Goal: Task Accomplishment & Management: Manage account settings

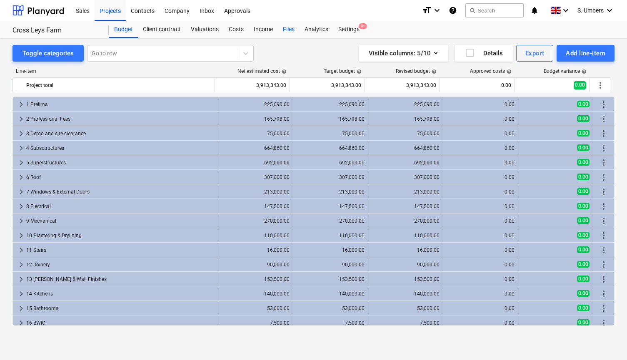
click at [289, 32] on div "Files" at bounding box center [289, 29] width 22 height 17
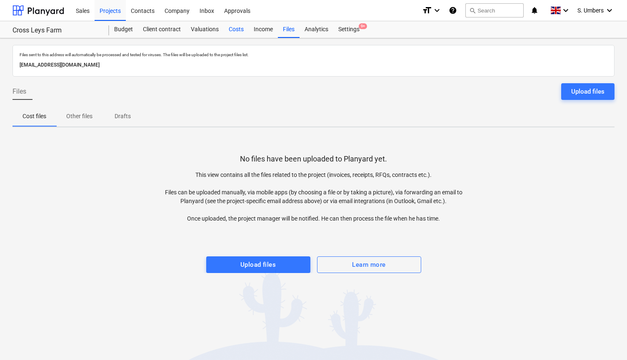
click at [245, 31] on div "Costs" at bounding box center [236, 29] width 25 height 17
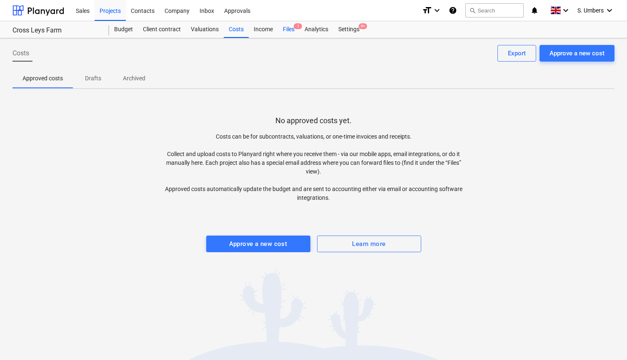
click at [288, 28] on div "Files 1" at bounding box center [289, 29] width 22 height 17
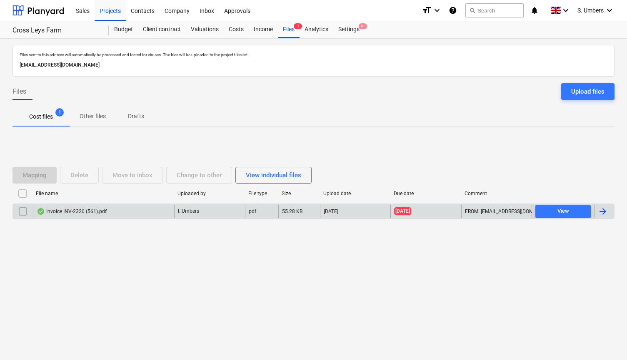
click at [67, 210] on div "Invoice INV-2320 (561).pdf" at bounding box center [72, 211] width 70 height 7
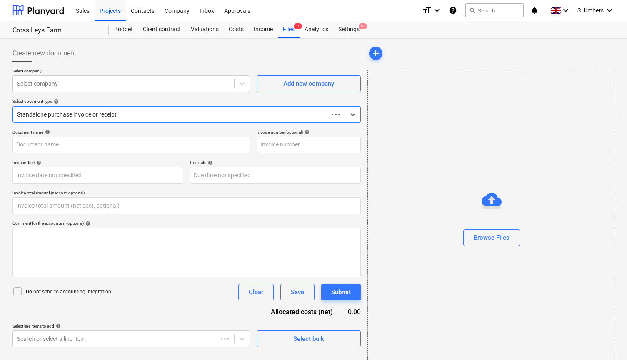
type input "0.00"
type input "20"
type input "[DATE]"
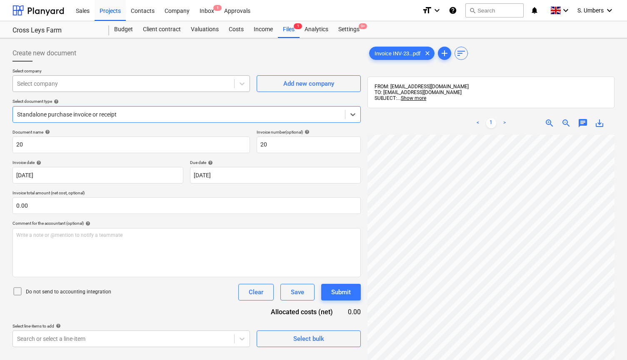
click at [110, 85] on div at bounding box center [123, 84] width 213 height 8
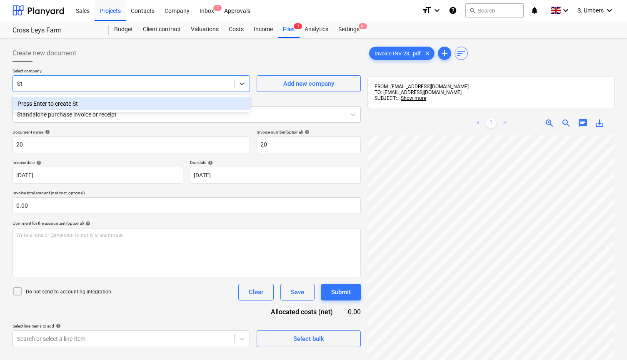
type input "S"
type input "Studio [PERSON_NAME] Architects Limited"
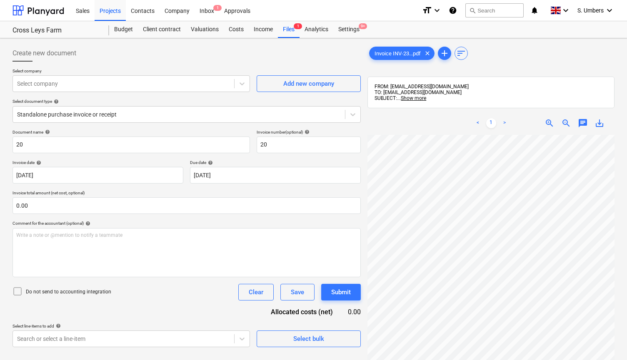
click at [64, 159] on div "Document name help 20 Invoice number (optional) help 20 Invoice date help [DATE…" at bounding box center [186, 238] width 348 height 218
click at [275, 144] on input "20" at bounding box center [308, 145] width 104 height 17
type input "2"
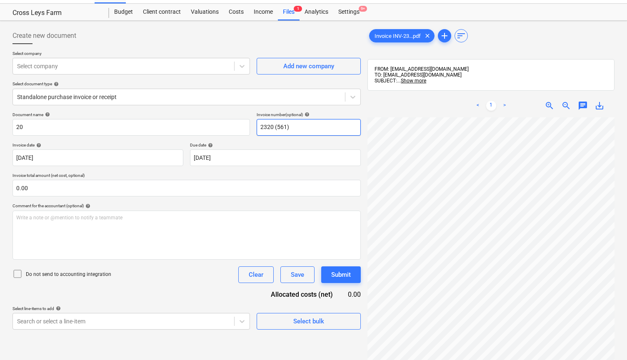
scroll to position [18, 0]
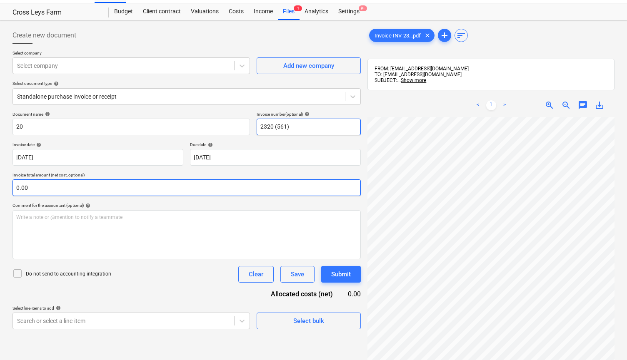
type input "2320 (561)"
click at [62, 189] on input "text" at bounding box center [186, 187] width 348 height 17
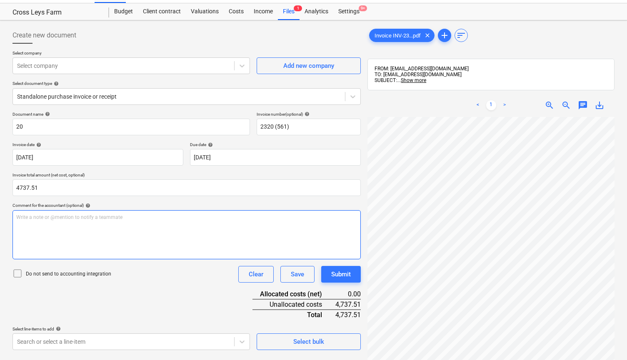
type input "4,737.51"
click at [53, 231] on div "Write a note or @mention to notify a teammate [PERSON_NAME]" at bounding box center [186, 234] width 348 height 49
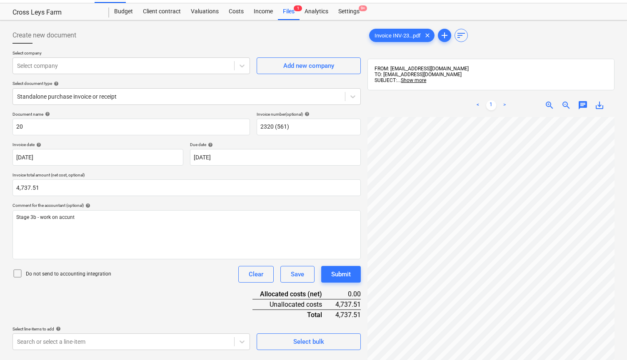
drag, startPoint x: 53, startPoint y: 231, endPoint x: 34, endPoint y: 275, distance: 47.7
click at [34, 275] on p "Do not send to accounting integration" at bounding box center [68, 274] width 85 height 7
click at [111, 68] on div at bounding box center [123, 66] width 213 height 8
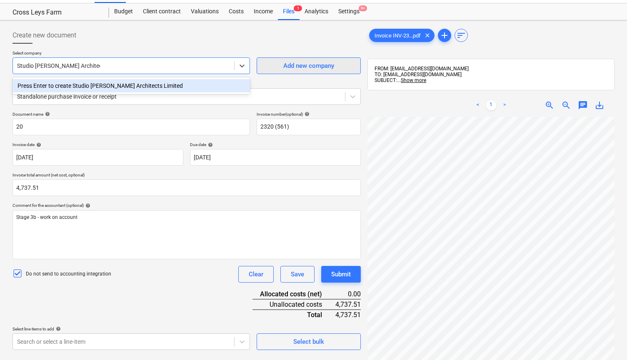
type input "Studio [PERSON_NAME] Architects Limited"
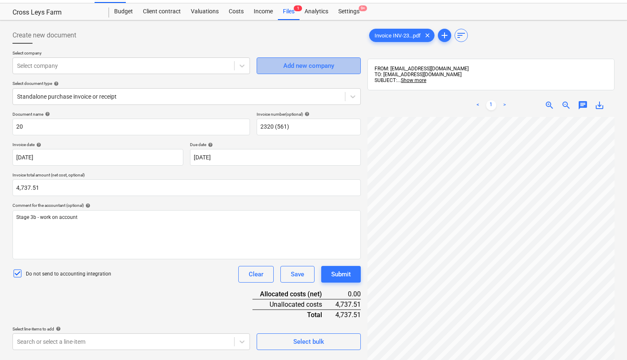
click at [306, 61] on div "Add new company" at bounding box center [308, 65] width 51 height 11
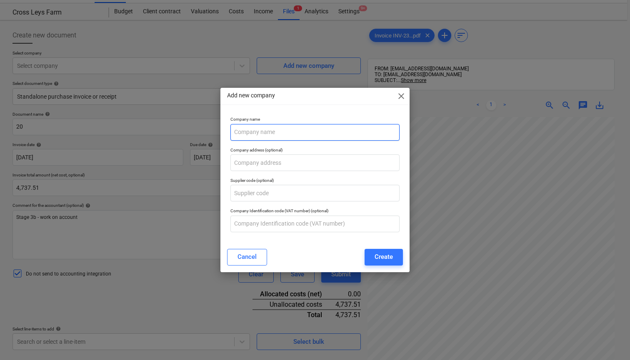
click at [256, 132] on input "text" at bounding box center [314, 132] width 169 height 17
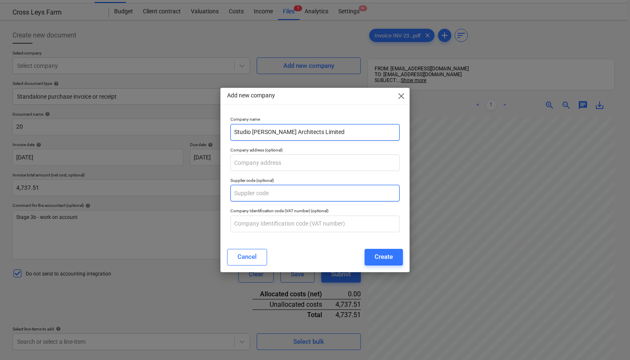
type input "Studio [PERSON_NAME] Architects Limited"
click at [246, 195] on input "text" at bounding box center [314, 193] width 169 height 17
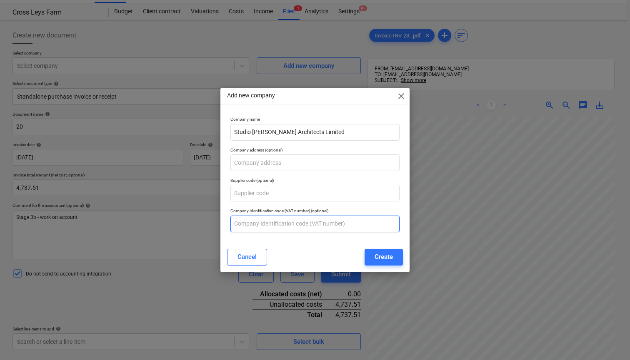
click at [290, 227] on input "text" at bounding box center [314, 224] width 169 height 17
type input "124546622"
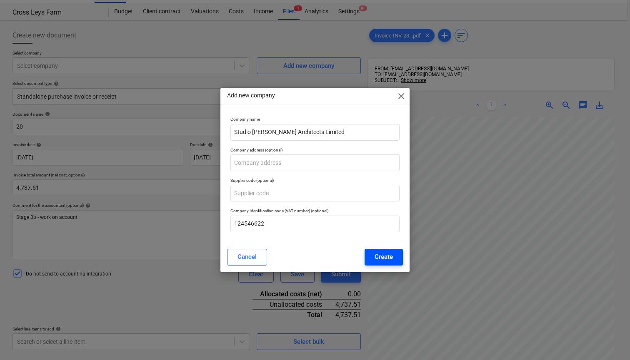
click at [386, 253] on div "Create" at bounding box center [383, 256] width 18 height 11
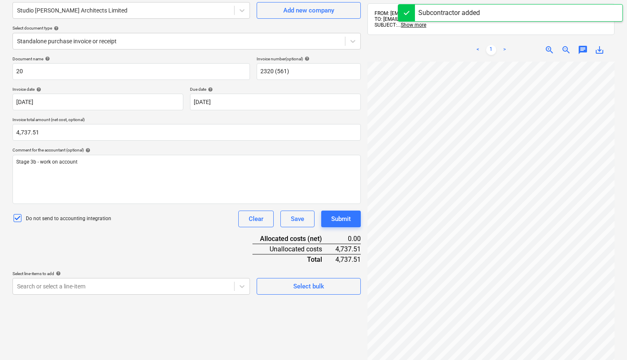
scroll to position [80, 0]
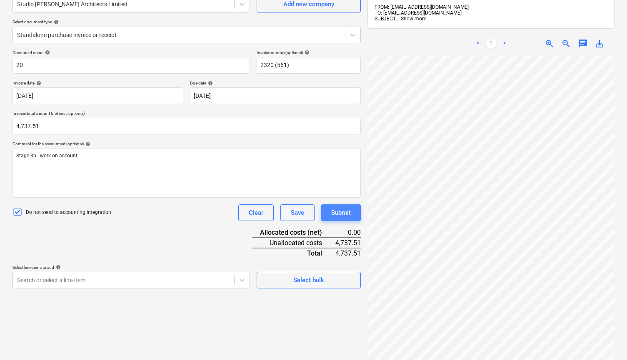
click at [343, 212] on div "Submit" at bounding box center [341, 212] width 20 height 11
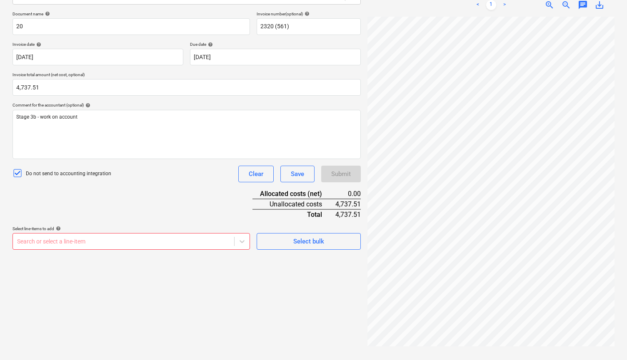
click at [129, 250] on body "This website stores cookies on your computer. These cookies are used to collect…" at bounding box center [313, 66] width 627 height 368
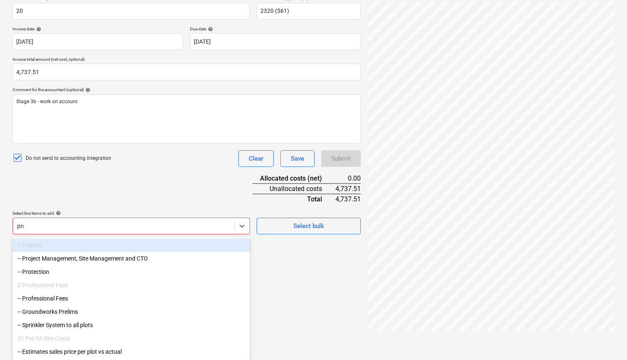
scroll to position [118, 0]
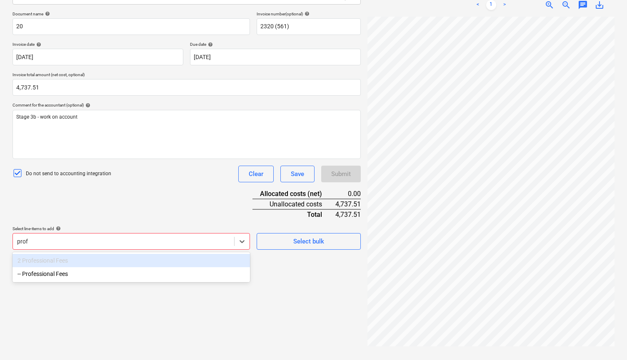
type input "profe"
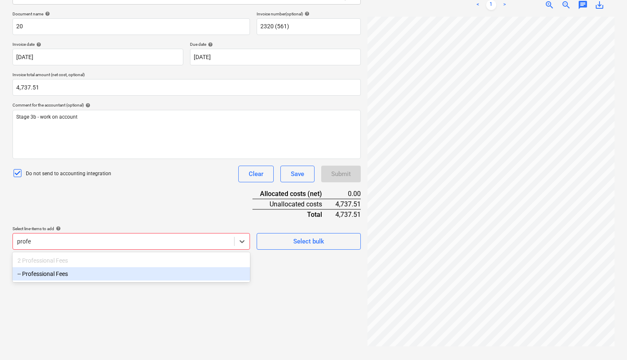
click at [95, 272] on div "-- Professional Fees" at bounding box center [130, 273] width 237 height 13
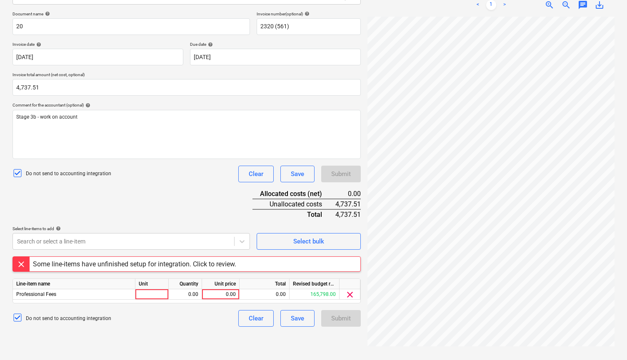
click at [144, 215] on div "Document name help 20 Invoice number (optional) help 2320 (561) Invoice date he…" at bounding box center [186, 169] width 348 height 316
click at [226, 292] on div "0.00" at bounding box center [220, 294] width 30 height 10
type input "4737.51"
click at [157, 290] on div at bounding box center [151, 294] width 33 height 10
type input "1"
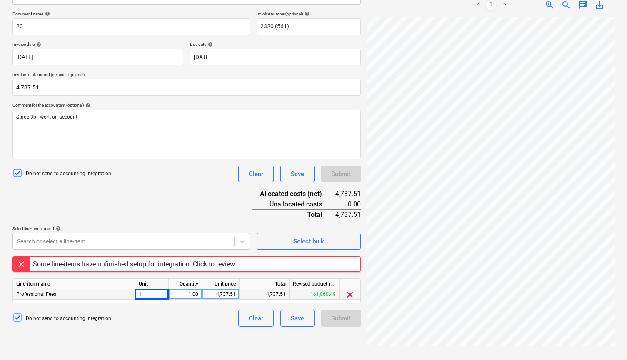
click at [163, 321] on div "Do not send to accounting integration Clear Save Submit" at bounding box center [186, 318] width 348 height 17
click at [311, 319] on button "Save" at bounding box center [297, 318] width 34 height 17
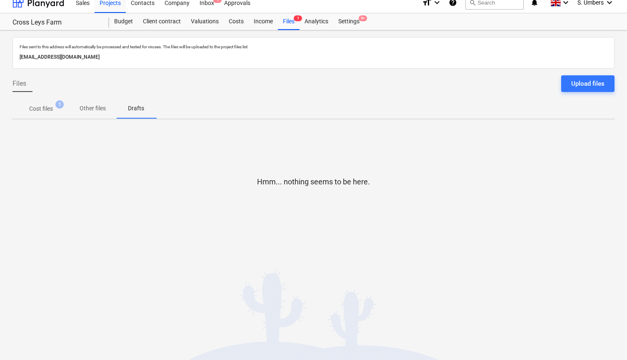
scroll to position [8, 0]
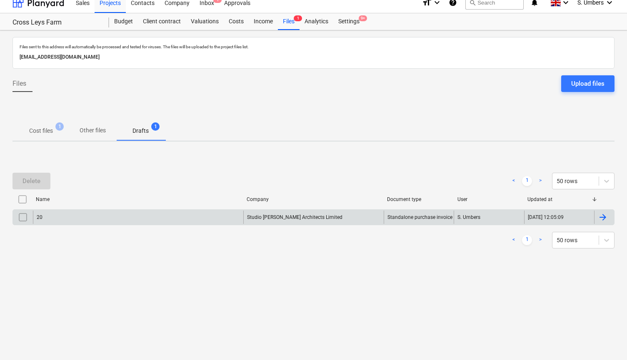
click at [25, 219] on input "checkbox" at bounding box center [22, 217] width 13 height 13
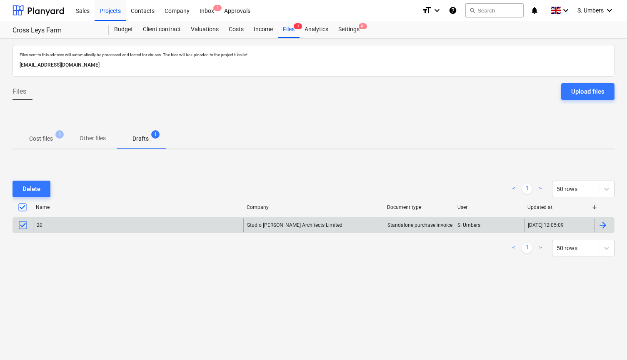
scroll to position [0, 0]
click at [604, 227] on div at bounding box center [603, 225] width 10 height 10
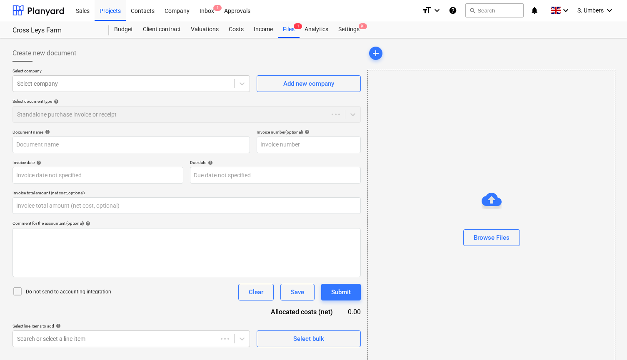
type input "20"
type input "2320 (561)"
type input "[DATE]"
type input "0.00"
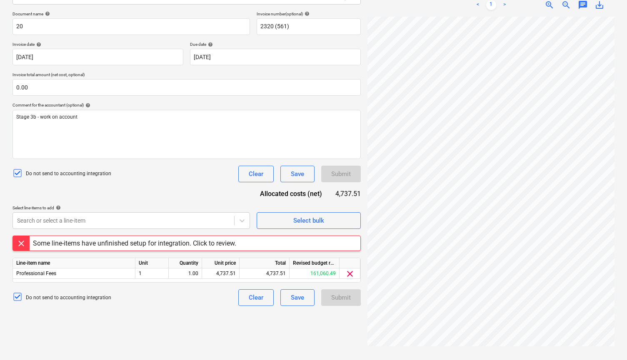
scroll to position [118, 0]
click at [101, 242] on div "Some line-items have unfinished setup for integration. Click to review." at bounding box center [134, 243] width 203 height 8
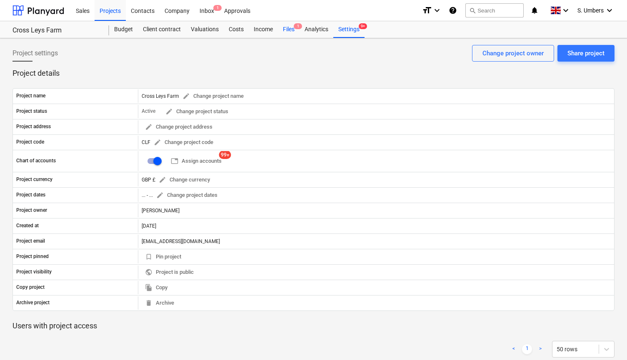
click at [288, 29] on div "Files 1" at bounding box center [289, 29] width 22 height 17
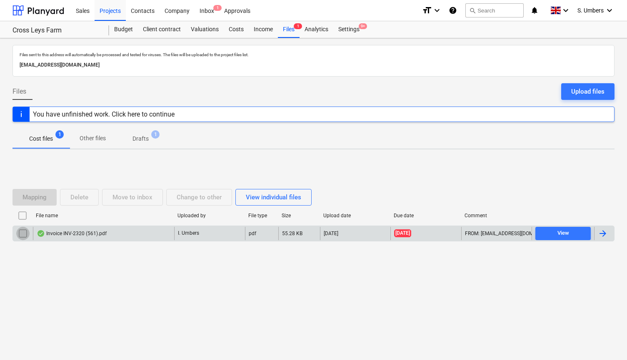
click at [25, 230] on input "checkbox" at bounding box center [22, 233] width 13 height 13
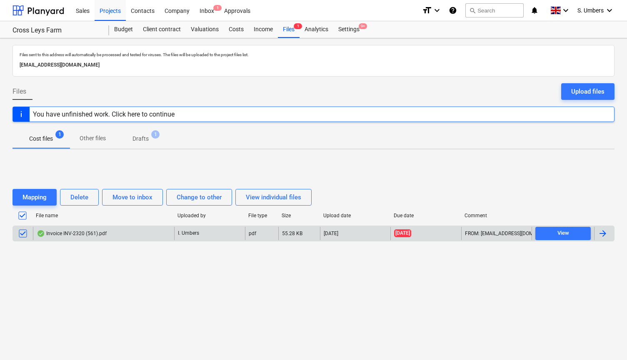
click at [107, 113] on div "You have unfinished work. Click here to continue" at bounding box center [104, 114] width 142 height 8
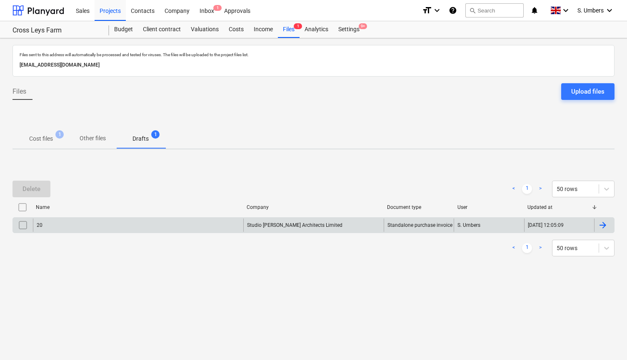
click at [605, 225] on div at bounding box center [603, 225] width 10 height 10
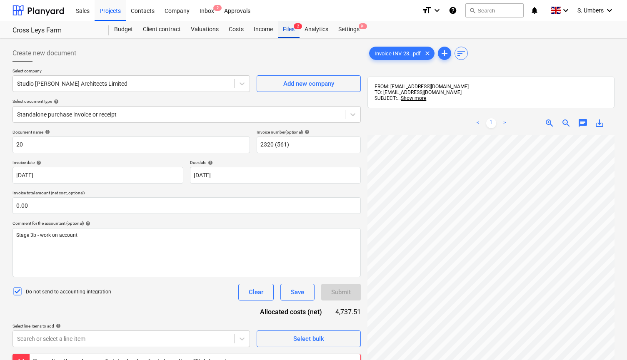
click at [283, 30] on div "Files 2" at bounding box center [289, 29] width 22 height 17
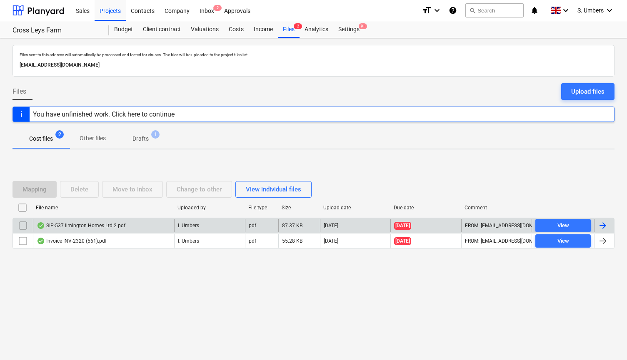
click at [83, 224] on div "SIP-537 Ilmington Homes Ltd 2.pdf" at bounding box center [81, 225] width 89 height 7
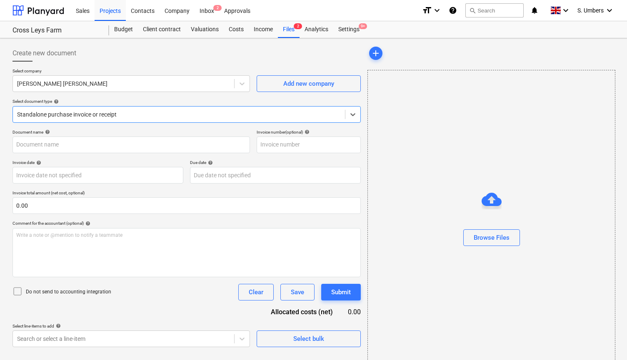
type input "SIP-537"
type input "[DATE]"
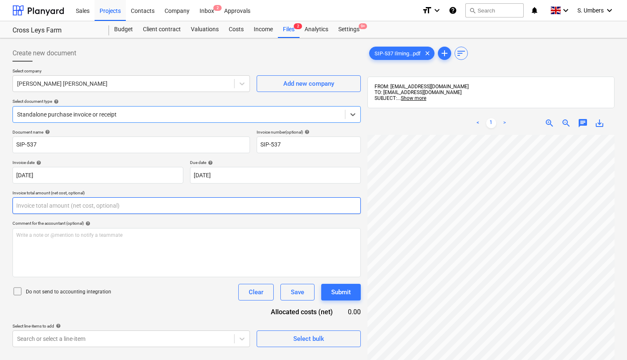
click at [41, 207] on input "text" at bounding box center [186, 205] width 348 height 17
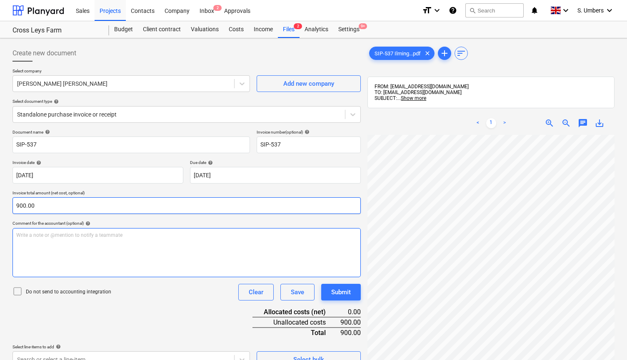
type input "900.00"
click at [60, 253] on div "Write a note or @mention to notify a teammate [PERSON_NAME]" at bounding box center [186, 252] width 348 height 49
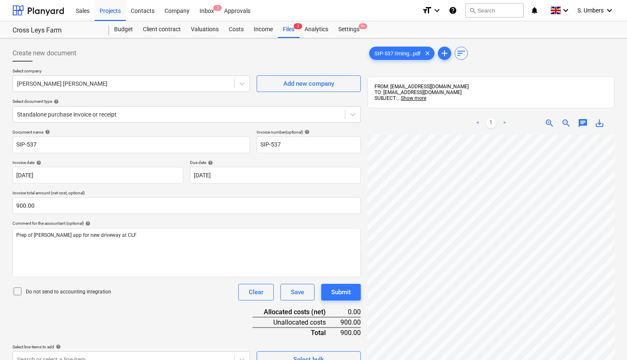
click at [82, 289] on p "Do not send to accounting integration" at bounding box center [68, 292] width 85 height 7
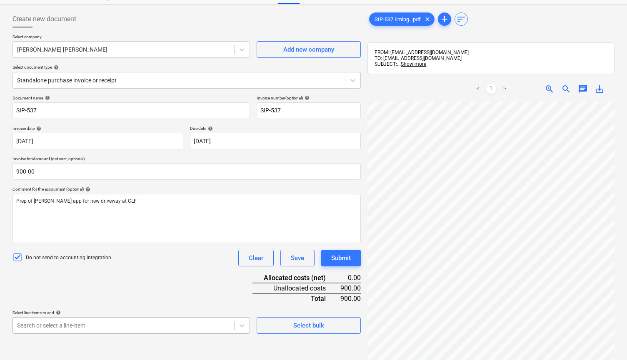
scroll to position [137, 0]
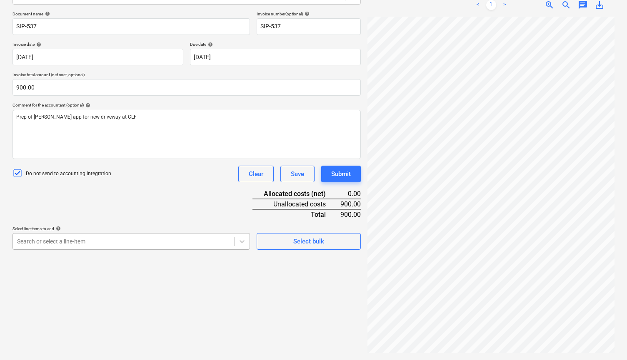
click at [184, 250] on body "This website stores cookies on your computer. These cookies are used to collect…" at bounding box center [313, 66] width 627 height 368
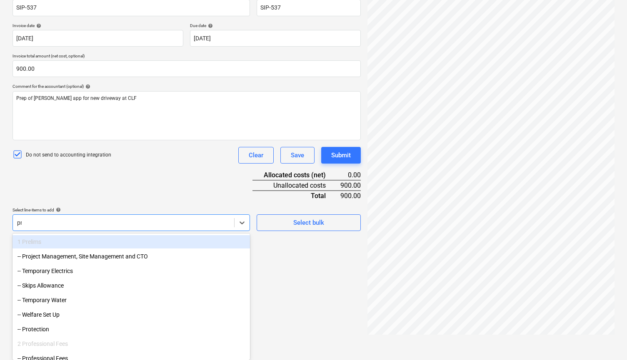
type input "pro"
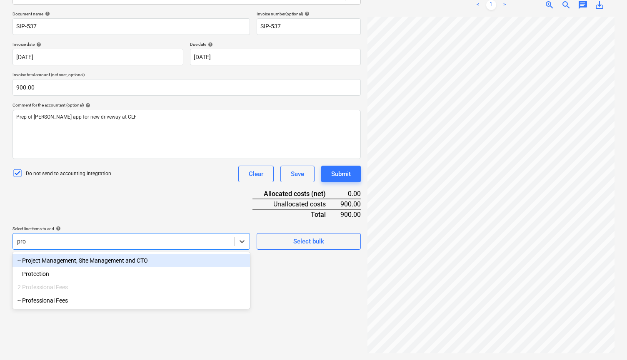
scroll to position [118, 0]
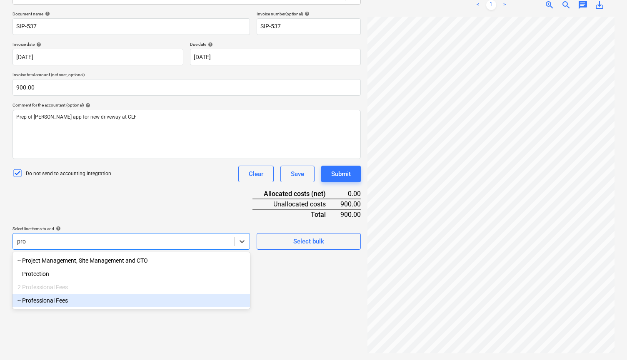
click at [45, 302] on div "-- Professional Fees" at bounding box center [130, 300] width 237 height 13
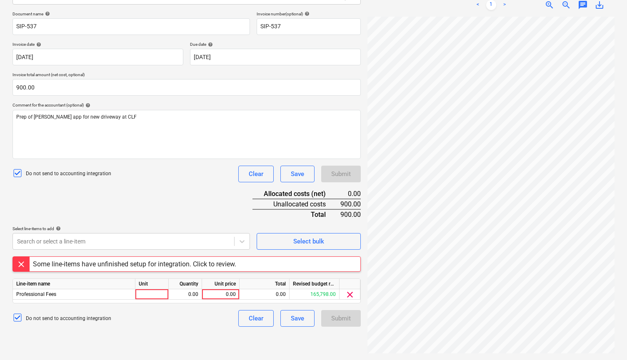
click at [142, 208] on div "Document name help SIP-537 Invoice number (optional) help SIP-537 Invoice date …" at bounding box center [186, 169] width 348 height 316
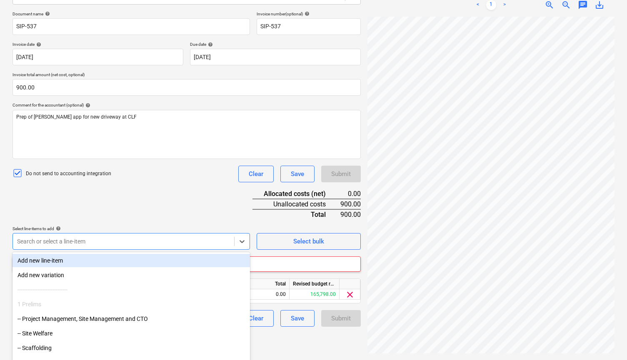
scroll to position [137, 0]
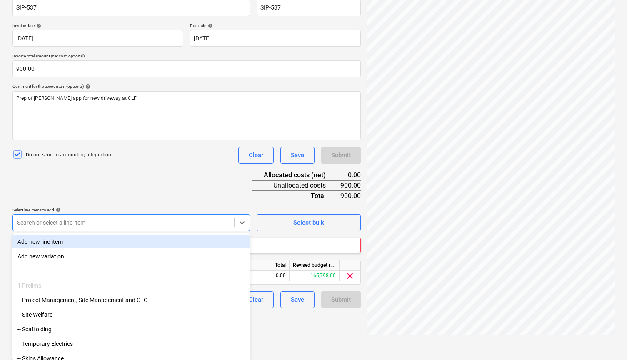
click at [75, 231] on body "This website stores cookies on your computer. These cookies are used to collect…" at bounding box center [313, 47] width 627 height 368
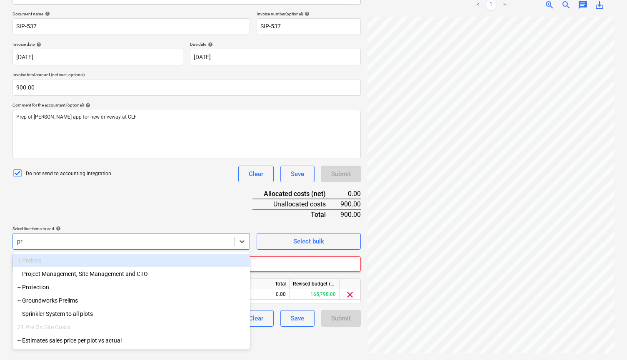
scroll to position [118, 0]
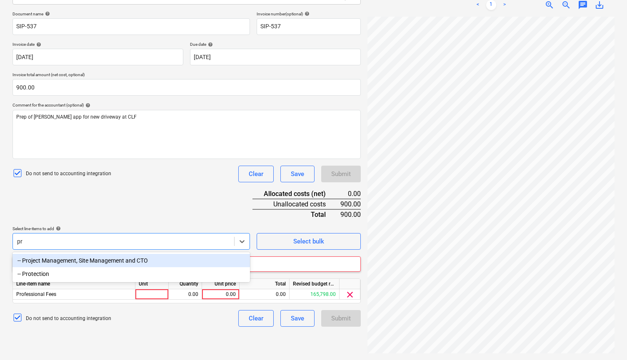
type input "p"
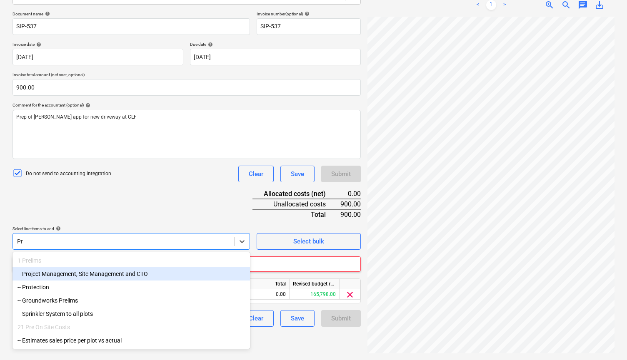
type input "P"
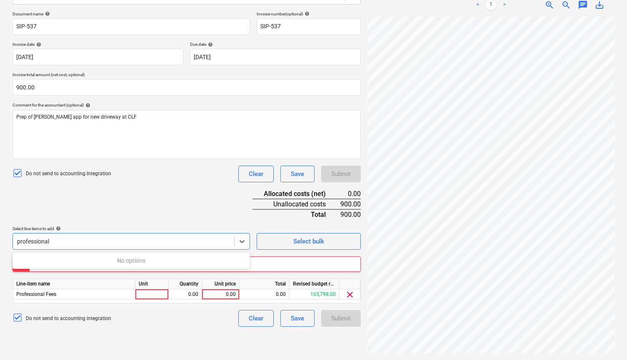
type input "professional"
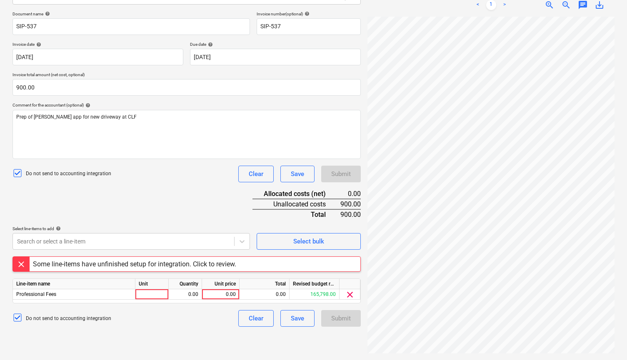
click at [131, 219] on div "Document name help SIP-537 Invoice number (optional) help SIP-537 Invoice date …" at bounding box center [186, 169] width 348 height 316
click at [150, 293] on div at bounding box center [151, 294] width 33 height 10
type input "1"
click at [214, 290] on div "0.00" at bounding box center [220, 294] width 30 height 10
type input "900.00"
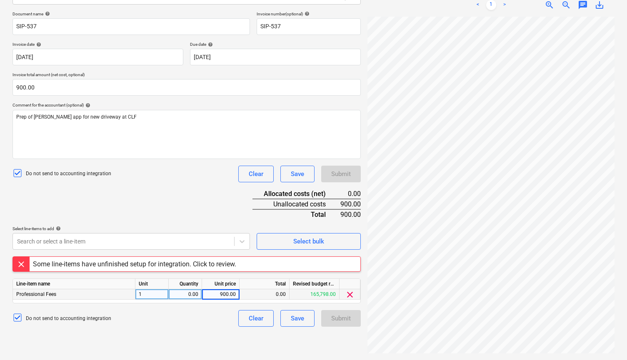
click at [190, 349] on div "Create new document Select company [PERSON_NAME] [PERSON_NAME] Add new company …" at bounding box center [186, 139] width 355 height 433
click at [295, 319] on div "Save" at bounding box center [297, 318] width 13 height 11
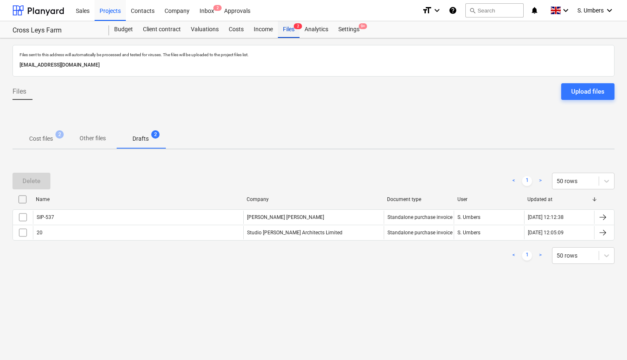
click at [295, 29] on span "2" at bounding box center [298, 26] width 8 height 6
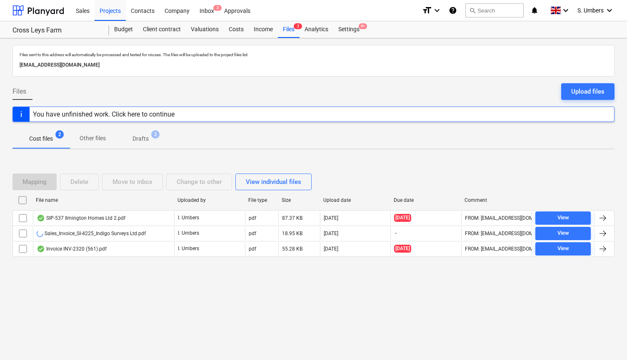
click at [67, 233] on div "Sales_Invoice_SI-4225_Indigo Surveys Ltd.pdf" at bounding box center [91, 233] width 109 height 7
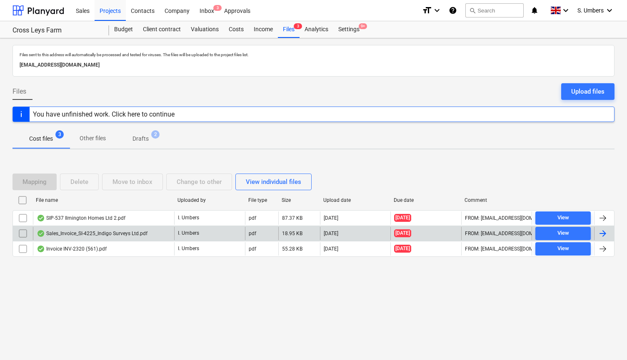
click at [125, 231] on div "Sales_Invoice_SI-4225_Indigo Surveys Ltd.pdf" at bounding box center [92, 233] width 111 height 7
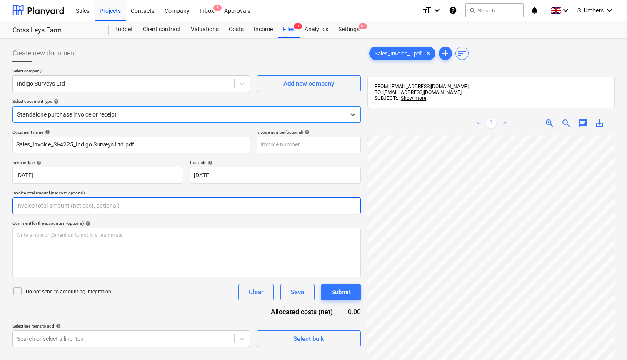
click at [37, 204] on input "text" at bounding box center [186, 205] width 348 height 17
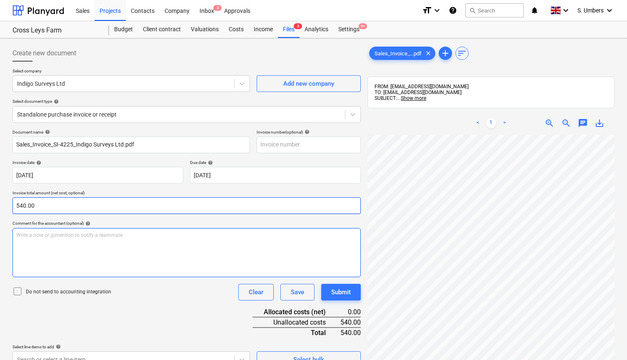
type input "540.00"
click at [50, 243] on div "Write a note or @mention to notify a teammate [PERSON_NAME]" at bounding box center [186, 252] width 348 height 49
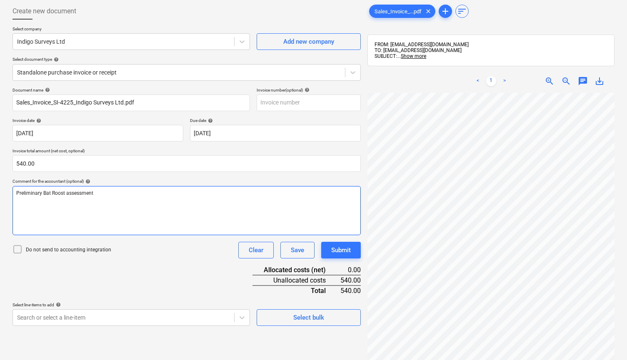
scroll to position [49, 0]
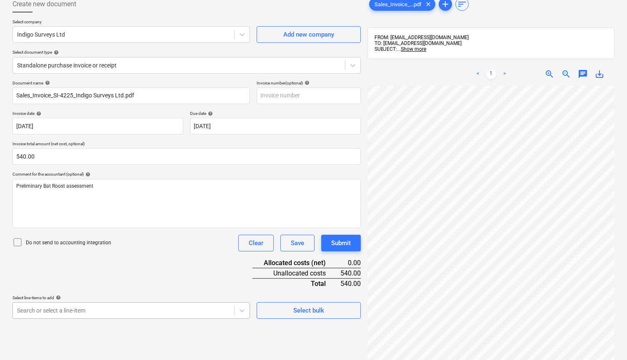
click at [53, 311] on body "This website stores cookies on your computer. These cookies are used to collect…" at bounding box center [313, 135] width 627 height 368
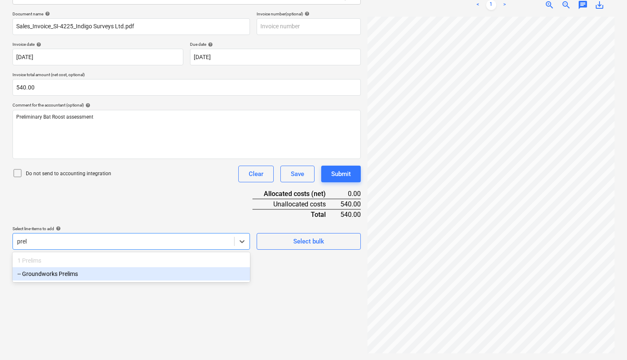
scroll to position [118, 0]
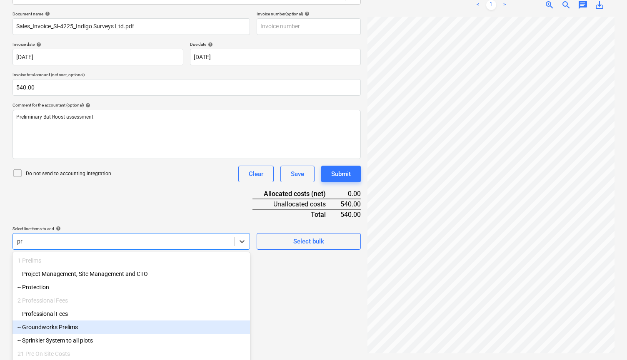
type input "p"
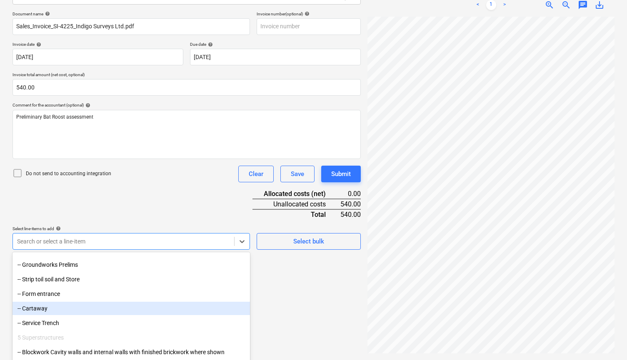
scroll to position [522, 0]
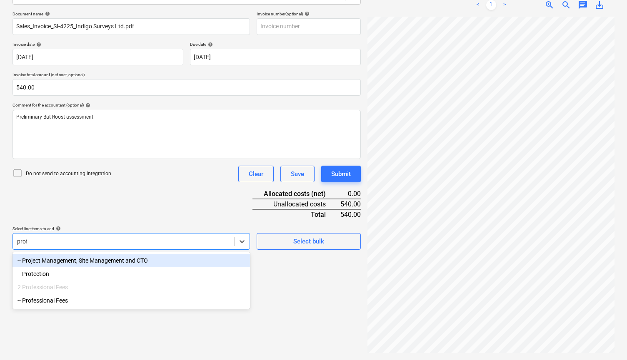
type input "profe"
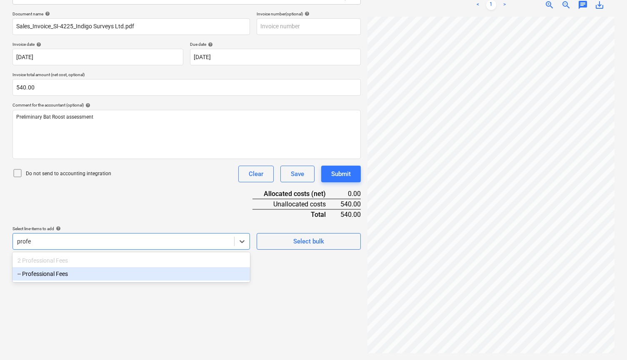
click at [105, 271] on div "-- Professional Fees" at bounding box center [130, 273] width 237 height 13
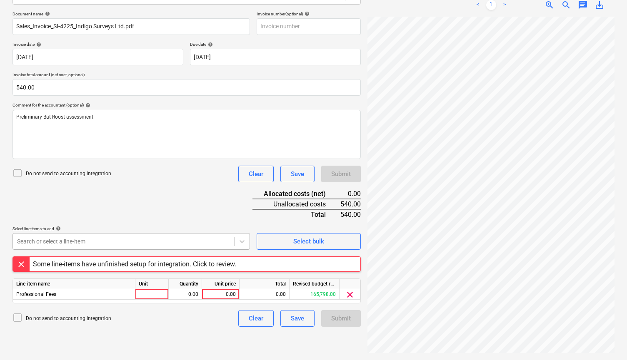
click at [154, 190] on div "Document name help Sales_Invoice_SI-4225_Indigo Surveys Ltd.pdf Invoice number …" at bounding box center [186, 169] width 348 height 316
click at [159, 288] on div "Unit" at bounding box center [151, 284] width 33 height 10
click at [156, 292] on div at bounding box center [151, 294] width 33 height 10
click at [223, 290] on div "0.00" at bounding box center [220, 294] width 30 height 10
type input "540.00"
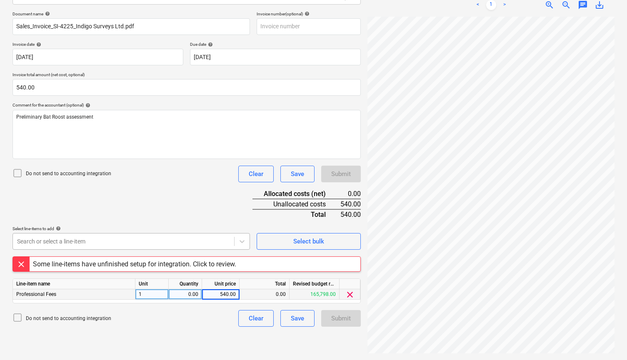
click at [214, 325] on div "Do not send to accounting integration Clear Save Submit" at bounding box center [186, 318] width 348 height 17
click at [307, 319] on button "Save" at bounding box center [297, 318] width 34 height 17
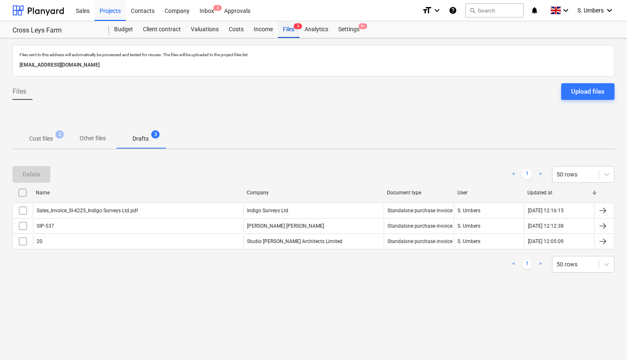
click at [288, 27] on div "Files 3" at bounding box center [289, 29] width 22 height 17
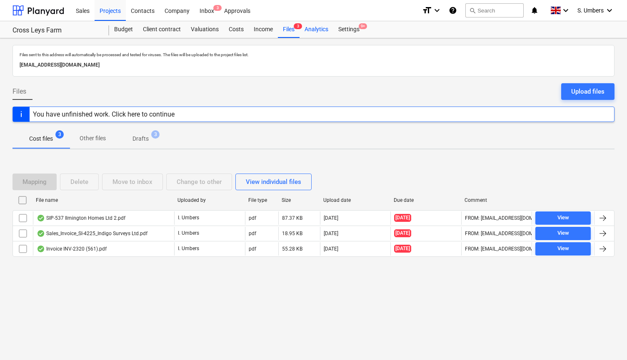
click at [324, 34] on div "Analytics" at bounding box center [316, 29] width 34 height 17
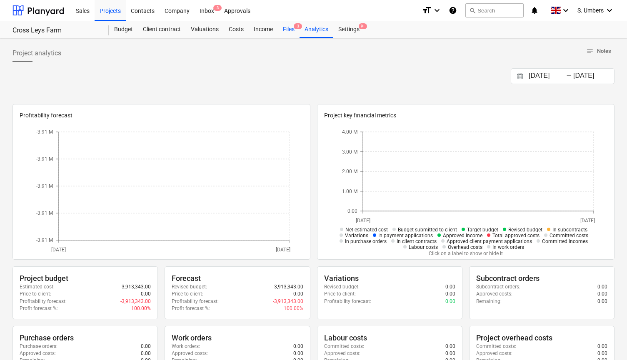
click at [289, 33] on div "Files 3" at bounding box center [289, 29] width 22 height 17
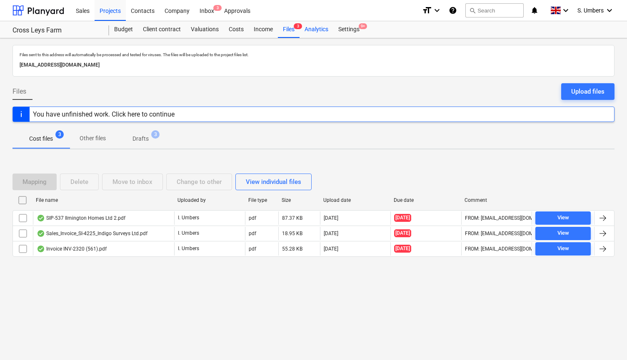
click at [320, 28] on div "Analytics" at bounding box center [316, 29] width 34 height 17
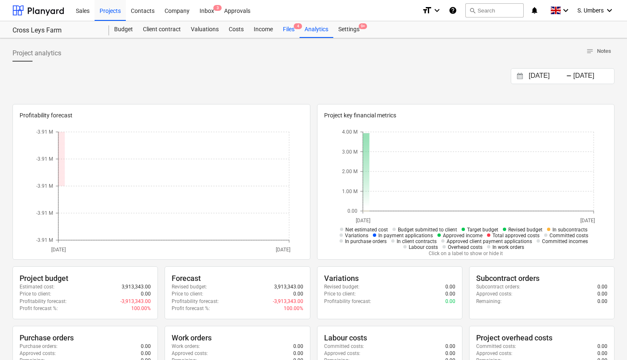
click at [292, 31] on div "Files 4" at bounding box center [289, 29] width 22 height 17
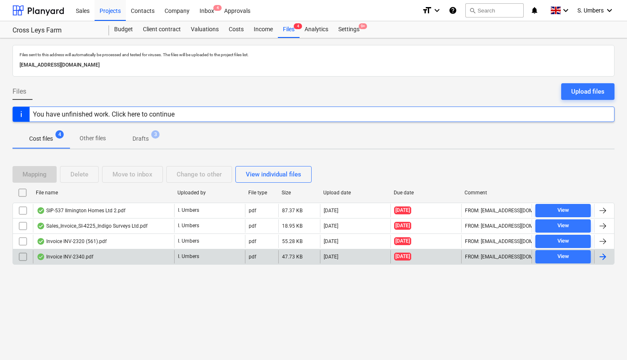
click at [65, 254] on div "Invoice INV-2340.pdf" at bounding box center [65, 257] width 57 height 7
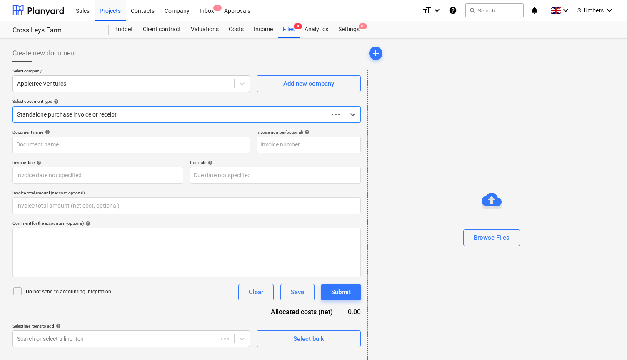
type input "0.00"
type input "INV-2340"
type input "[DATE]"
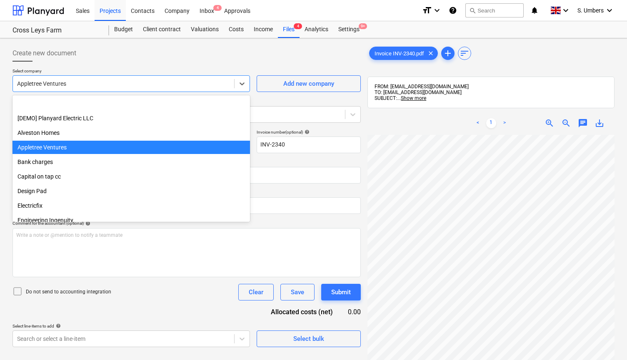
scroll to position [44, 0]
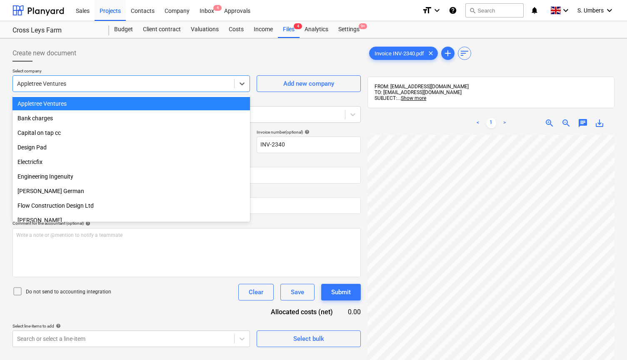
drag, startPoint x: 88, startPoint y: 84, endPoint x: 0, endPoint y: 82, distance: 87.9
click at [0, 82] on div "Create new document Select company option Appletree Ventures selected, 4 of 35.…" at bounding box center [313, 258] width 627 height 440
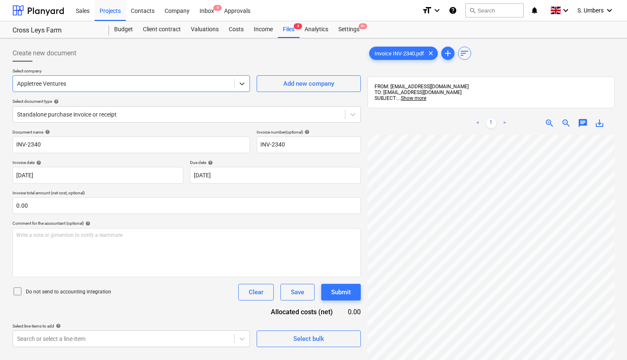
click at [77, 85] on div at bounding box center [123, 84] width 213 height 8
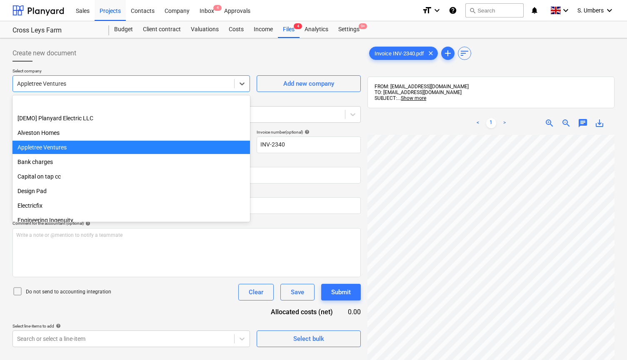
click at [71, 83] on div at bounding box center [123, 84] width 213 height 8
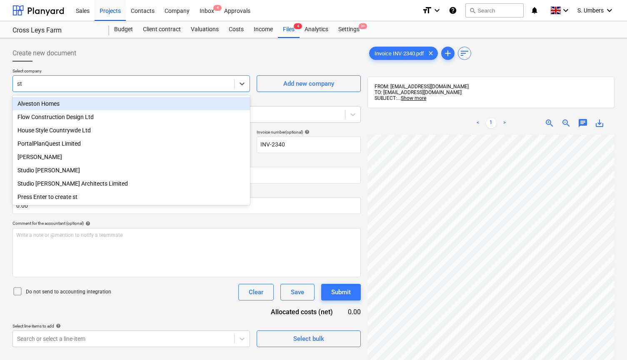
type input "stu"
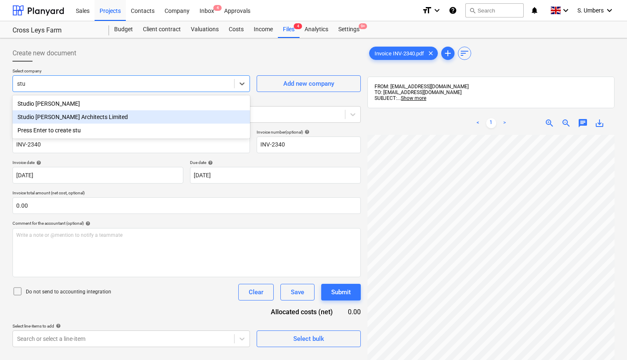
click at [69, 115] on div "Studio [PERSON_NAME] Architects Limited" at bounding box center [130, 116] width 237 height 13
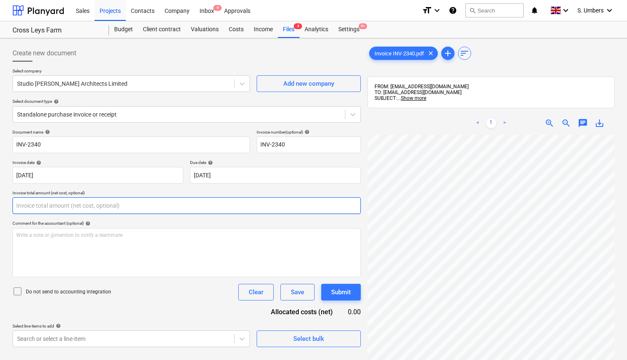
click at [34, 204] on input "text" at bounding box center [186, 205] width 348 height 17
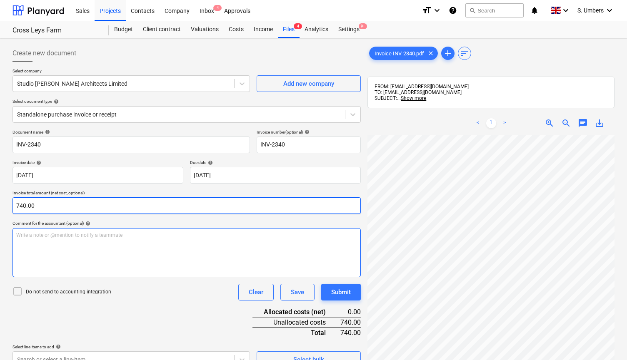
type input "740.00"
click at [38, 248] on div "Write a note or @mention to notify a teammate [PERSON_NAME]" at bounding box center [186, 252] width 348 height 49
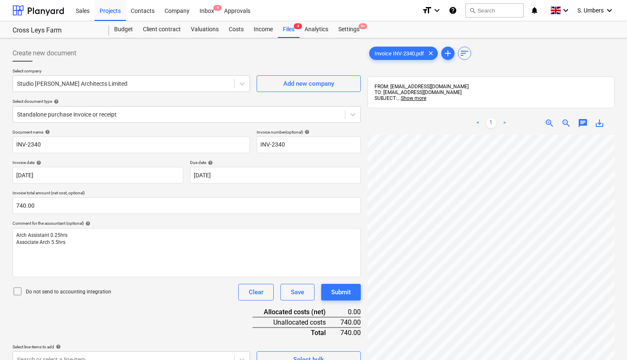
click at [114, 293] on div "Do not send to accounting integration Clear Save Submit" at bounding box center [186, 292] width 348 height 17
click at [54, 289] on p "Do not send to accounting integration" at bounding box center [68, 292] width 85 height 7
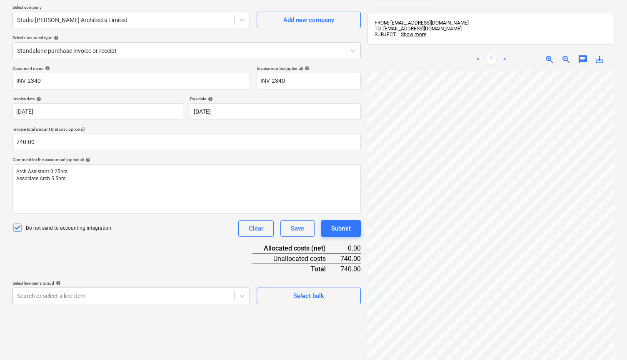
click at [116, 301] on body "This website stores cookies on your computer. These cookies are used to collect…" at bounding box center [313, 120] width 627 height 368
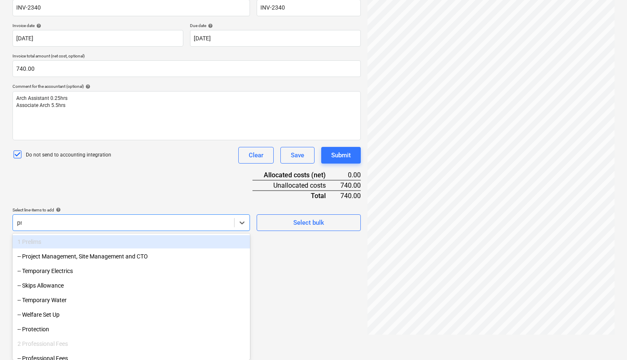
type input "pro"
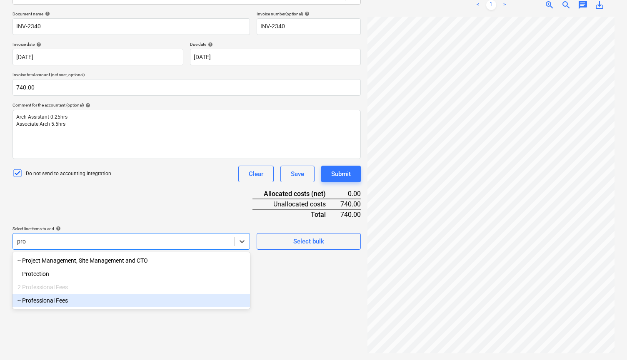
click at [72, 300] on div "-- Professional Fees" at bounding box center [130, 300] width 237 height 13
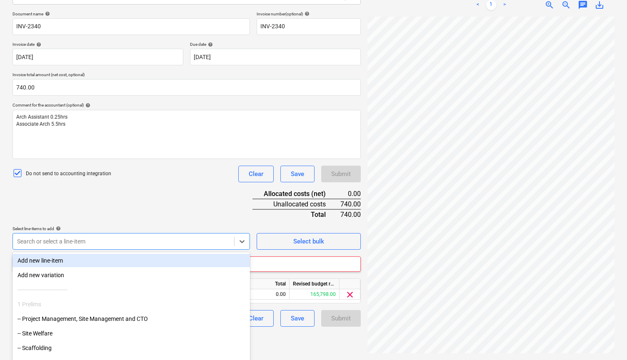
click at [224, 214] on div "Document name help INV-2340 Invoice number (optional) help INV-2340 Invoice dat…" at bounding box center [186, 169] width 348 height 316
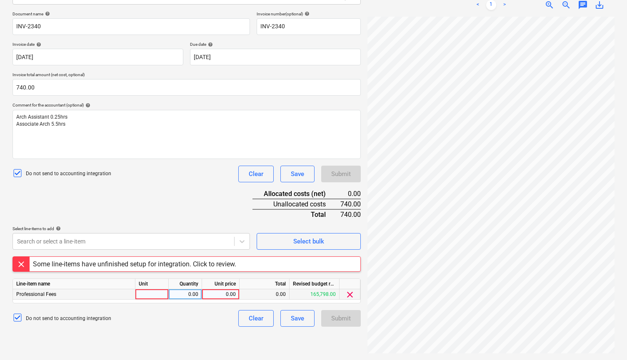
click at [222, 292] on div "0.00" at bounding box center [220, 294] width 30 height 10
type input "740.00"
click at [200, 331] on div "Create new document Select company Studio [PERSON_NAME] Architects Limited Add …" at bounding box center [186, 139] width 355 height 433
click at [299, 316] on div "Save" at bounding box center [297, 318] width 13 height 11
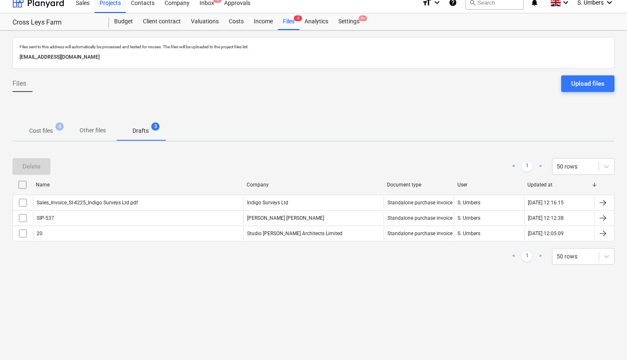
scroll to position [8, 0]
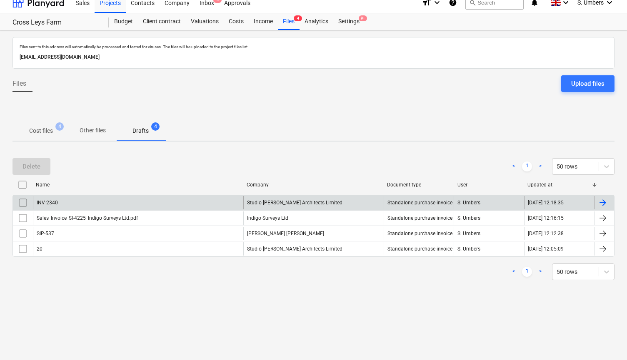
click at [61, 199] on div "INV-2340" at bounding box center [138, 202] width 210 height 13
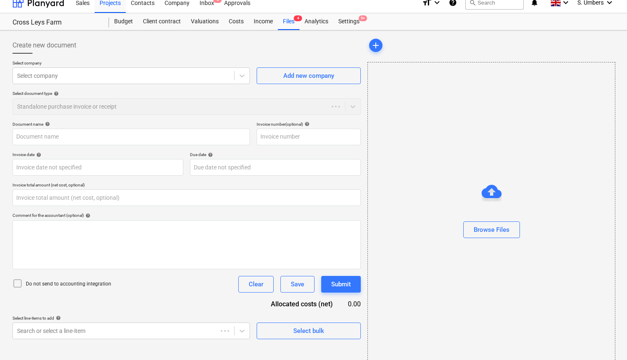
type input "INV-2340"
type input "[DATE]"
type input "0.00"
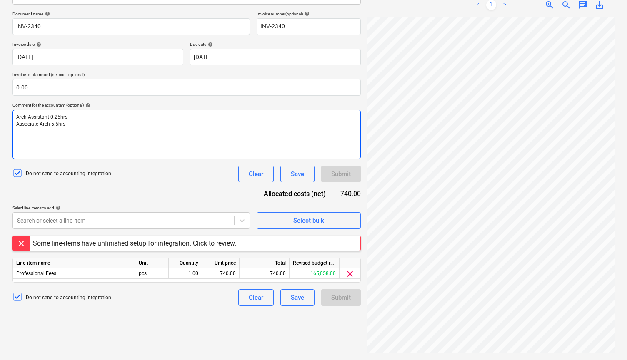
scroll to position [118, 0]
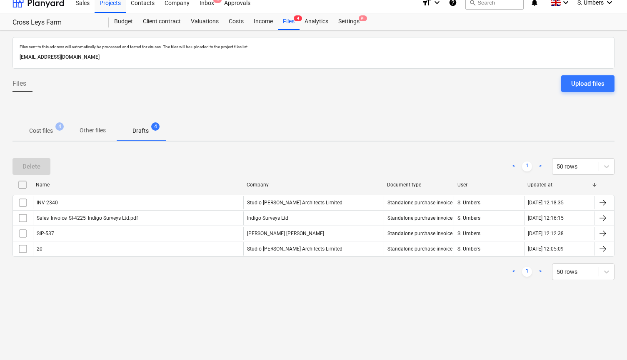
scroll to position [8, 0]
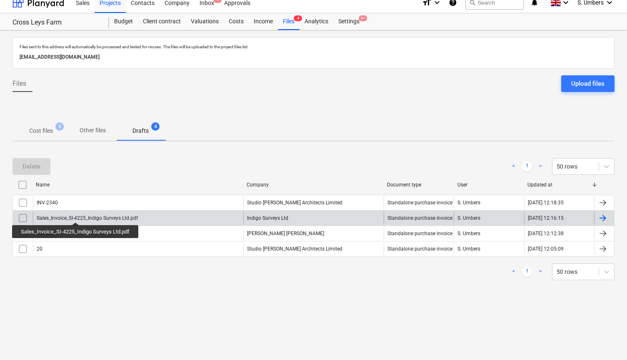
click at [76, 215] on div "Sales_Invoice_SI-4225_Indigo Surveys Ltd.pdf" at bounding box center [87, 218] width 101 height 6
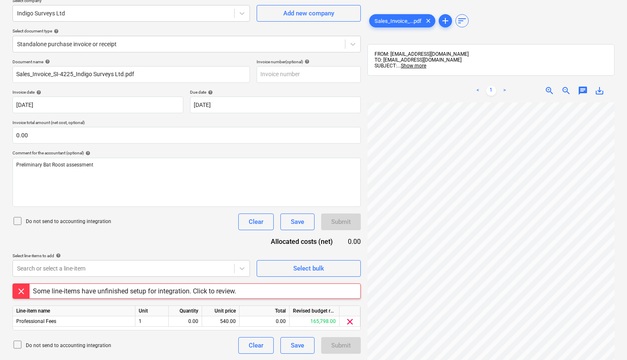
scroll to position [70, 0]
click at [18, 343] on icon at bounding box center [17, 345] width 10 height 10
click at [294, 346] on div "Save" at bounding box center [297, 346] width 13 height 11
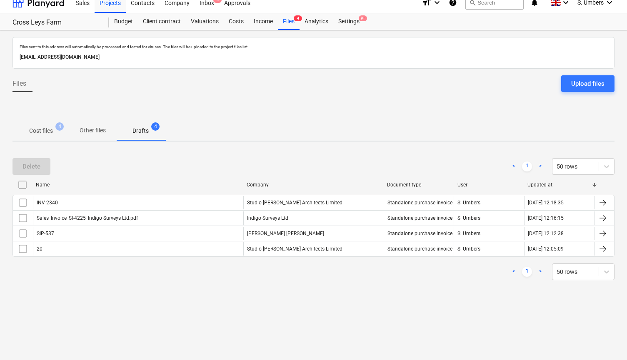
scroll to position [8, 0]
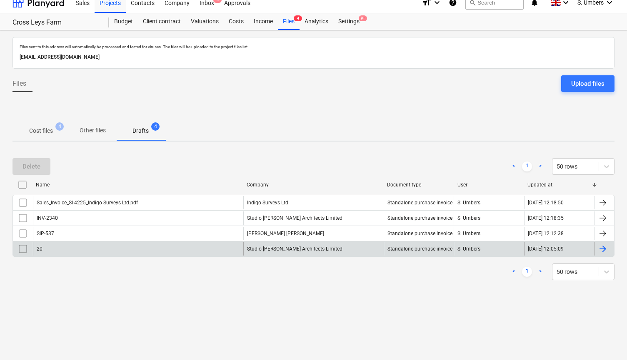
click at [47, 246] on div "20" at bounding box center [138, 248] width 210 height 13
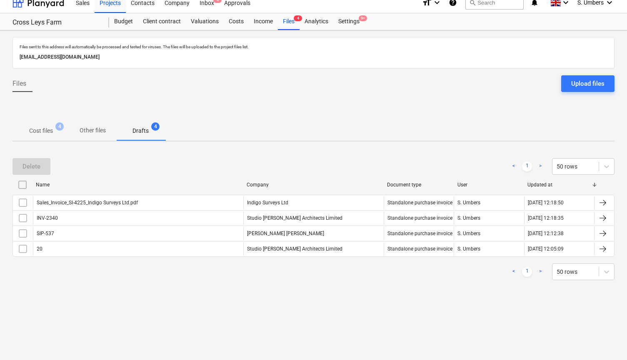
scroll to position [8, 0]
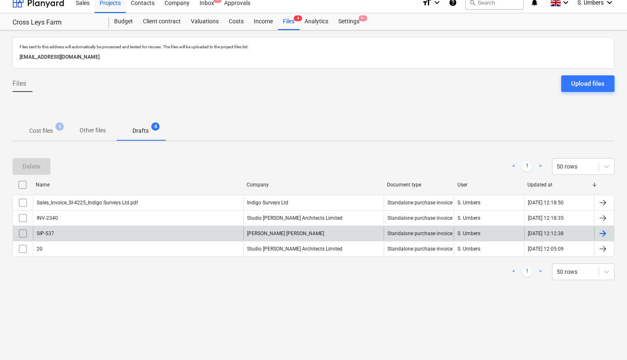
click at [54, 233] on div "SIP-537" at bounding box center [138, 233] width 210 height 13
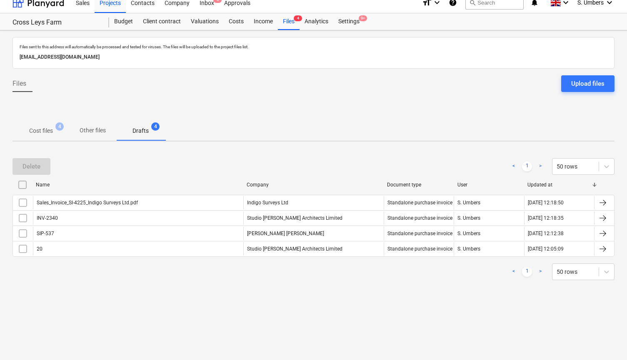
scroll to position [8, 0]
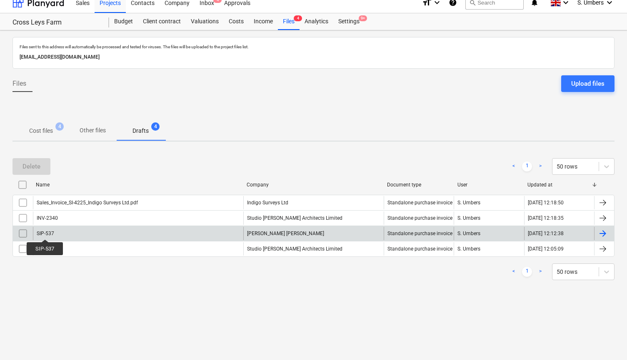
click at [45, 232] on div "SIP-537" at bounding box center [45, 234] width 17 height 6
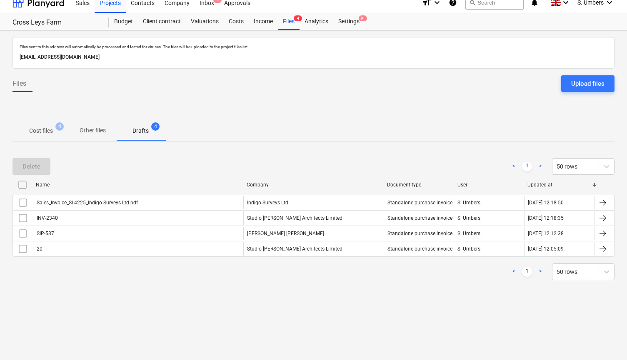
scroll to position [8, 0]
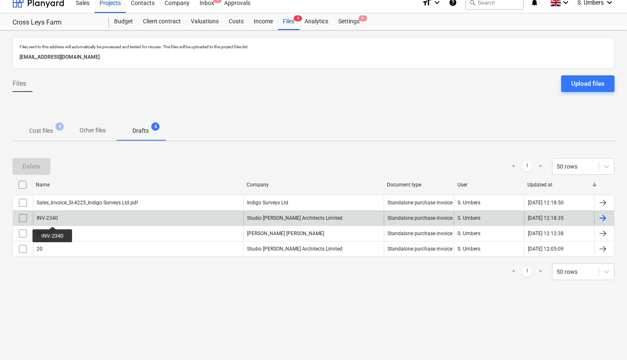
click at [52, 219] on div "INV-2340" at bounding box center [47, 218] width 21 height 6
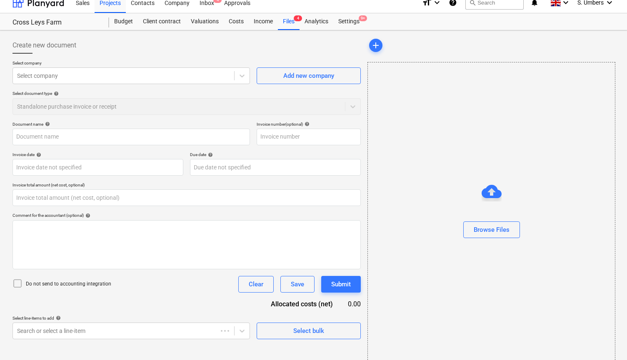
type input "INV-2340"
type input "[DATE]"
type input "0.00"
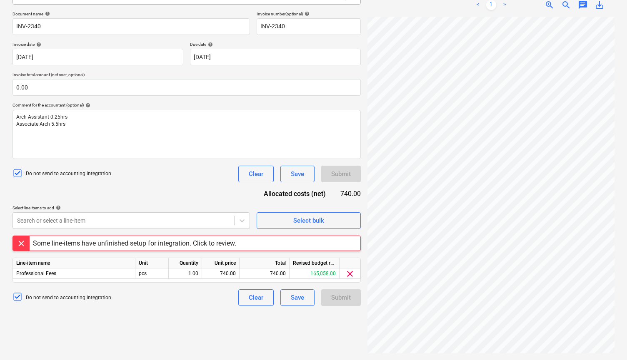
scroll to position [8, 0]
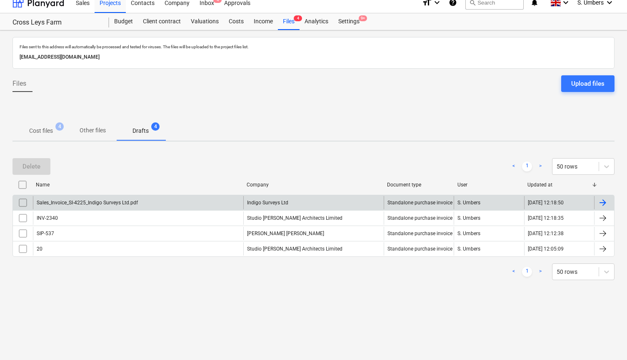
click at [54, 204] on div "Sales_Invoice_SI-4225_Indigo Surveys Ltd.pdf" at bounding box center [87, 203] width 101 height 6
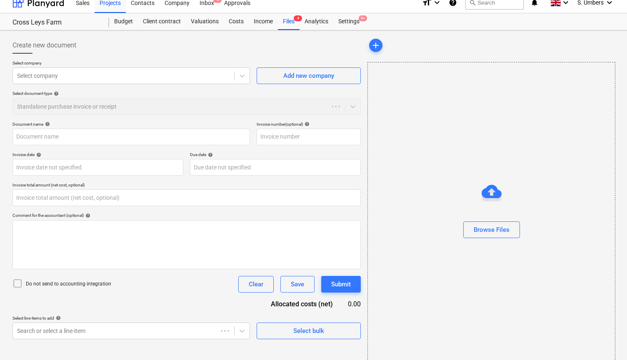
type input "Sales_Invoice_SI-4225_Indigo Surveys Ltd.pdf"
type input "[DATE]"
type input "0.00"
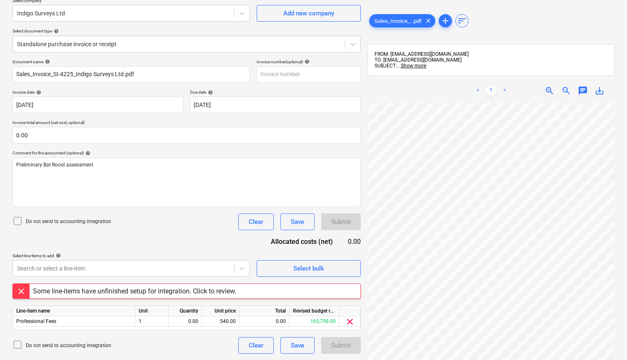
scroll to position [70, 0]
click at [22, 342] on icon at bounding box center [17, 345] width 10 height 10
click at [303, 344] on div "Save" at bounding box center [297, 346] width 13 height 11
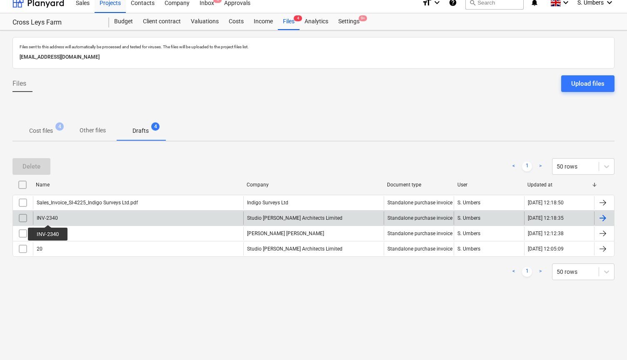
click at [48, 217] on div "INV-2340" at bounding box center [47, 218] width 21 height 6
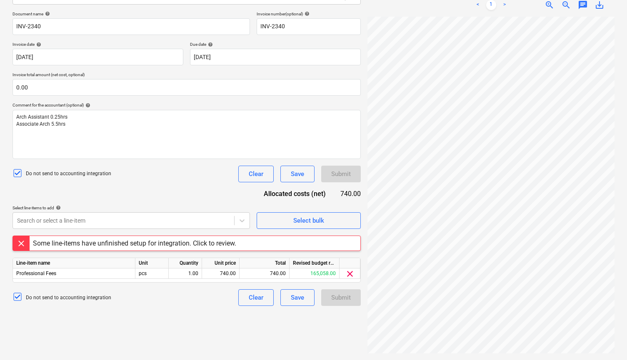
scroll to position [118, 0]
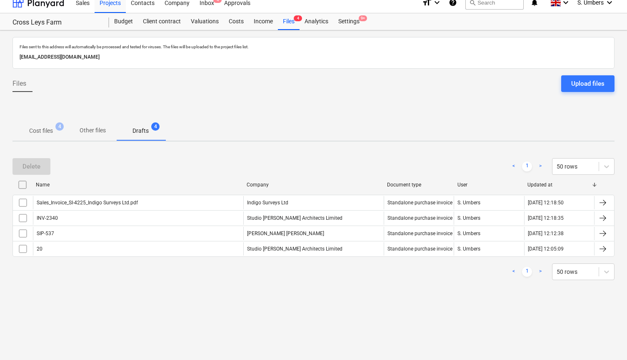
click at [96, 130] on p "Other files" at bounding box center [93, 130] width 26 height 9
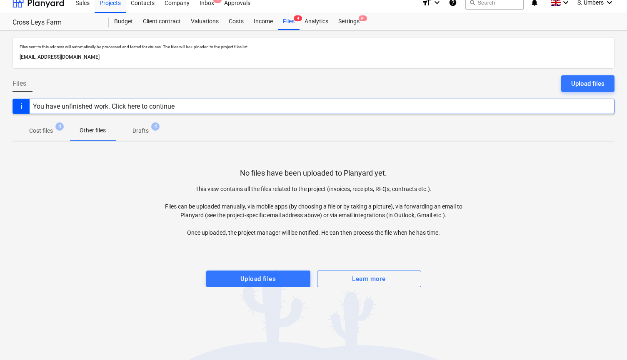
click at [134, 132] on p "Drafts" at bounding box center [140, 131] width 16 height 9
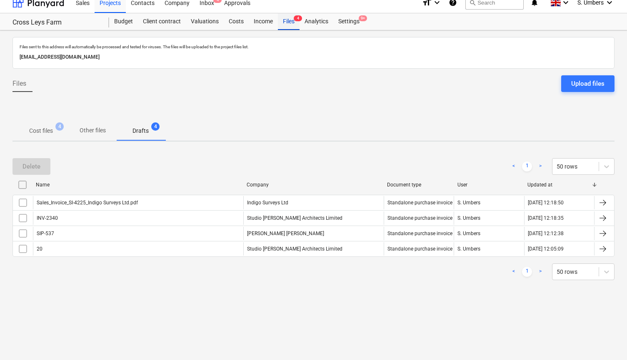
scroll to position [7, 0]
click at [289, 22] on div "Files 4" at bounding box center [289, 22] width 22 height 17
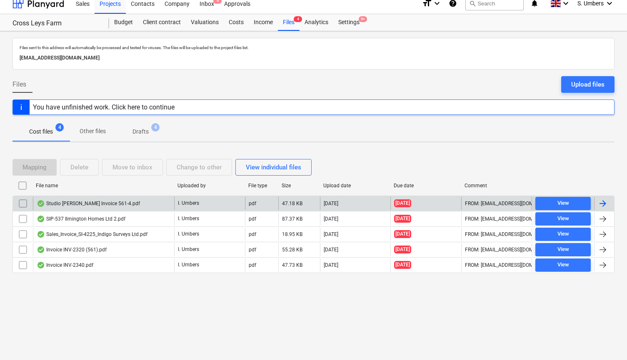
click at [94, 206] on div "Studio [PERSON_NAME] Invoice 561-4.pdf" at bounding box center [88, 203] width 103 height 7
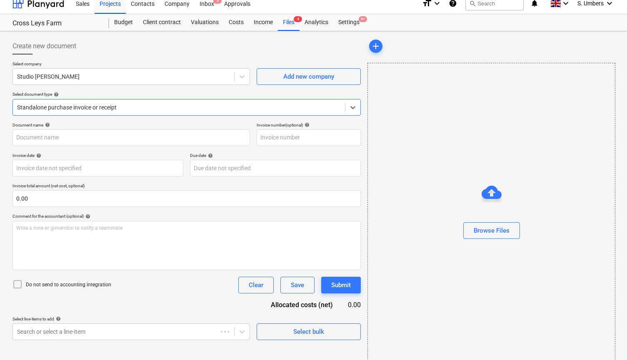
type input "561-4"
type input "[DATE]"
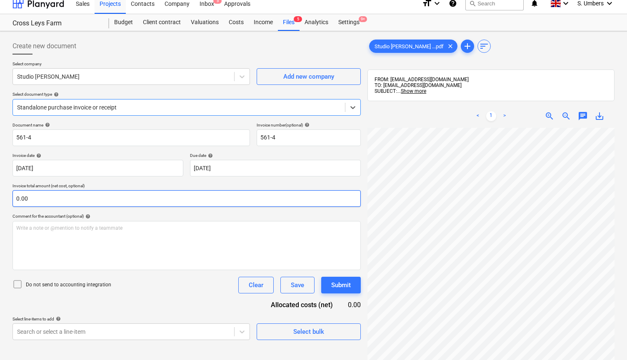
scroll to position [16, 0]
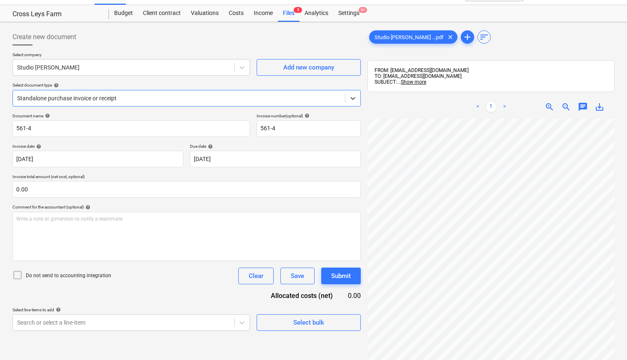
click at [26, 276] on p "Do not send to accounting integration" at bounding box center [68, 275] width 85 height 7
click at [95, 60] on div "Studio [PERSON_NAME]" at bounding box center [130, 67] width 237 height 17
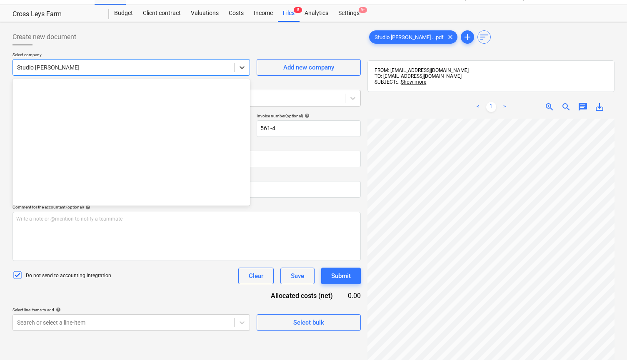
scroll to position [385, 0]
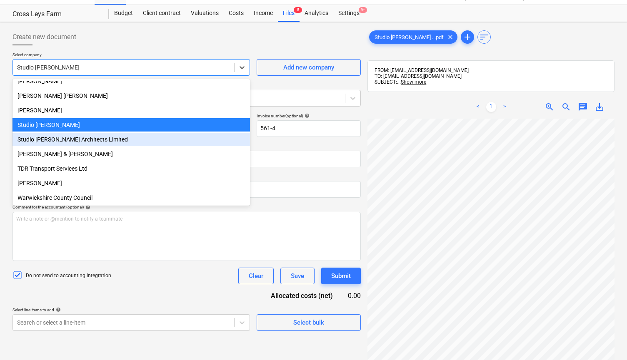
click at [75, 141] on div "Studio [PERSON_NAME] Architects Limited" at bounding box center [130, 139] width 237 height 13
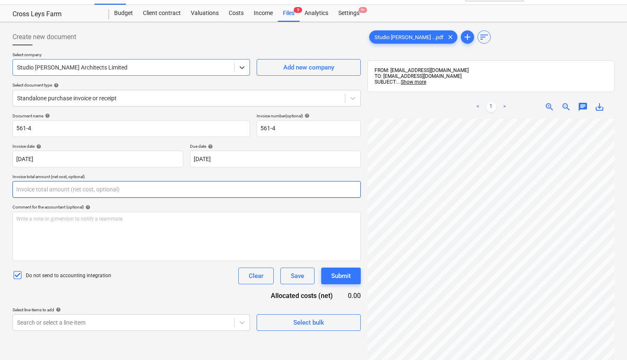
click at [47, 189] on input "text" at bounding box center [186, 189] width 348 height 17
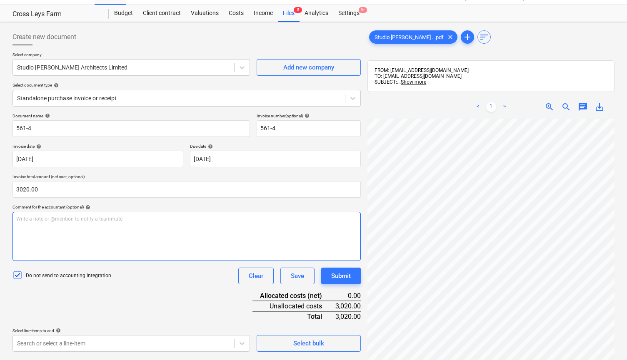
type input "3,020.00"
click at [60, 239] on div "Write a note or @mention to notify a teammate [PERSON_NAME]" at bounding box center [186, 236] width 348 height 49
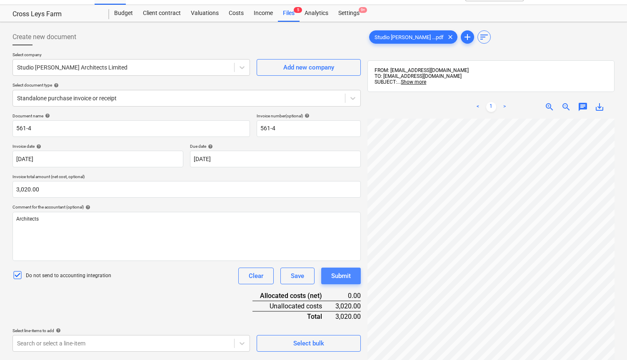
click at [338, 275] on div "Submit" at bounding box center [341, 276] width 20 height 11
click at [210, 345] on body "This website stores cookies on your computer. These cookies are used to collect…" at bounding box center [313, 168] width 627 height 368
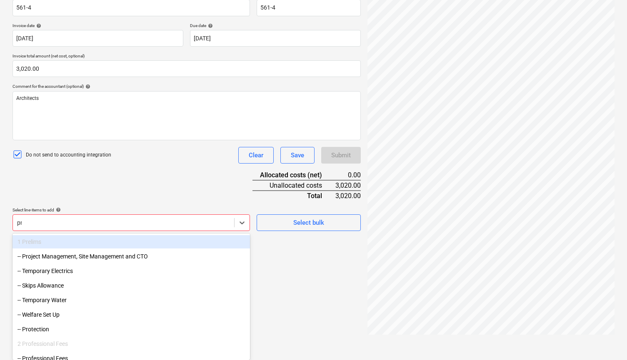
scroll to position [118, 0]
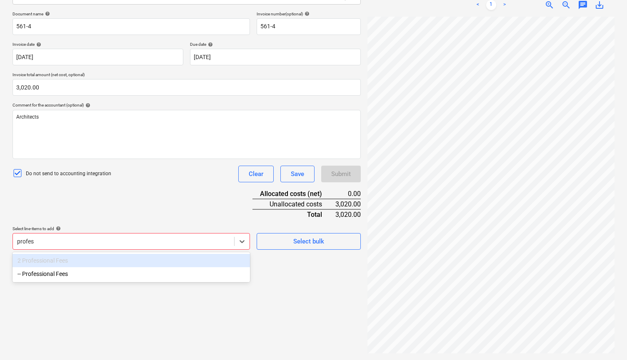
type input "profess"
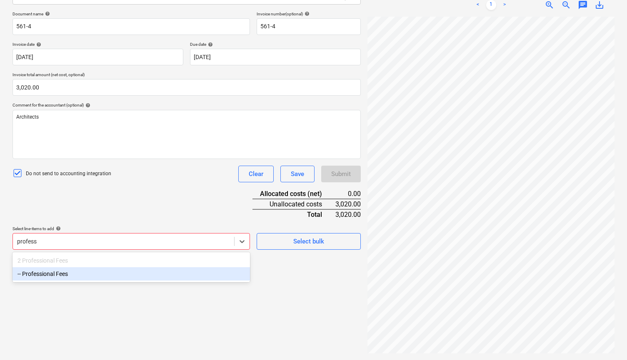
click at [99, 275] on div "-- Professional Fees" at bounding box center [130, 273] width 237 height 13
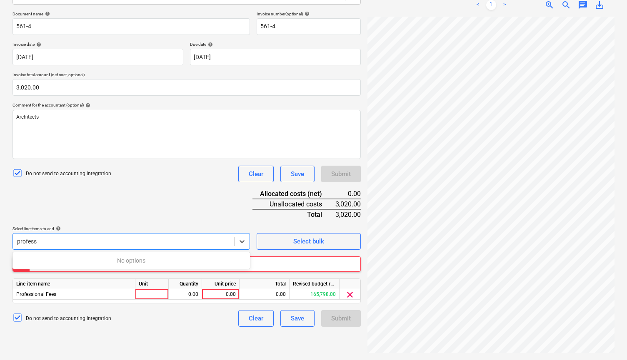
type input "profess"
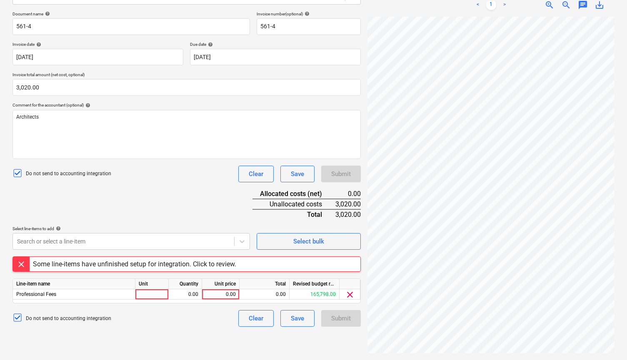
click at [111, 207] on div "Document name help 561-4 Invoice number (optional) help 561-4 Invoice date help…" at bounding box center [186, 169] width 348 height 316
click at [146, 290] on div at bounding box center [151, 294] width 33 height 10
click at [220, 293] on div "0.00" at bounding box center [220, 294] width 30 height 10
type input "3020.00"
click at [217, 323] on div "Do not send to accounting integration Clear Save Submit" at bounding box center [186, 318] width 348 height 17
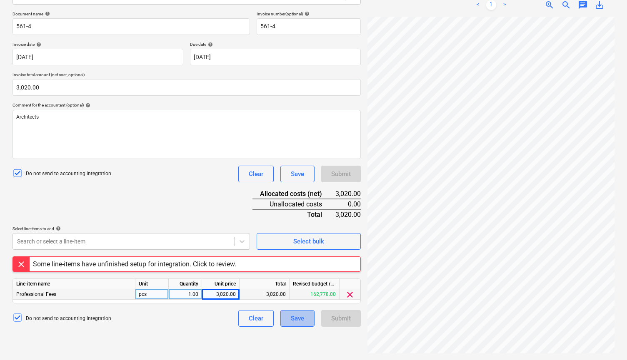
click at [301, 316] on div "Save" at bounding box center [297, 318] width 13 height 11
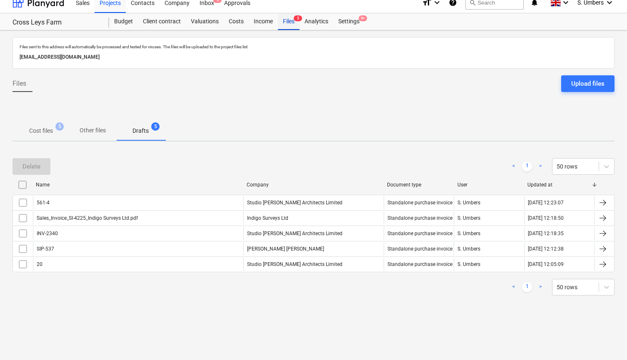
click at [292, 17] on div "Files 5" at bounding box center [289, 21] width 22 height 17
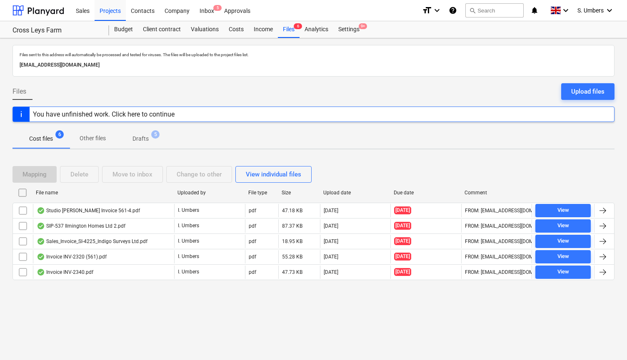
click at [142, 138] on p "Drafts" at bounding box center [140, 138] width 16 height 9
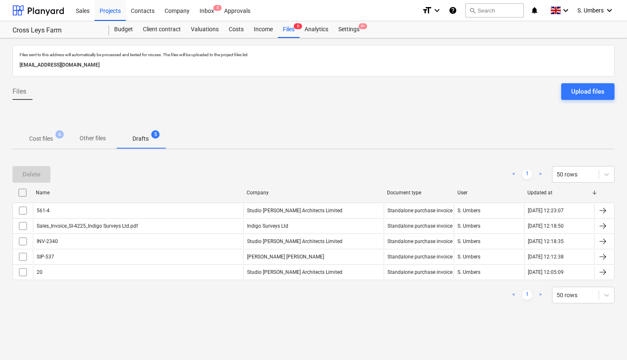
click at [87, 137] on p "Other files" at bounding box center [93, 138] width 26 height 9
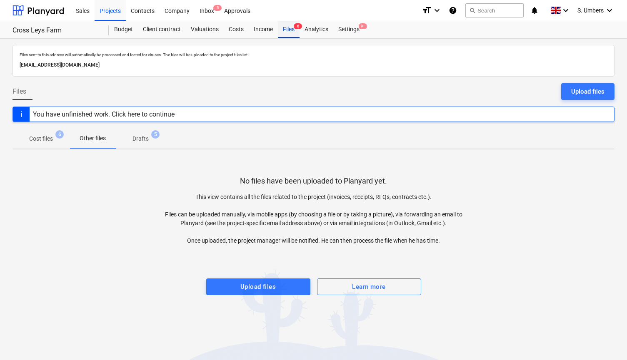
click at [289, 31] on div "Files 6" at bounding box center [289, 29] width 22 height 17
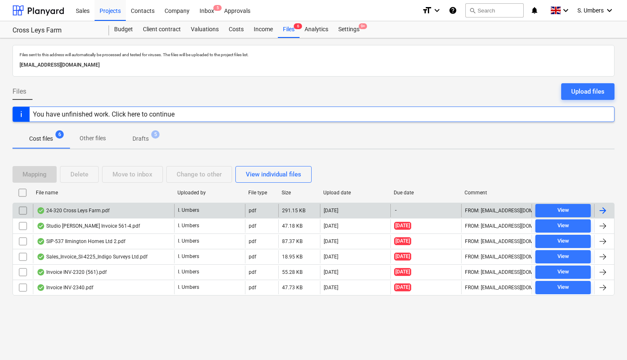
click at [80, 209] on div "24-320 Cross Leys Farm.pdf" at bounding box center [73, 210] width 73 height 7
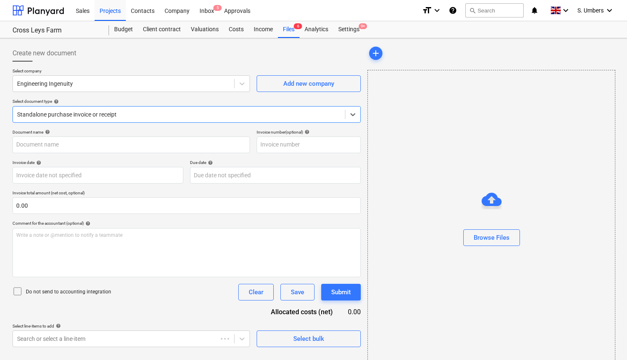
type input "24-320 Cross Leys Farm.pdf"
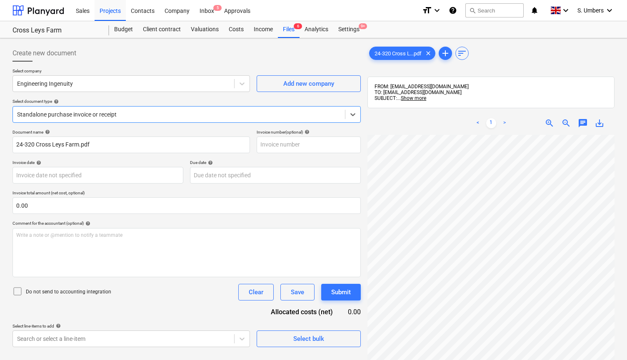
click at [59, 289] on p "Do not send to accounting integration" at bounding box center [68, 292] width 85 height 7
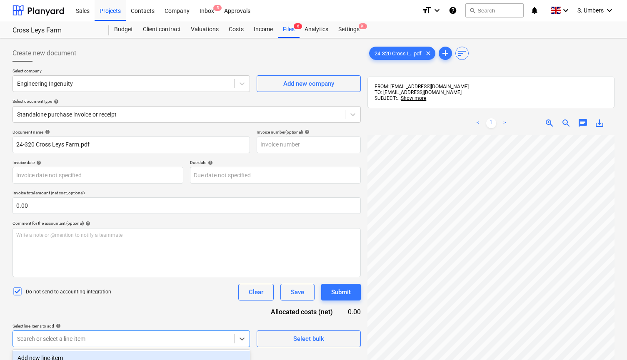
scroll to position [118, 0]
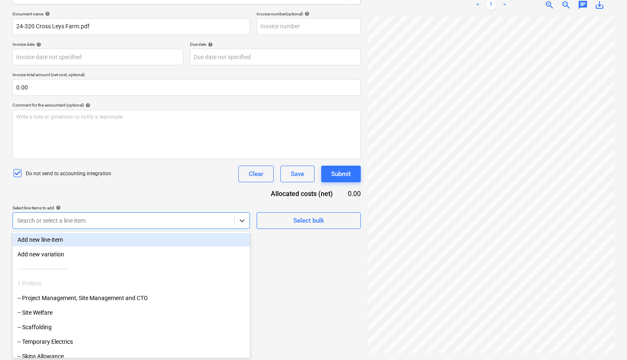
click at [41, 250] on body "This website stores cookies on your computer. These cookies are used to collect…" at bounding box center [313, 66] width 627 height 368
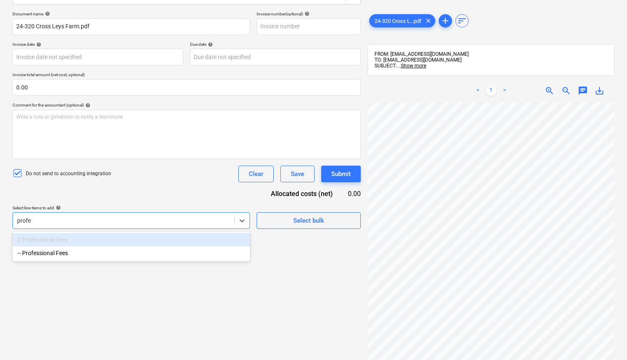
type input "profes"
click at [67, 255] on div "-- Professional Fees" at bounding box center [130, 252] width 237 height 13
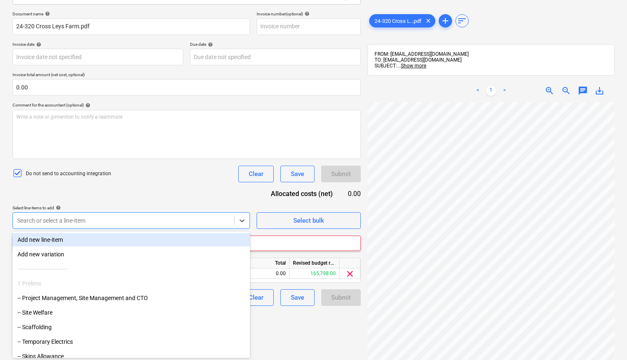
click at [100, 198] on div "Document name help 24-320 Cross Leys Farm.pdf Invoice number (optional) help In…" at bounding box center [186, 158] width 348 height 295
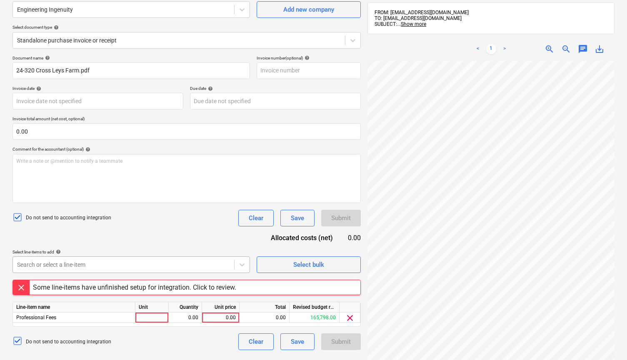
scroll to position [70, 0]
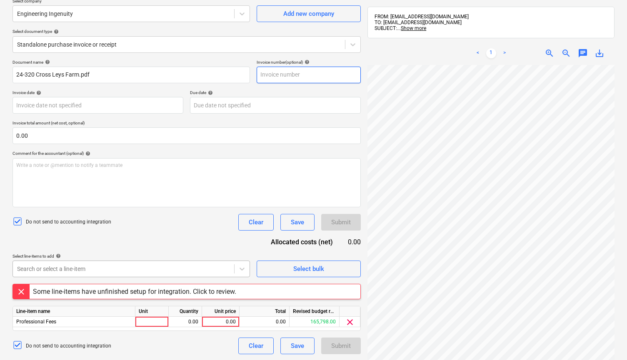
click at [299, 75] on input "text" at bounding box center [308, 75] width 104 height 17
type input "223375/24/320"
click at [102, 105] on body "This website stores cookies on your computer. These cookies are used to collect…" at bounding box center [313, 114] width 627 height 368
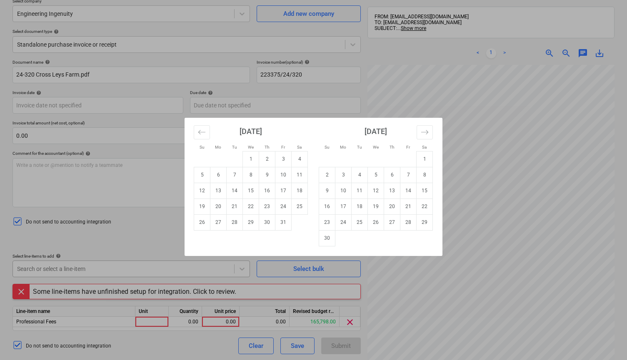
click at [373, 87] on div "Su Mo Tu We Th Fr Sa Su Mo Tu We Th Fr Sa [DATE] 1 2 3 4 5 6 7 8 9 10 11 12 13 …" at bounding box center [313, 180] width 627 height 360
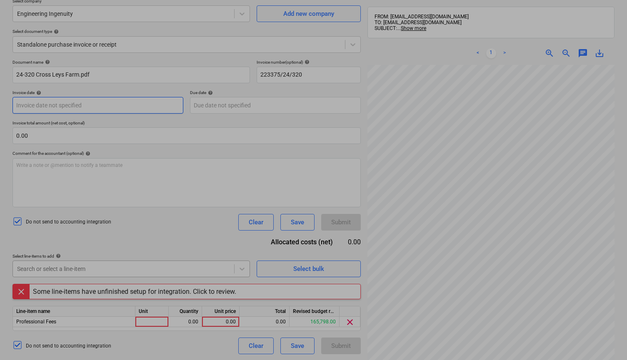
click at [51, 104] on body "This website stores cookies on your computer. These cookies are used to collect…" at bounding box center [313, 114] width 627 height 368
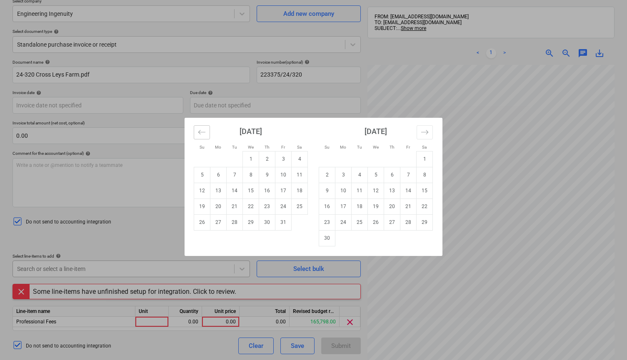
click at [200, 134] on icon "Move backward to switch to the previous month." at bounding box center [202, 132] width 8 height 8
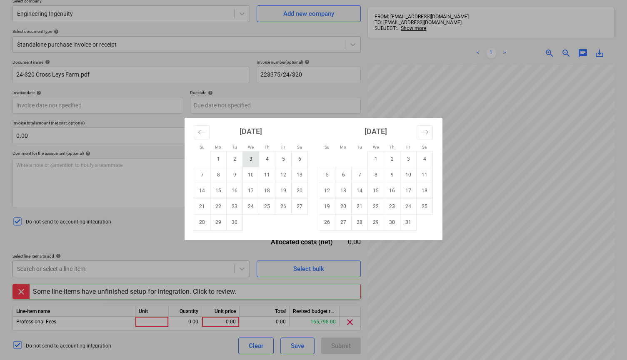
click at [256, 158] on td "3" at bounding box center [251, 159] width 16 height 16
type input "[DATE]"
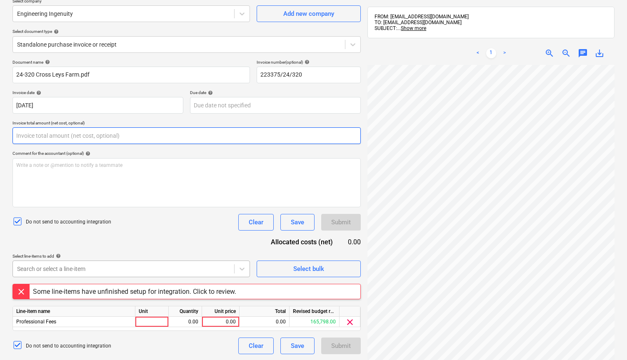
click at [86, 134] on input "text" at bounding box center [186, 135] width 348 height 17
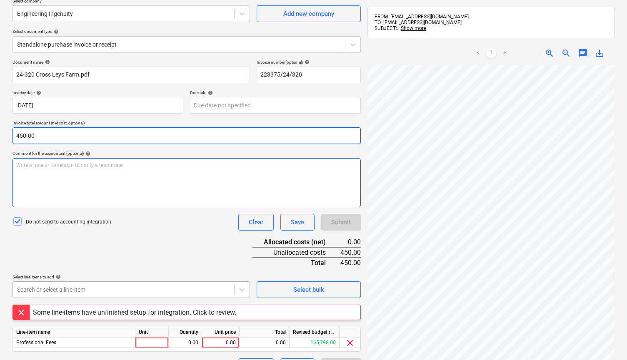
type input "450.00"
click at [66, 176] on div "Write a note or @mention to notify a teammate [PERSON_NAME]" at bounding box center [186, 182] width 348 height 49
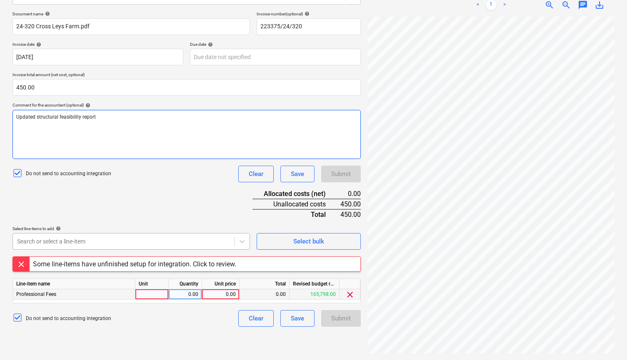
scroll to position [118, 0]
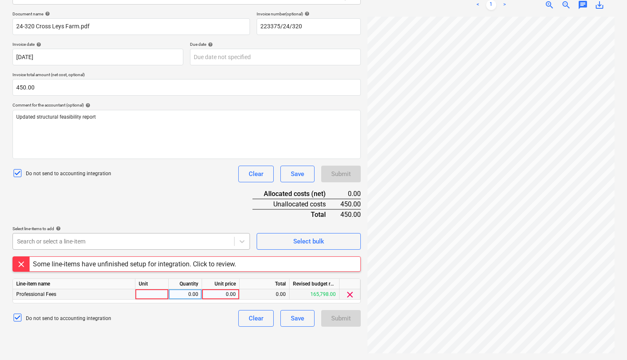
click at [221, 292] on div "0.00" at bounding box center [220, 294] width 30 height 10
type input "450.00"
click at [301, 316] on div "Save" at bounding box center [297, 318] width 13 height 11
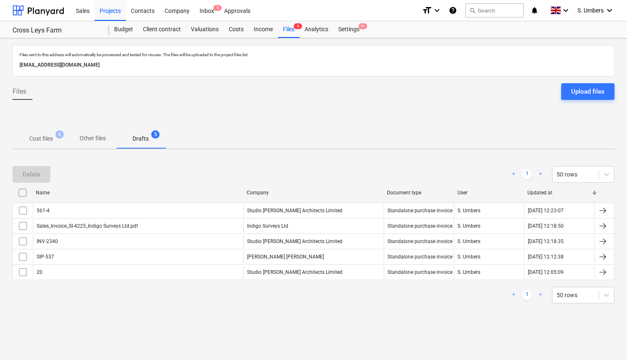
click at [334, 121] on div at bounding box center [313, 118] width 602 height 22
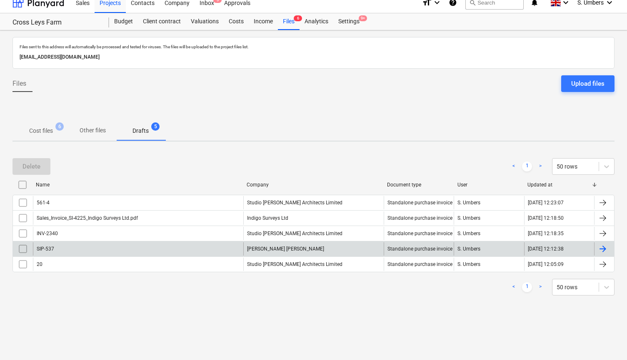
scroll to position [8, 0]
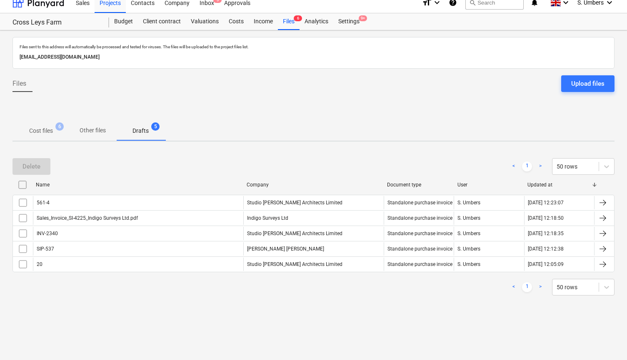
click at [540, 287] on link ">" at bounding box center [540, 287] width 10 height 10
click at [517, 286] on link "<" at bounding box center [513, 287] width 10 height 10
click at [51, 131] on p "Cost files" at bounding box center [41, 131] width 24 height 9
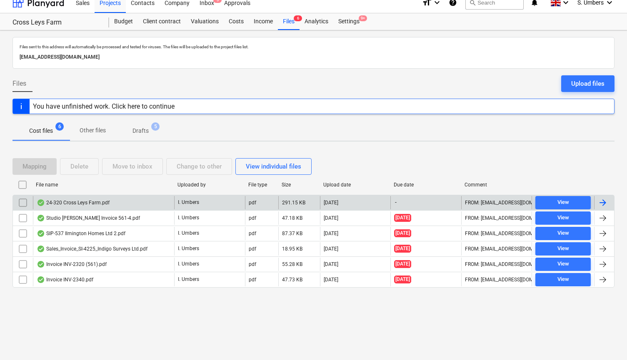
click at [110, 201] on div "24-320 Cross Leys Farm.pdf" at bounding box center [103, 202] width 141 height 13
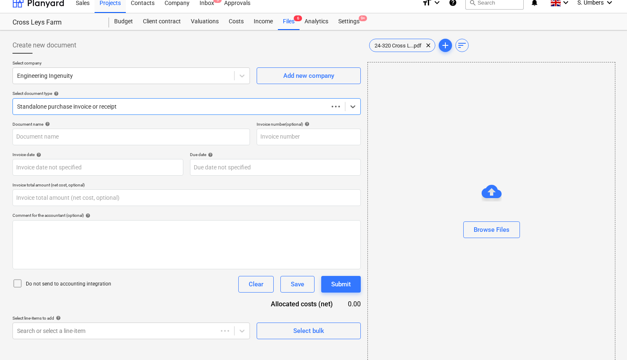
type input "24-320 Cross Leys Farm.pdf"
type input "0.00"
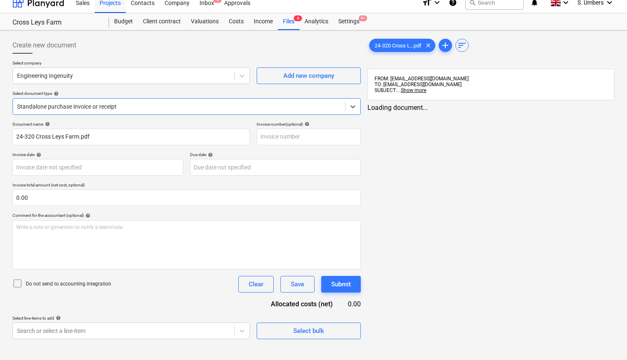
type input "223375/24/320"
type input "[DATE]"
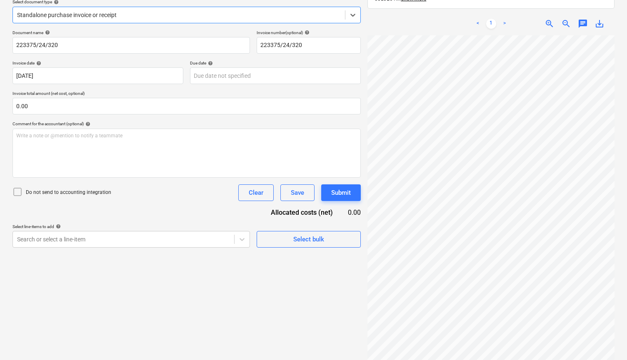
scroll to position [100, 0]
click at [54, 182] on div "Document name help 223375/24/320 Invoice number (optional) help 223375/24/320 I…" at bounding box center [186, 139] width 348 height 218
click at [49, 192] on p "Do not send to accounting integration" at bounding box center [68, 192] width 85 height 7
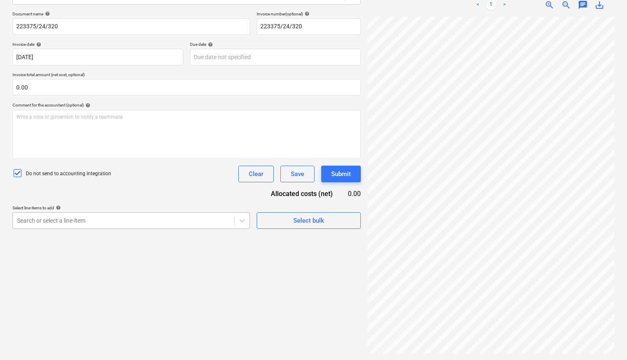
click at [39, 233] on body "This website stores cookies on your computer. These cookies are used to collect…" at bounding box center [313, 66] width 627 height 368
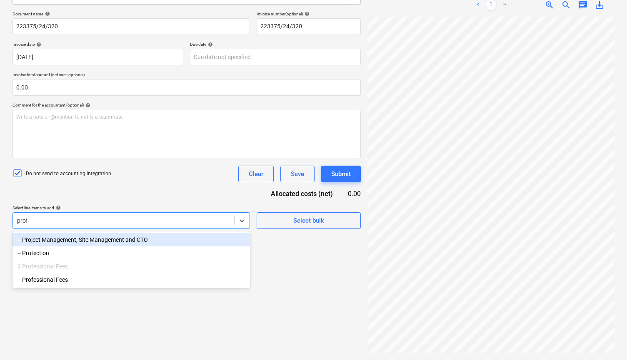
type input "profe"
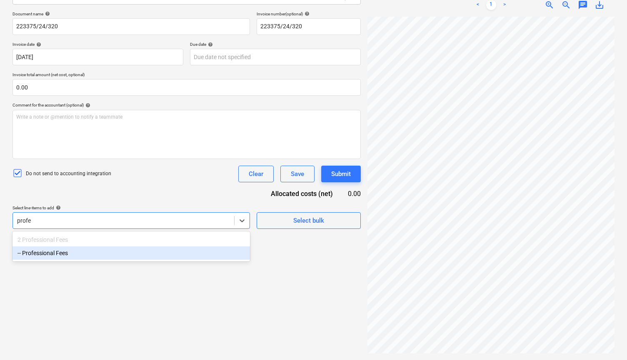
click at [50, 256] on div "-- Professional Fees" at bounding box center [130, 252] width 237 height 13
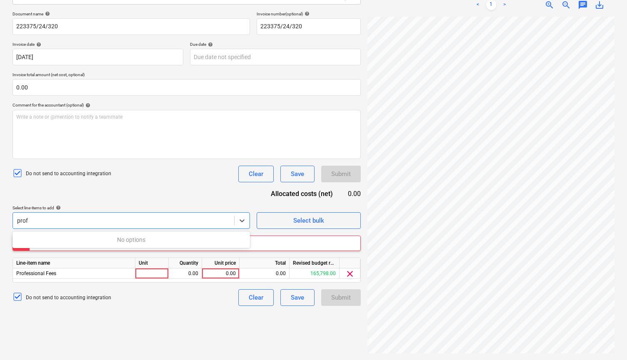
type input "prof"
click at [76, 192] on div "Document name help 223375/24/320 Invoice number (optional) help 223375/24/320 I…" at bounding box center [186, 158] width 348 height 295
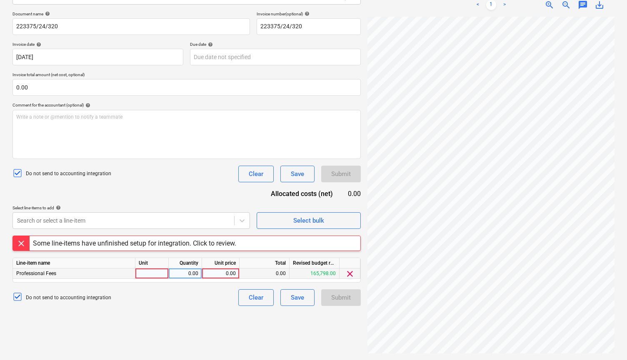
click at [208, 269] on div "0.00" at bounding box center [220, 274] width 30 height 10
type input "450.00"
click at [200, 316] on div "Create new document Select company Engineering Ingenuity Add new company Select…" at bounding box center [186, 139] width 355 height 433
click at [209, 193] on div "Document name help 223375/24/320 Invoice number (optional) help 223375/24/320 I…" at bounding box center [186, 158] width 348 height 295
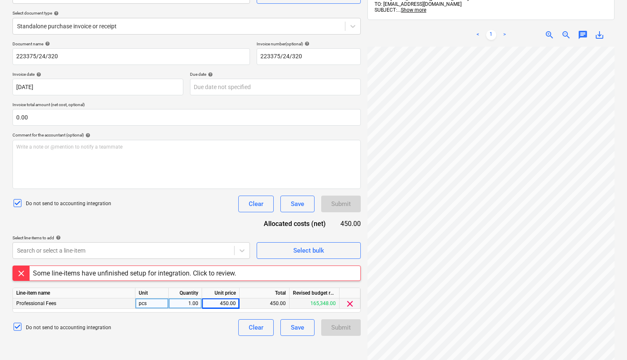
scroll to position [86, 0]
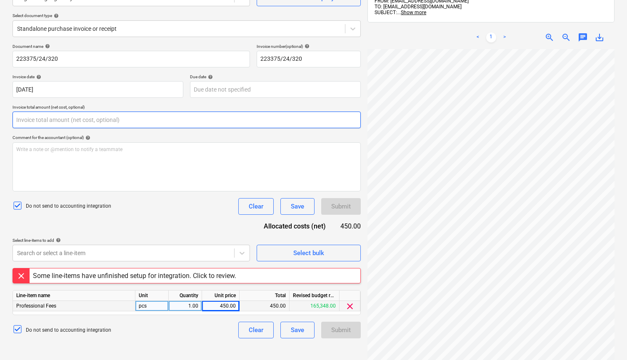
drag, startPoint x: 45, startPoint y: 115, endPoint x: 0, endPoint y: 115, distance: 45.4
click at [0, 115] on div "Create new document Select company Engineering Ingenuity Add new company Select…" at bounding box center [313, 173] width 627 height 440
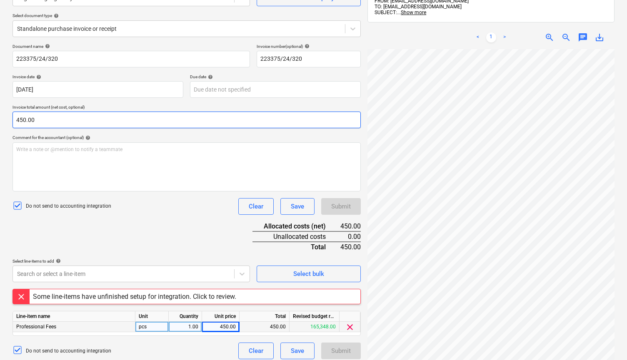
type input "450.00"
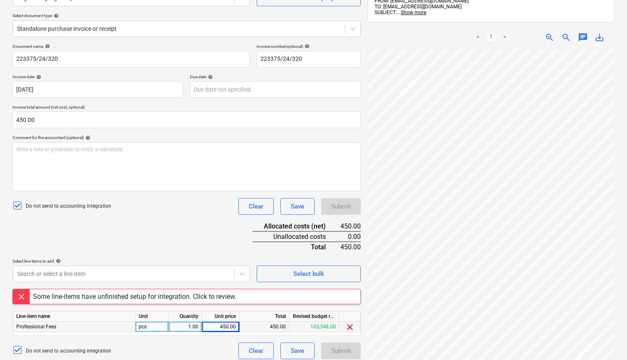
click at [152, 137] on div "Comment for the accountant (optional) help" at bounding box center [186, 137] width 348 height 5
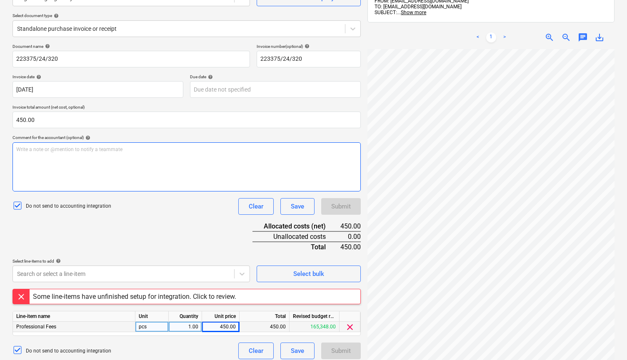
click at [86, 166] on div "Write a note or @mention to notify a teammate [PERSON_NAME]" at bounding box center [186, 166] width 348 height 49
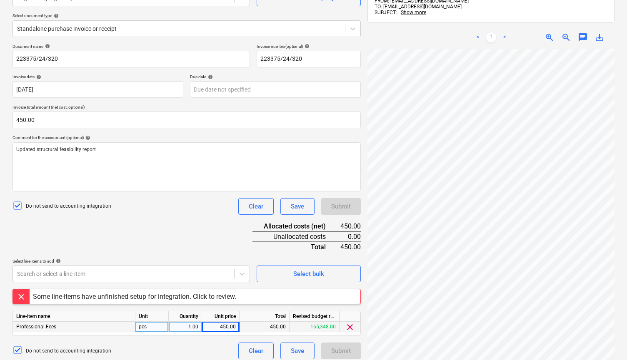
click at [189, 232] on div "Document name help 223375/24/320 Invoice number (optional) help 223375/24/320 I…" at bounding box center [186, 202] width 348 height 316
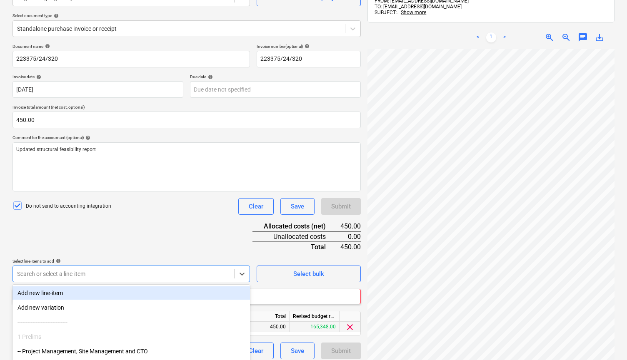
click at [117, 274] on body "This website stores cookies on your computer. These cookies are used to collect…" at bounding box center [313, 98] width 627 height 368
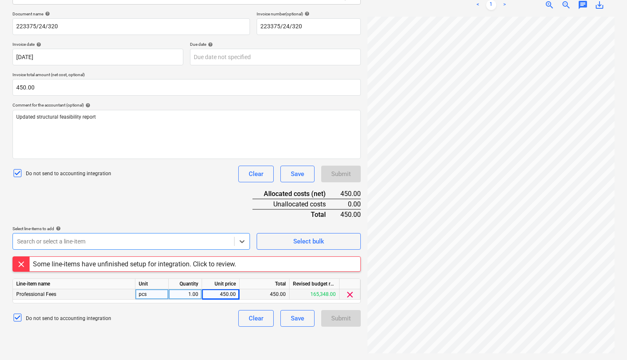
scroll to position [118, 0]
click at [145, 214] on div "Document name help 223375/24/320 Invoice number (optional) help 223375/24/320 I…" at bounding box center [186, 169] width 348 height 316
click at [300, 320] on div "Save" at bounding box center [297, 318] width 13 height 11
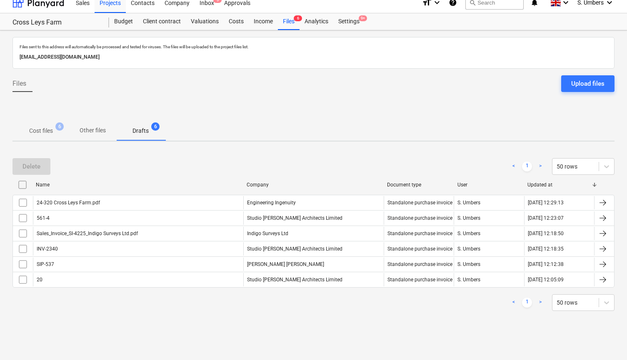
scroll to position [8, 0]
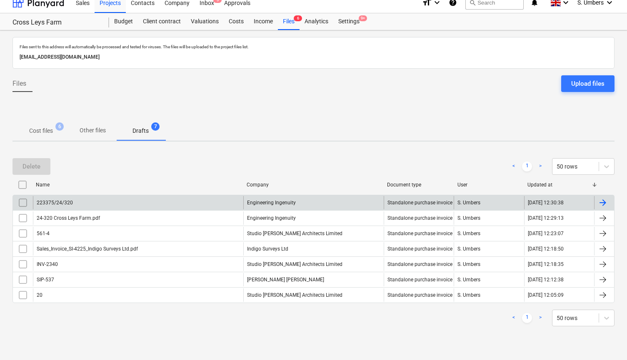
click at [25, 199] on input "checkbox" at bounding box center [22, 202] width 13 height 13
click at [23, 162] on div "Delete" at bounding box center [31, 166] width 18 height 11
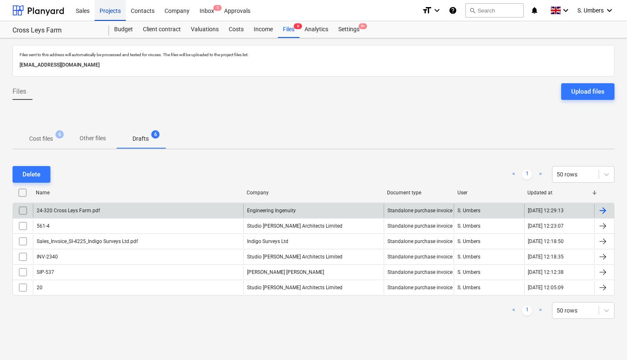
scroll to position [0, 0]
click at [117, 10] on div "Projects" at bounding box center [110, 10] width 31 height 21
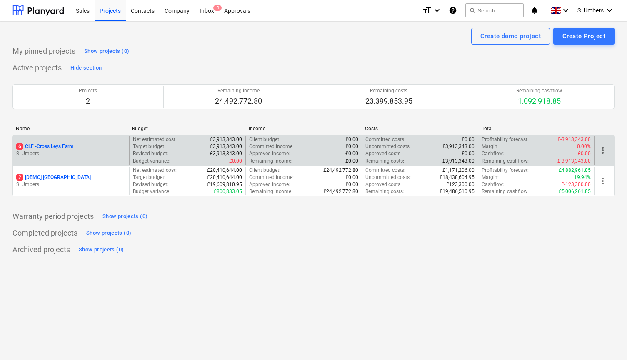
click at [66, 153] on p "S. Umbers" at bounding box center [71, 153] width 110 height 7
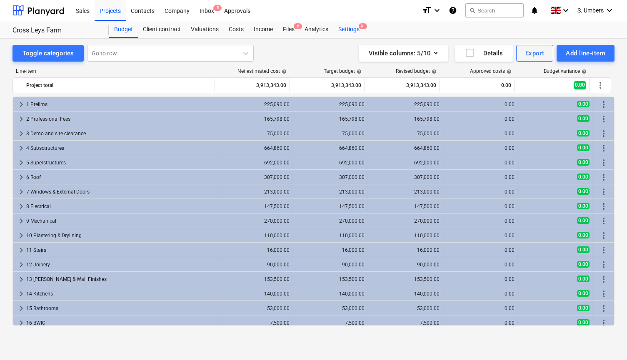
click at [340, 32] on div "Settings 9+" at bounding box center [348, 29] width 31 height 17
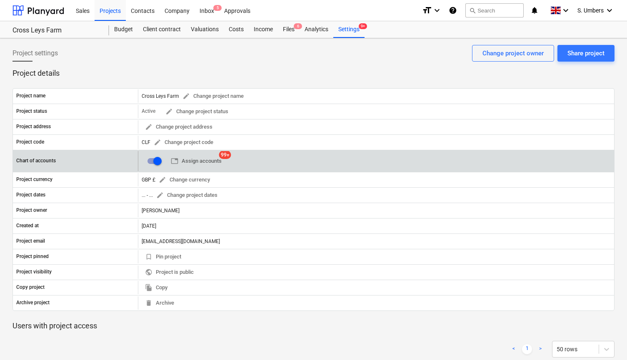
click at [154, 161] on input "checkbox" at bounding box center [157, 161] width 20 height 20
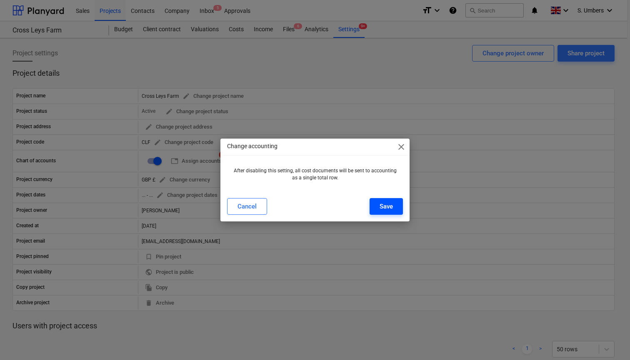
click at [380, 209] on div "Save" at bounding box center [385, 206] width 13 height 11
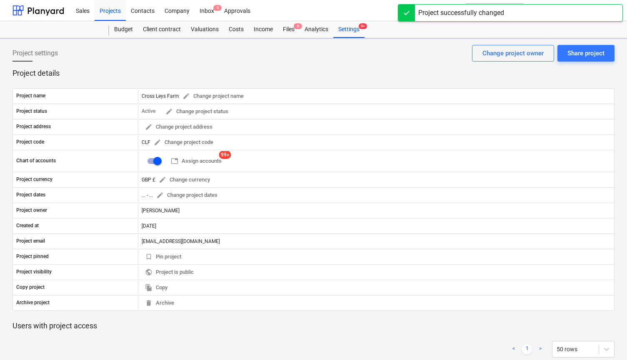
checkbox input "false"
click at [290, 26] on div "Files 6" at bounding box center [289, 29] width 22 height 17
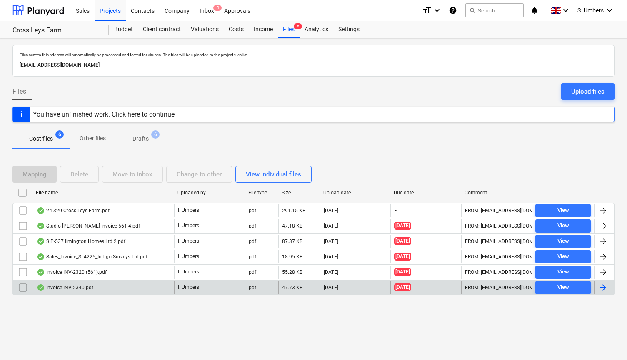
click at [70, 286] on div "Invoice INV-2340.pdf" at bounding box center [65, 287] width 57 height 7
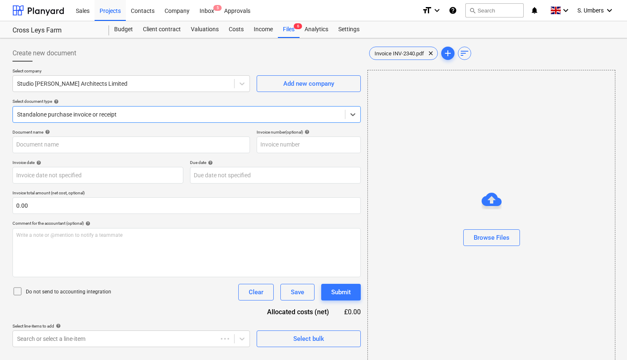
type input "INV-2340"
type input "[DATE]"
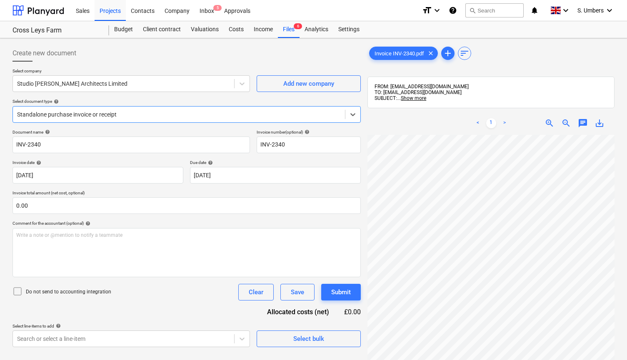
click at [62, 289] on p "Do not send to accounting integration" at bounding box center [68, 292] width 85 height 7
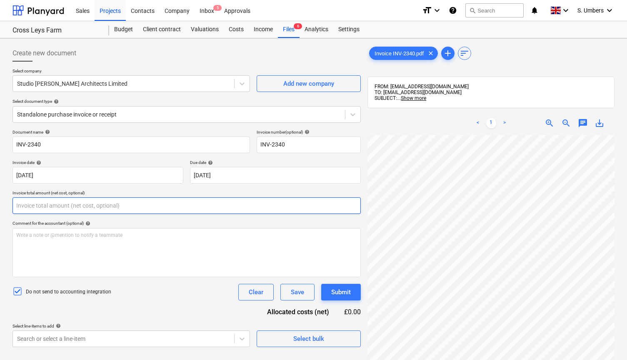
drag, startPoint x: 52, startPoint y: 203, endPoint x: 16, endPoint y: 203, distance: 35.8
click at [16, 203] on input "text" at bounding box center [186, 205] width 348 height 17
type input "0.00"
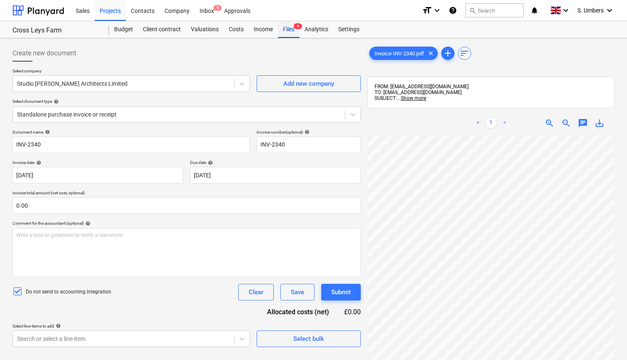
click at [291, 29] on div "Files 6" at bounding box center [289, 29] width 22 height 17
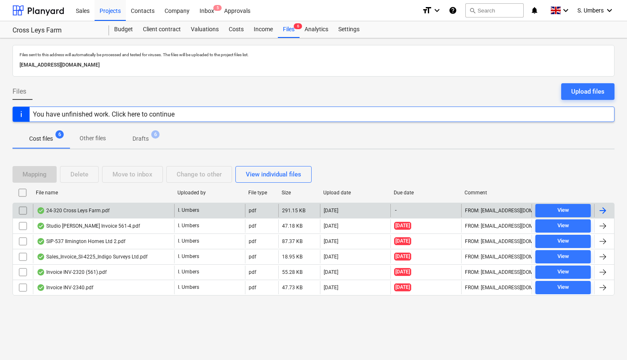
click at [87, 207] on div "24-320 Cross Leys Farm.pdf" at bounding box center [73, 210] width 73 height 7
click at [602, 209] on div at bounding box center [603, 211] width 10 height 10
click at [22, 209] on input "checkbox" at bounding box center [22, 210] width 13 height 13
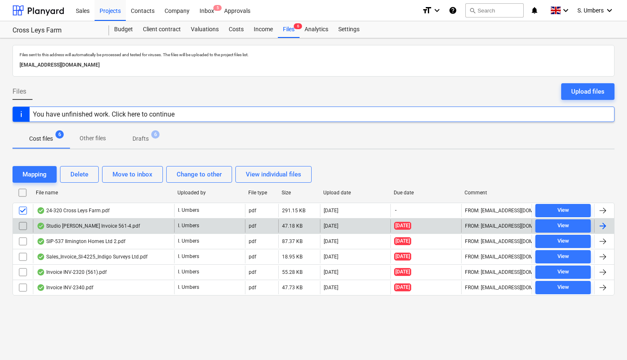
click at [22, 224] on input "checkbox" at bounding box center [22, 225] width 13 height 13
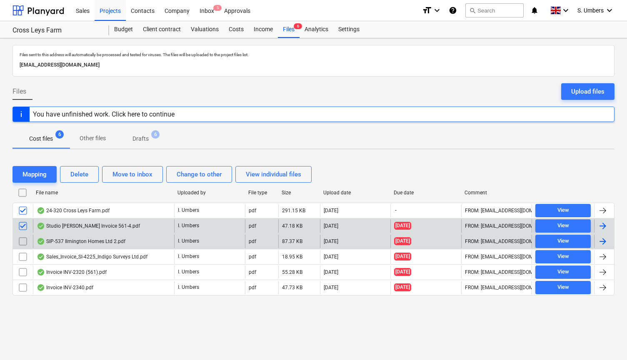
click at [23, 237] on input "checkbox" at bounding box center [22, 241] width 13 height 13
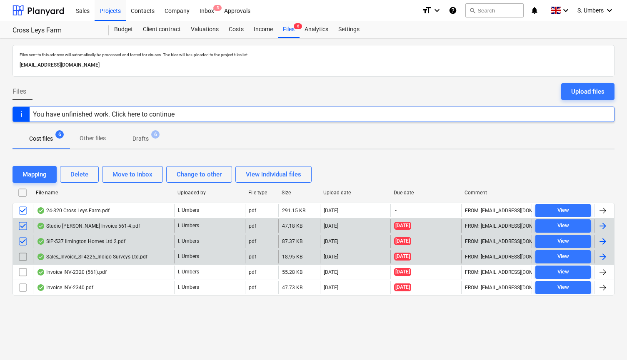
click at [24, 258] on input "checkbox" at bounding box center [22, 256] width 13 height 13
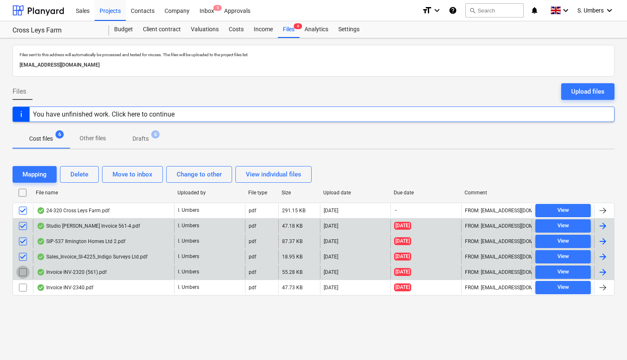
click at [24, 269] on input "checkbox" at bounding box center [22, 272] width 13 height 13
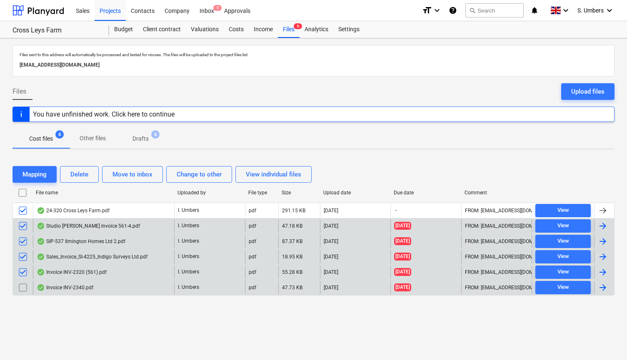
click at [23, 287] on input "checkbox" at bounding box center [22, 287] width 13 height 13
click at [124, 118] on div "You have unfinished work. Click here to continue" at bounding box center [104, 114] width 148 height 15
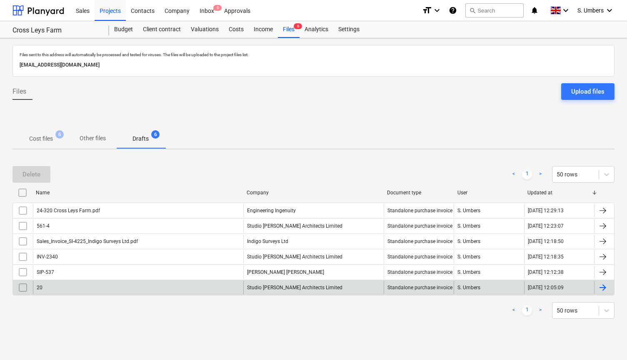
click at [116, 286] on div "20" at bounding box center [138, 287] width 210 height 13
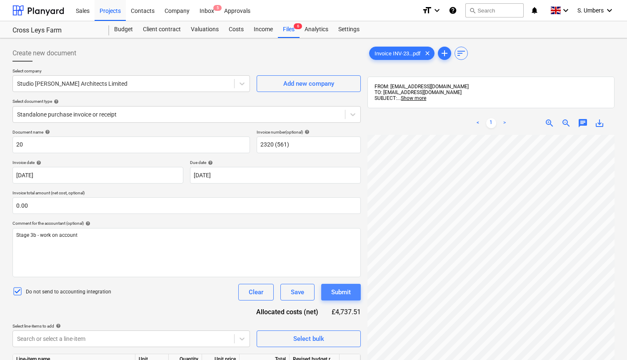
click at [330, 289] on button "Submit" at bounding box center [341, 292] width 40 height 17
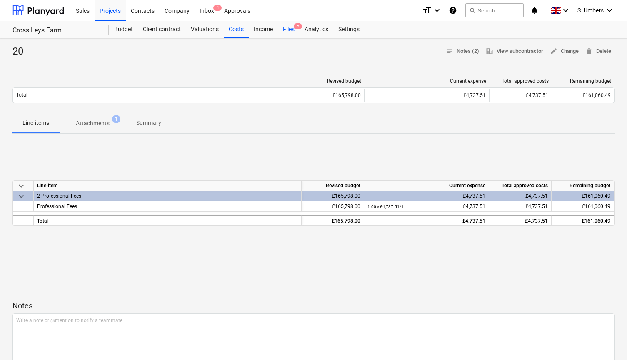
click at [287, 29] on div "Files 5" at bounding box center [289, 29] width 22 height 17
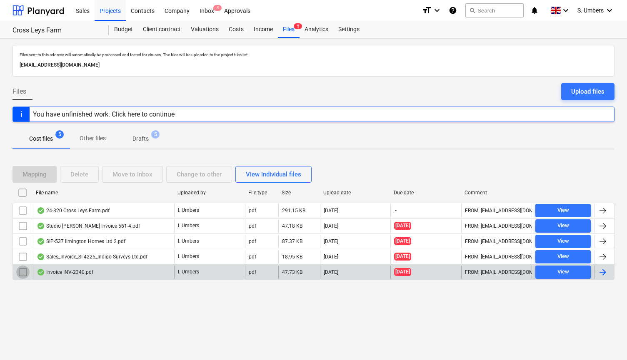
click at [24, 269] on input "checkbox" at bounding box center [22, 272] width 13 height 13
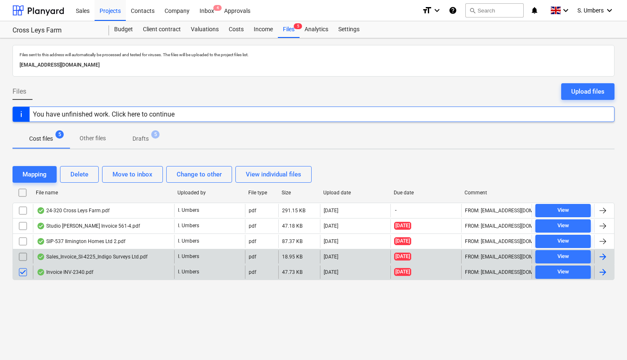
click at [24, 255] on input "checkbox" at bounding box center [22, 256] width 13 height 13
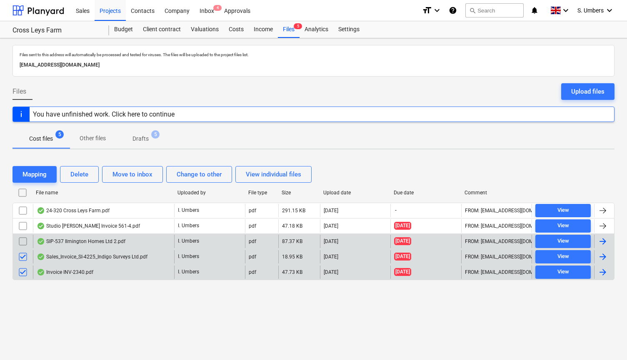
click at [25, 239] on input "checkbox" at bounding box center [22, 241] width 13 height 13
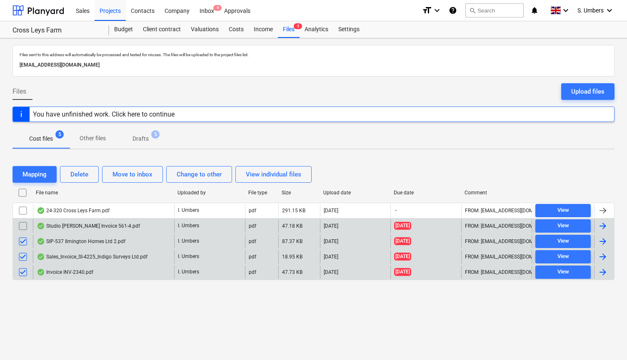
click at [25, 222] on input "checkbox" at bounding box center [22, 225] width 13 height 13
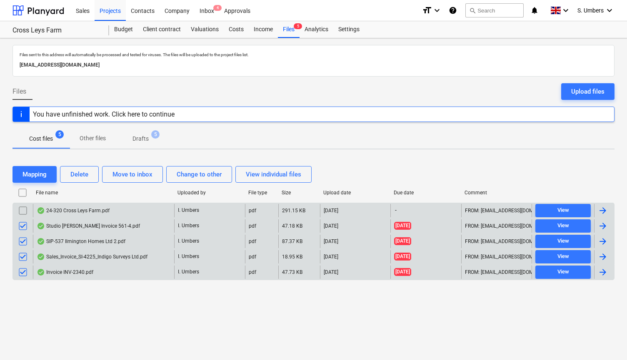
click at [25, 204] on input "checkbox" at bounding box center [22, 210] width 13 height 13
click at [69, 268] on div "Invoice INV-2340.pdf" at bounding box center [103, 272] width 141 height 13
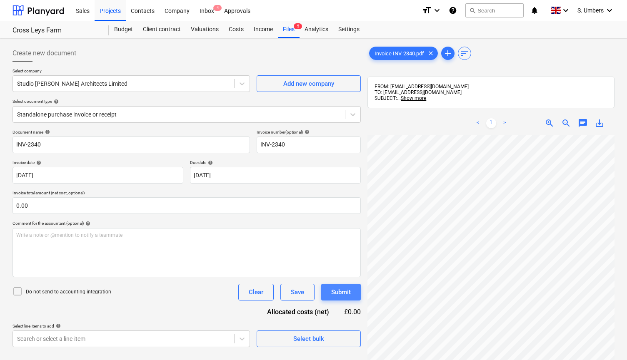
click at [349, 288] on div "Submit" at bounding box center [341, 292] width 20 height 11
click at [289, 31] on div "Files 5" at bounding box center [289, 29] width 22 height 17
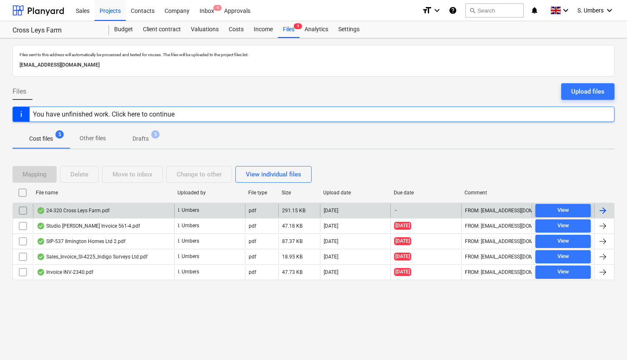
click at [65, 209] on div "24-320 Cross Leys Farm.pdf" at bounding box center [73, 210] width 73 height 7
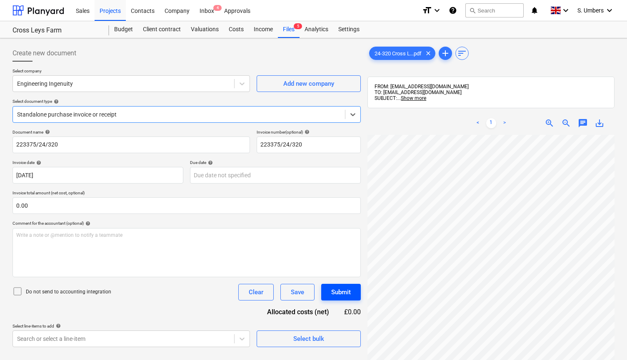
click at [352, 290] on button "Submit" at bounding box center [341, 292] width 40 height 17
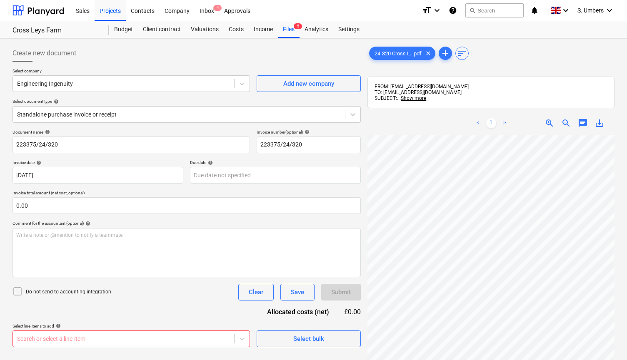
click at [165, 339] on body "This website stores cookies on your computer. These cookies are used to collect…" at bounding box center [313, 184] width 627 height 368
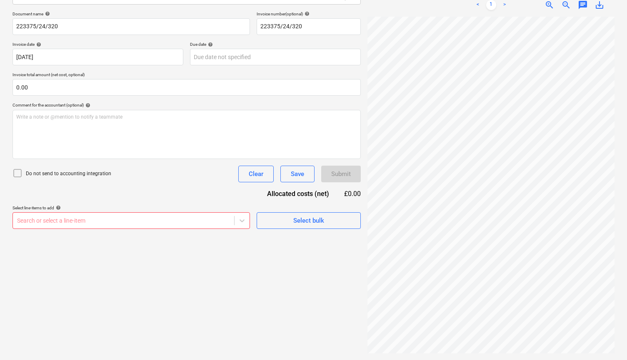
click at [174, 184] on div "Document name help 223375/24/320 Invoice number (optional) help 223375/24/320 I…" at bounding box center [186, 120] width 348 height 218
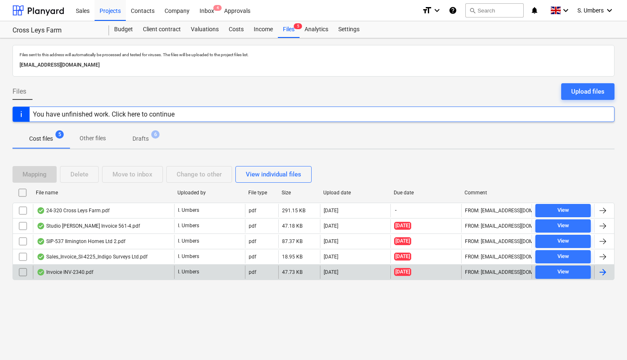
click at [25, 270] on input "checkbox" at bounding box center [22, 272] width 13 height 13
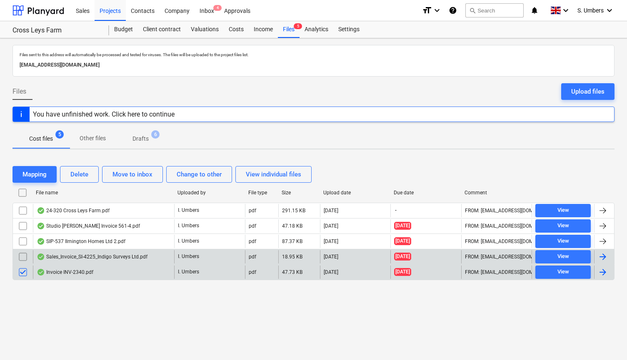
click at [24, 252] on input "checkbox" at bounding box center [22, 256] width 13 height 13
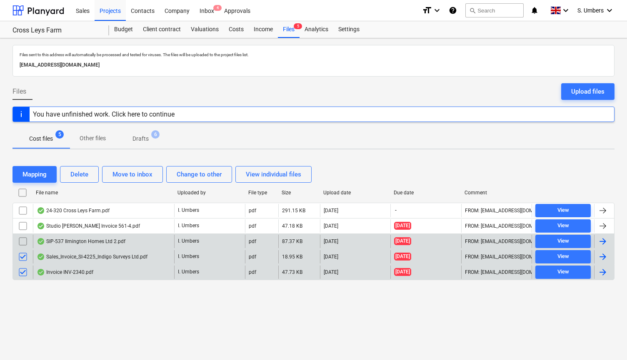
scroll to position [1, 0]
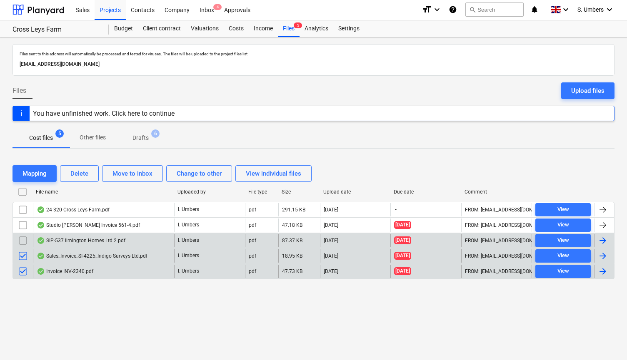
click at [24, 237] on input "checkbox" at bounding box center [22, 240] width 13 height 13
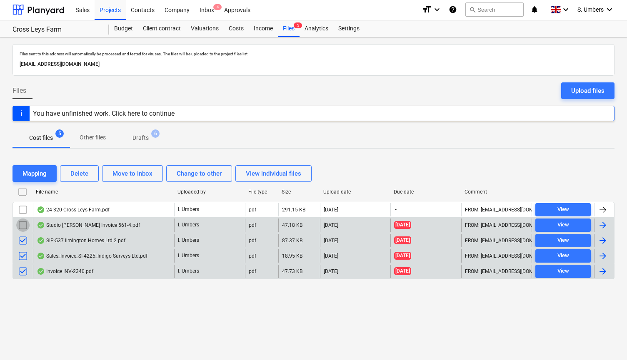
click at [24, 221] on input "checkbox" at bounding box center [22, 225] width 13 height 13
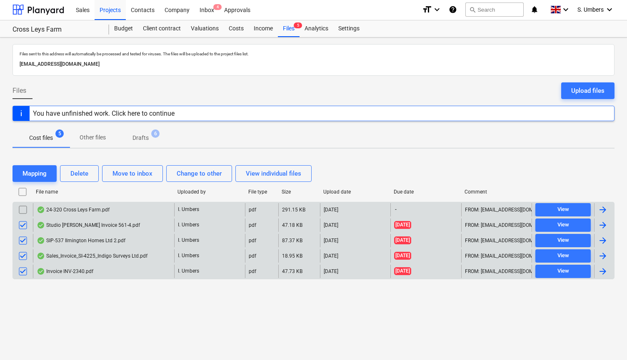
click at [24, 209] on input "checkbox" at bounding box center [22, 209] width 13 height 13
click at [30, 173] on div "Mapping" at bounding box center [34, 173] width 24 height 11
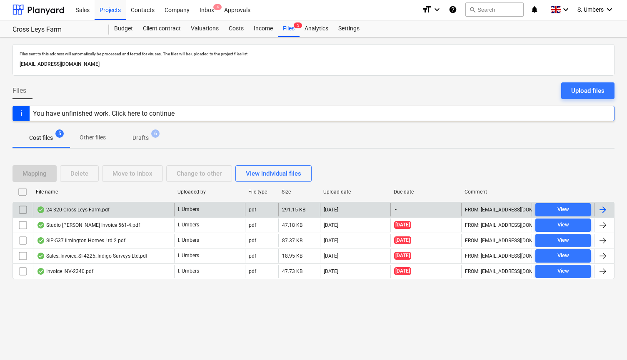
click at [604, 210] on div at bounding box center [603, 210] width 10 height 10
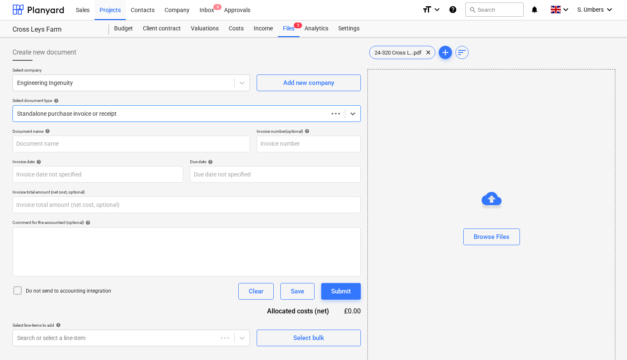
type input "223375/24/320"
type input "[DATE]"
type input "0.00"
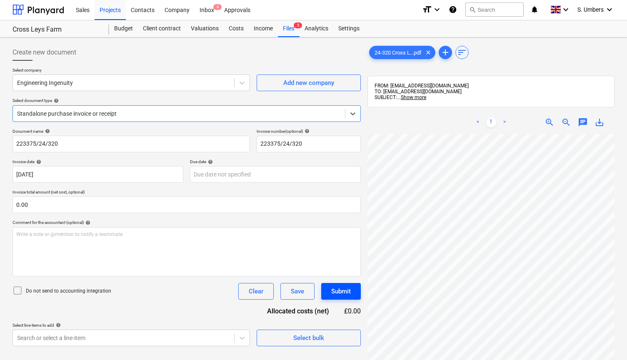
click at [342, 293] on div "Submit" at bounding box center [341, 291] width 20 height 11
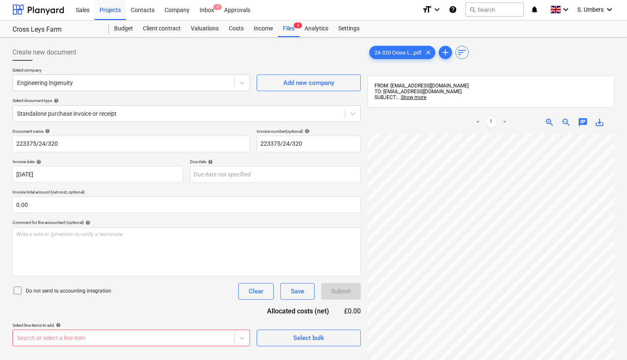
click at [97, 344] on body "This website stores cookies on your computer. These cookies are used to collect…" at bounding box center [313, 183] width 627 height 368
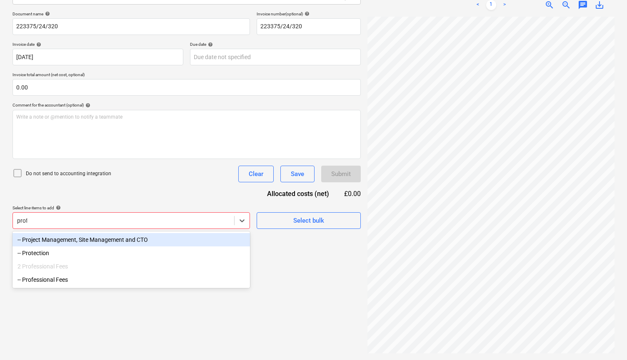
type input "profe"
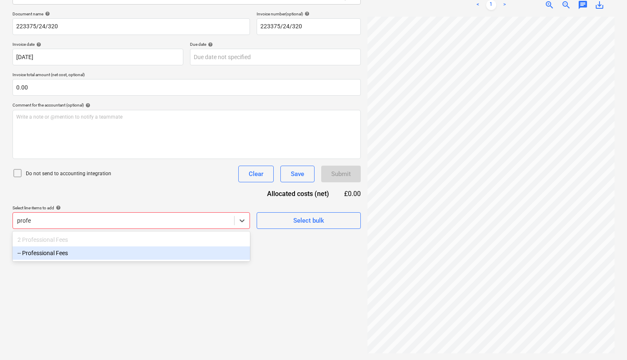
click at [100, 249] on div "-- Professional Fees" at bounding box center [130, 252] width 237 height 13
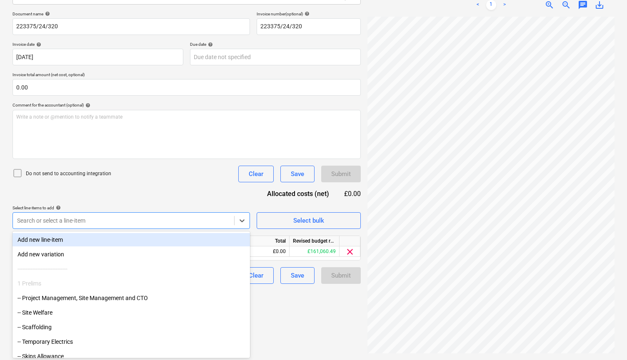
click at [35, 172] on p "Do not send to accounting integration" at bounding box center [68, 173] width 85 height 7
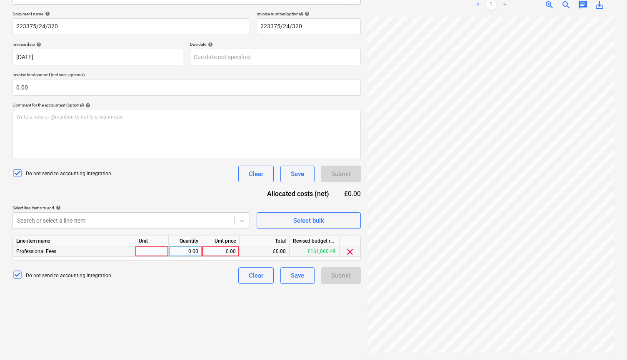
click at [215, 250] on div "0.00" at bounding box center [220, 251] width 30 height 10
type input "450.00"
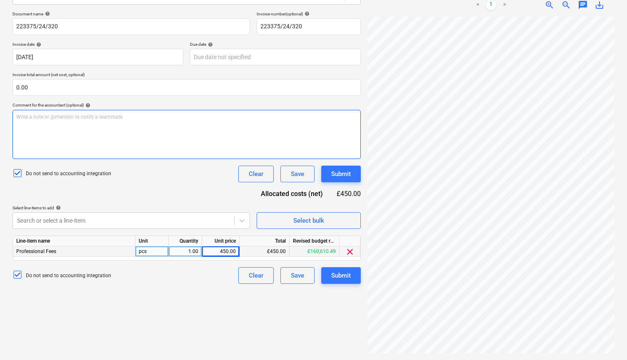
click at [154, 121] on div "Write a note or @mention to notify a teammate [PERSON_NAME]" at bounding box center [186, 134] width 348 height 49
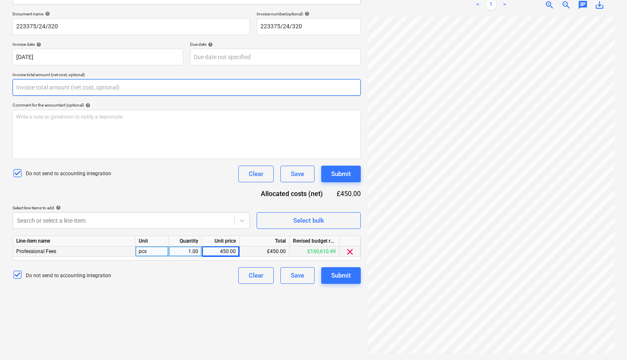
drag, startPoint x: 63, startPoint y: 88, endPoint x: 0, endPoint y: 87, distance: 63.3
click at [0, 87] on div "Create new document Select company Engineering Ingenuity Add new company Select…" at bounding box center [313, 140] width 627 height 440
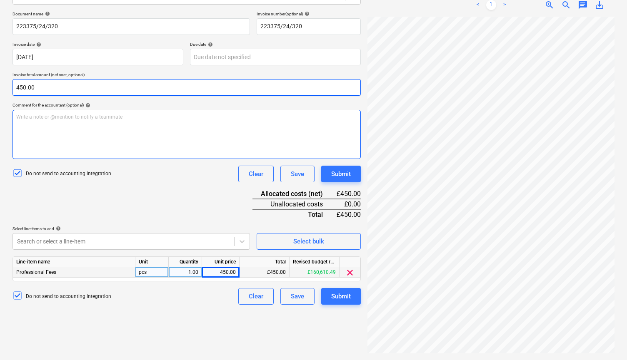
type input "450.00"
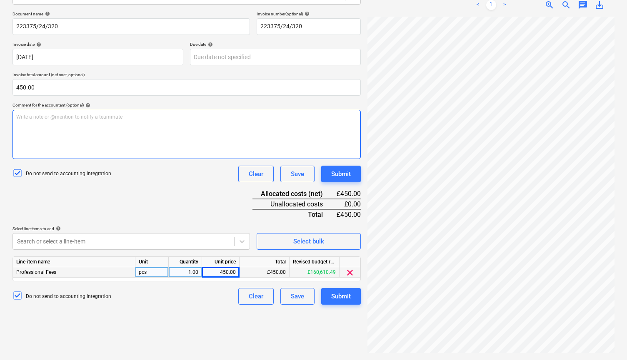
click at [59, 118] on p "Write a note or @mention to notify a teammate [PERSON_NAME]" at bounding box center [186, 117] width 341 height 7
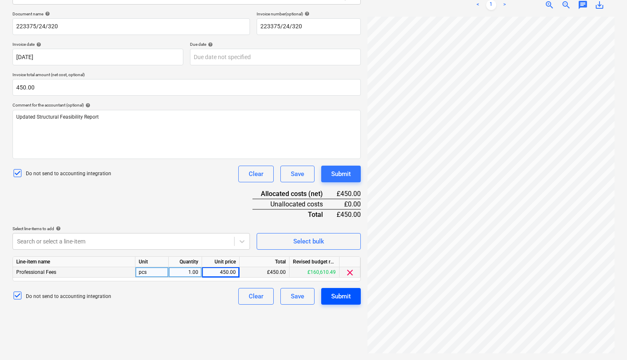
click at [339, 295] on div "Submit" at bounding box center [341, 296] width 20 height 11
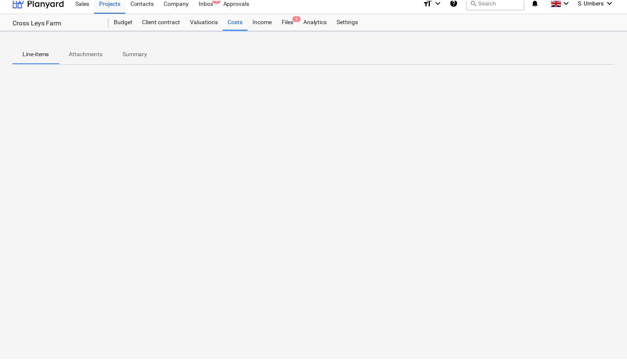
scroll to position [8, 0]
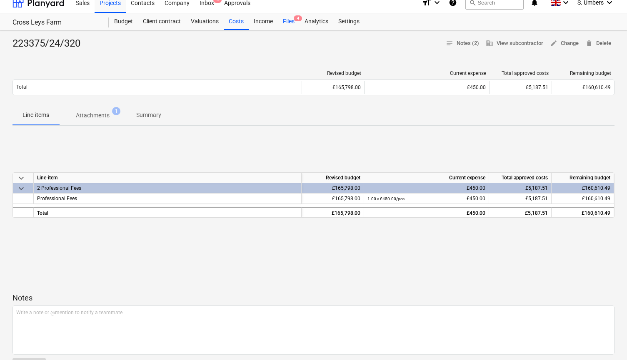
click at [294, 18] on span "4" at bounding box center [298, 18] width 8 height 6
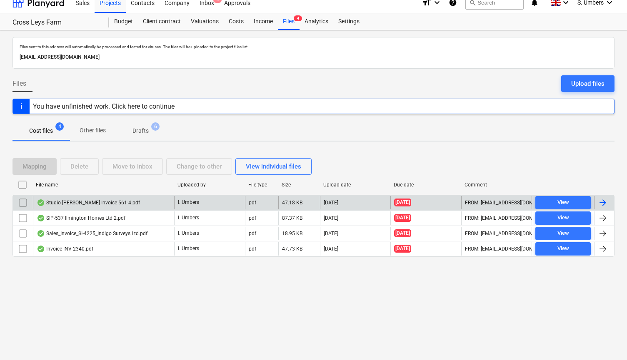
click at [80, 200] on div "Studio [PERSON_NAME] Invoice 561-4.pdf" at bounding box center [88, 202] width 103 height 7
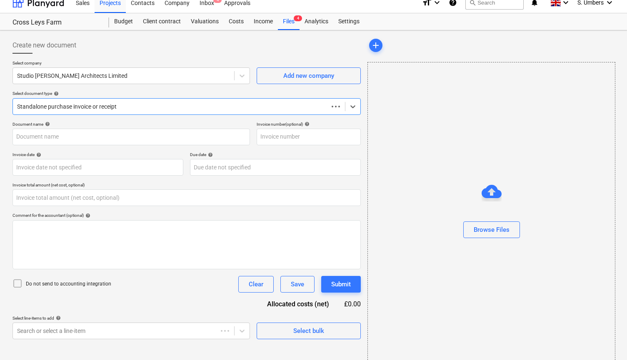
type input "0.00"
type input "561-4"
type input "[DATE]"
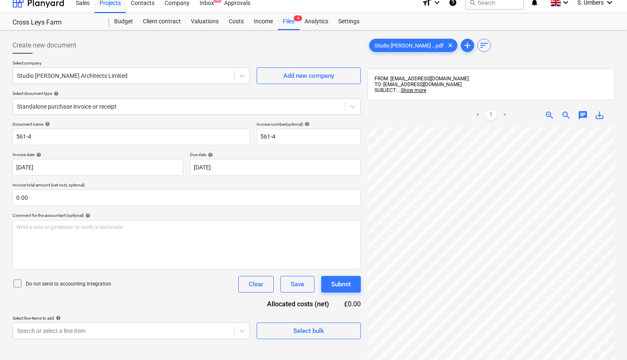
click at [61, 289] on div "Do not send to accounting integration" at bounding box center [61, 285] width 99 height 12
click at [61, 282] on p "Do not send to accounting integration" at bounding box center [68, 284] width 85 height 7
click at [59, 282] on p "Do not send to accounting integration" at bounding box center [68, 284] width 85 height 7
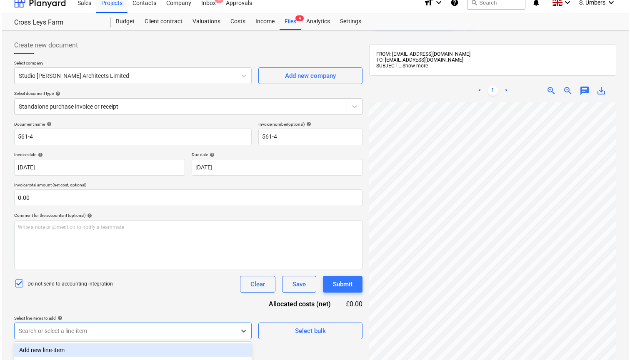
scroll to position [118, 0]
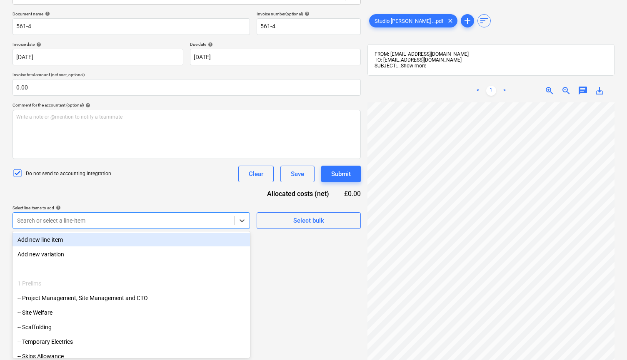
click at [69, 250] on body "This website stores cookies on your computer. These cookies are used to collect…" at bounding box center [313, 66] width 627 height 368
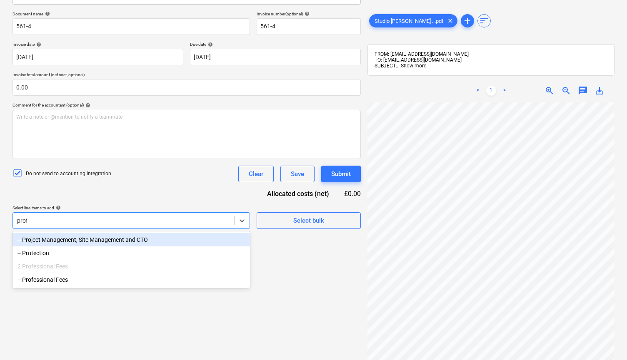
type input "profe"
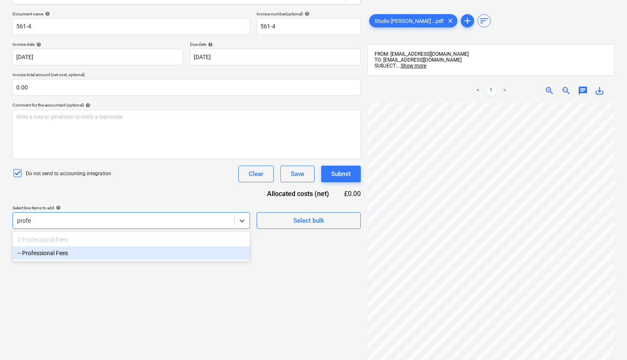
click at [59, 252] on div "-- Professional Fees" at bounding box center [130, 252] width 237 height 13
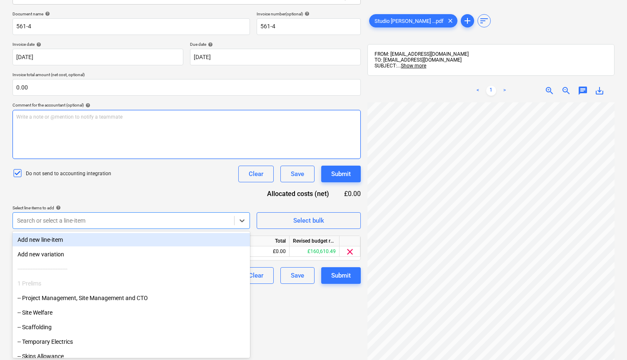
click at [66, 136] on div "Write a note or @mention to notify a teammate [PERSON_NAME]" at bounding box center [186, 134] width 348 height 49
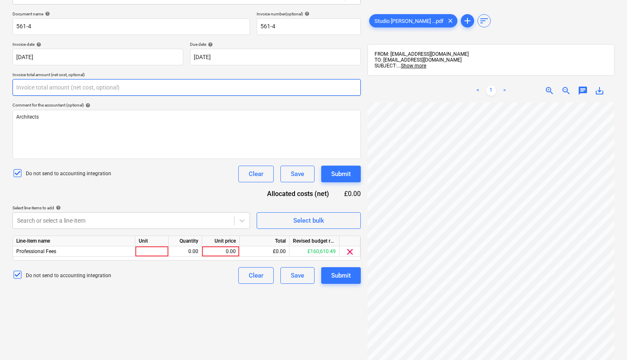
click at [40, 85] on input "text" at bounding box center [186, 87] width 348 height 17
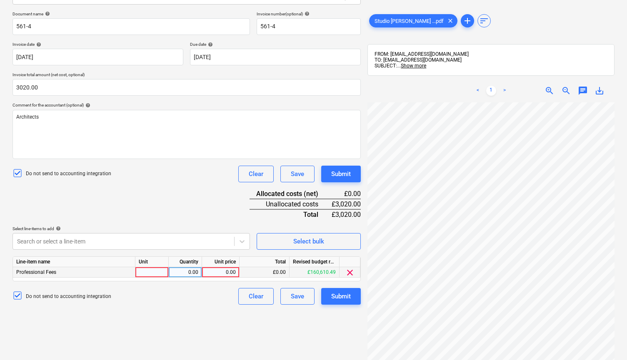
type input "3,020.00"
click at [225, 271] on div "0.00" at bounding box center [220, 272] width 30 height 10
type input "3020.00"
click at [341, 297] on div "Submit" at bounding box center [341, 296] width 20 height 11
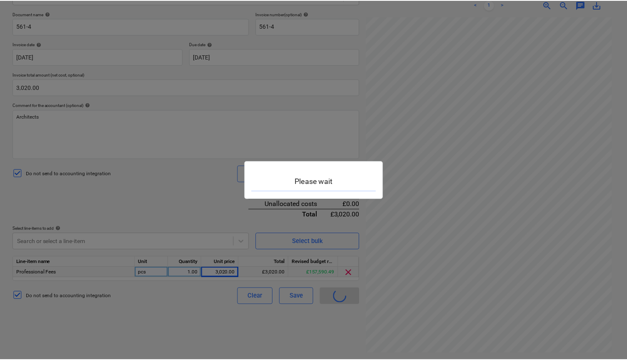
scroll to position [8, 0]
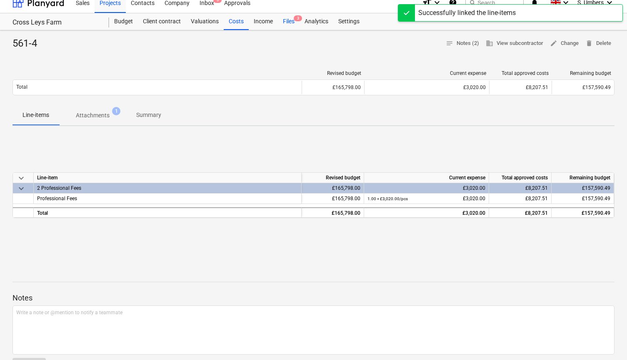
click at [286, 23] on div "Files 3" at bounding box center [289, 21] width 22 height 17
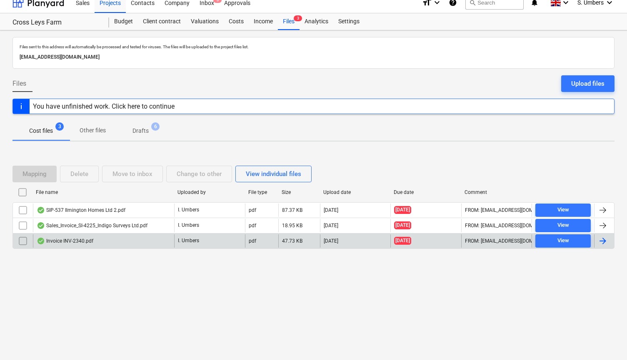
click at [56, 240] on div "Invoice INV-2340.pdf" at bounding box center [65, 241] width 57 height 7
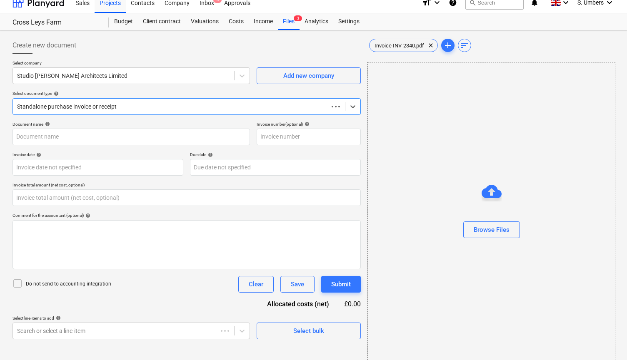
type input "INV-2340"
type input "[DATE]"
type input "0.00"
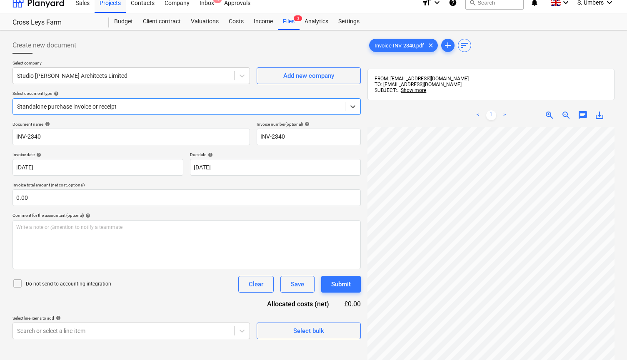
click at [39, 285] on p "Do not send to accounting integration" at bounding box center [68, 284] width 85 height 7
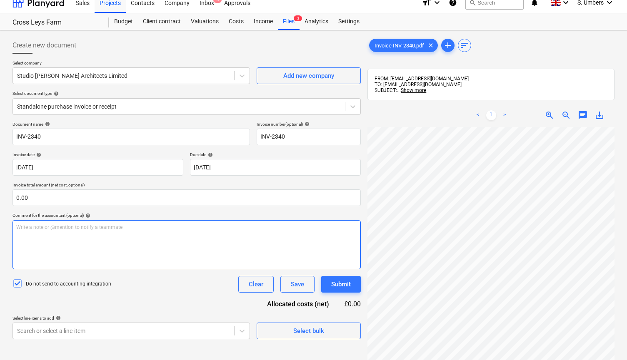
click at [101, 244] on div "Write a note or @mention to notify a teammate [PERSON_NAME]" at bounding box center [186, 244] width 348 height 49
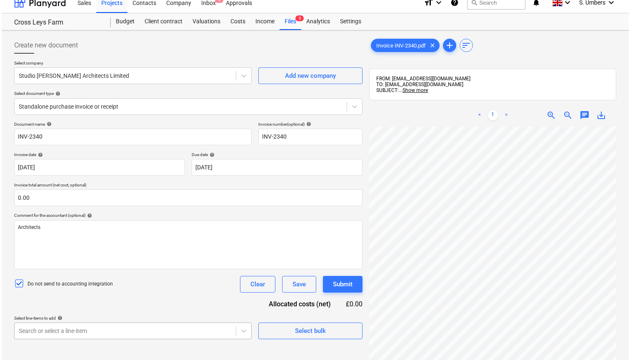
scroll to position [118, 0]
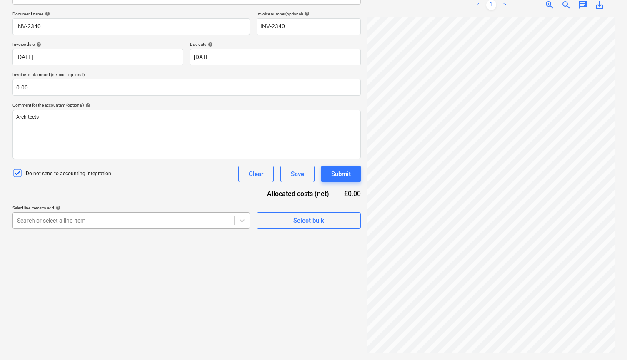
click at [97, 250] on body "This website stores cookies on your computer. These cookies are used to collect…" at bounding box center [313, 66] width 627 height 368
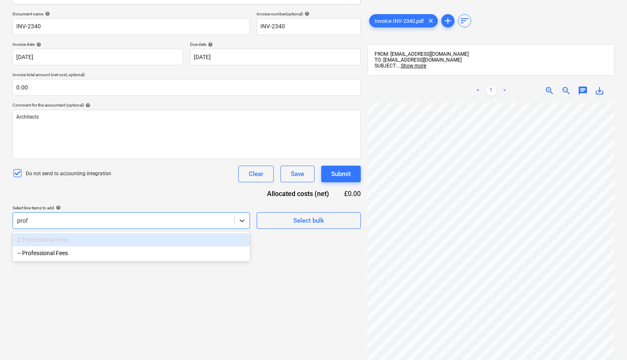
type input "profe"
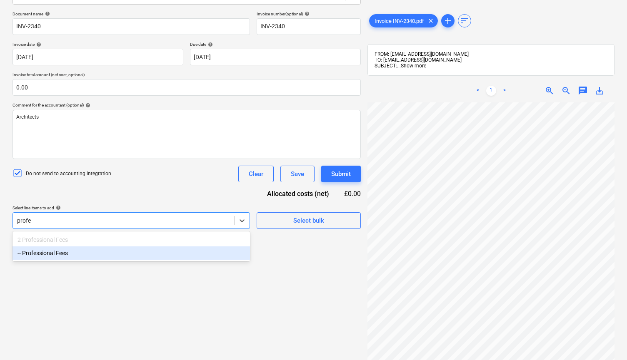
click at [104, 250] on div "-- Professional Fees" at bounding box center [130, 252] width 237 height 13
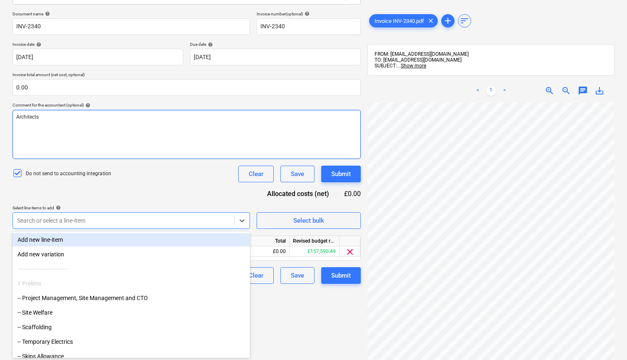
click at [65, 136] on div "Architects" at bounding box center [186, 134] width 348 height 49
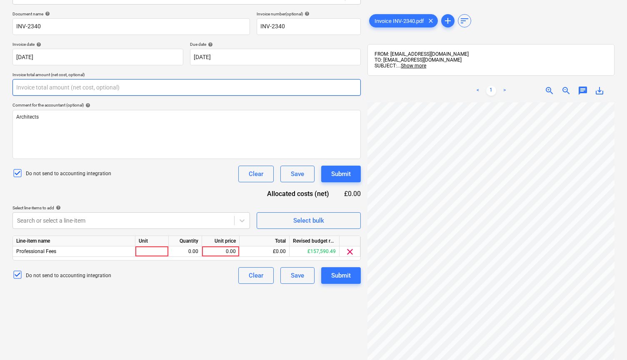
click at [65, 83] on input "text" at bounding box center [186, 87] width 348 height 17
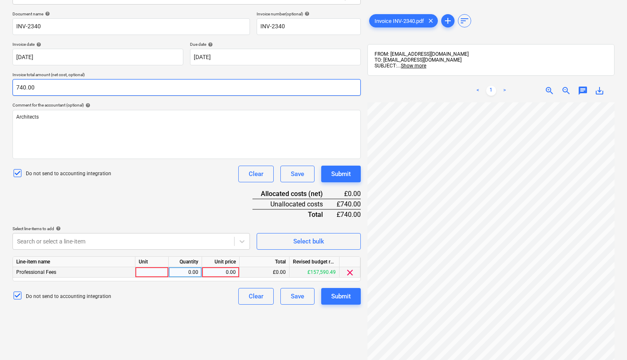
type input "740.00"
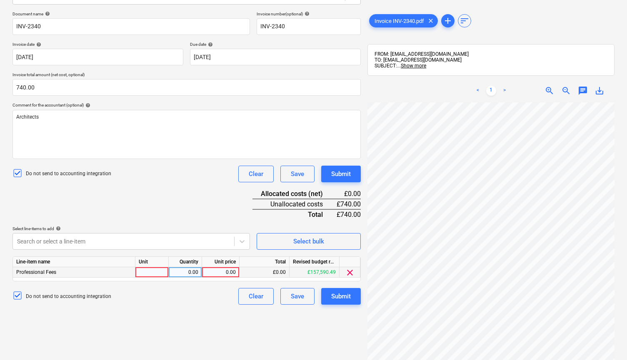
click at [228, 269] on div "0.00" at bounding box center [220, 272] width 30 height 10
type input "740.00"
click at [339, 298] on div "Submit" at bounding box center [341, 296] width 20 height 11
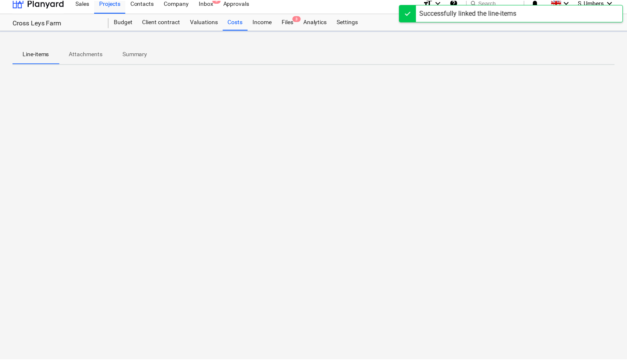
scroll to position [8, 0]
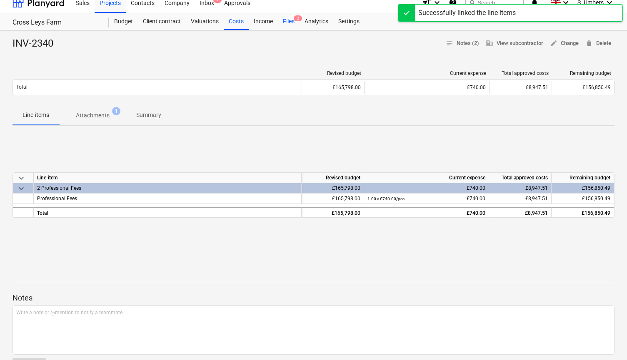
click at [288, 25] on div "Files 2" at bounding box center [289, 21] width 22 height 17
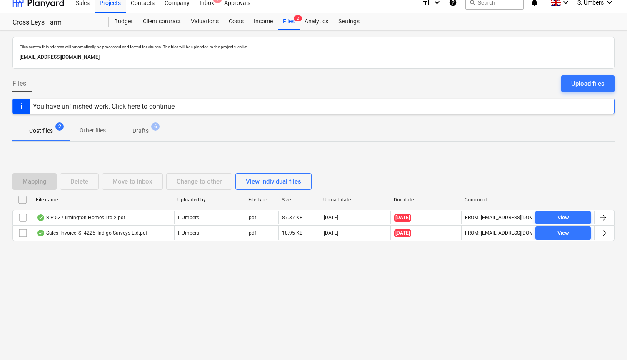
click at [66, 242] on div "File name Uploaded by File type Size Upload date Due date Comment SIP-537 Ilmin…" at bounding box center [313, 218] width 602 height 51
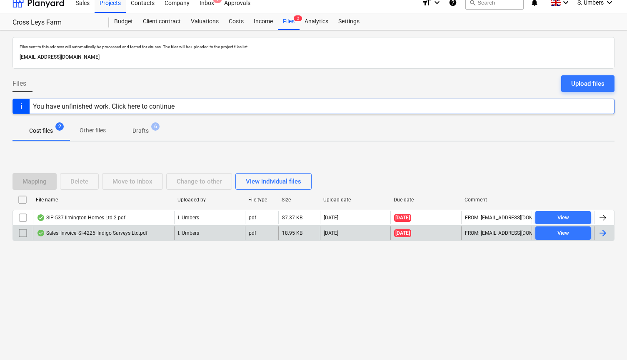
click at [69, 229] on div "Sales_Invoice_SI-4225_Indigo Surveys Ltd.pdf" at bounding box center [103, 233] width 141 height 13
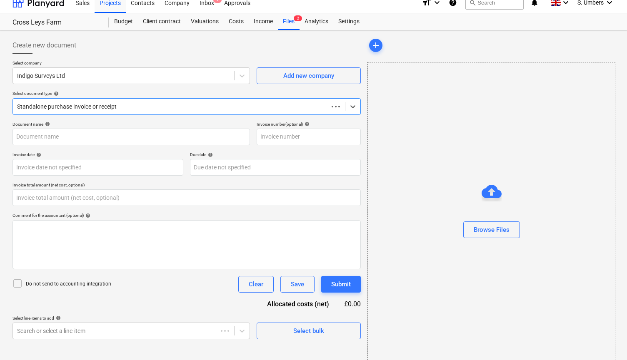
type input "0.00"
type input "Sales_Invoice_SI-4225_Indigo Surveys Ltd.pdf"
type input "[DATE]"
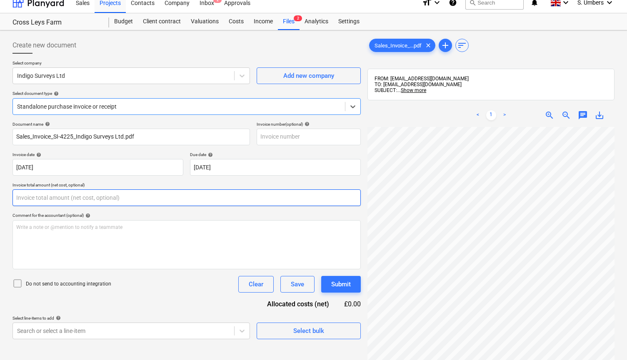
click at [47, 198] on input "text" at bounding box center [186, 197] width 348 height 17
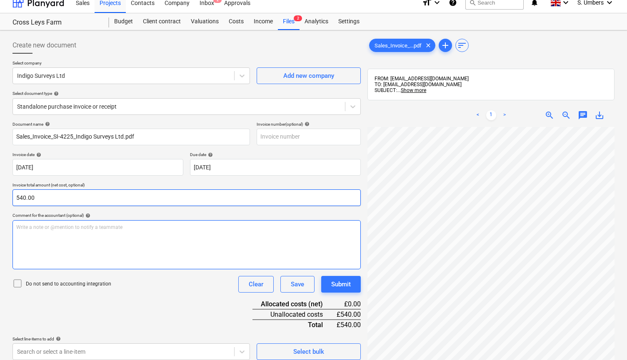
type input "540.00"
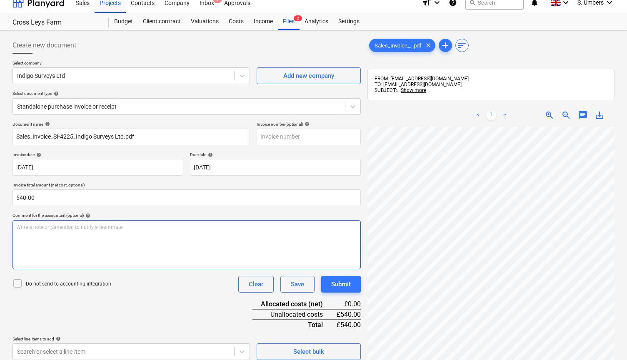
click at [72, 244] on div "Write a note or @mention to notify a teammate [PERSON_NAME]" at bounding box center [186, 244] width 348 height 49
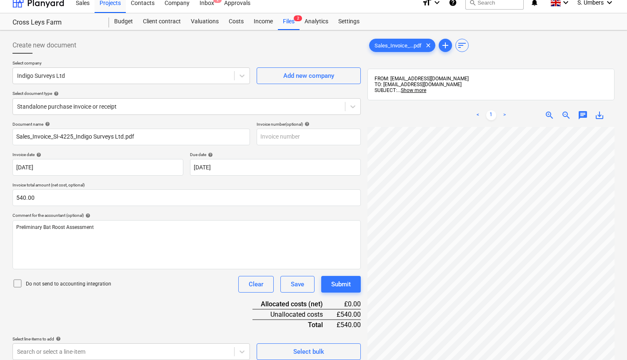
click at [48, 285] on p "Do not send to accounting integration" at bounding box center [68, 284] width 85 height 7
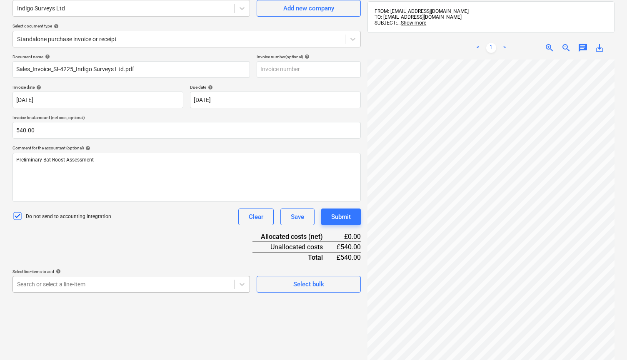
click at [192, 282] on body "This website stores cookies on your computer. These cookies are used to collect…" at bounding box center [313, 109] width 627 height 368
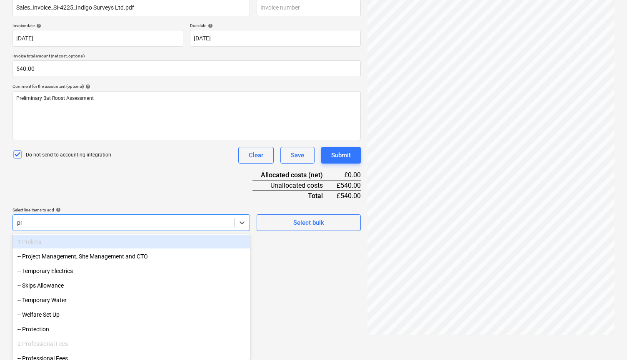
scroll to position [118, 0]
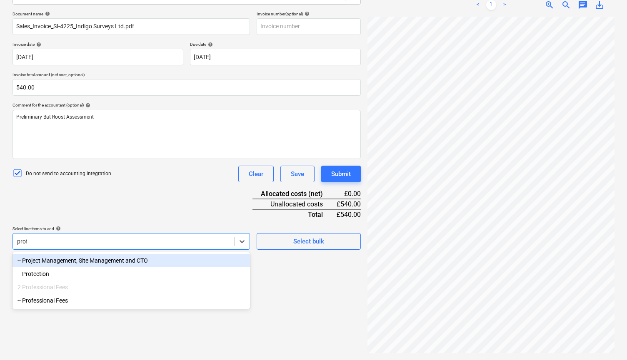
type input "profe"
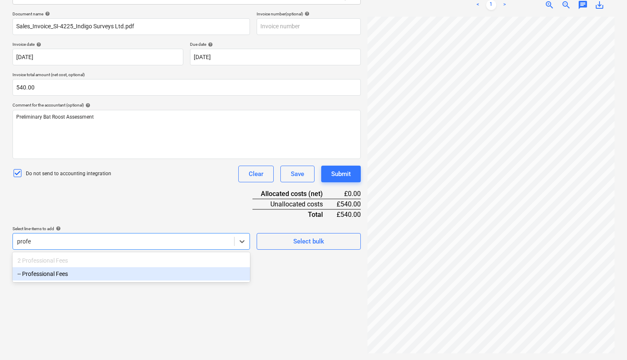
click at [171, 274] on div "-- Professional Fees" at bounding box center [130, 273] width 237 height 13
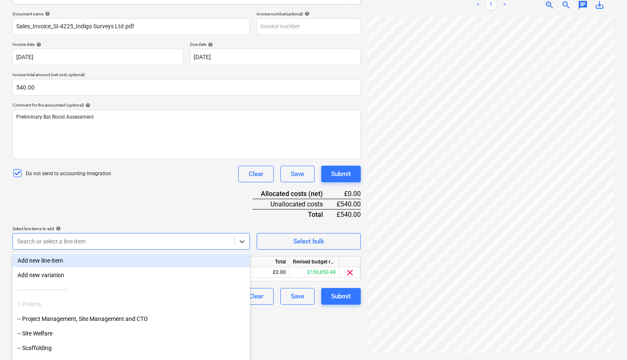
click at [198, 215] on div "Document name help Sales_Invoice_SI-4225_Indigo Surveys Ltd.pdf Invoice number …" at bounding box center [186, 158] width 348 height 294
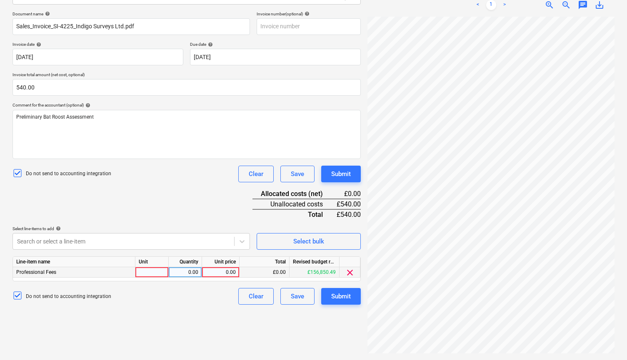
click at [226, 272] on div "0.00" at bounding box center [220, 272] width 30 height 10
type input "540.00"
click at [296, 300] on div "Save" at bounding box center [297, 296] width 13 height 11
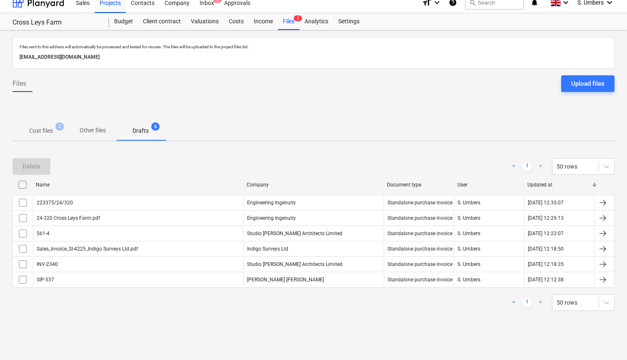
scroll to position [8, 0]
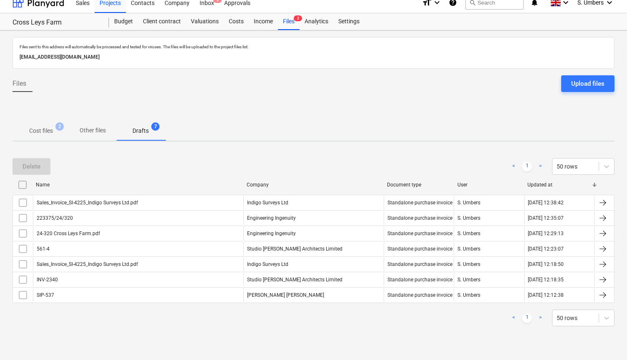
click at [48, 130] on p "Cost files" at bounding box center [41, 131] width 24 height 9
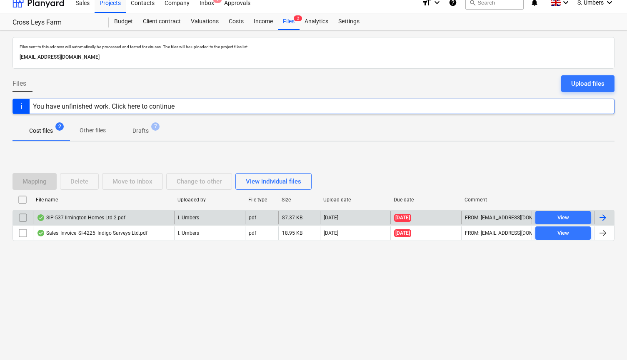
click at [87, 216] on div "SIP-537 Ilmington Homes Ltd 2.pdf" at bounding box center [81, 217] width 89 height 7
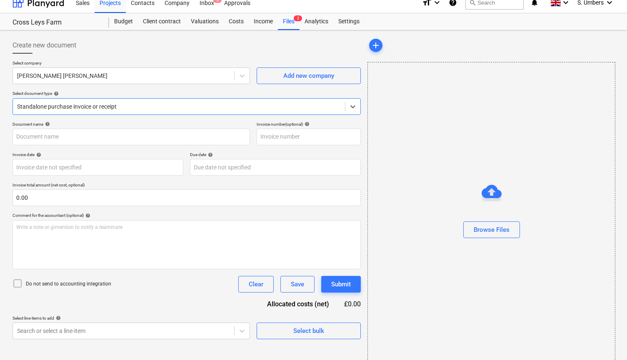
type input "SIP-537"
type input "[DATE]"
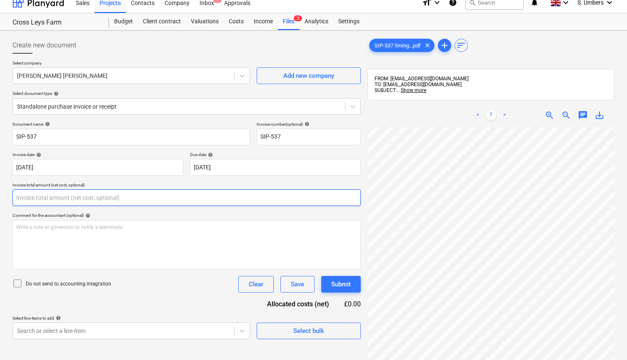
click at [57, 198] on input "text" at bounding box center [186, 197] width 348 height 17
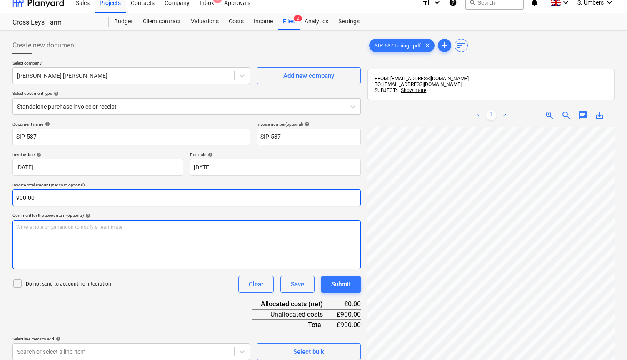
type input "900.00"
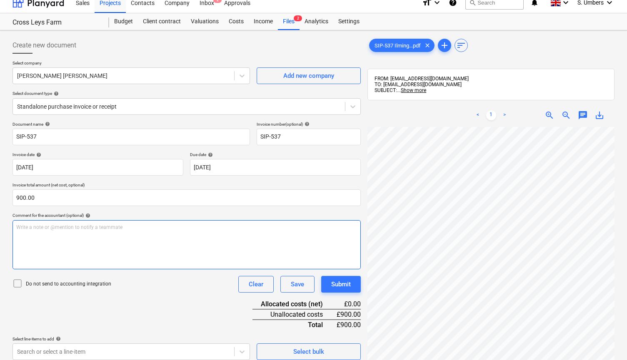
click at [68, 229] on p "Write a note or @mention to notify a teammate [PERSON_NAME]" at bounding box center [186, 227] width 341 height 7
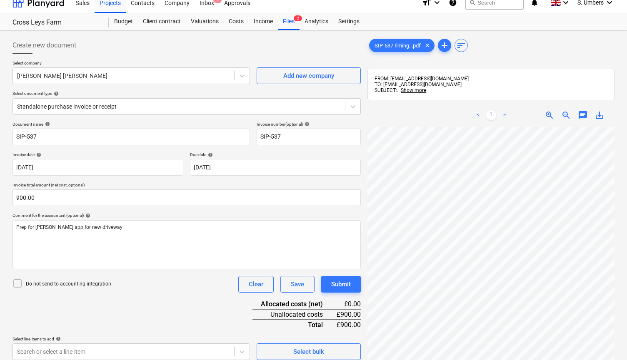
click at [47, 283] on p "Do not send to accounting integration" at bounding box center [68, 284] width 85 height 7
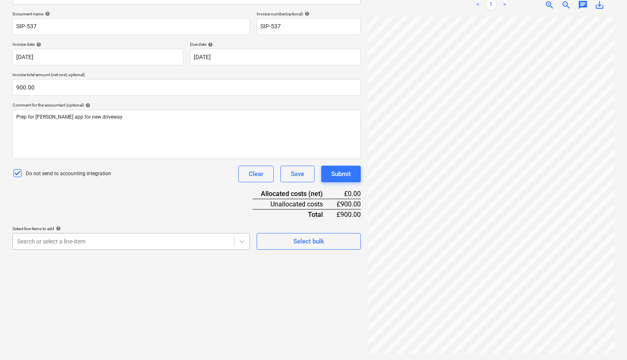
click at [119, 250] on body "This website stores cookies on your computer. These cookies are used to collect…" at bounding box center [313, 66] width 627 height 368
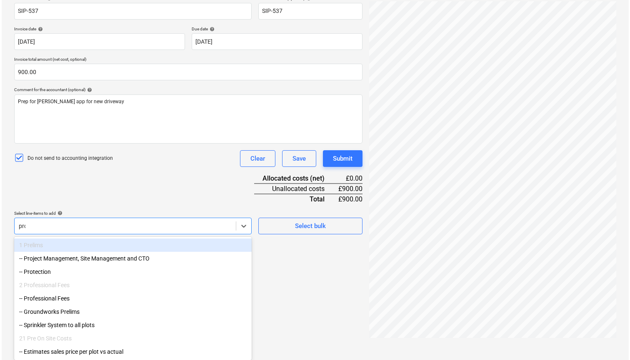
scroll to position [118, 0]
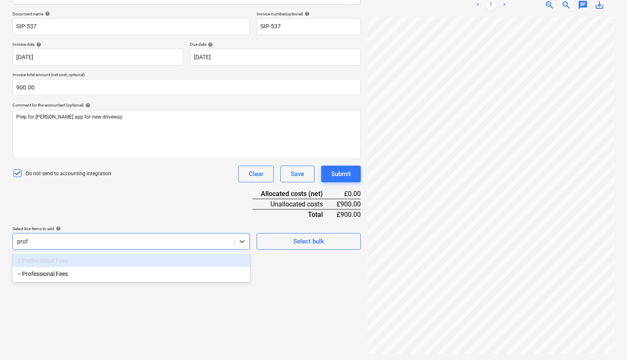
type input "profe"
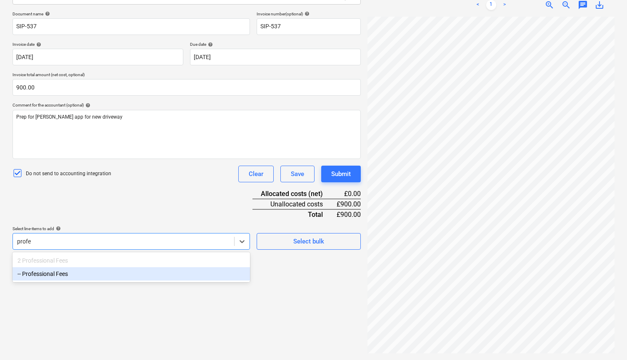
click at [108, 278] on div "-- Professional Fees" at bounding box center [130, 273] width 237 height 13
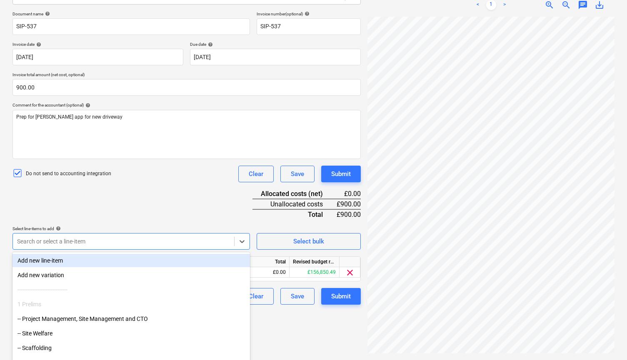
click at [139, 201] on div "Document name help SIP-537 Invoice number (optional) help SIP-537 Invoice date …" at bounding box center [186, 158] width 348 height 294
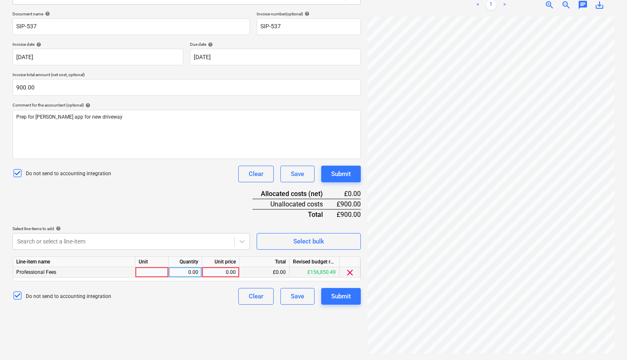
click at [214, 271] on div "0.00" at bounding box center [220, 272] width 30 height 10
type input "900.00"
click at [196, 304] on div "Create new document Select company [PERSON_NAME] [PERSON_NAME] Add new company …" at bounding box center [186, 139] width 355 height 433
click at [334, 297] on div "Submit" at bounding box center [341, 296] width 20 height 11
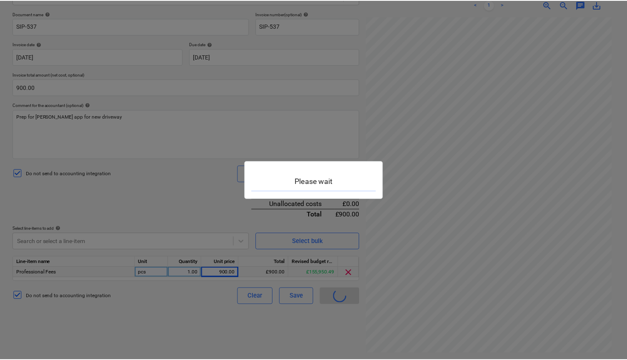
scroll to position [8, 0]
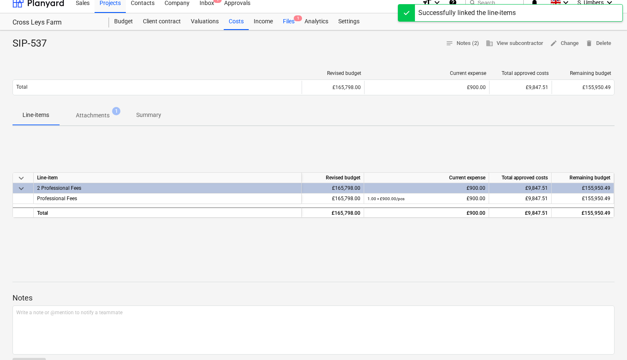
click at [284, 22] on div "Files 1" at bounding box center [289, 21] width 22 height 17
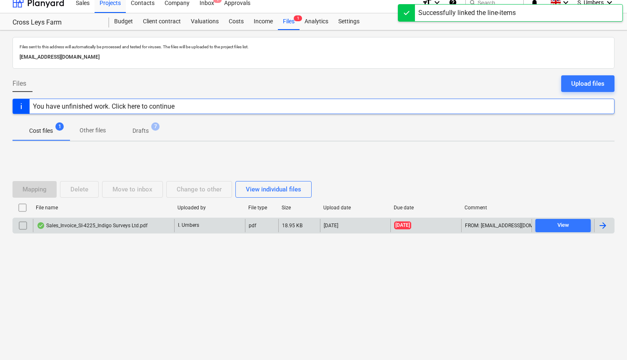
click at [82, 222] on div "Sales_Invoice_SI-4225_Indigo Surveys Ltd.pdf" at bounding box center [92, 225] width 111 height 7
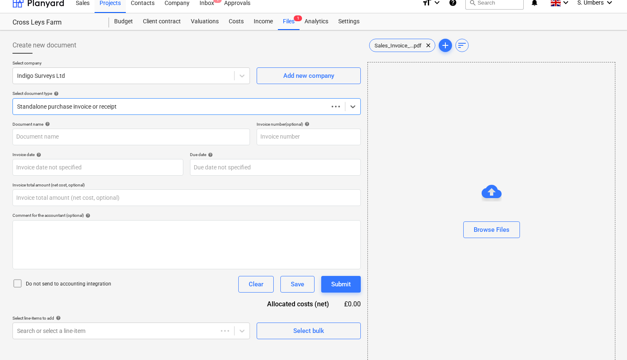
type input "Sales_Invoice_SI-4225_Indigo Surveys Ltd.pdf"
type input "[DATE]"
type input "0.00"
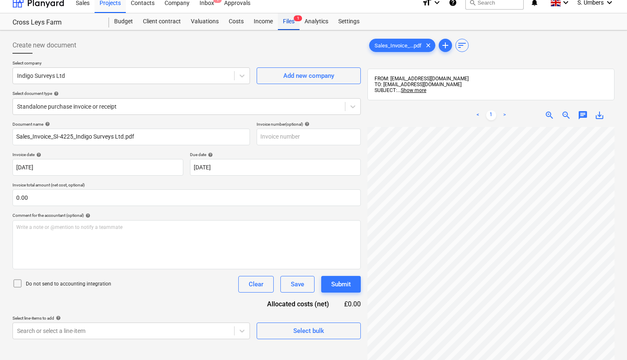
click at [286, 19] on div "Files 1" at bounding box center [289, 21] width 22 height 17
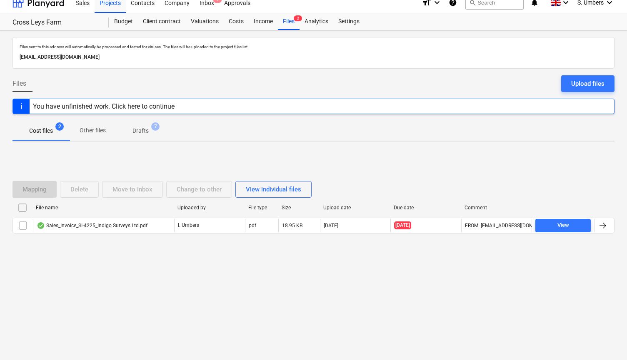
click at [93, 129] on p "Other files" at bounding box center [93, 130] width 26 height 9
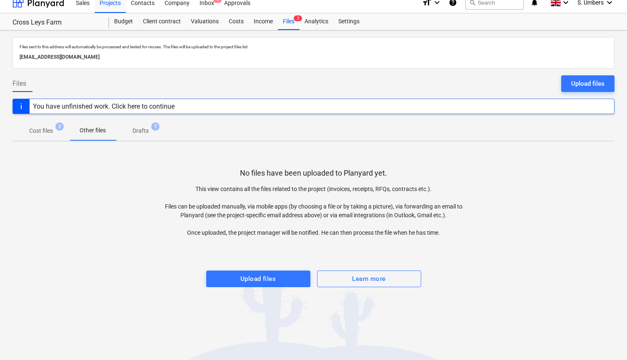
click at [46, 129] on p "Cost files" at bounding box center [41, 131] width 24 height 9
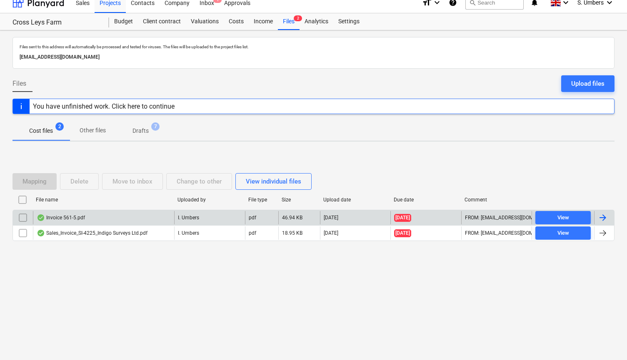
click at [65, 216] on div "Invoice 561-5.pdf" at bounding box center [61, 217] width 48 height 7
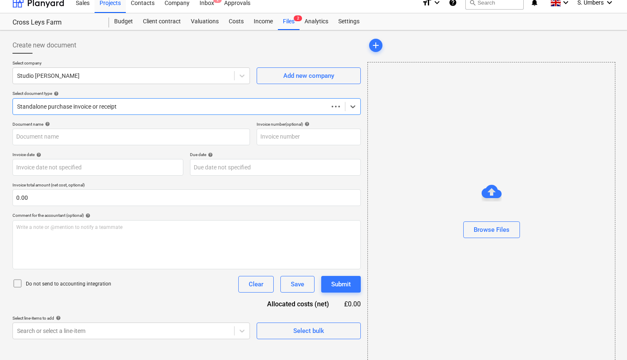
type input "561-5"
type input "[DATE]"
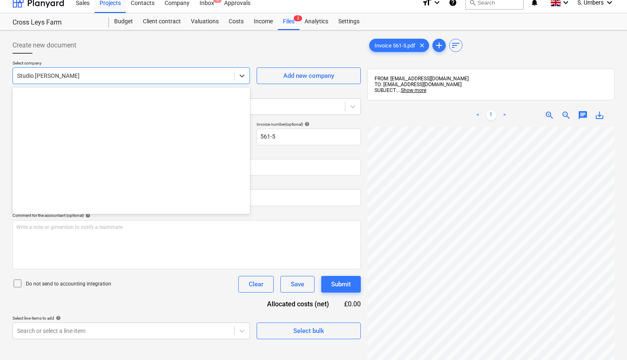
click at [67, 80] on div "Studio [PERSON_NAME]" at bounding box center [123, 76] width 221 height 12
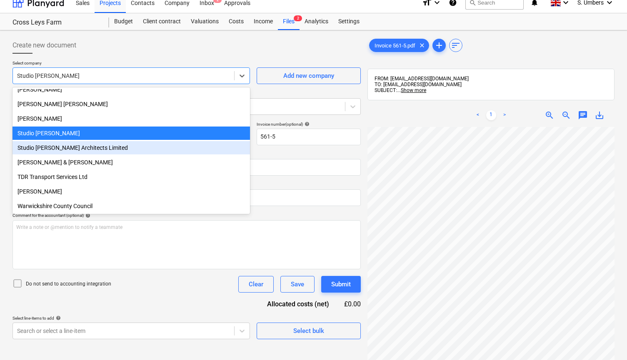
click at [59, 148] on div "Studio [PERSON_NAME] Architects Limited" at bounding box center [130, 147] width 237 height 13
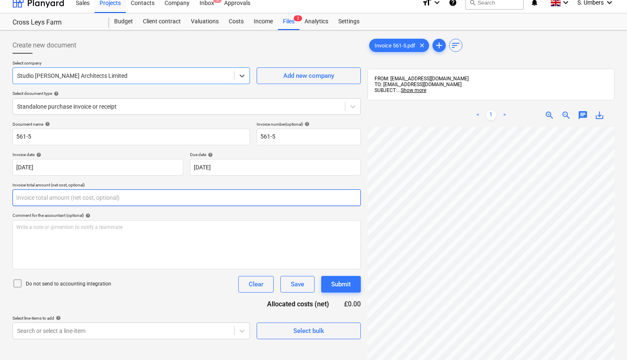
click at [46, 199] on input "text" at bounding box center [186, 197] width 348 height 17
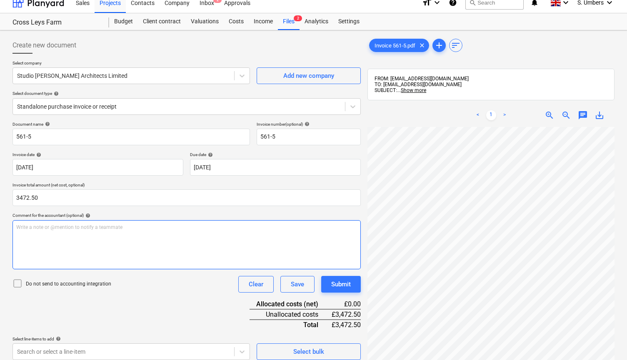
type input "3,472.50"
click at [42, 246] on div "Write a note or @mention to notify a teammate [PERSON_NAME]" at bounding box center [186, 244] width 348 height 49
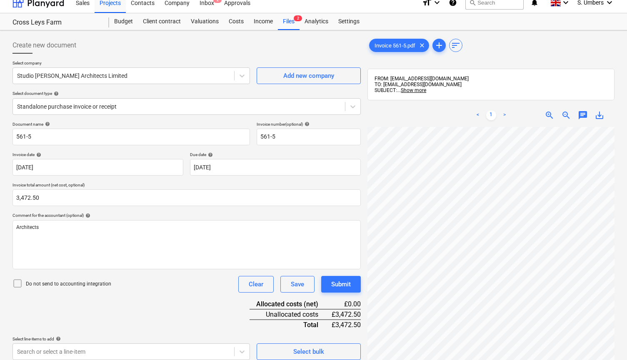
click at [30, 282] on p "Do not send to accounting integration" at bounding box center [68, 284] width 85 height 7
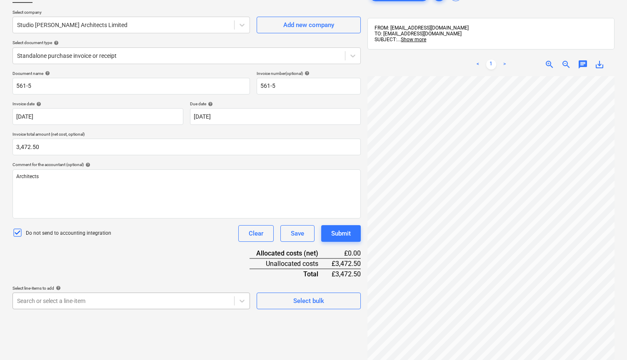
click at [100, 300] on body "This website stores cookies on your computer. These cookies are used to collect…" at bounding box center [313, 125] width 627 height 368
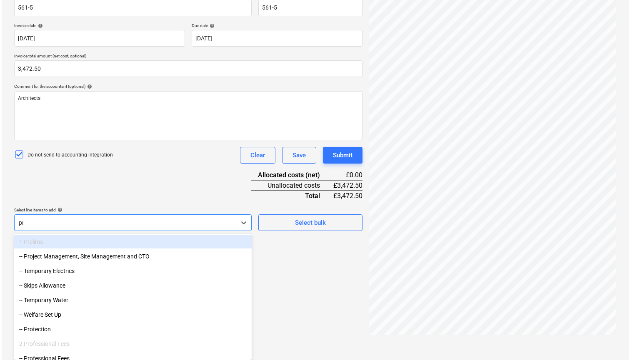
scroll to position [118, 0]
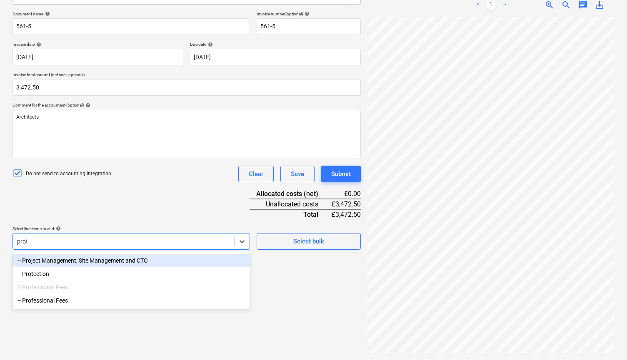
type input "profe"
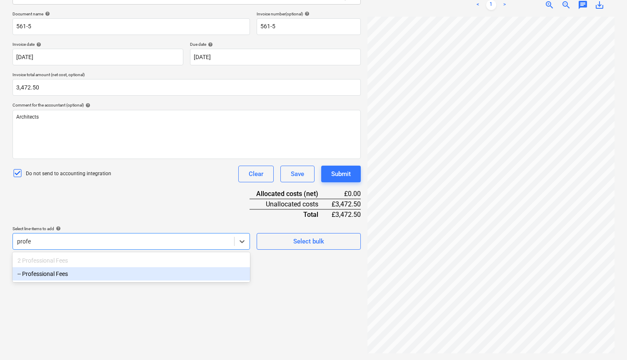
click at [88, 277] on div "-- Professional Fees" at bounding box center [130, 273] width 237 height 13
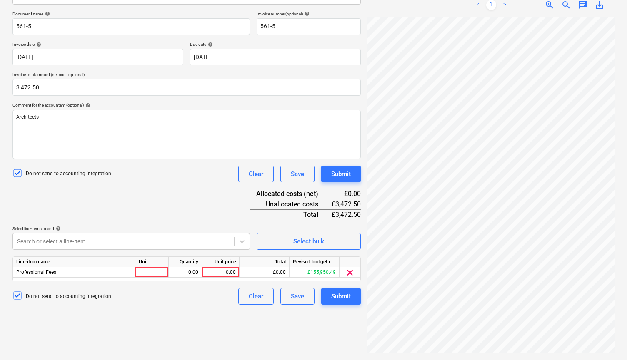
click at [110, 212] on div "Document name help 561-5 Invoice number (optional) help 561-5 Invoice date help…" at bounding box center [186, 158] width 348 height 294
click at [232, 270] on div "0.00" at bounding box center [220, 272] width 30 height 10
type input "3472.50"
click at [336, 298] on div "Submit" at bounding box center [341, 296] width 20 height 11
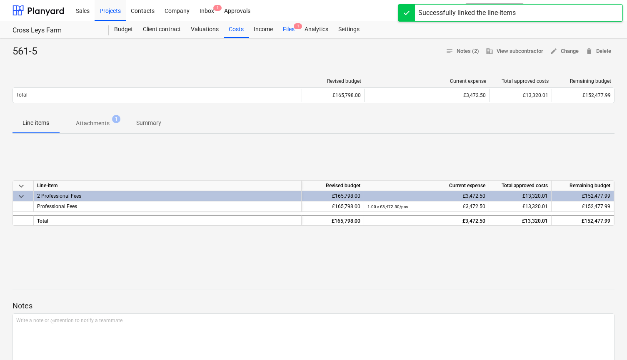
click at [289, 35] on div "Files 1" at bounding box center [289, 29] width 22 height 17
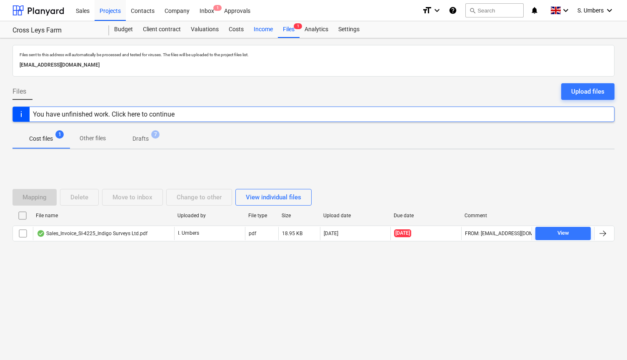
click at [267, 30] on div "Income" at bounding box center [263, 29] width 29 height 17
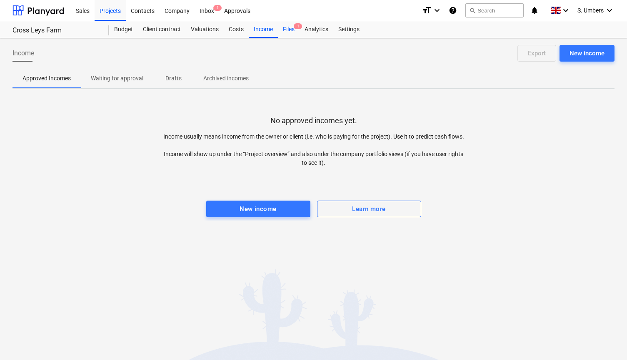
click at [286, 30] on div "Files 1" at bounding box center [289, 29] width 22 height 17
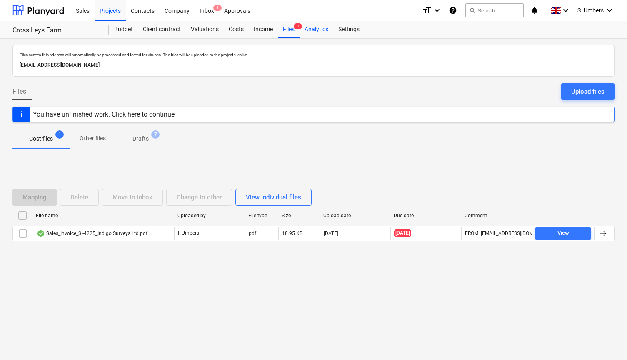
click at [314, 28] on div "Analytics" at bounding box center [316, 29] width 34 height 17
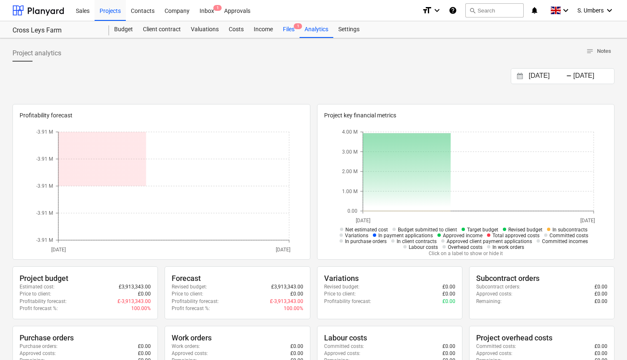
click at [287, 28] on div "Files 1" at bounding box center [289, 29] width 22 height 17
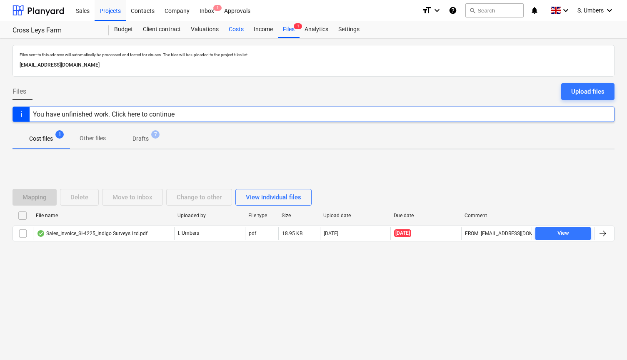
click at [244, 27] on div "Costs" at bounding box center [236, 29] width 25 height 17
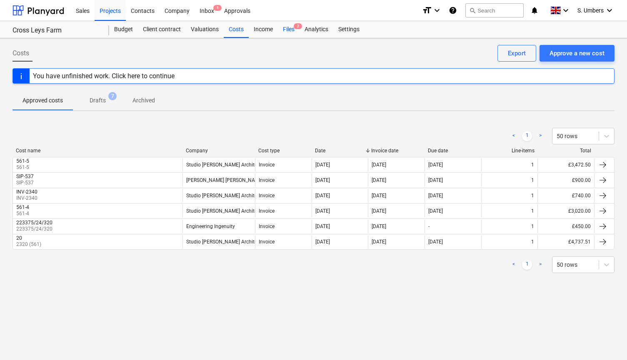
click at [288, 27] on div "Files 2" at bounding box center [289, 29] width 22 height 17
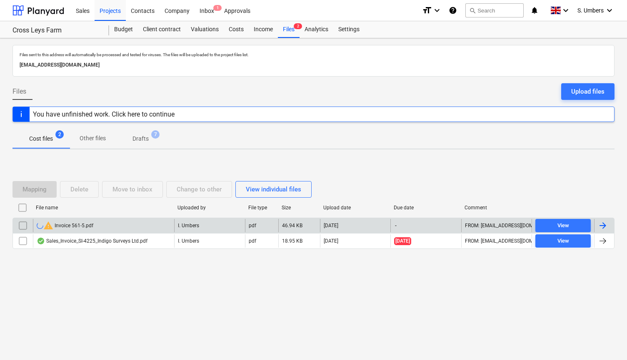
click at [74, 224] on div "warning Invoice 561-5.pdf" at bounding box center [65, 226] width 57 height 10
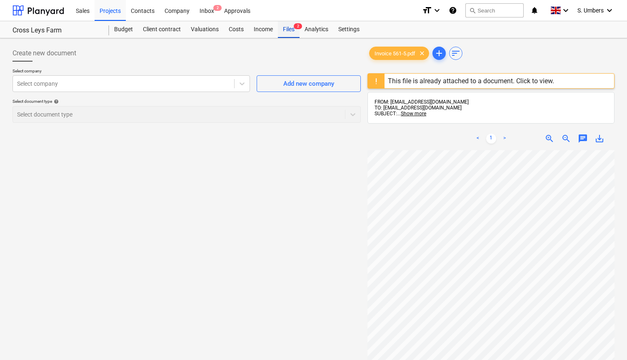
click at [293, 33] on div "Files 2" at bounding box center [289, 29] width 22 height 17
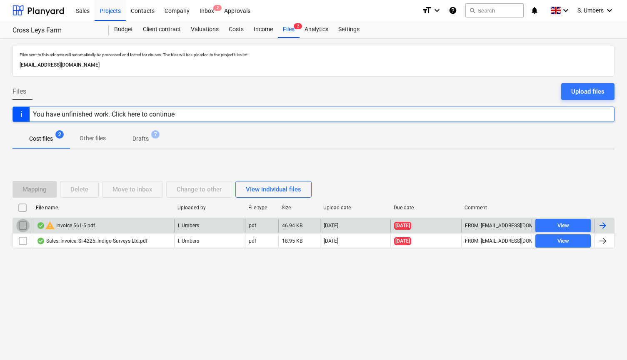
click at [22, 224] on input "checkbox" at bounding box center [22, 225] width 13 height 13
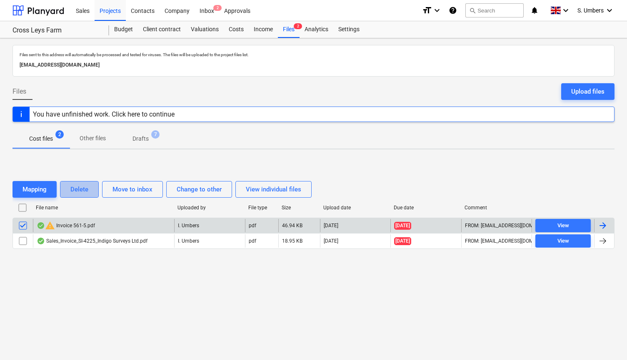
click at [72, 187] on div "Delete" at bounding box center [79, 189] width 18 height 11
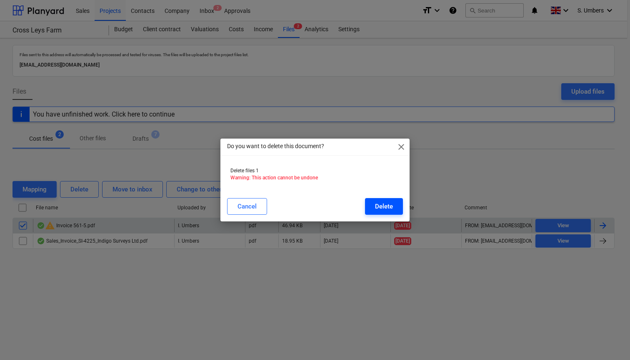
click at [384, 205] on div "Delete" at bounding box center [384, 206] width 18 height 11
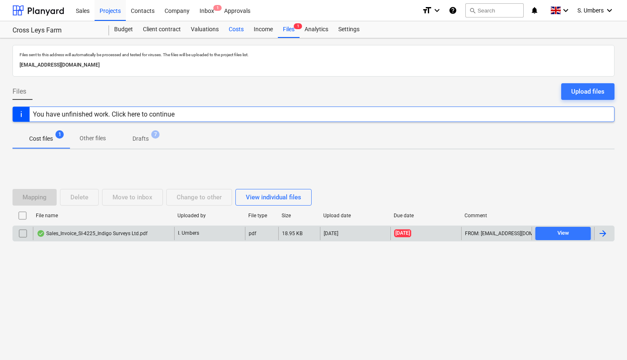
click at [237, 30] on div "Costs" at bounding box center [236, 29] width 25 height 17
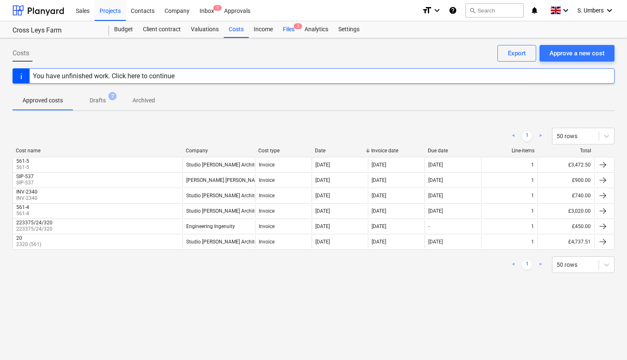
click at [297, 29] on span "2" at bounding box center [298, 26] width 8 height 6
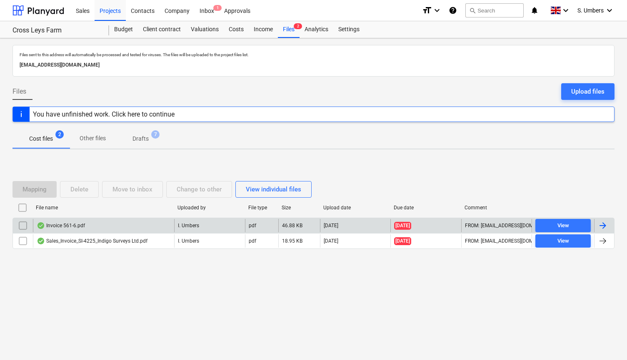
click at [85, 227] on div "Invoice 561-6.pdf" at bounding box center [61, 225] width 48 height 7
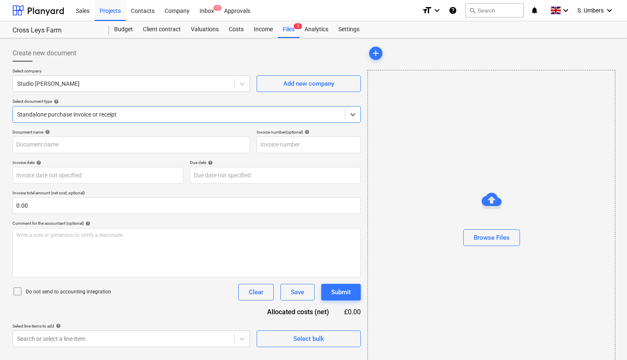
type input "561-6"
type input "[DATE]"
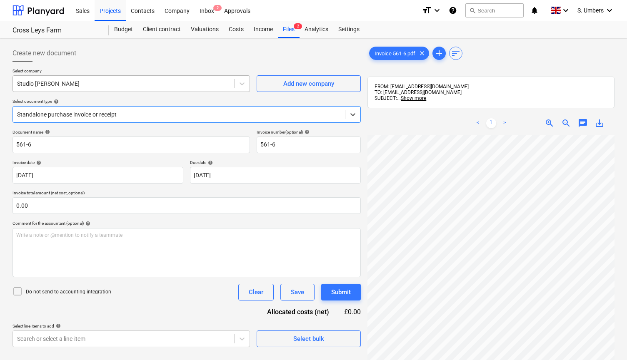
click at [66, 83] on div at bounding box center [123, 84] width 213 height 8
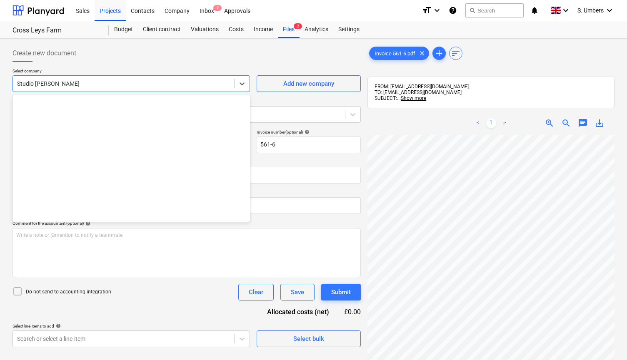
scroll to position [385, 0]
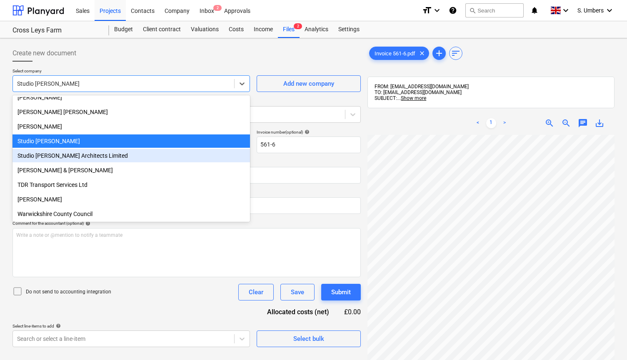
click at [55, 153] on div "Studio [PERSON_NAME] Architects Limited" at bounding box center [130, 155] width 237 height 13
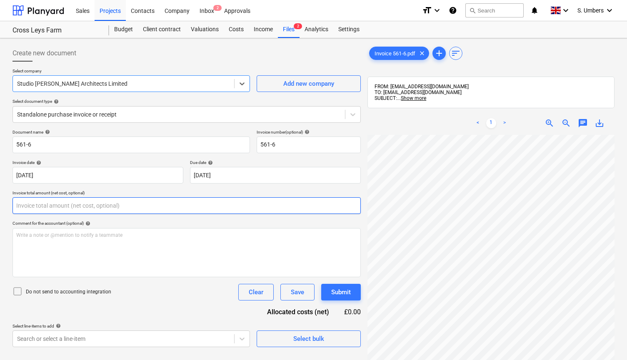
click at [51, 203] on input "text" at bounding box center [186, 205] width 348 height 17
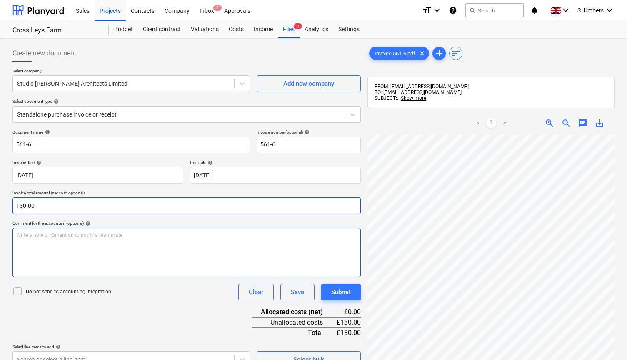
type input "130.00"
click at [35, 244] on div "Write a note or @mention to notify a teammate [PERSON_NAME]" at bounding box center [186, 252] width 348 height 49
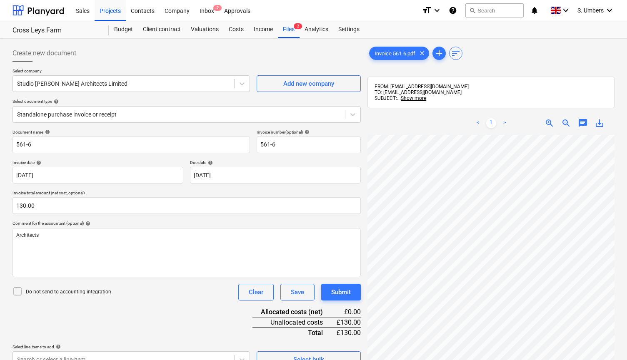
click at [41, 287] on div "Do not send to accounting integration" at bounding box center [61, 292] width 99 height 12
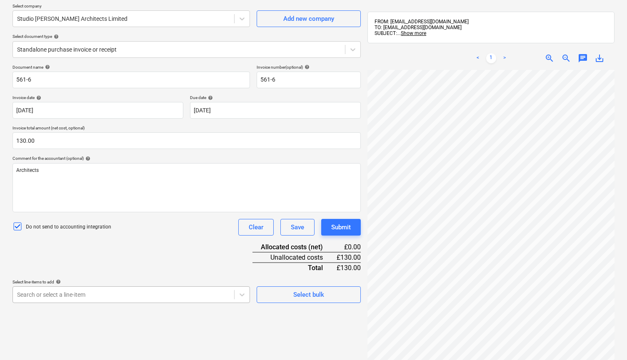
click at [52, 300] on body "This website stores cookies on your computer. These cookies are used to collect…" at bounding box center [313, 119] width 627 height 368
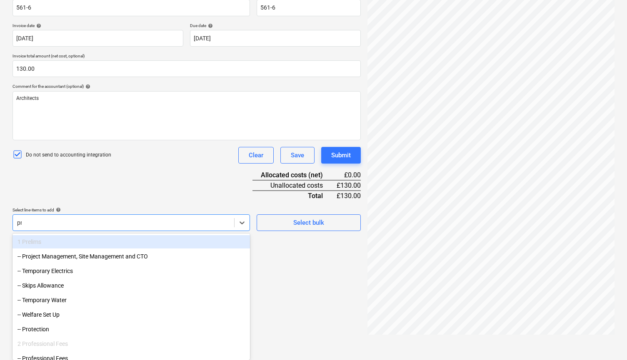
scroll to position [118, 0]
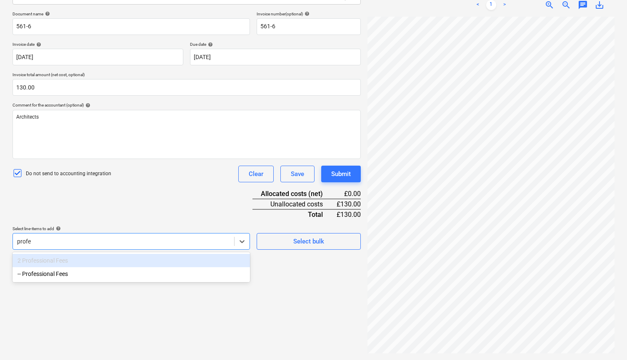
type input "profes"
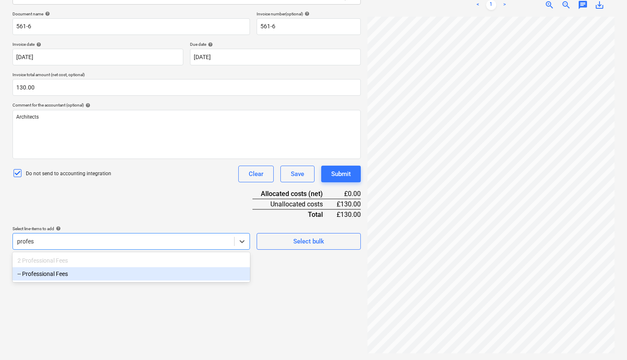
click at [58, 276] on div "-- Professional Fees" at bounding box center [130, 273] width 237 height 13
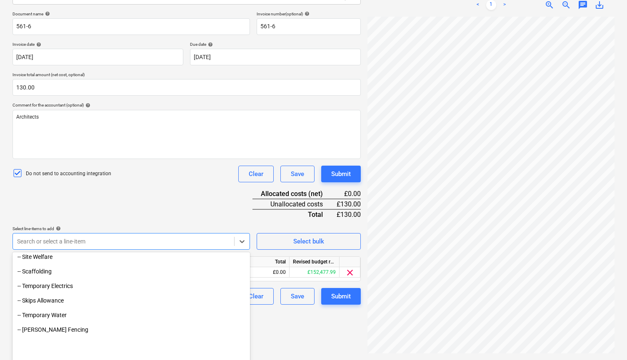
scroll to position [82, 0]
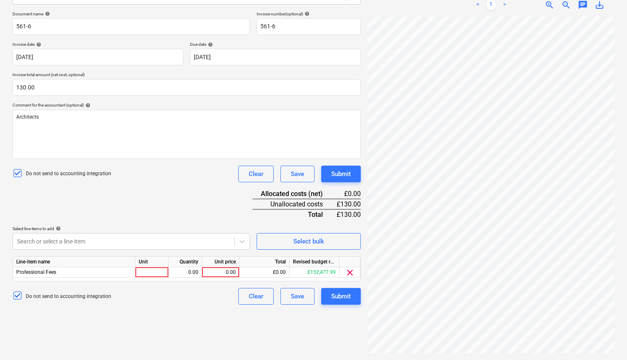
click at [92, 213] on div "Document name help 561-6 Invoice number (optional) help 561-6 Invoice date help…" at bounding box center [186, 158] width 348 height 294
click at [156, 270] on div at bounding box center [151, 272] width 33 height 10
type input "1"
click at [232, 270] on div "0.00" at bounding box center [220, 272] width 30 height 10
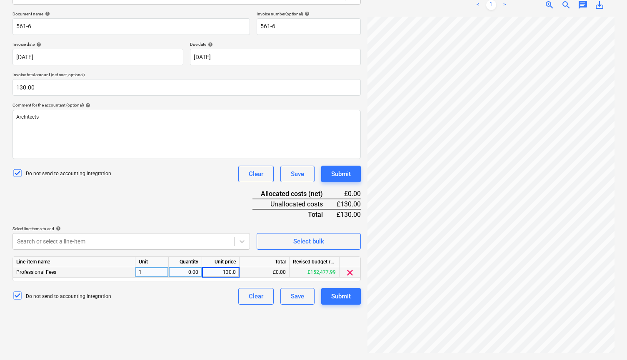
type input "130.00"
click at [331, 296] on div "Submit" at bounding box center [341, 296] width 20 height 11
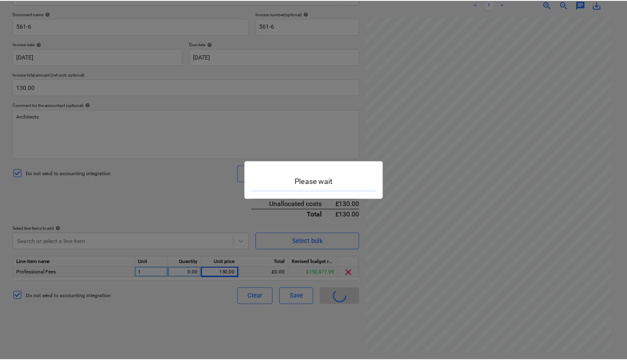
scroll to position [8, 0]
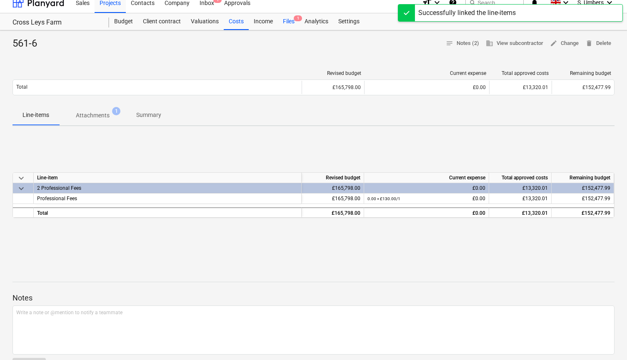
click at [282, 14] on div "Files 1" at bounding box center [289, 21] width 22 height 17
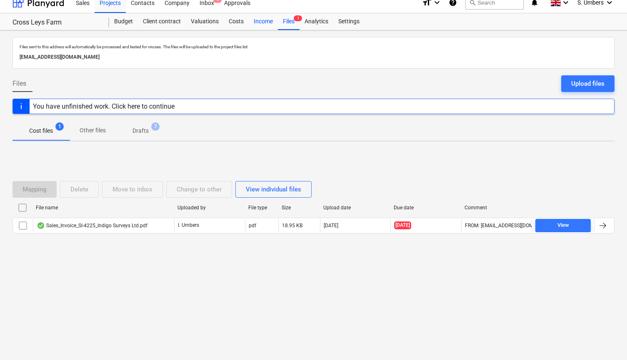
click at [266, 14] on div "Income" at bounding box center [263, 21] width 29 height 17
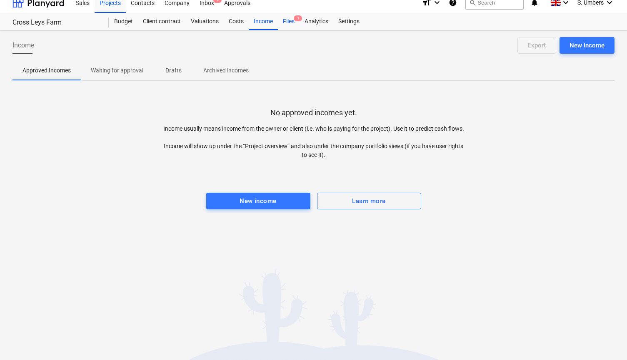
click at [296, 18] on span "1" at bounding box center [298, 18] width 8 height 6
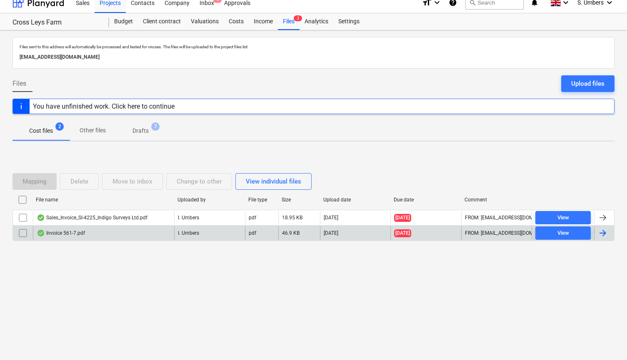
click at [62, 232] on div "Invoice 561-7.pdf" at bounding box center [61, 233] width 48 height 7
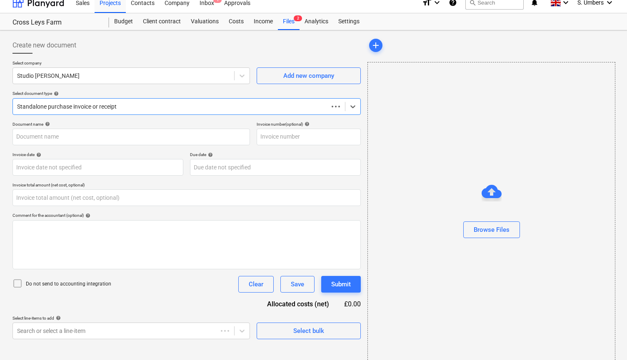
type input "0.00"
type input "561-7"
type input "[DATE]"
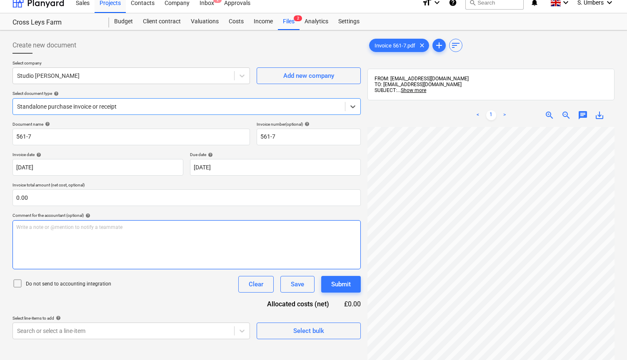
click at [61, 233] on div "Write a note or @mention to notify a teammate [PERSON_NAME]" at bounding box center [186, 244] width 348 height 49
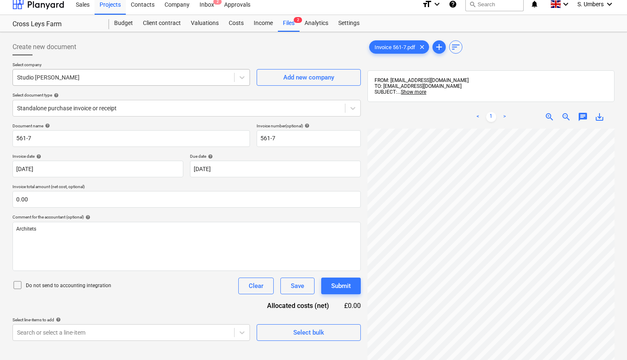
click at [93, 71] on div "Studio [PERSON_NAME]" at bounding box center [130, 77] width 237 height 17
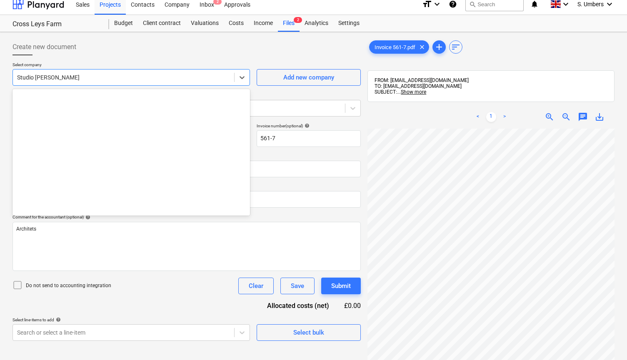
scroll to position [385, 0]
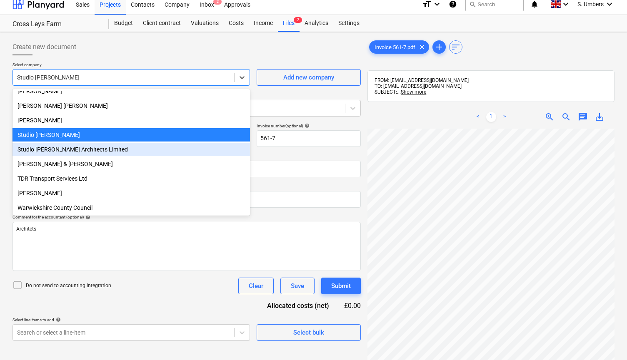
click at [65, 145] on div "Studio [PERSON_NAME] Architects Limited" at bounding box center [130, 149] width 237 height 13
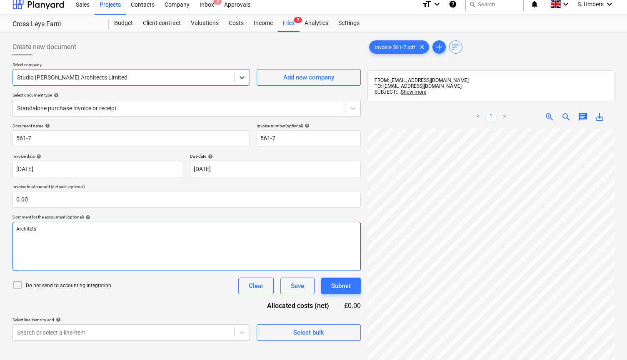
click at [42, 230] on p "Architets" at bounding box center [186, 229] width 341 height 7
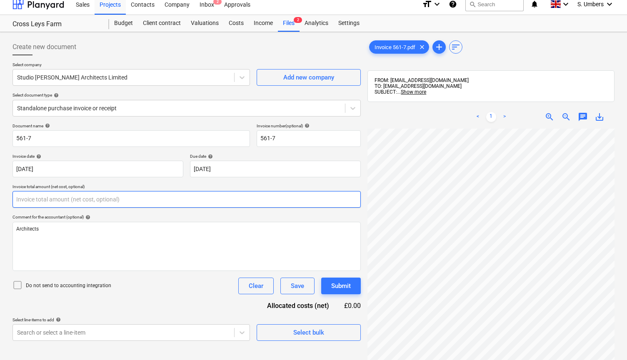
click at [46, 199] on input "text" at bounding box center [186, 199] width 348 height 17
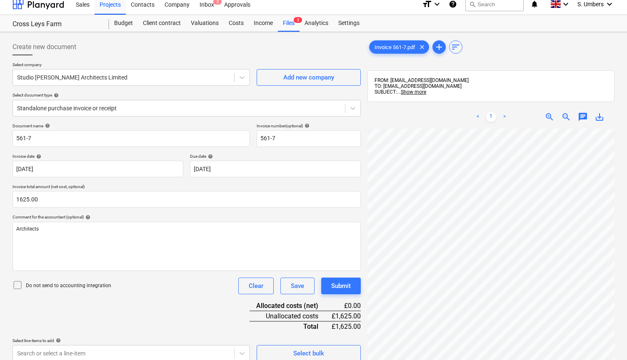
type input "1,625.00"
click at [44, 280] on div "Do not send to accounting integration" at bounding box center [61, 286] width 99 height 12
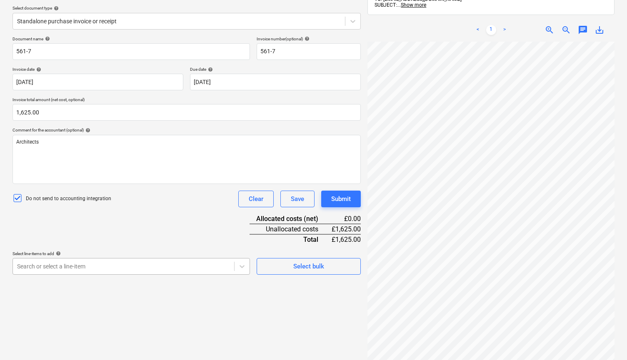
click at [93, 261] on body "This website stores cookies on your computer. These cookies are used to collect…" at bounding box center [313, 91] width 627 height 368
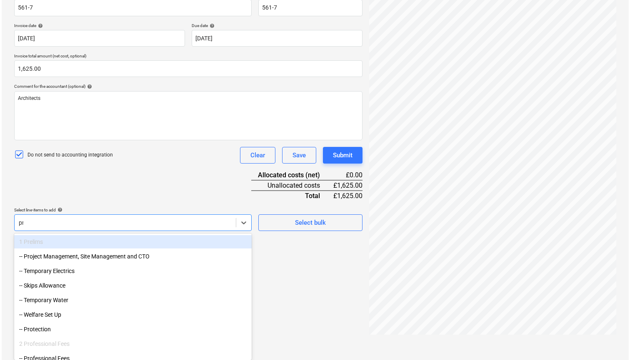
scroll to position [118, 0]
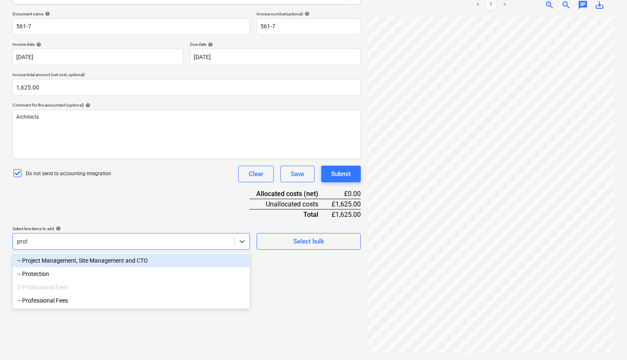
type input "profe"
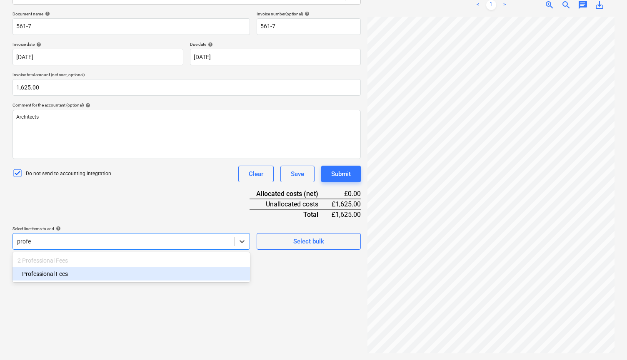
click at [83, 272] on div "-- Professional Fees" at bounding box center [130, 273] width 237 height 13
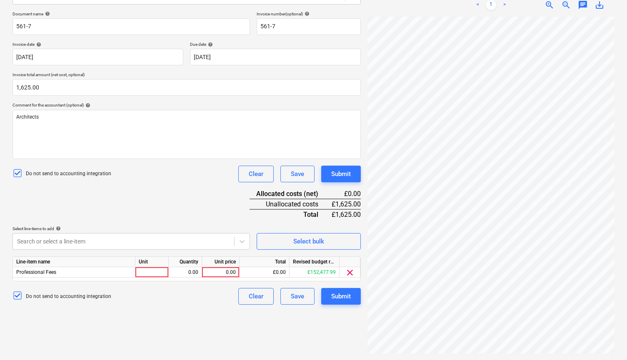
click at [96, 194] on div "Document name help 561-7 Invoice number (optional) help 561-7 Invoice date help…" at bounding box center [186, 158] width 348 height 294
click at [151, 269] on div at bounding box center [151, 272] width 33 height 10
type input "1"
click at [227, 273] on div "0.00" at bounding box center [220, 272] width 30 height 10
type input "1625.00"
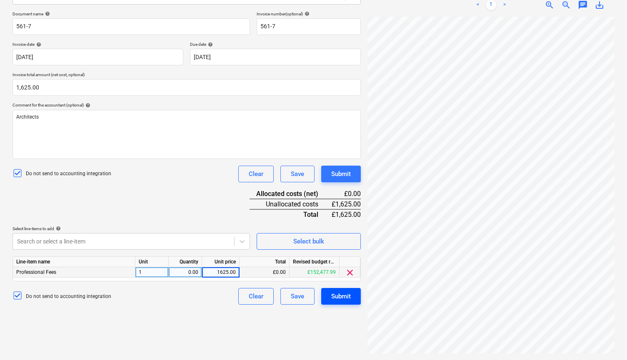
click at [341, 299] on div "Submit" at bounding box center [341, 296] width 20 height 11
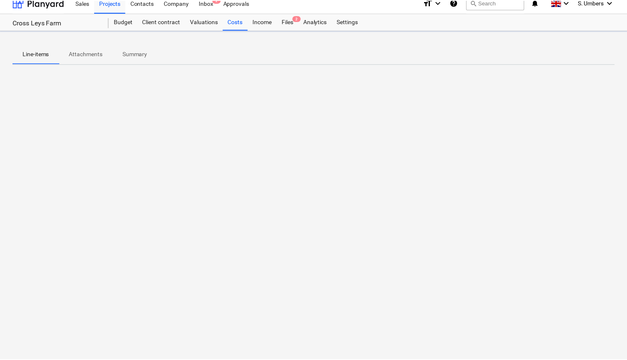
scroll to position [8, 0]
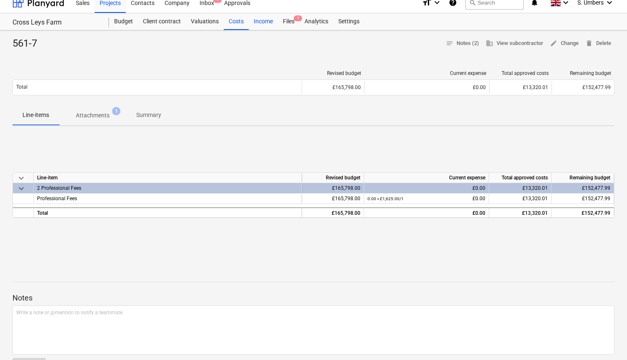
click at [265, 21] on div "Income" at bounding box center [263, 21] width 29 height 17
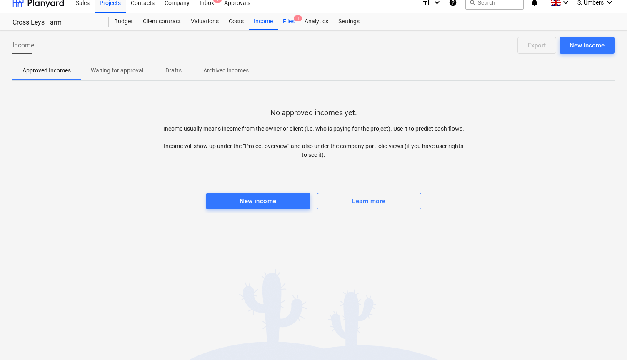
click at [294, 21] on div "Files 1" at bounding box center [289, 21] width 22 height 17
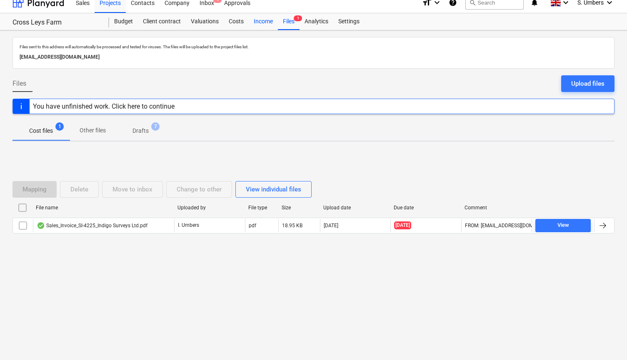
click at [260, 20] on div "Income" at bounding box center [263, 21] width 29 height 17
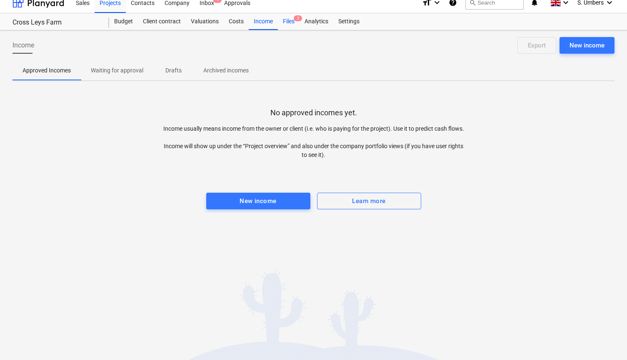
click at [281, 20] on div "Files 2" at bounding box center [289, 21] width 22 height 17
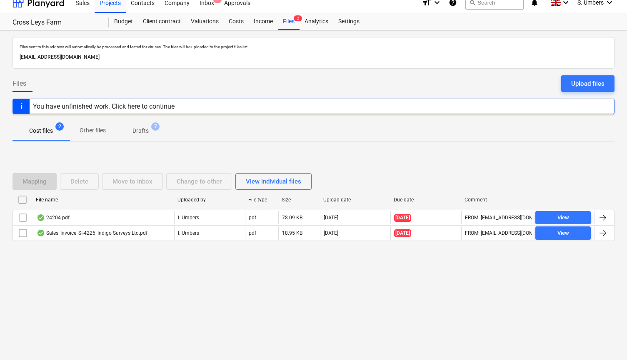
click at [66, 216] on div "24204.pdf" at bounding box center [53, 217] width 33 height 7
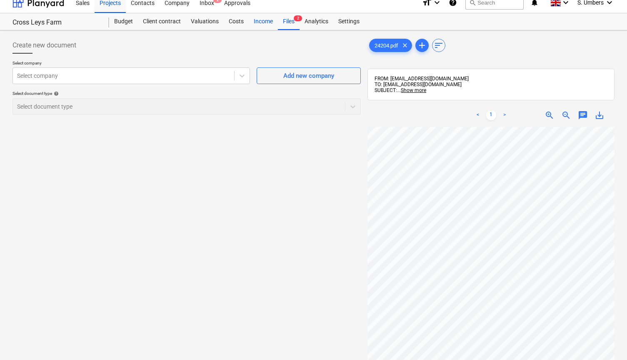
click at [268, 21] on div "Income" at bounding box center [263, 21] width 29 height 17
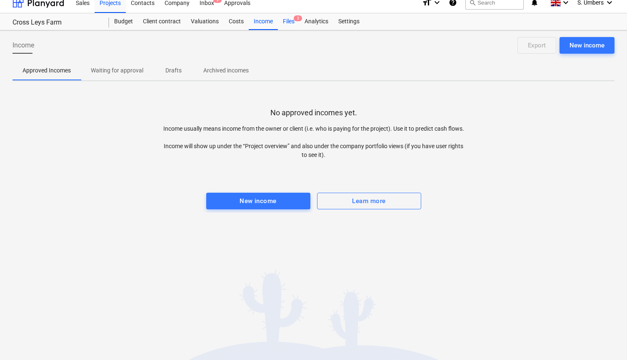
click at [282, 20] on div "Files 2" at bounding box center [289, 21] width 22 height 17
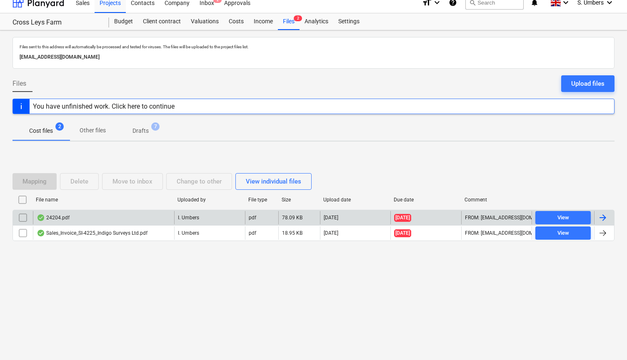
click at [62, 217] on div "24204.pdf" at bounding box center [53, 217] width 33 height 7
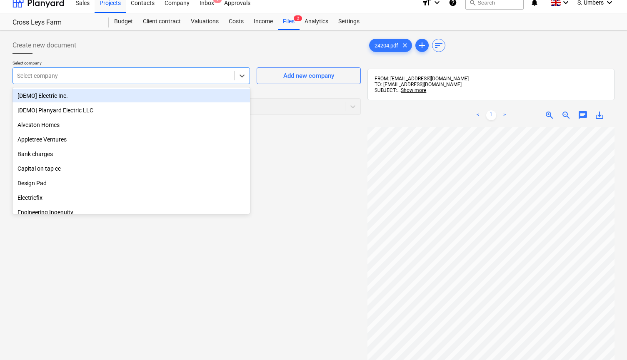
click at [145, 77] on div at bounding box center [123, 76] width 213 height 8
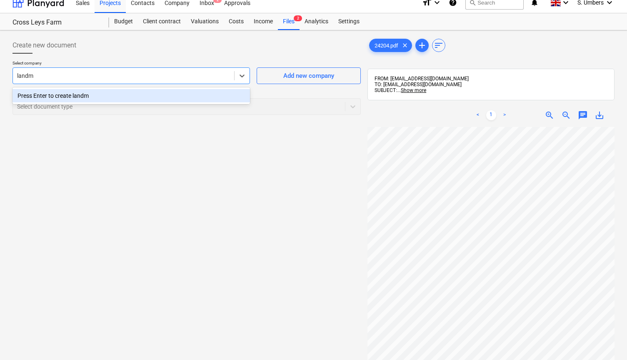
type input "land"
click at [112, 97] on div "Land Mark Surveys & Developments" at bounding box center [130, 95] width 237 height 13
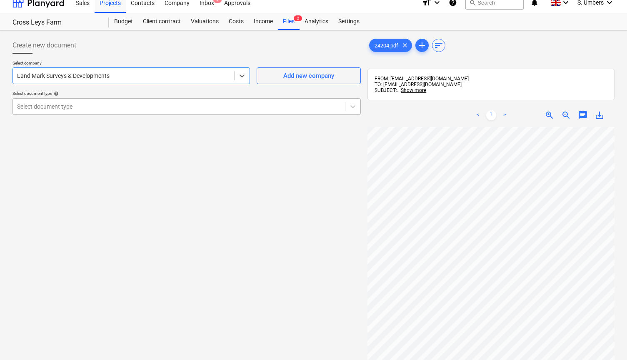
click at [99, 106] on div at bounding box center [179, 106] width 324 height 8
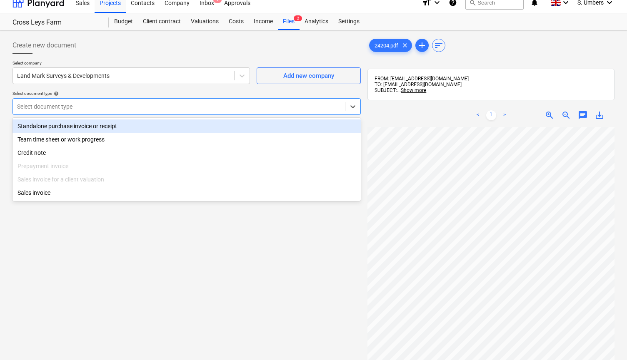
click at [75, 124] on div "Standalone purchase invoice or receipt" at bounding box center [186, 126] width 348 height 13
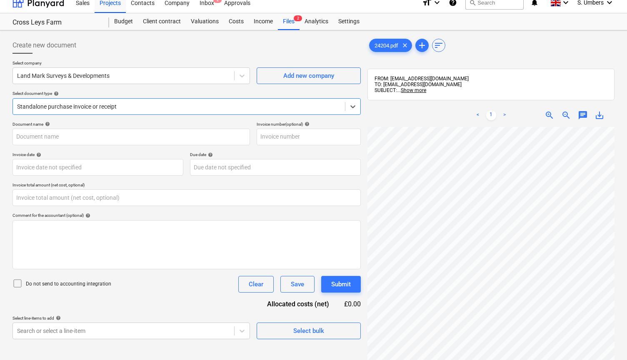
type input "24204"
type input "[DATE]"
type input "0.00"
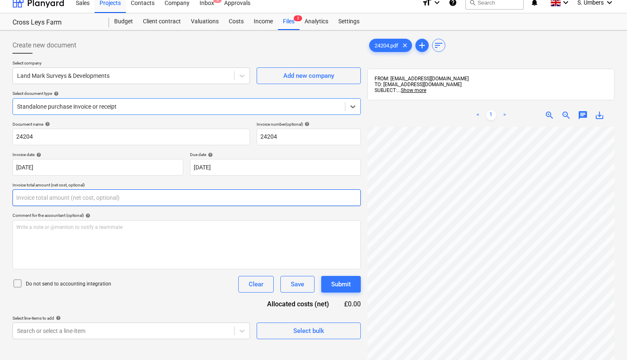
click at [72, 199] on input "text" at bounding box center [186, 197] width 348 height 17
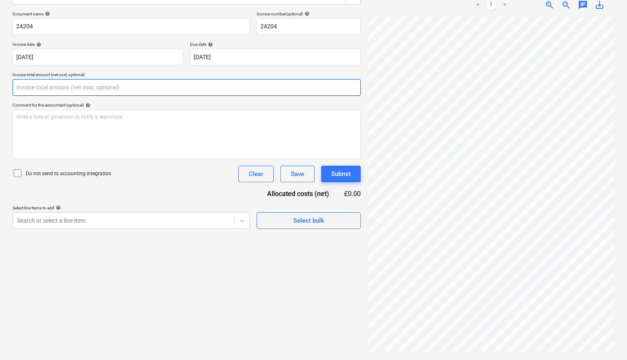
scroll to position [118, 0]
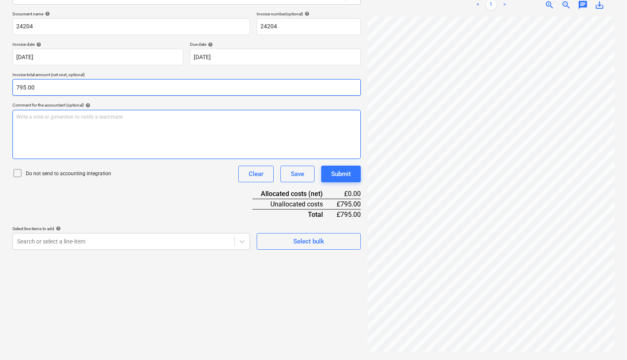
type input "795.00"
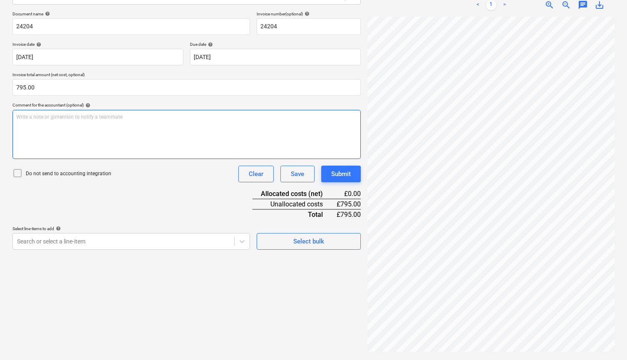
click at [111, 136] on div "Write a note or @mention to notify a teammate [PERSON_NAME]" at bounding box center [186, 134] width 348 height 49
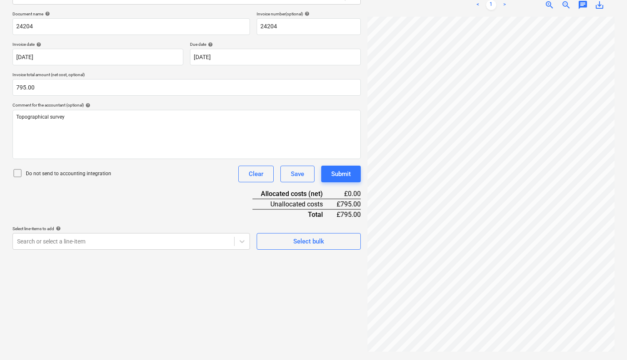
click at [68, 173] on p "Do not send to accounting integration" at bounding box center [68, 173] width 85 height 7
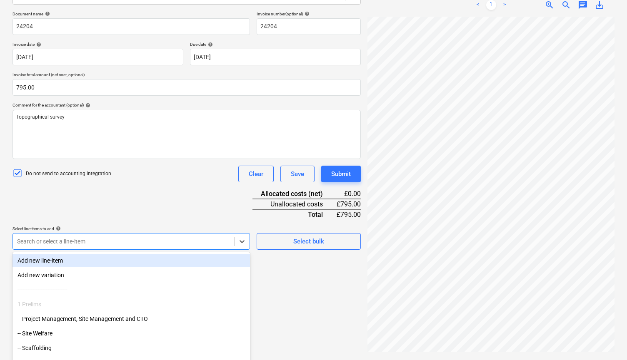
scroll to position [137, 0]
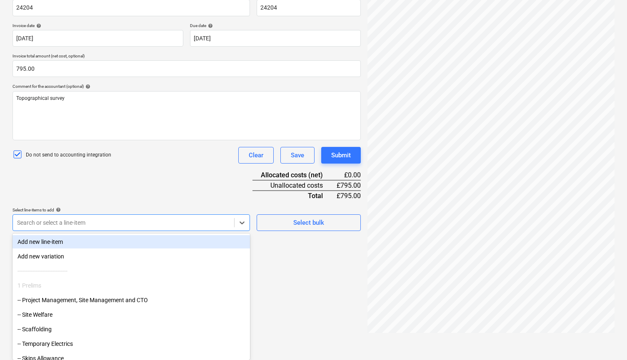
click at [112, 231] on body "This website stores cookies on your computer. These cookies are used to collect…" at bounding box center [313, 47] width 627 height 368
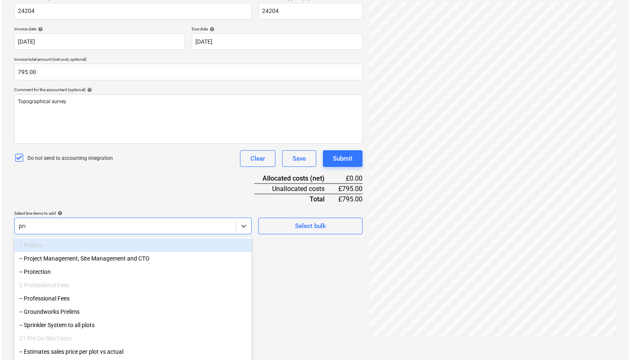
scroll to position [118, 0]
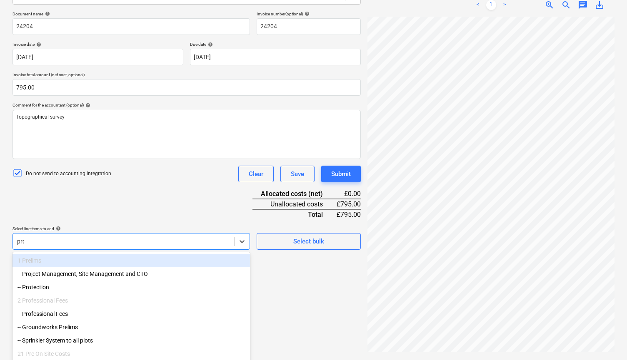
type input "prof"
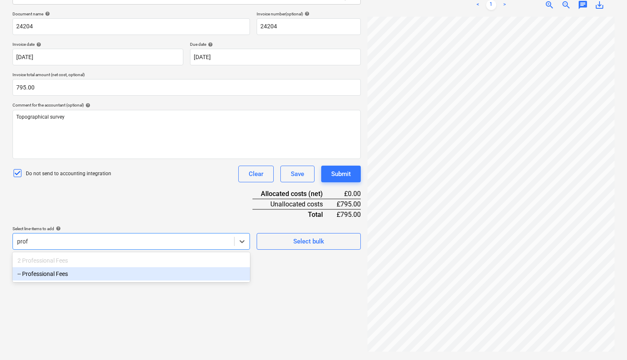
click at [93, 271] on div "-- Professional Fees" at bounding box center [130, 273] width 237 height 13
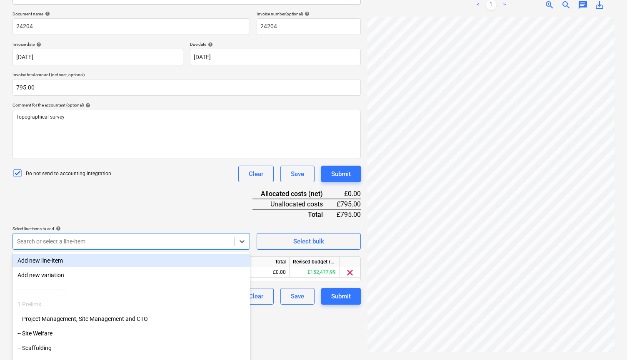
click at [110, 214] on div "Document name help 24204 Invoice number (optional) help 24204 Invoice date help…" at bounding box center [186, 158] width 348 height 294
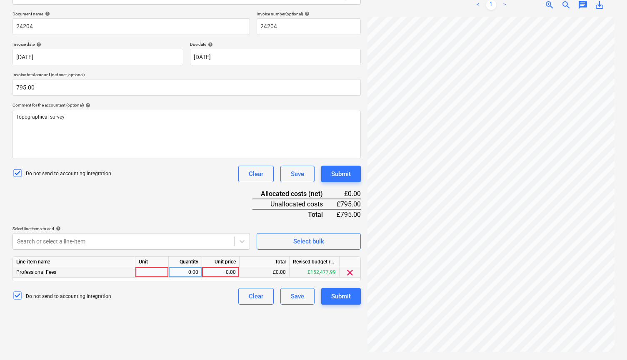
click at [158, 272] on div at bounding box center [151, 272] width 33 height 10
type input "1"
click at [222, 273] on div "0.00" at bounding box center [220, 272] width 30 height 10
type input "9"
type input "795.00"
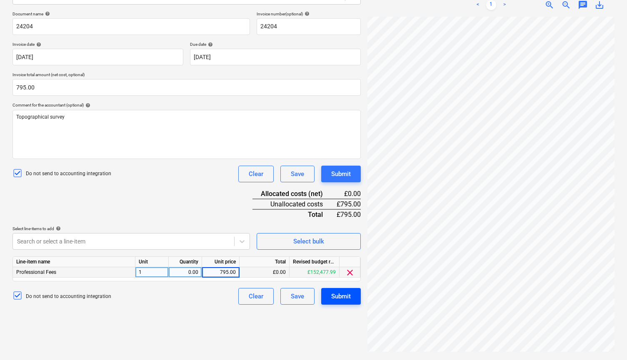
click at [341, 299] on div "Submit" at bounding box center [341, 296] width 20 height 11
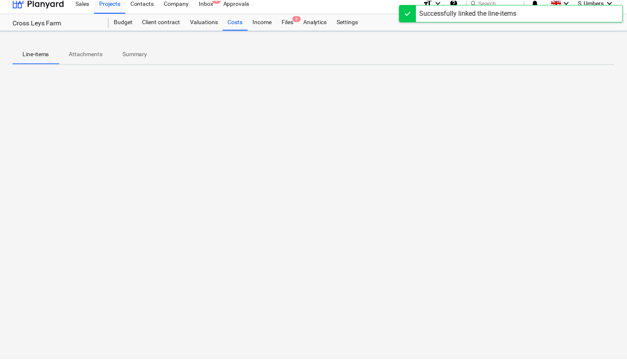
scroll to position [8, 0]
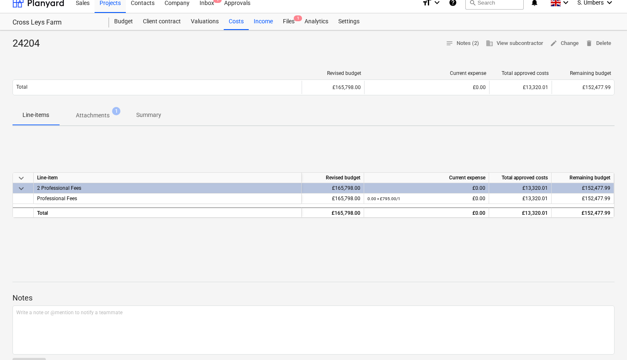
click at [259, 21] on div "Income" at bounding box center [263, 21] width 29 height 17
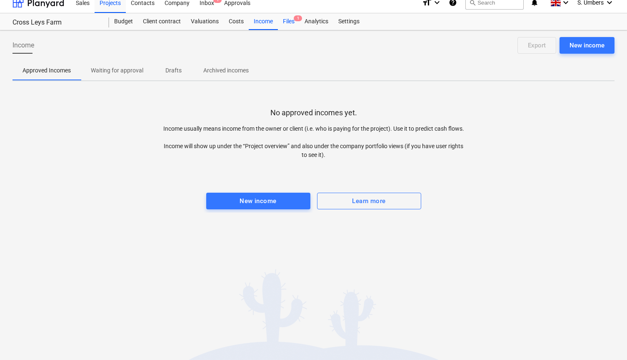
click at [283, 21] on div "Files 1" at bounding box center [289, 21] width 22 height 17
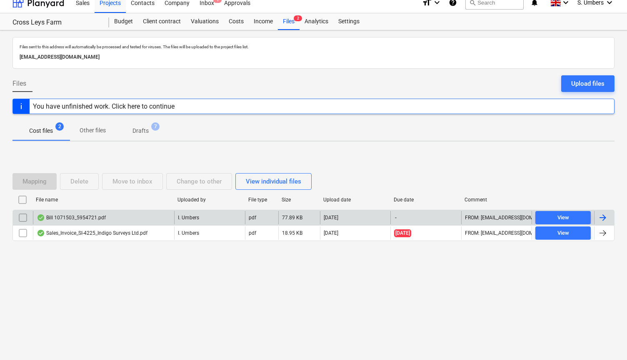
click at [96, 214] on div "Bill 1071503_5954721.pdf" at bounding box center [103, 217] width 141 height 13
click at [87, 215] on div "Bill 1071503_5954721.pdf" at bounding box center [71, 217] width 69 height 7
click at [106, 218] on div "Bill 1071503_5954721.pdf" at bounding box center [103, 217] width 141 height 13
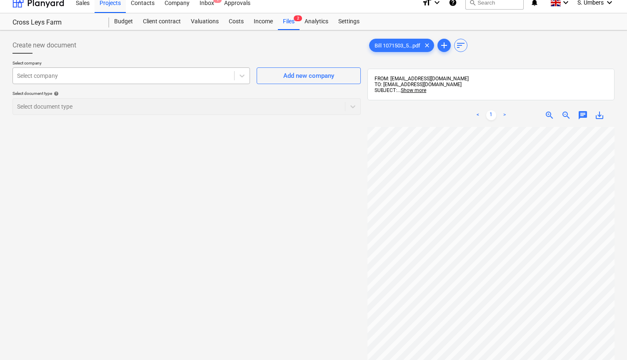
click at [83, 76] on div at bounding box center [123, 76] width 213 height 8
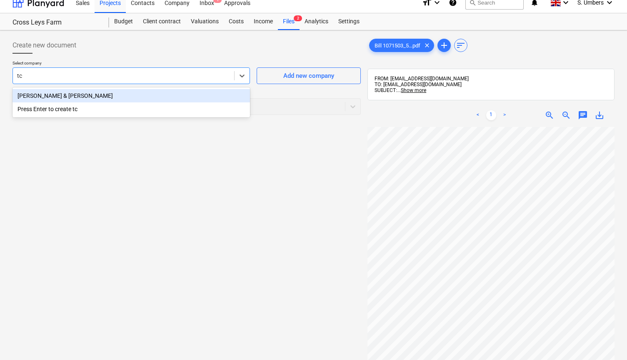
click at [82, 95] on div "[PERSON_NAME] & [PERSON_NAME]" at bounding box center [130, 95] width 237 height 13
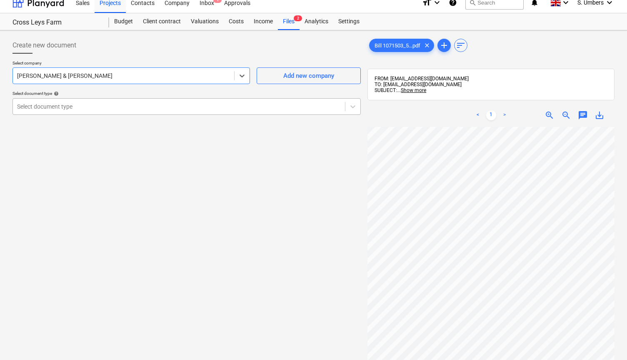
click at [58, 106] on div "Select document type" at bounding box center [179, 106] width 324 height 7
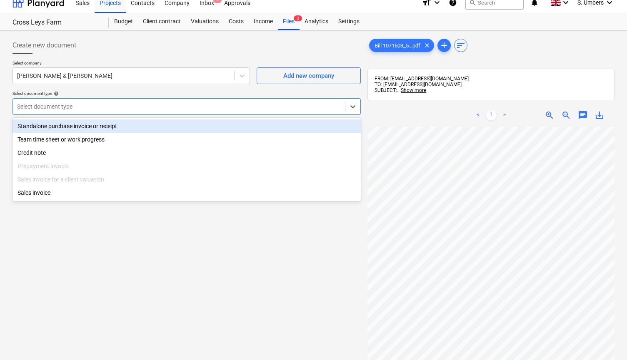
click at [48, 123] on div "Standalone purchase invoice or receipt" at bounding box center [186, 126] width 348 height 13
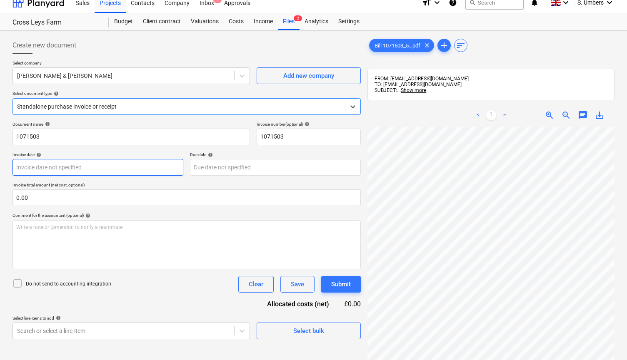
click at [47, 168] on body "This website stores cookies on your computer. These cookies are used to collect…" at bounding box center [313, 176] width 627 height 368
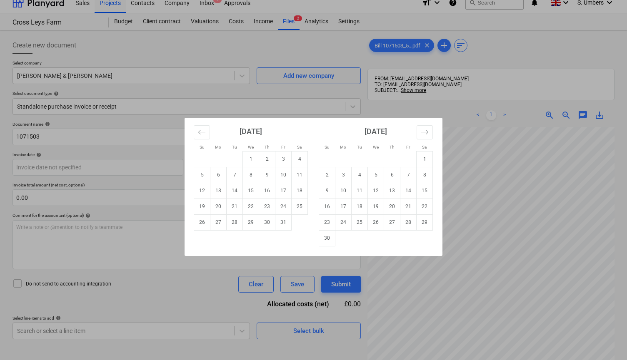
click at [217, 98] on div "Su Mo Tu We Th Fr Sa Su Mo Tu We Th Fr Sa [DATE] 1 2 3 4 5 6 7 8 9 10 11 12 13 …" at bounding box center [313, 180] width 627 height 360
click at [46, 164] on body "This website stores cookies on your computer. These cookies are used to collect…" at bounding box center [313, 176] width 627 height 368
click at [202, 131] on icon "Move backward to switch to the previous month." at bounding box center [202, 132] width 8 height 8
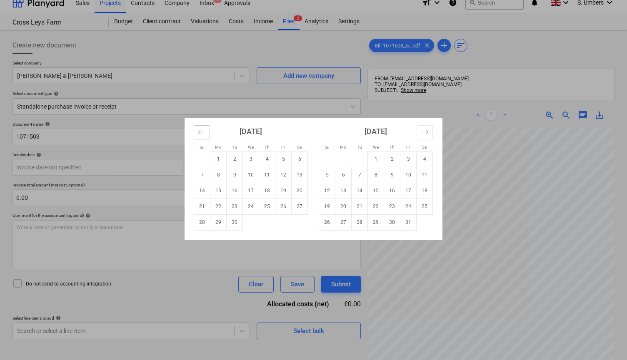
click at [202, 131] on icon "Move backward to switch to the previous month." at bounding box center [202, 132] width 8 height 8
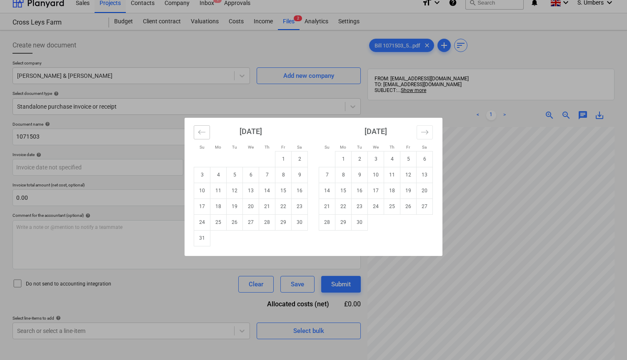
click at [202, 131] on icon "Move backward to switch to the previous month." at bounding box center [202, 132] width 8 height 8
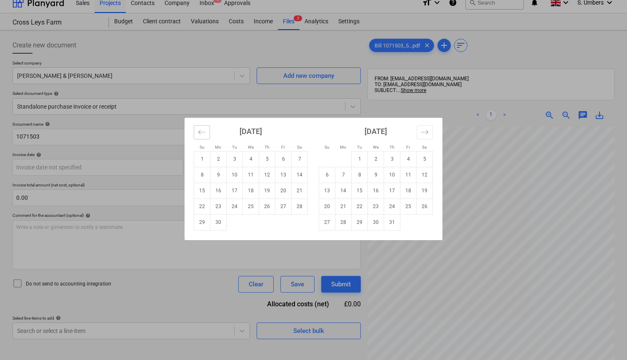
click at [202, 131] on icon "Move backward to switch to the previous month." at bounding box center [202, 132] width 8 height 8
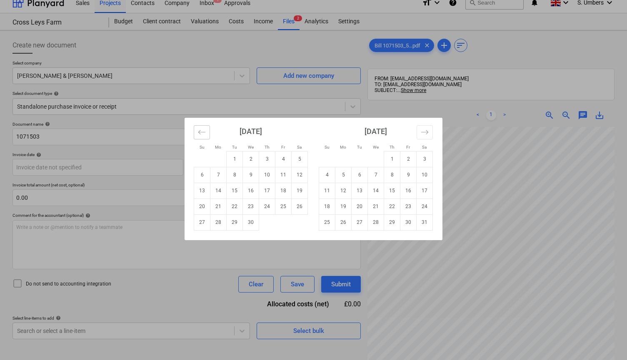
click at [202, 131] on icon "Move backward to switch to the previous month." at bounding box center [202, 132] width 8 height 8
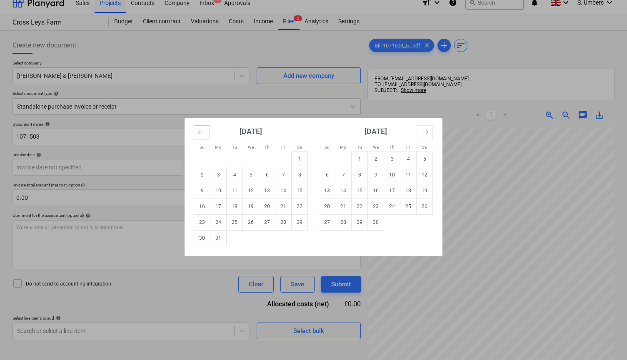
click at [202, 131] on icon "Move backward to switch to the previous month." at bounding box center [202, 132] width 8 height 8
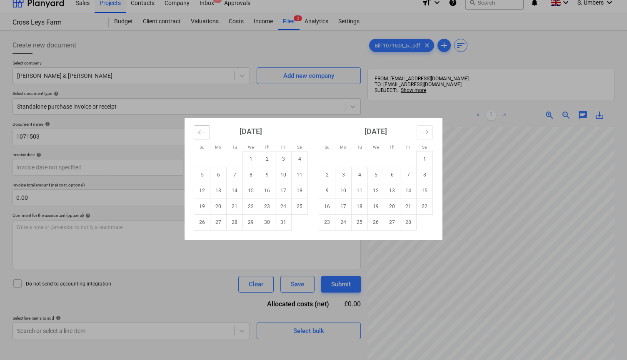
click at [202, 131] on icon "Move backward to switch to the previous month." at bounding box center [202, 132] width 8 height 8
click at [219, 161] on td "2" at bounding box center [218, 159] width 16 height 16
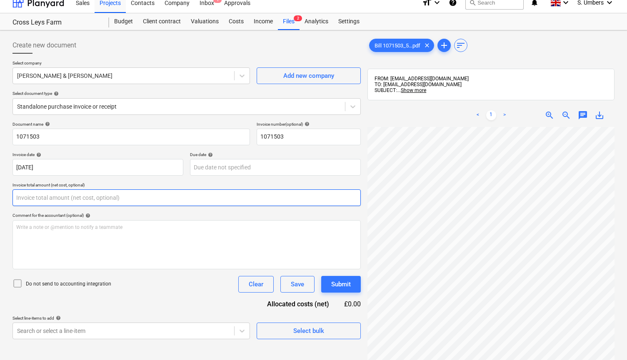
click at [81, 199] on input "text" at bounding box center [186, 197] width 348 height 17
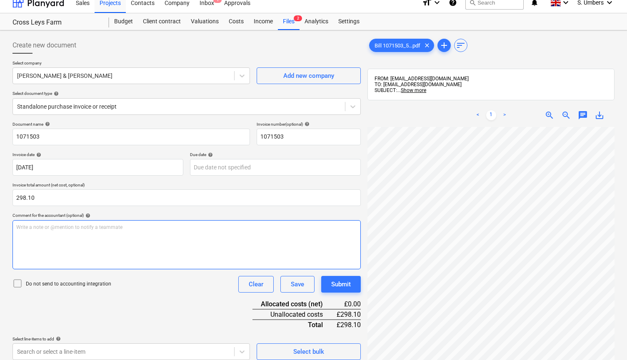
click at [77, 235] on div "Write a note or @mention to notify a teammate [PERSON_NAME]" at bounding box center [186, 244] width 348 height 49
click at [65, 225] on span "Bookkeeping and CIS [DATE]" at bounding box center [47, 227] width 63 height 6
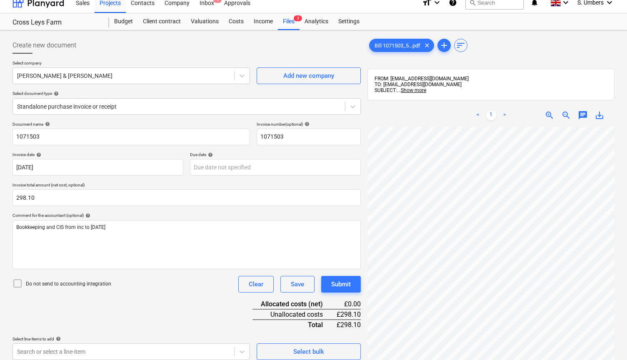
click at [65, 285] on p "Do not send to accounting integration" at bounding box center [68, 284] width 85 height 7
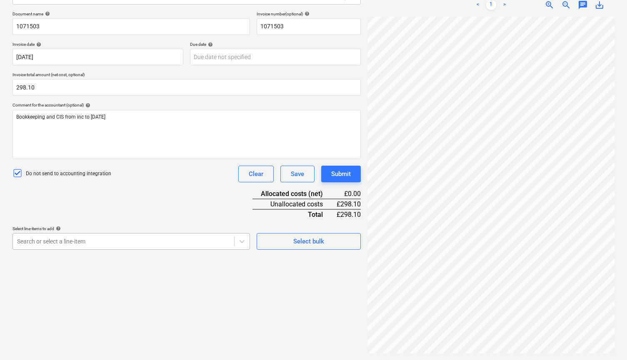
click at [128, 250] on body "This website stores cookies on your computer. These cookies are used to collect…" at bounding box center [313, 66] width 627 height 368
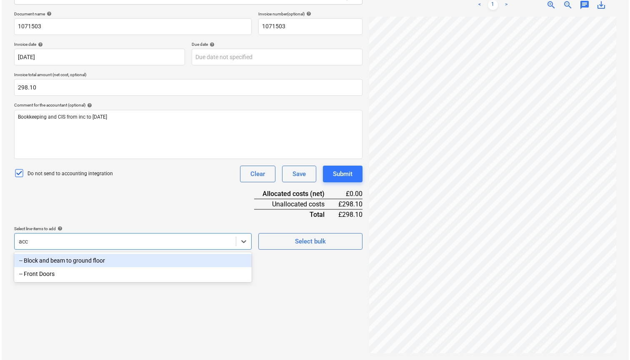
scroll to position [118, 0]
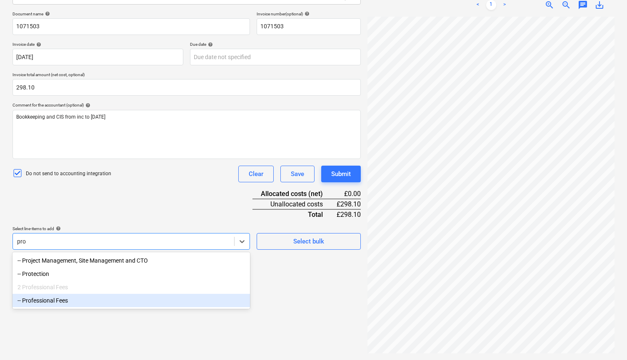
click at [77, 301] on div "-- Professional Fees" at bounding box center [130, 300] width 237 height 13
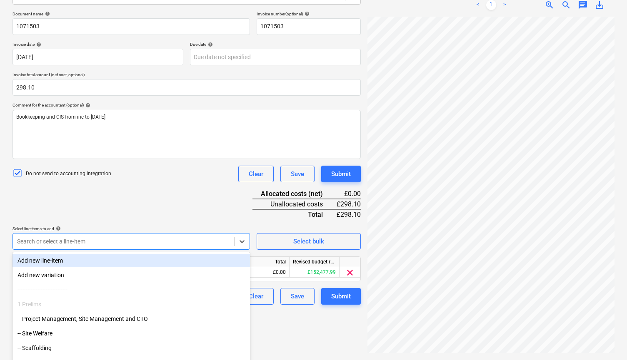
click at [132, 195] on div "Document name help 1071503 Invoice number (optional) help 1071503 Invoice date …" at bounding box center [186, 158] width 348 height 294
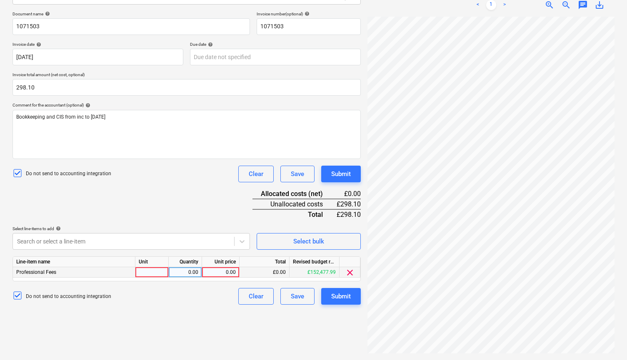
click at [147, 270] on div at bounding box center [151, 272] width 33 height 10
click at [212, 266] on div "Unit price" at bounding box center [220, 262] width 37 height 10
click at [212, 269] on div "0.00" at bounding box center [220, 272] width 30 height 10
click at [215, 294] on div "Do not send to accounting integration Clear Save Submit" at bounding box center [186, 296] width 348 height 17
click at [352, 294] on button "Submit" at bounding box center [341, 296] width 40 height 17
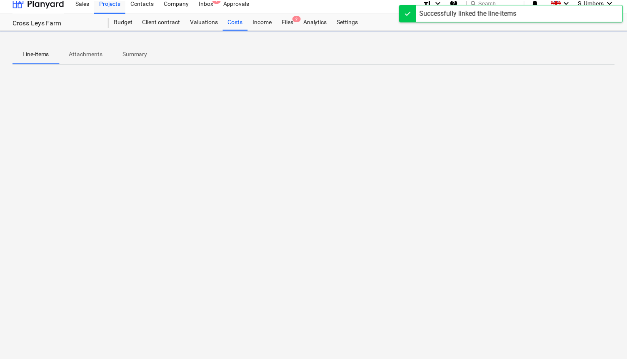
scroll to position [8, 0]
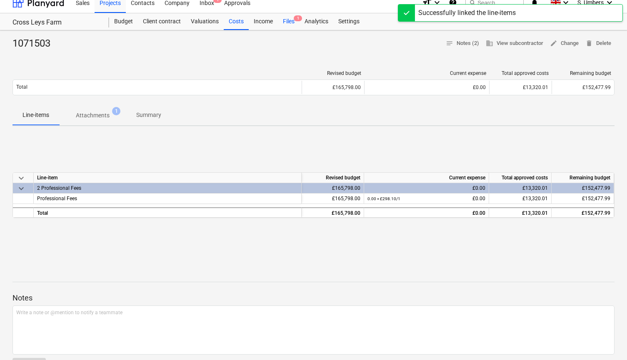
click at [285, 23] on div "Files 1" at bounding box center [289, 21] width 22 height 17
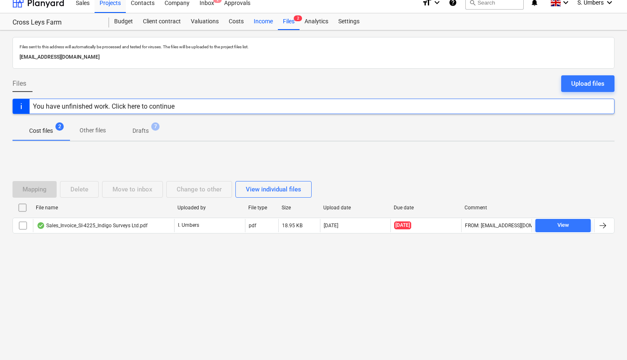
click at [260, 22] on div "Income" at bounding box center [263, 21] width 29 height 17
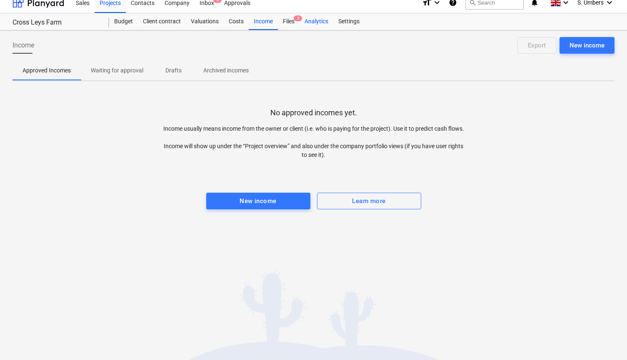
click at [302, 19] on div "Analytics" at bounding box center [316, 21] width 34 height 17
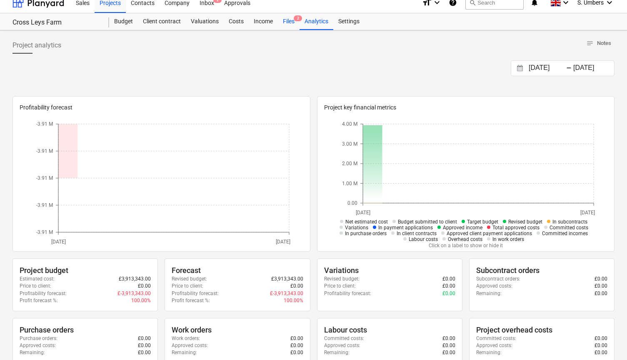
click at [288, 20] on div "Files 2" at bounding box center [289, 21] width 22 height 17
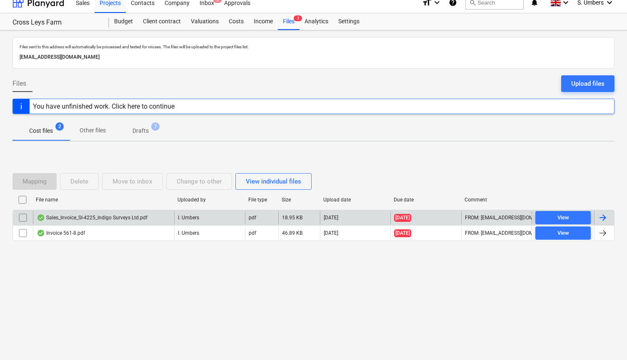
click at [105, 216] on div "Sales_Invoice_SI-4225_Indigo Surveys Ltd.pdf" at bounding box center [92, 217] width 111 height 7
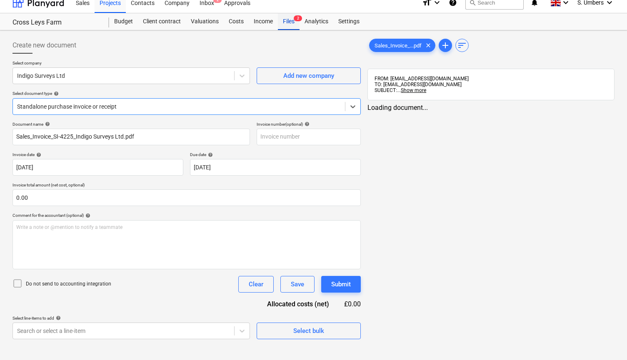
click at [292, 28] on div "Files 2" at bounding box center [289, 21] width 22 height 17
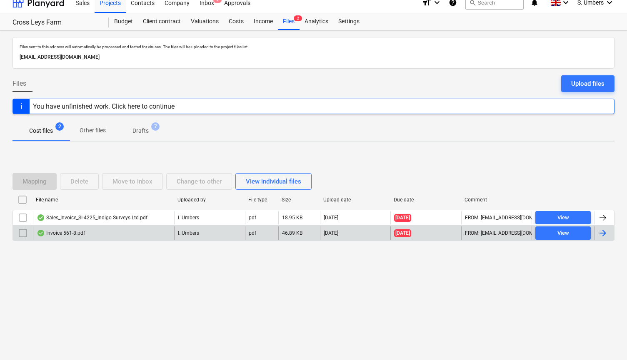
click at [70, 237] on div "Invoice 561-8.pdf" at bounding box center [103, 233] width 141 height 13
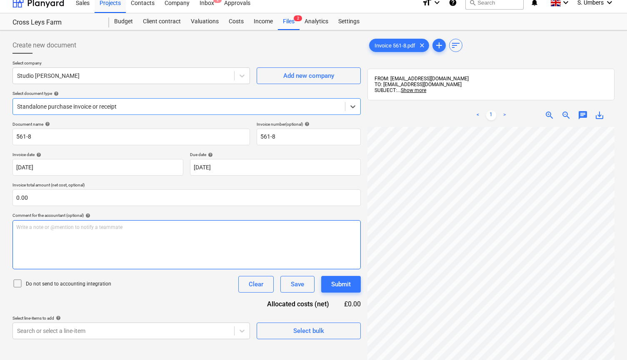
click at [66, 240] on div "Write a note or @mention to notify a teammate [PERSON_NAME]" at bounding box center [186, 244] width 348 height 49
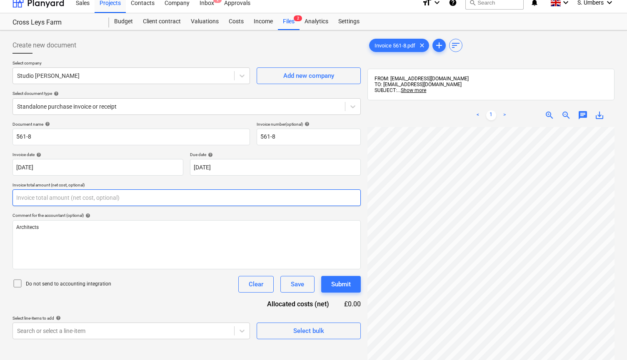
click at [52, 194] on input "text" at bounding box center [186, 197] width 348 height 17
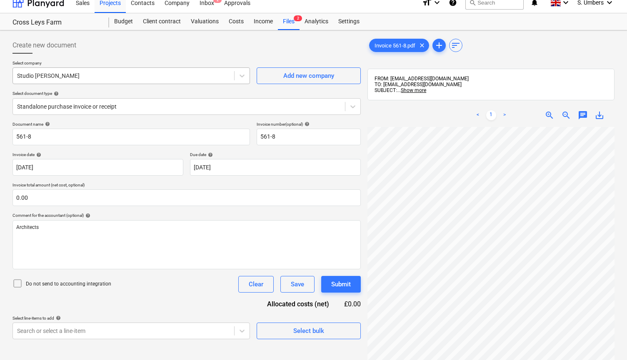
click at [74, 73] on div at bounding box center [123, 76] width 213 height 8
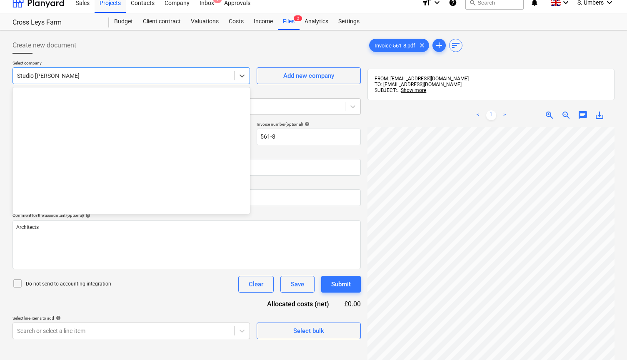
scroll to position [385, 0]
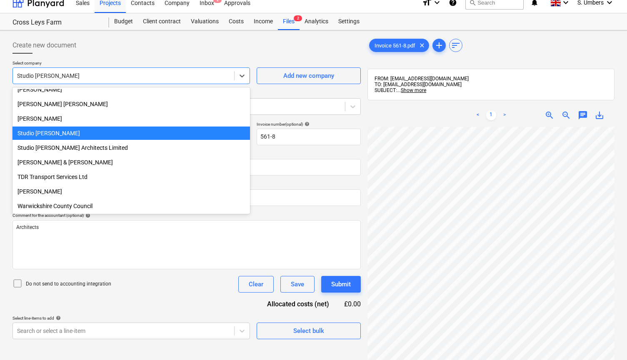
click at [86, 56] on div at bounding box center [186, 57] width 348 height 7
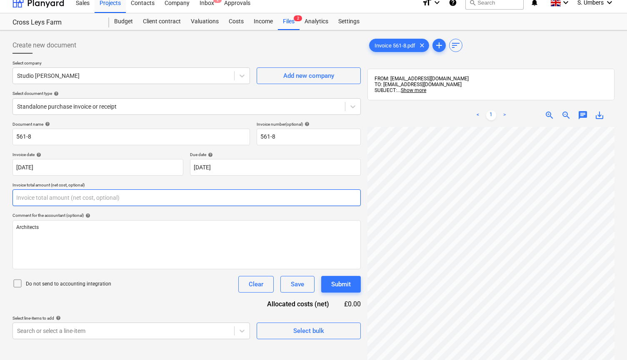
click at [36, 199] on input "text" at bounding box center [186, 197] width 348 height 17
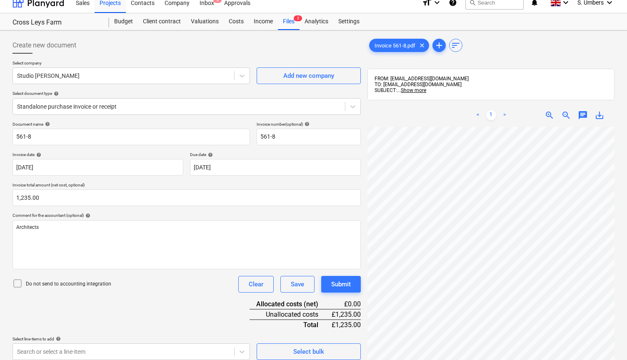
click at [60, 288] on div "Do not send to accounting integration" at bounding box center [61, 285] width 99 height 12
click at [60, 282] on p "Do not send to accounting integration" at bounding box center [68, 284] width 85 height 7
click at [64, 283] on p "Do not send to accounting integration" at bounding box center [68, 284] width 85 height 7
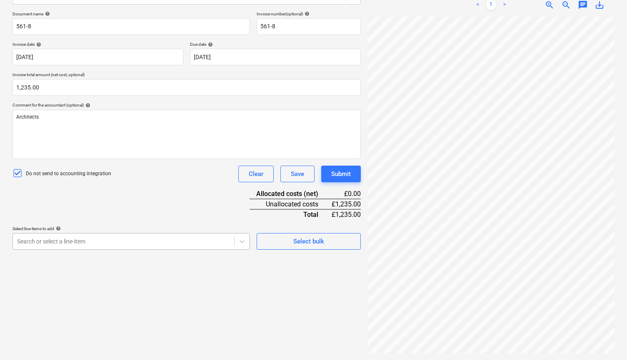
scroll to position [137, 0]
click at [77, 241] on body "This website stores cookies on your computer. These cookies are used to collect…" at bounding box center [313, 66] width 627 height 368
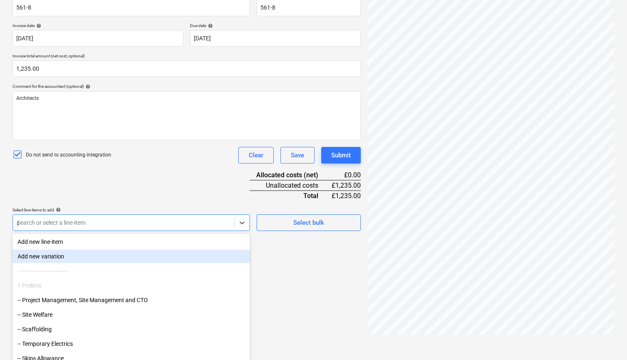
scroll to position [118, 0]
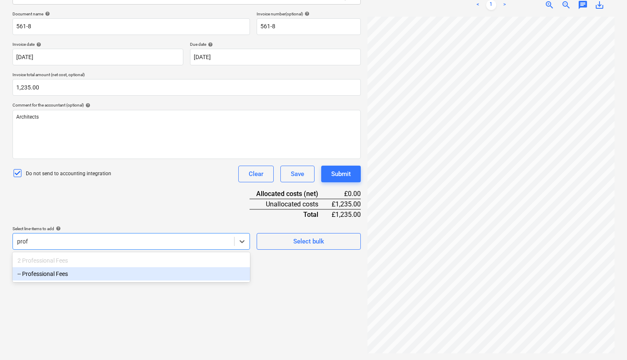
click at [67, 275] on div "-- Professional Fees" at bounding box center [130, 273] width 237 height 13
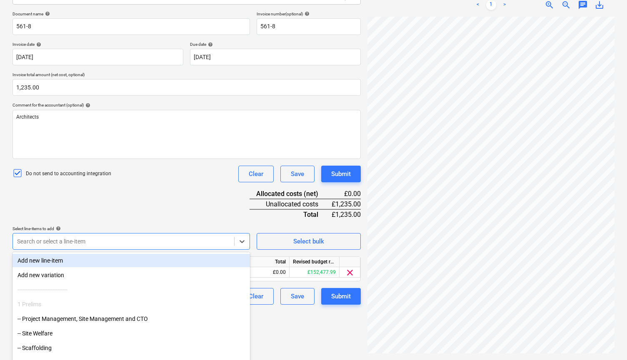
click at [230, 200] on div "Document name help 561-8 Invoice number (optional) help 561-8 Invoice date help…" at bounding box center [186, 158] width 348 height 294
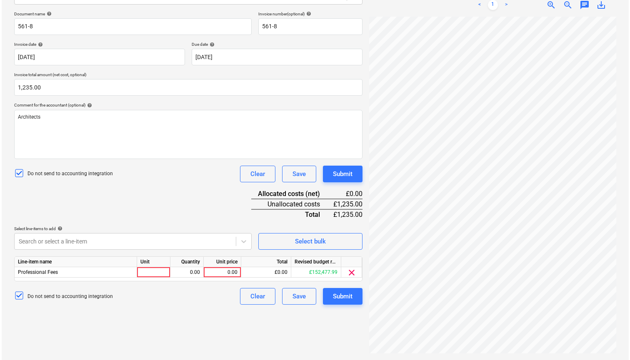
scroll to position [116, 0]
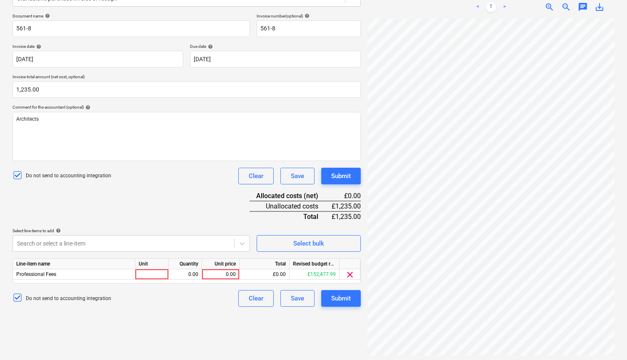
click at [218, 265] on div "Unit price" at bounding box center [220, 264] width 37 height 10
click at [214, 274] on div "0.00" at bounding box center [220, 274] width 30 height 10
click at [345, 294] on div "Submit" at bounding box center [341, 298] width 20 height 11
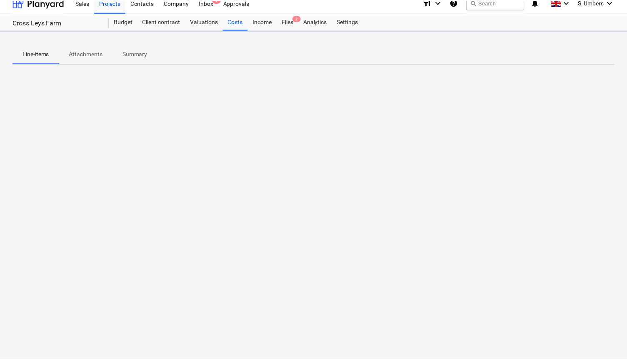
scroll to position [8, 0]
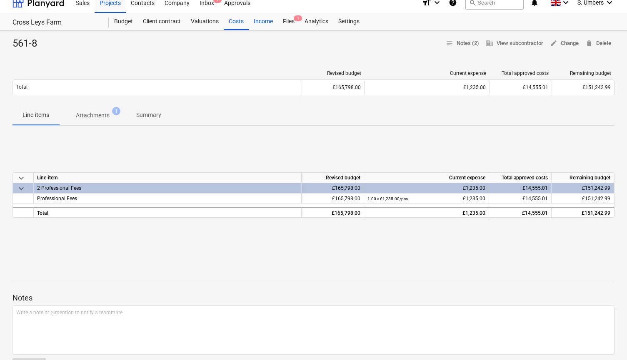
click at [276, 25] on div "Income" at bounding box center [263, 21] width 29 height 17
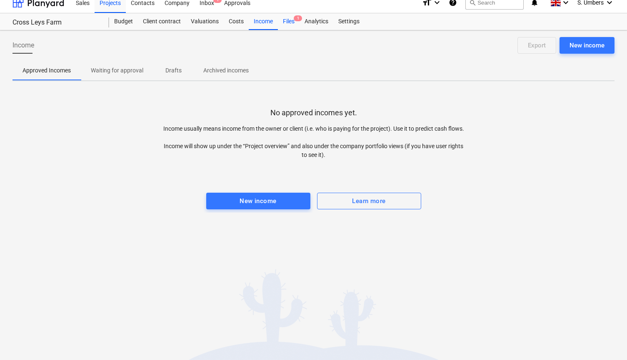
click at [288, 24] on div "Files 1" at bounding box center [289, 21] width 22 height 17
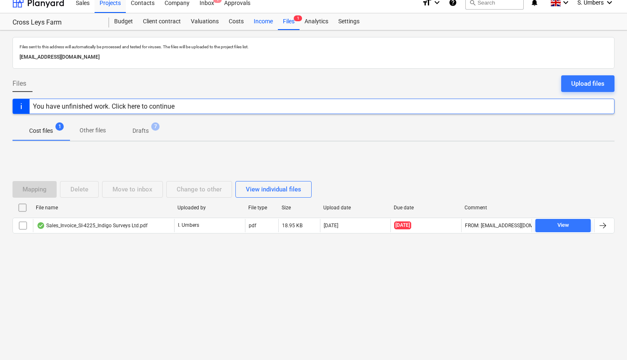
click at [258, 20] on div "Income" at bounding box center [263, 21] width 29 height 17
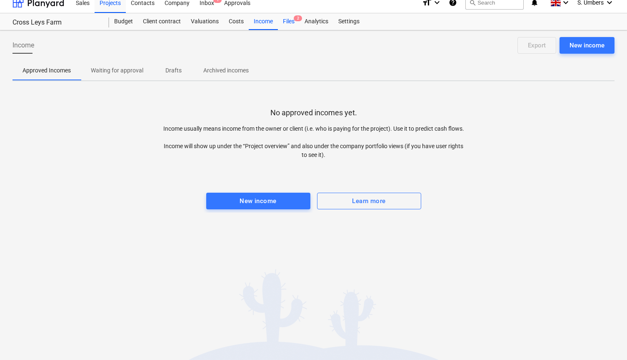
click at [290, 22] on div "Files 2" at bounding box center [289, 21] width 22 height 17
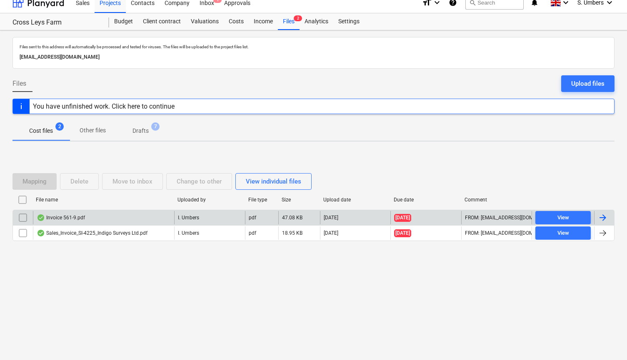
click at [65, 217] on div "Invoice 561-9.pdf" at bounding box center [61, 217] width 48 height 7
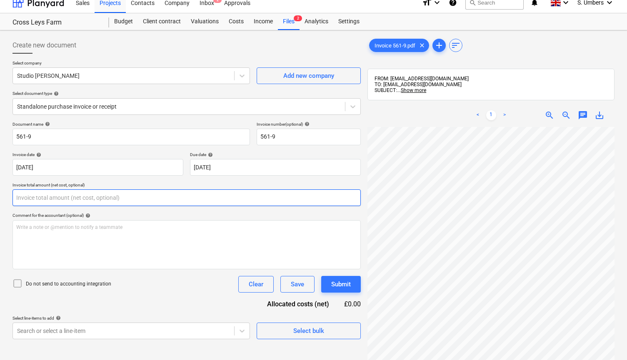
click at [38, 196] on input "text" at bounding box center [186, 197] width 348 height 17
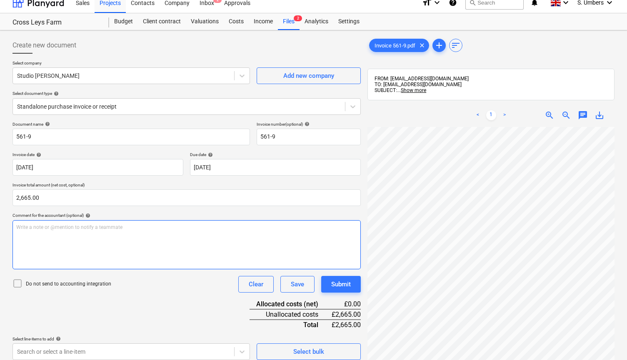
click at [40, 223] on div "Write a note or @mention to notify a teammate [PERSON_NAME]" at bounding box center [186, 244] width 348 height 49
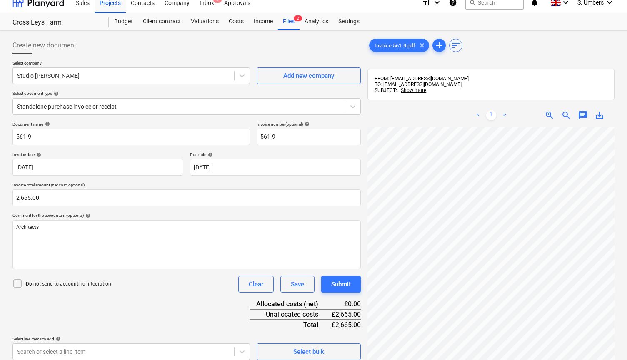
click at [51, 283] on p "Do not send to accounting integration" at bounding box center [68, 284] width 85 height 7
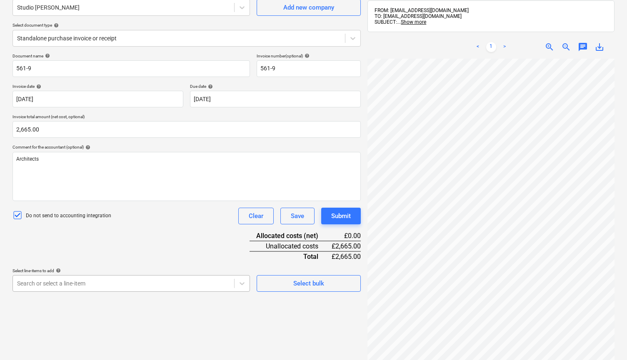
click at [76, 286] on body "This website stores cookies on your computer. These cookies are used to collect…" at bounding box center [313, 108] width 627 height 368
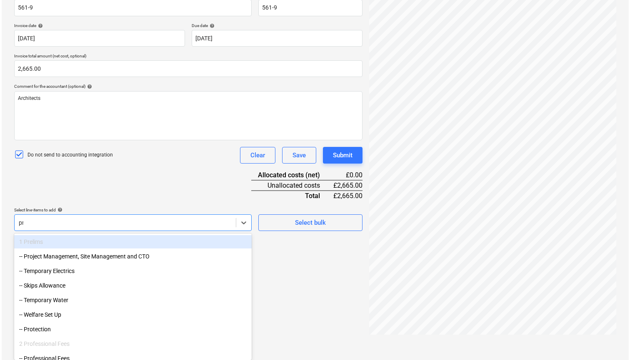
scroll to position [118, 0]
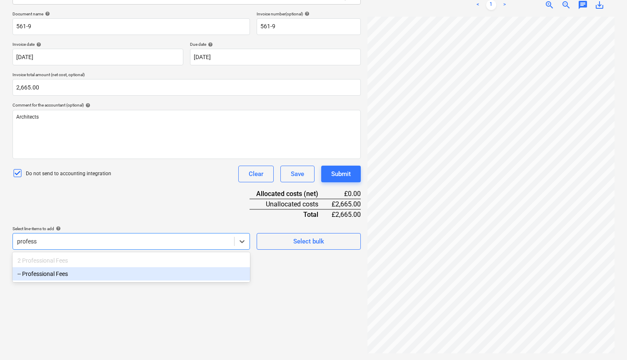
click at [72, 276] on div "-- Professional Fees" at bounding box center [130, 273] width 237 height 13
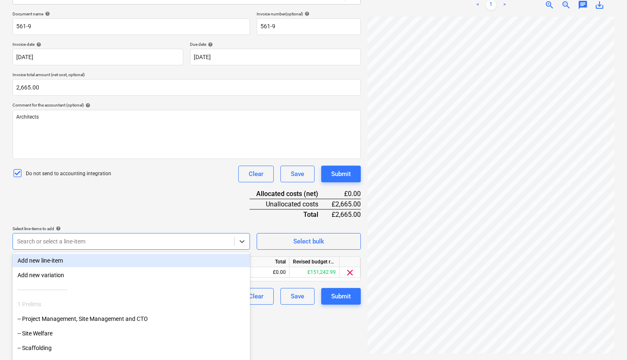
click at [96, 198] on div "Document name help 561-9 Invoice number (optional) help 561-9 Invoice date help…" at bounding box center [186, 158] width 348 height 294
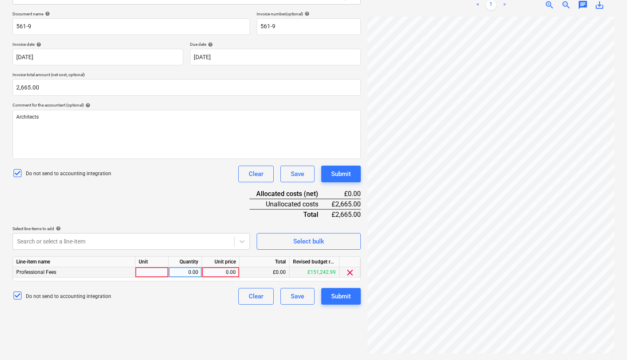
click at [151, 273] on div at bounding box center [151, 272] width 33 height 10
click at [214, 271] on div "0.00" at bounding box center [220, 272] width 30 height 10
click at [182, 314] on div "Create new document Select company Studio [PERSON_NAME] Add new company Select …" at bounding box center [186, 139] width 355 height 433
click at [341, 297] on div "Submit" at bounding box center [341, 296] width 20 height 11
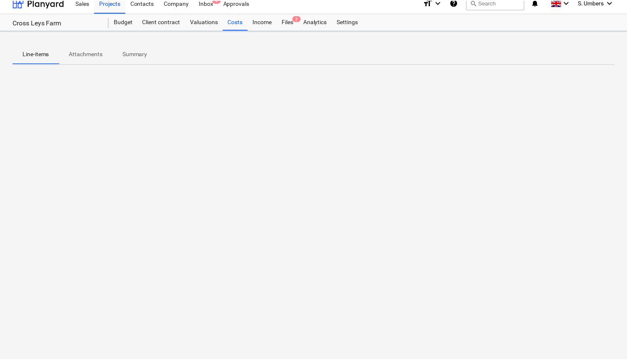
scroll to position [8, 0]
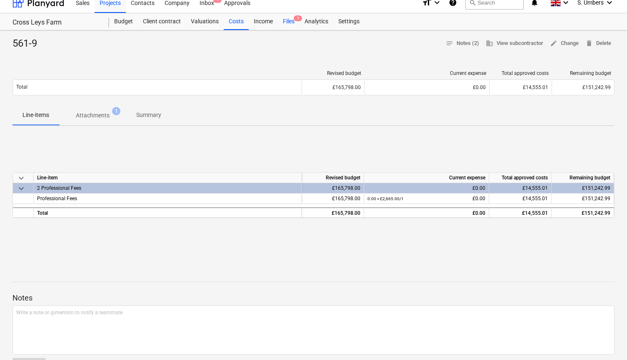
click at [291, 15] on div "Files 1" at bounding box center [289, 21] width 22 height 17
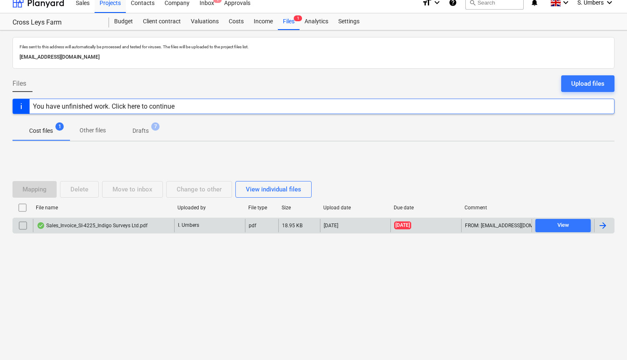
click at [80, 224] on div "Sales_Invoice_SI-4225_Indigo Surveys Ltd.pdf" at bounding box center [92, 225] width 111 height 7
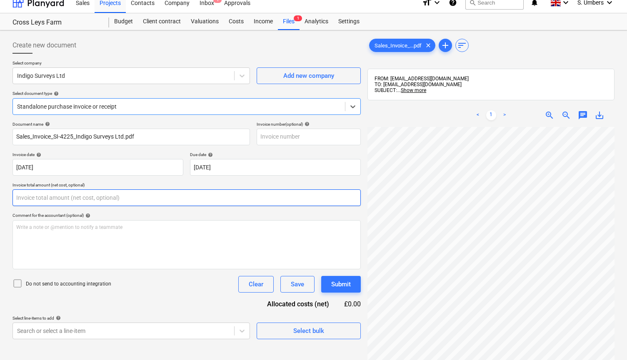
click at [70, 204] on input "text" at bounding box center [186, 197] width 348 height 17
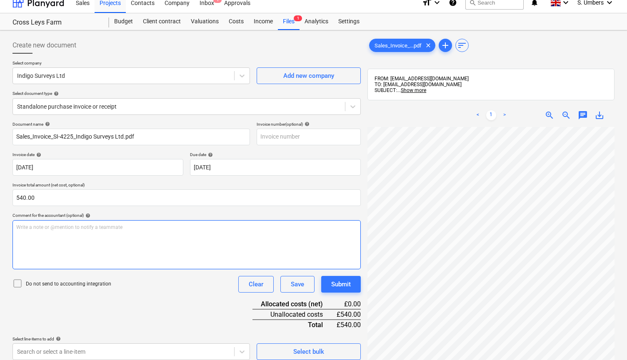
click at [43, 229] on p "Write a note or @mention to notify a teammate [PERSON_NAME]" at bounding box center [186, 227] width 341 height 7
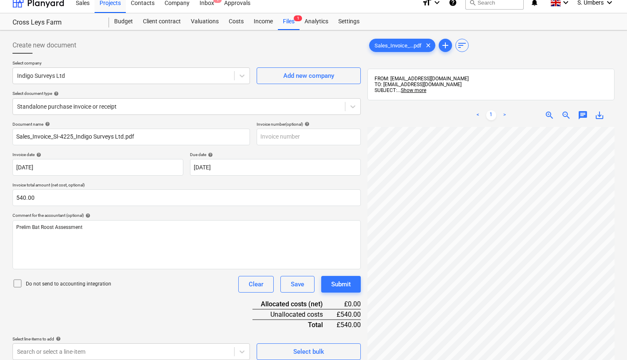
click at [35, 287] on div "Do not send to accounting integration" at bounding box center [61, 285] width 99 height 12
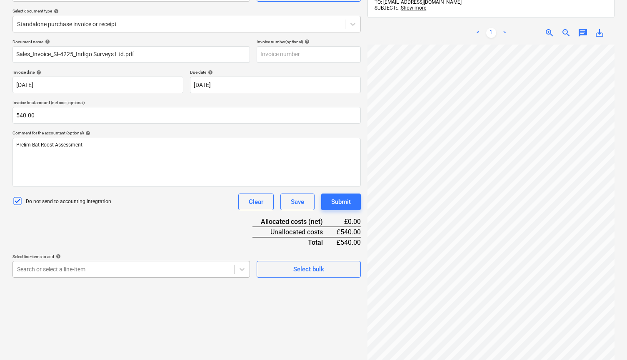
click at [83, 273] on body "This website stores cookies on your computer. These cookies are used to collect…" at bounding box center [313, 94] width 627 height 368
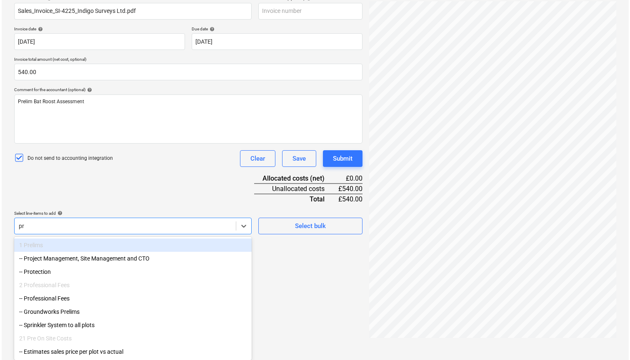
scroll to position [118, 0]
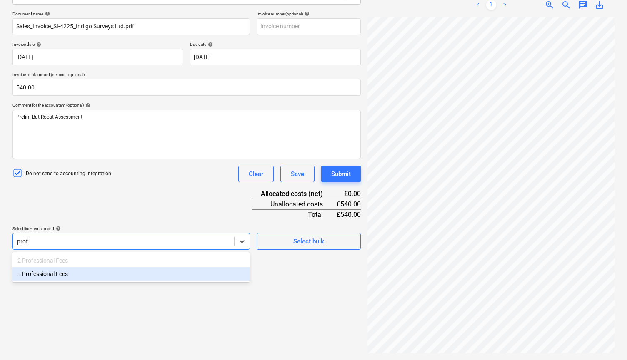
click at [90, 276] on div "-- Professional Fees" at bounding box center [130, 273] width 237 height 13
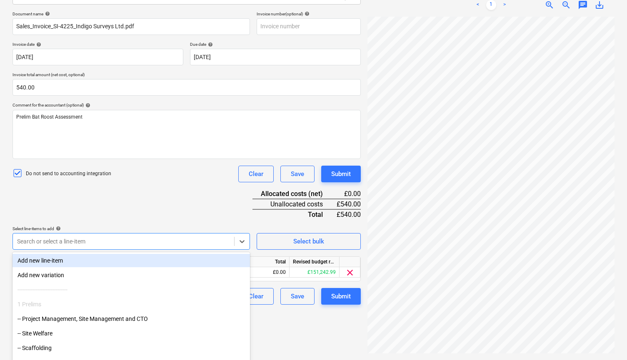
click at [143, 197] on div "Document name help Sales_Invoice_SI-4225_Indigo Surveys Ltd.pdf Invoice number …" at bounding box center [186, 158] width 348 height 294
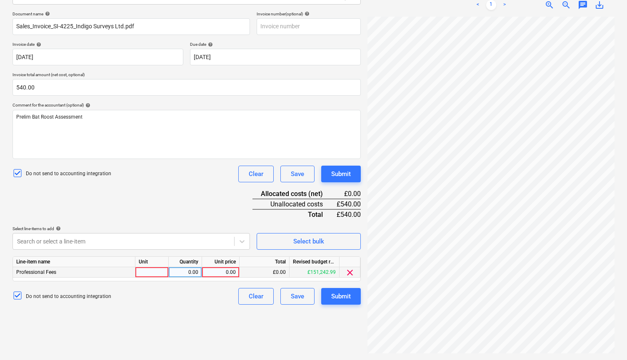
click at [213, 269] on div "0.00" at bounding box center [220, 272] width 30 height 10
click at [340, 294] on div "Submit" at bounding box center [341, 296] width 20 height 11
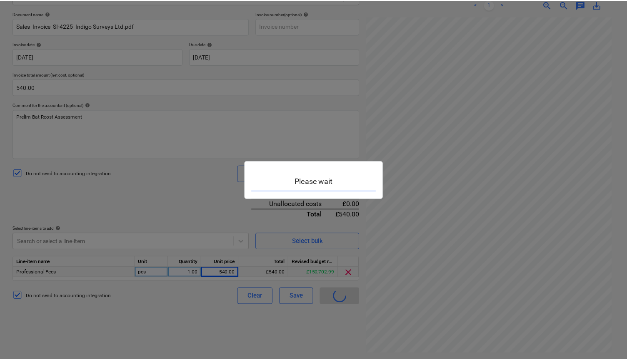
scroll to position [8, 0]
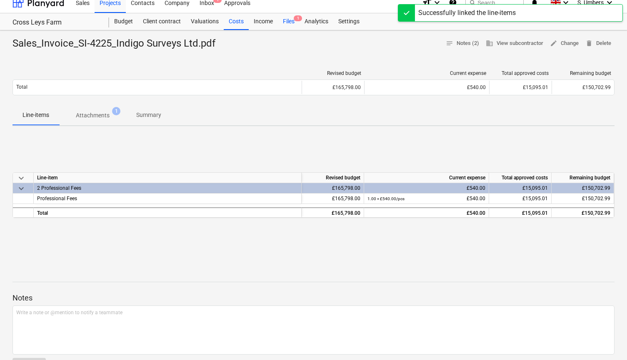
click at [294, 21] on div "Files 1" at bounding box center [289, 21] width 22 height 17
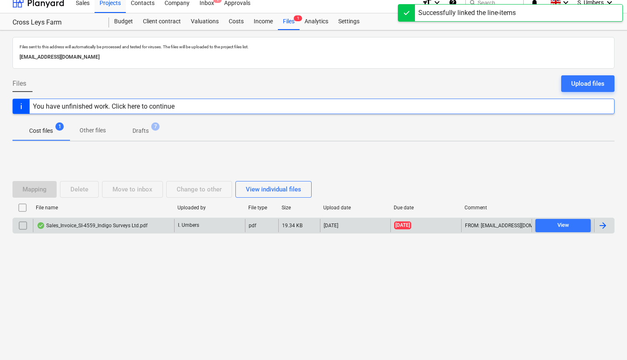
click at [77, 228] on div "Sales_Invoice_SI-4559_Indigo Surveys Ltd.pdf" at bounding box center [92, 225] width 111 height 7
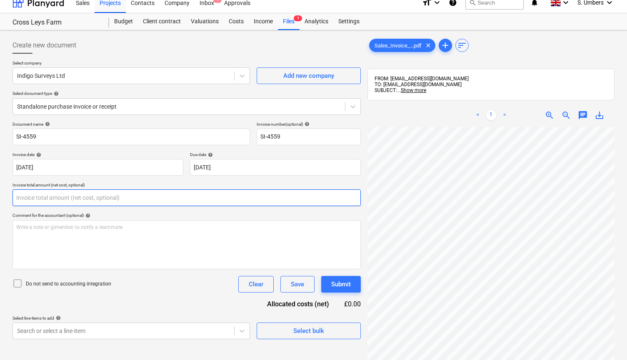
click at [43, 193] on input "text" at bounding box center [186, 197] width 348 height 17
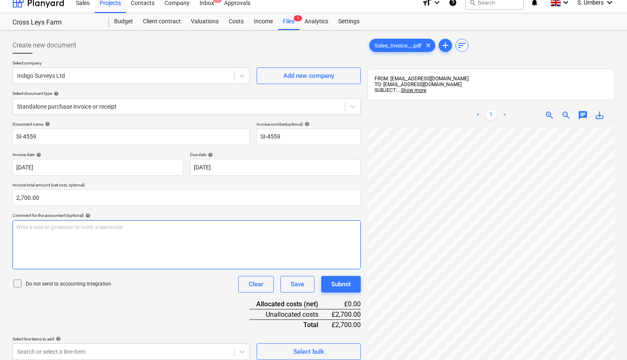
click at [55, 234] on div "Write a note or @mention to notify a teammate [PERSON_NAME]" at bounding box center [186, 244] width 348 height 49
click at [26, 250] on span "Arborcultural assessment" at bounding box center [45, 249] width 58 height 6
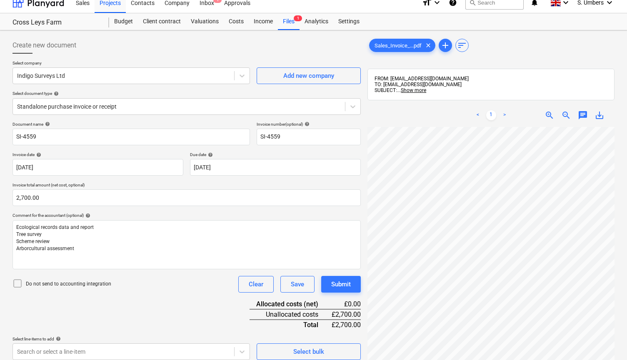
click at [64, 281] on p "Do not send to accounting integration" at bounding box center [68, 284] width 85 height 7
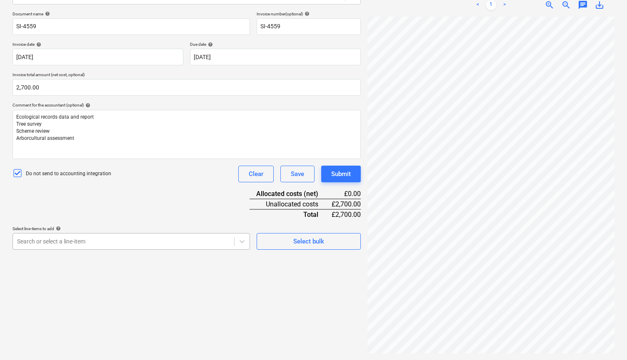
click at [113, 250] on body "This website stores cookies on your computer. These cookies are used to collect…" at bounding box center [313, 66] width 627 height 368
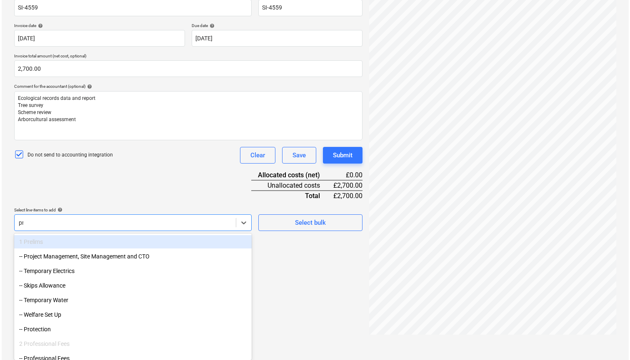
scroll to position [118, 0]
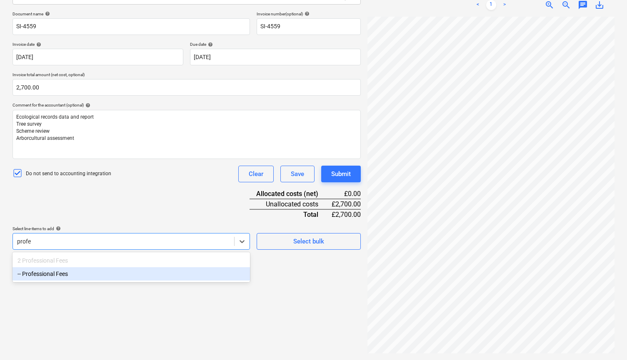
click at [100, 273] on div "-- Professional Fees" at bounding box center [130, 273] width 237 height 13
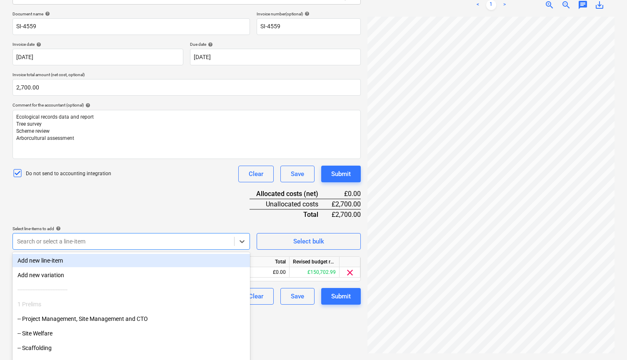
click at [120, 209] on div "Document name help SI-4559 Invoice number (optional) help SI-4559 Invoice date …" at bounding box center [186, 158] width 348 height 294
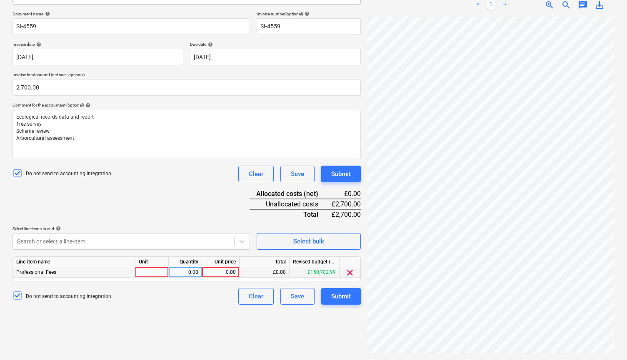
click at [158, 269] on div at bounding box center [151, 272] width 33 height 10
click at [220, 270] on div "0.00" at bounding box center [220, 272] width 30 height 10
click at [340, 295] on div "Submit" at bounding box center [341, 296] width 20 height 11
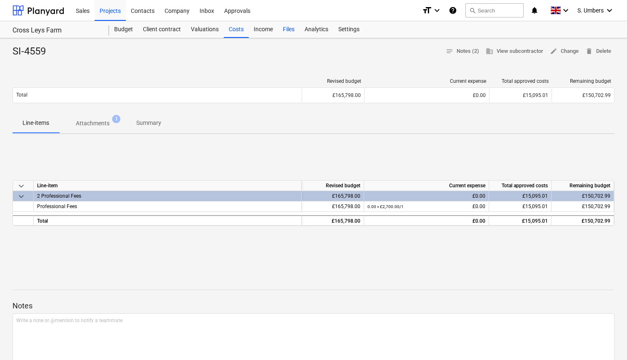
click at [281, 33] on div "Files" at bounding box center [289, 29] width 22 height 17
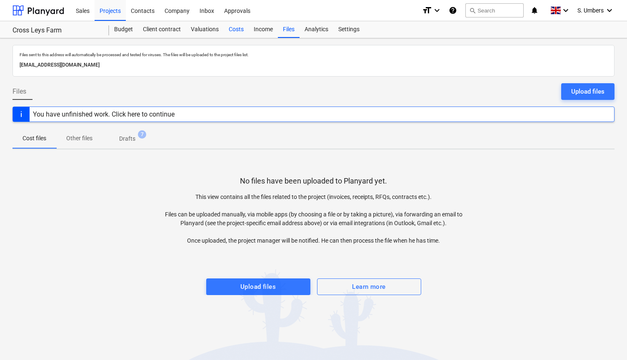
click at [241, 30] on div "Costs" at bounding box center [236, 29] width 25 height 17
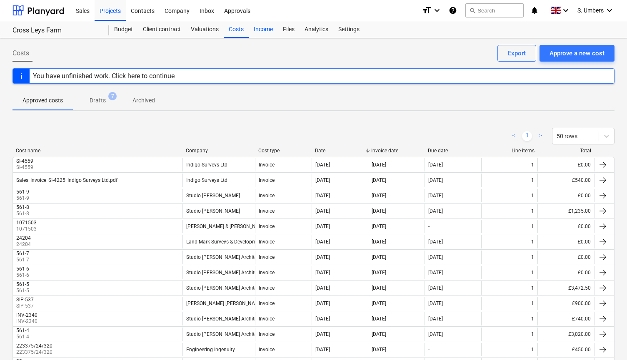
click at [257, 30] on div "Income" at bounding box center [263, 29] width 29 height 17
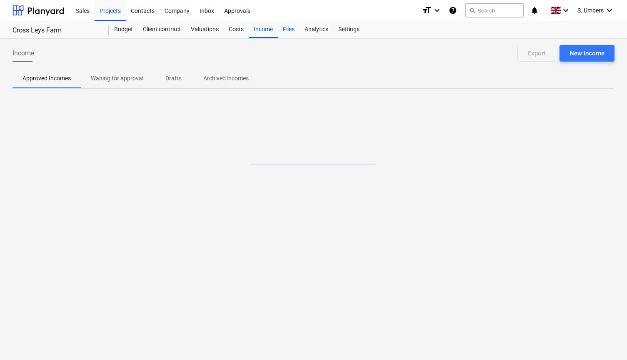
click at [288, 30] on div "Files" at bounding box center [289, 29] width 22 height 17
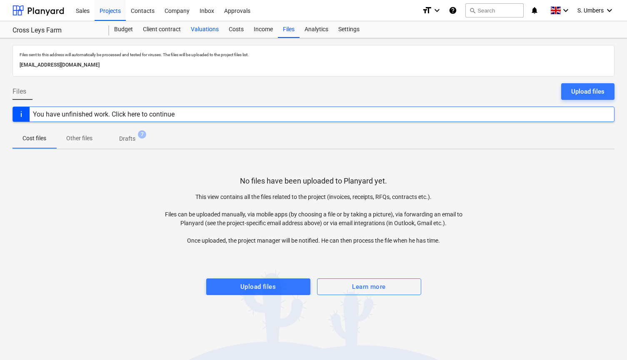
click at [204, 28] on div "Valuations" at bounding box center [205, 29] width 38 height 17
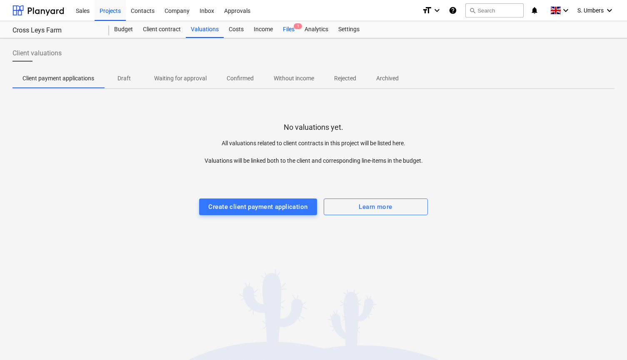
click at [289, 27] on div "Files 1" at bounding box center [289, 29] width 22 height 17
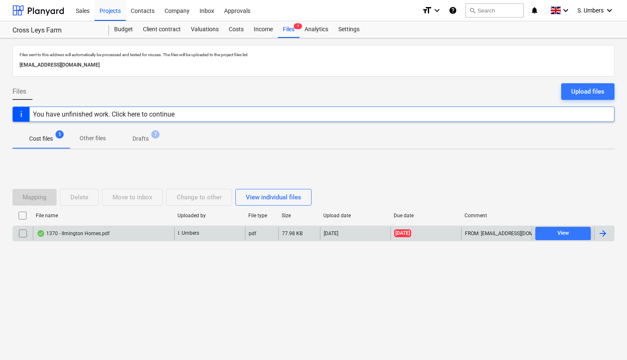
click at [76, 234] on div "1370 - Ilmington Homes.pdf" at bounding box center [73, 233] width 73 height 7
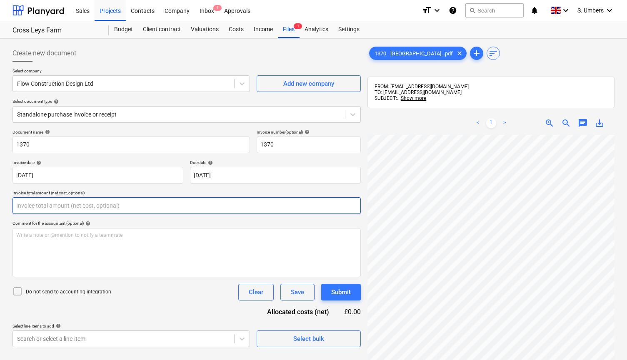
click at [37, 208] on input "text" at bounding box center [186, 205] width 348 height 17
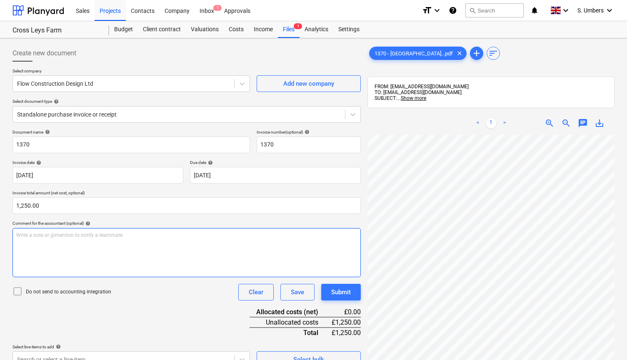
click at [24, 237] on p "Write a note or @mention to notify a teammate [PERSON_NAME]" at bounding box center [186, 235] width 341 height 7
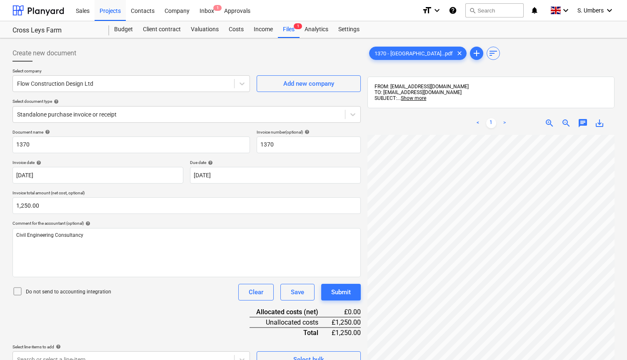
click at [43, 296] on div "Do not send to accounting integration" at bounding box center [61, 292] width 99 height 12
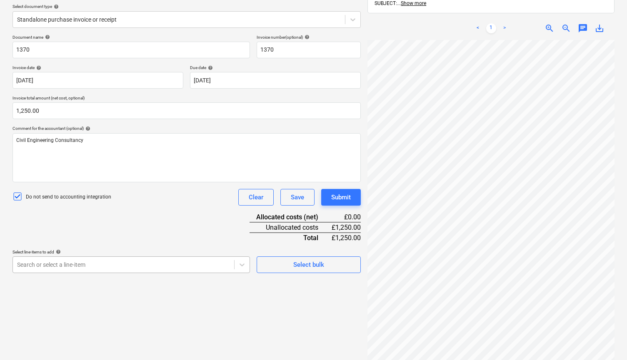
scroll to position [137, 0]
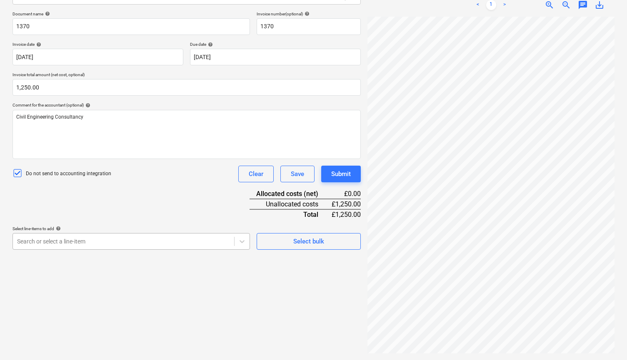
click at [139, 250] on body "This website stores cookies on your computer. These cookies are used to collect…" at bounding box center [313, 66] width 627 height 368
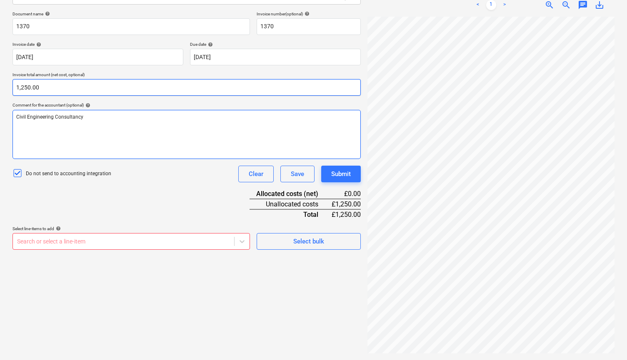
scroll to position [118, 0]
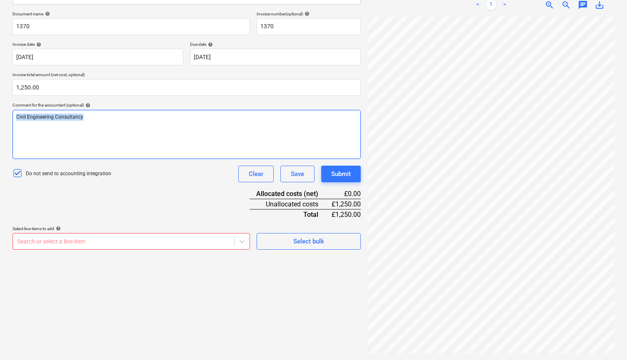
drag, startPoint x: 91, startPoint y: 95, endPoint x: 0, endPoint y: 97, distance: 90.8
click at [0, 97] on div "Create new document Select company Flow Construction Design Ltd Add new company…" at bounding box center [313, 140] width 627 height 440
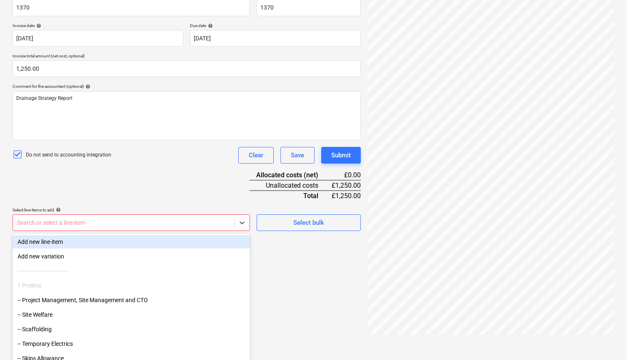
click at [70, 231] on body "This website stores cookies on your computer. These cookies are used to collect…" at bounding box center [313, 47] width 627 height 368
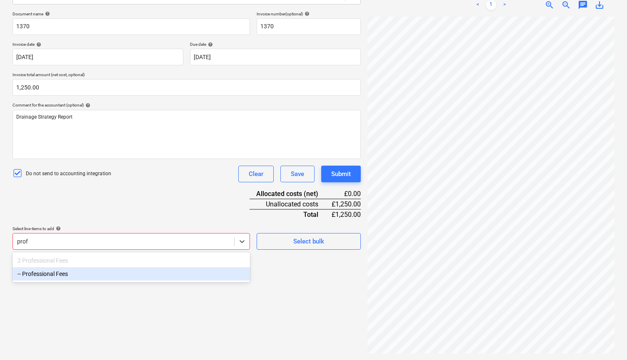
click at [59, 272] on div "-- Professional Fees" at bounding box center [130, 273] width 237 height 13
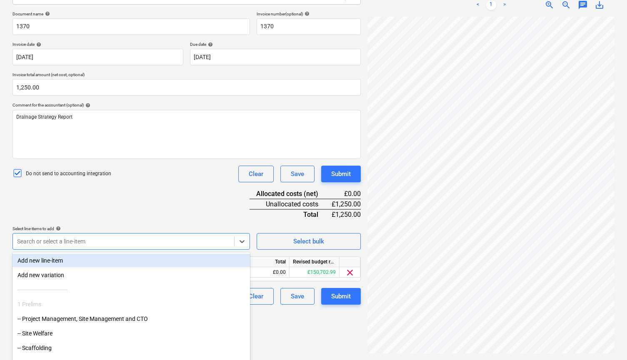
click at [103, 207] on div "Document name help 1370 Invoice number (optional) help 1370 Invoice date help […" at bounding box center [186, 158] width 348 height 294
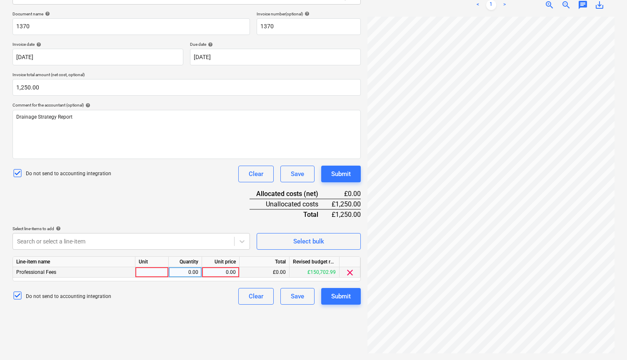
click at [148, 271] on div at bounding box center [151, 272] width 33 height 10
click at [221, 273] on div "0.00" at bounding box center [220, 272] width 30 height 10
click at [219, 314] on div "Create new document Select company Flow Construction Design Ltd Add new company…" at bounding box center [186, 139] width 355 height 433
click at [339, 296] on div "Submit" at bounding box center [341, 296] width 20 height 11
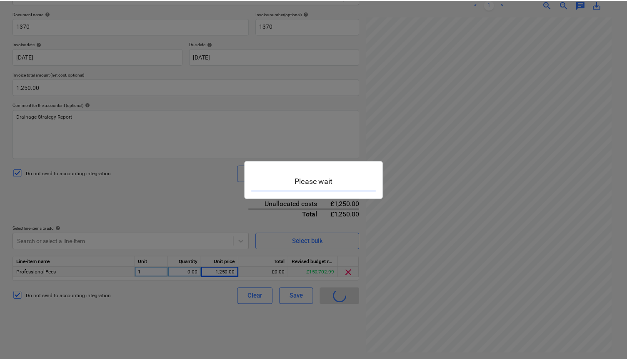
scroll to position [8, 0]
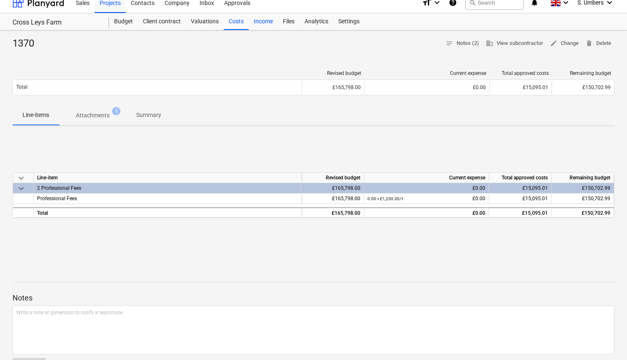
click at [271, 22] on div "Income" at bounding box center [263, 21] width 29 height 17
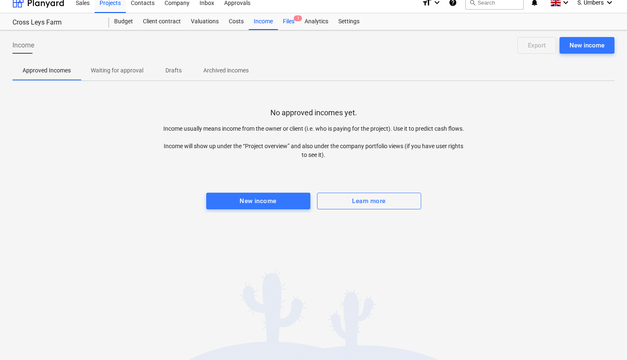
click at [290, 21] on div "Files 1" at bounding box center [289, 21] width 22 height 17
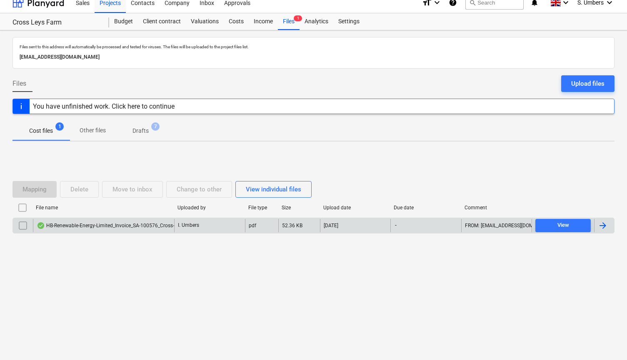
click at [110, 227] on div "HB-Renewable-Energy-Limited_Invoice_SA-100576_Cross-Leys-Farm.pdf" at bounding box center [121, 225] width 169 height 7
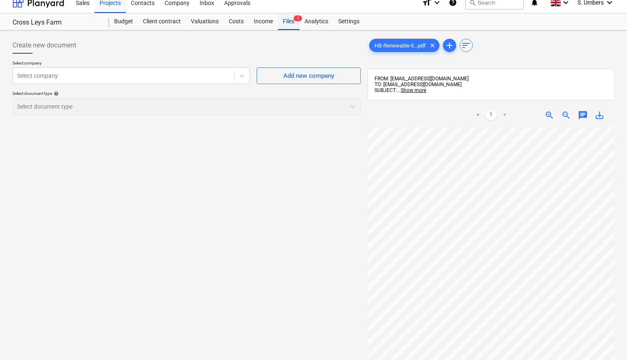
click at [290, 20] on div "Files 1" at bounding box center [289, 21] width 22 height 17
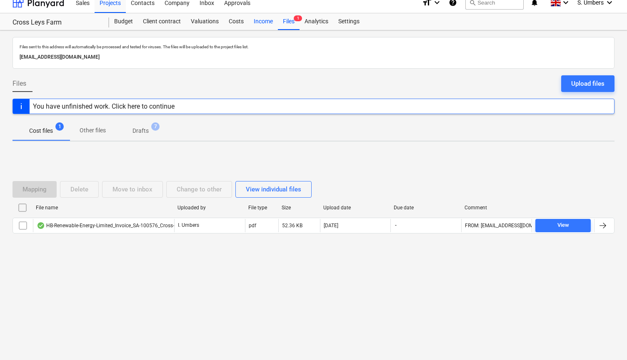
click at [260, 21] on div "Income" at bounding box center [263, 21] width 29 height 17
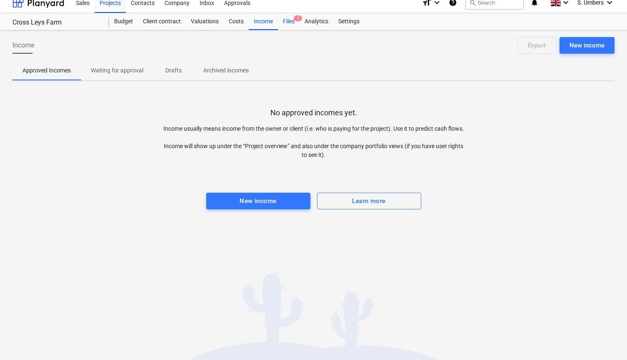
click at [294, 20] on span "1" at bounding box center [298, 18] width 8 height 6
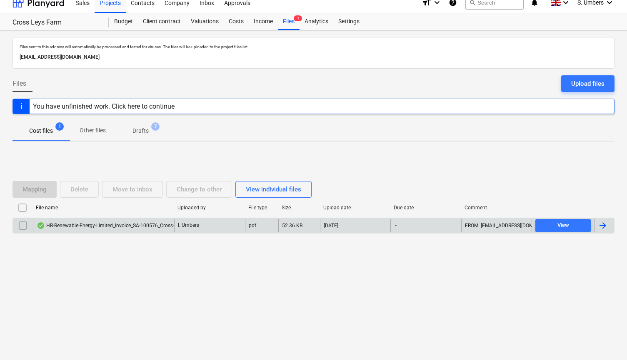
click at [67, 227] on div "HB-Renewable-Energy-Limited_Invoice_SA-100576_Cross-Leys-Farm.pdf" at bounding box center [121, 225] width 169 height 7
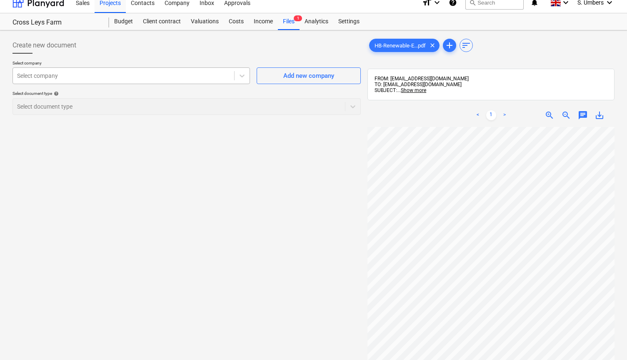
click at [83, 79] on div at bounding box center [123, 76] width 213 height 8
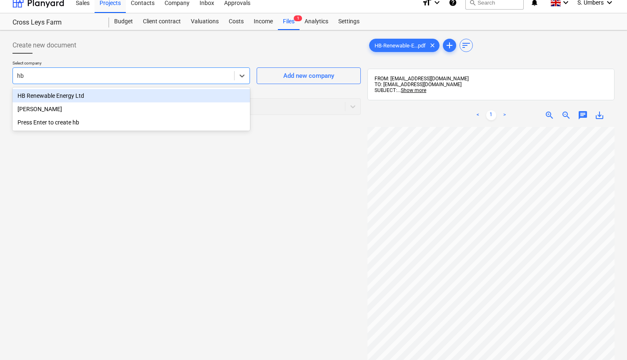
click at [61, 97] on div "HB Renewable Energy Ltd" at bounding box center [130, 95] width 237 height 13
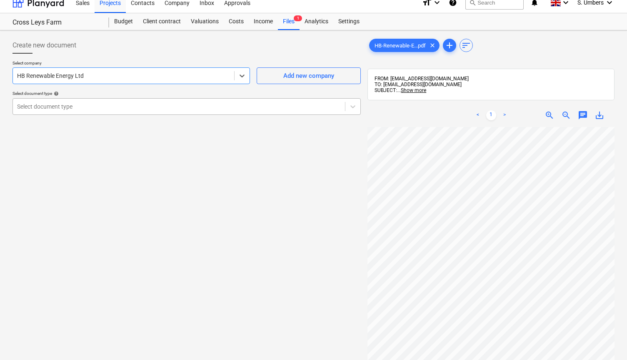
click at [52, 105] on div "Select document type" at bounding box center [179, 106] width 324 height 7
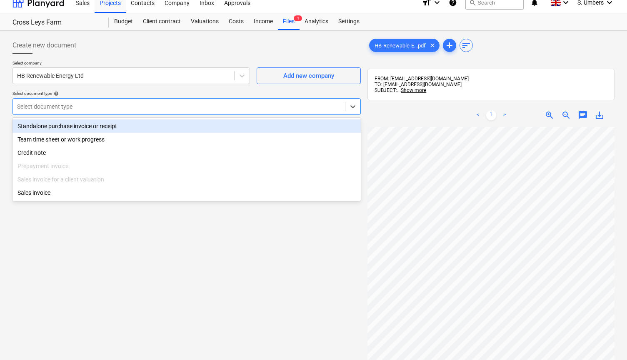
click at [40, 122] on div "Standalone purchase invoice or receipt" at bounding box center [186, 126] width 348 height 13
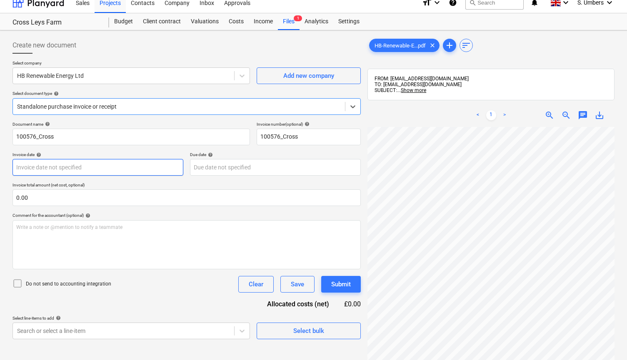
click at [49, 168] on body "This website stores cookies on your computer. These cookies are used to collect…" at bounding box center [313, 176] width 627 height 368
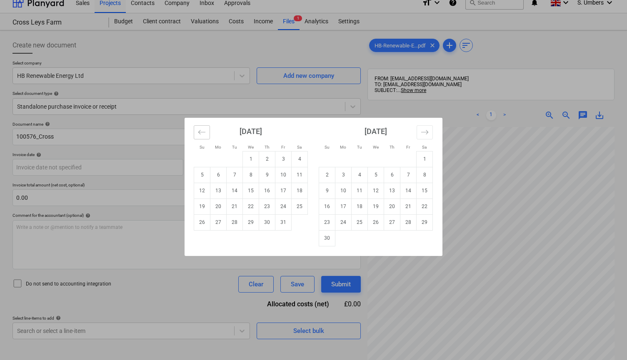
click at [204, 133] on icon "Move backward to switch to the previous month." at bounding box center [202, 132] width 8 height 8
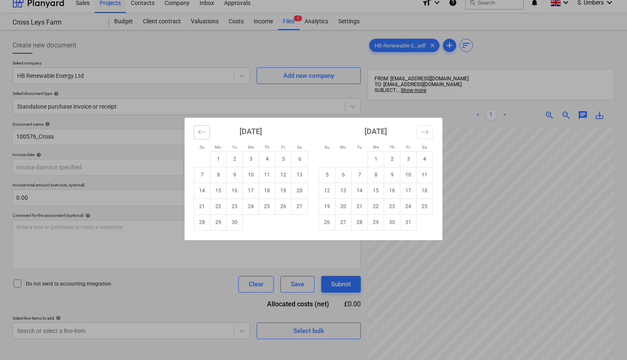
click at [204, 133] on icon "Move backward to switch to the previous month." at bounding box center [202, 132] width 8 height 8
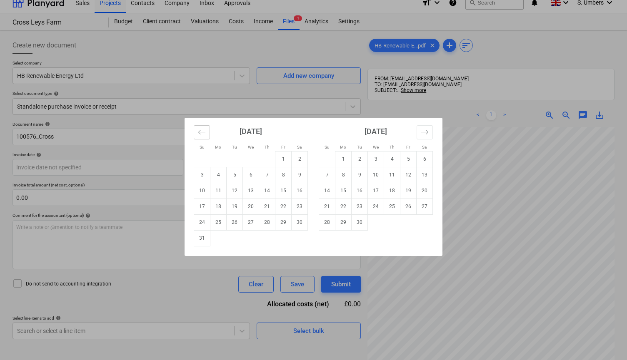
click at [204, 133] on icon "Move backward to switch to the previous month." at bounding box center [202, 132] width 8 height 8
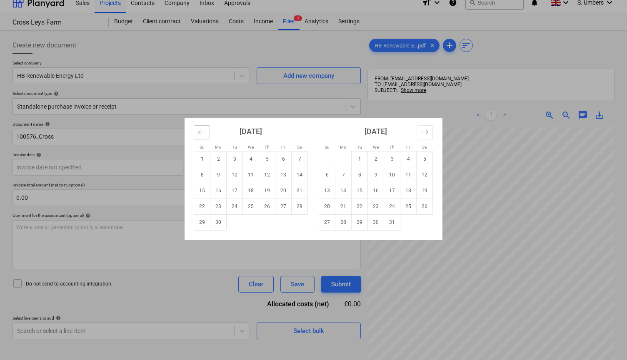
click at [204, 133] on icon "Move backward to switch to the previous month." at bounding box center [202, 132] width 8 height 8
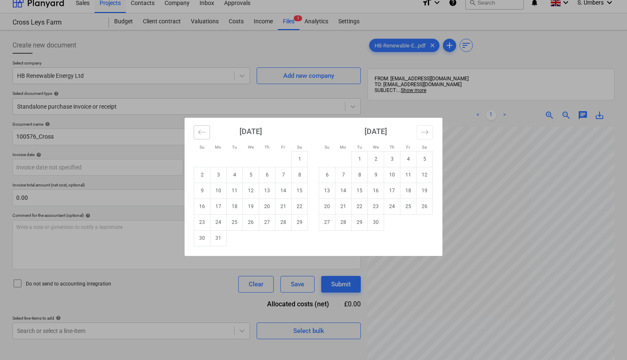
click at [204, 133] on icon "Move backward to switch to the previous month." at bounding box center [202, 132] width 8 height 8
click at [232, 173] on td "4" at bounding box center [235, 175] width 16 height 16
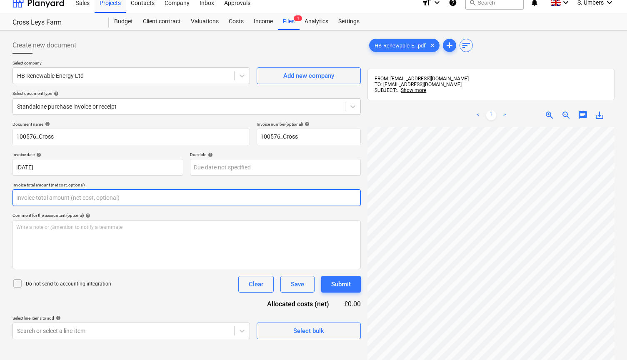
click at [70, 200] on input "text" at bounding box center [186, 197] width 348 height 17
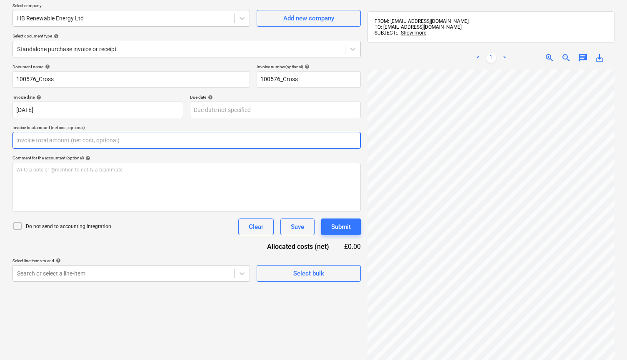
scroll to position [69, 0]
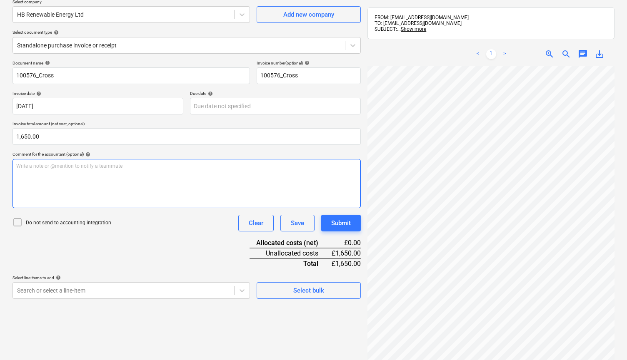
click at [56, 186] on div "Write a note or @mention to notify a teammate [PERSON_NAME]" at bounding box center [186, 183] width 348 height 49
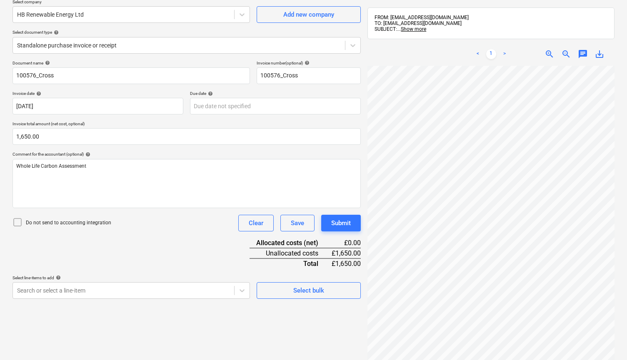
click at [36, 223] on p "Do not send to accounting integration" at bounding box center [68, 222] width 85 height 7
click at [36, 291] on body "This website stores cookies on your computer. These cookies are used to collect…" at bounding box center [313, 115] width 627 height 368
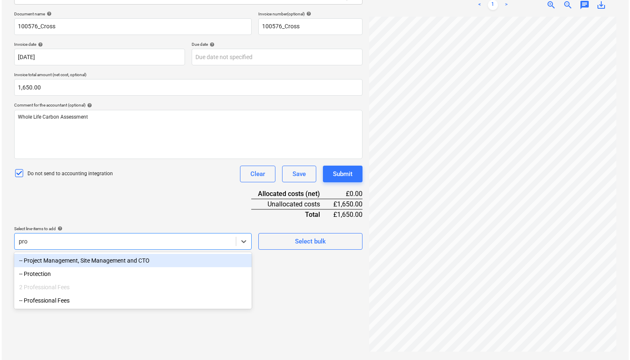
scroll to position [118, 0]
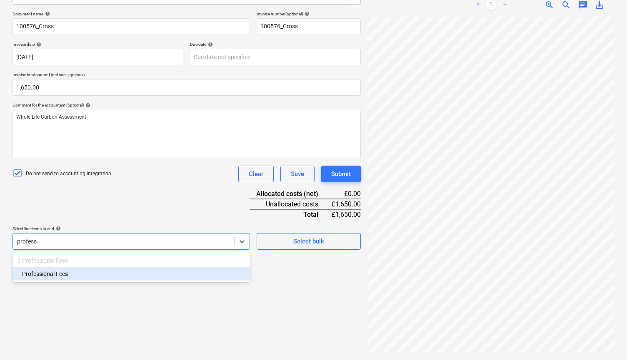
click at [55, 273] on div "-- Professional Fees" at bounding box center [130, 273] width 237 height 13
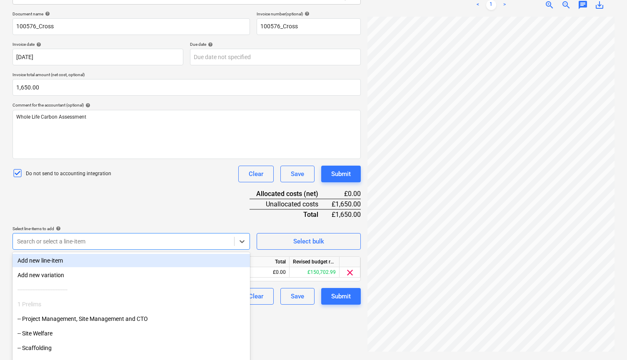
click at [109, 202] on div "Document name help 100576_Cross Invoice number (optional) help 100576_Cross Inv…" at bounding box center [186, 158] width 348 height 294
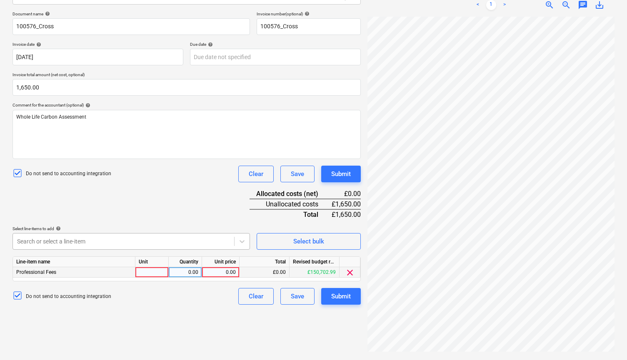
click at [154, 273] on div at bounding box center [151, 272] width 33 height 10
click at [217, 270] on div "0.00" at bounding box center [220, 272] width 30 height 10
click at [213, 303] on div "Do not send to accounting integration Clear Save Submit" at bounding box center [186, 296] width 348 height 17
click at [345, 293] on div "Submit" at bounding box center [341, 296] width 20 height 11
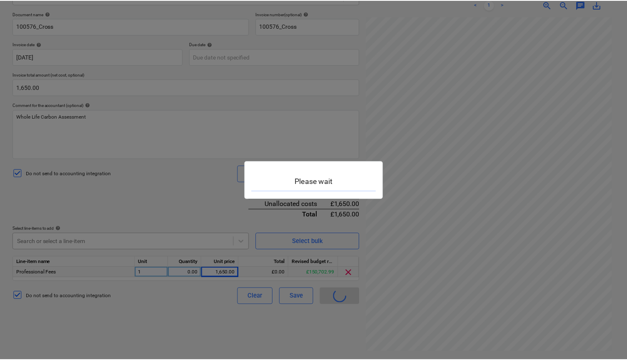
scroll to position [8, 0]
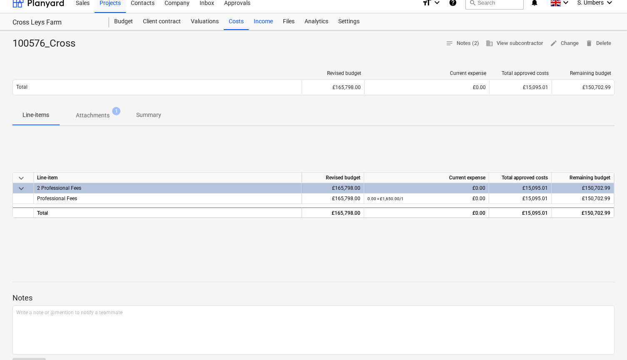
click at [270, 18] on div "Income" at bounding box center [263, 21] width 29 height 17
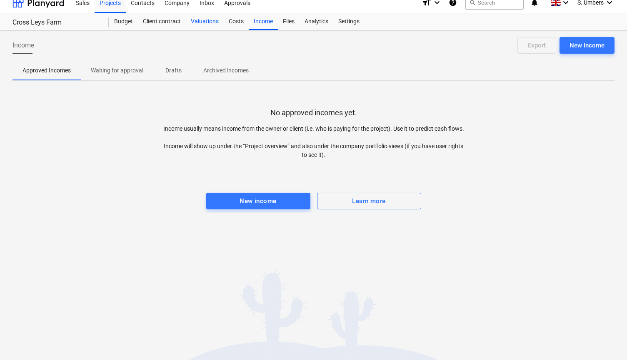
click at [218, 20] on div "Valuations" at bounding box center [205, 21] width 38 height 17
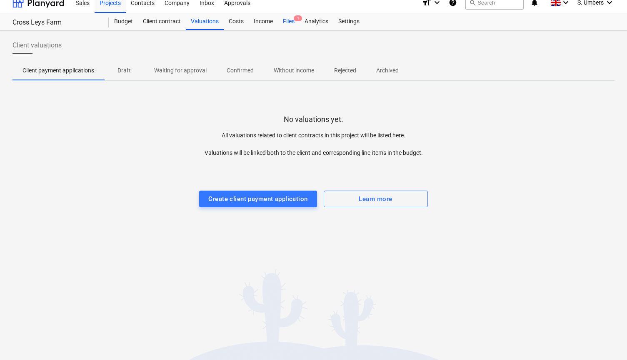
click at [287, 22] on div "Files 1" at bounding box center [289, 21] width 22 height 17
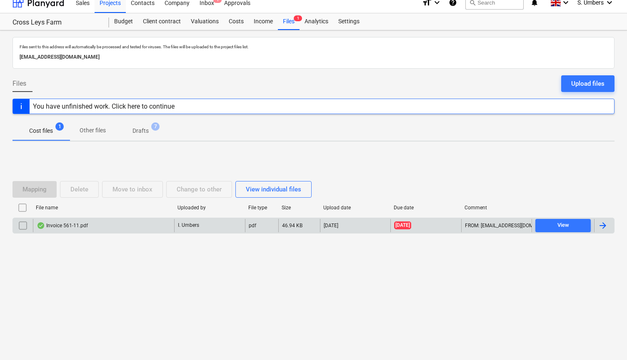
click at [67, 231] on div "Invoice 561-11.pdf" at bounding box center [103, 225] width 141 height 13
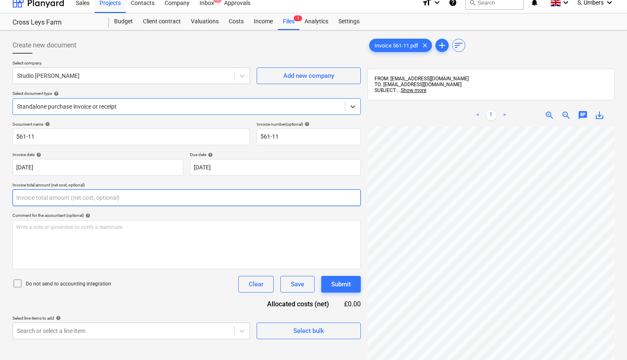
click at [52, 194] on input "text" at bounding box center [186, 197] width 348 height 17
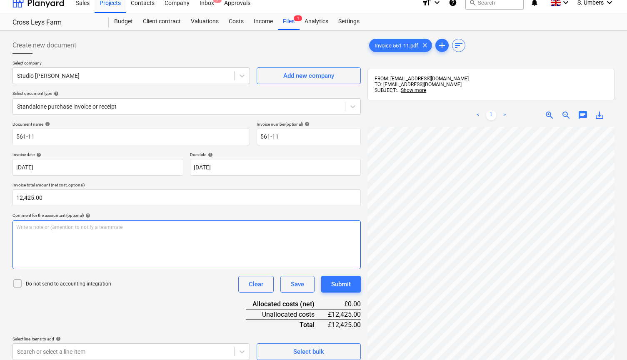
click at [42, 243] on div "Write a note or @mention to notify a teammate [PERSON_NAME]" at bounding box center [186, 244] width 348 height 49
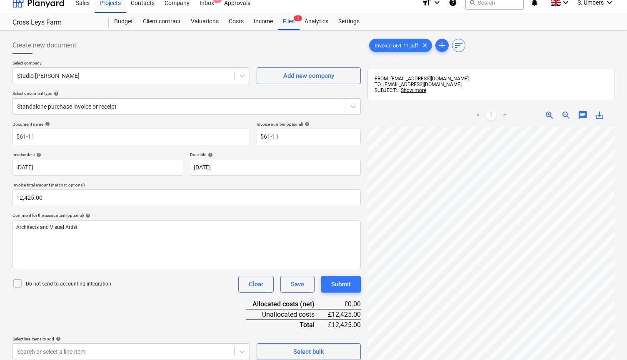
click at [35, 281] on p "Do not send to accounting integration" at bounding box center [68, 284] width 85 height 7
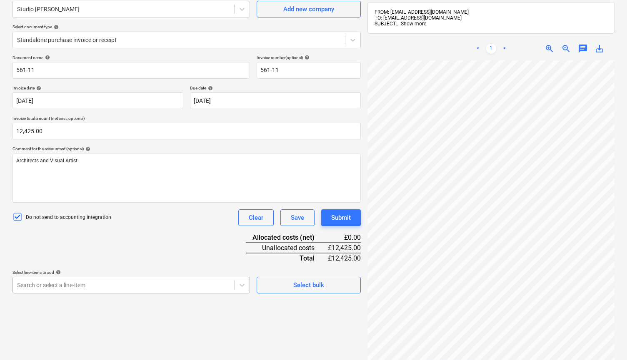
click at [104, 288] on body "This website stores cookies on your computer. These cookies are used to collect…" at bounding box center [313, 109] width 627 height 368
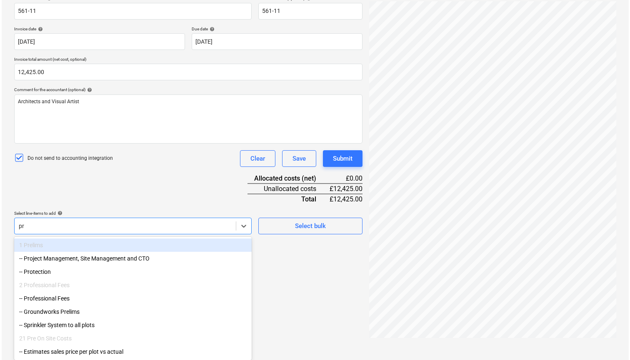
scroll to position [118, 0]
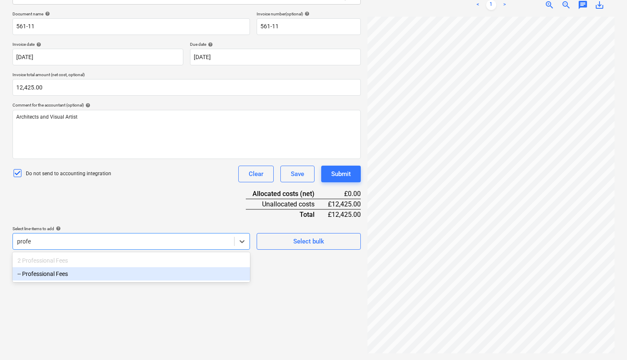
click at [99, 274] on div "-- Professional Fees" at bounding box center [130, 273] width 237 height 13
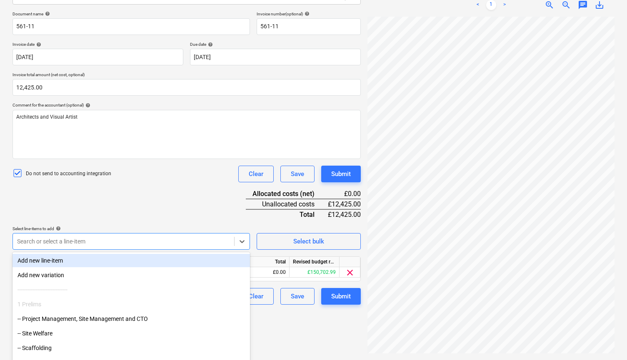
click at [102, 212] on div "Document name help 561-11 Invoice number (optional) help 561-11 Invoice date he…" at bounding box center [186, 158] width 348 height 294
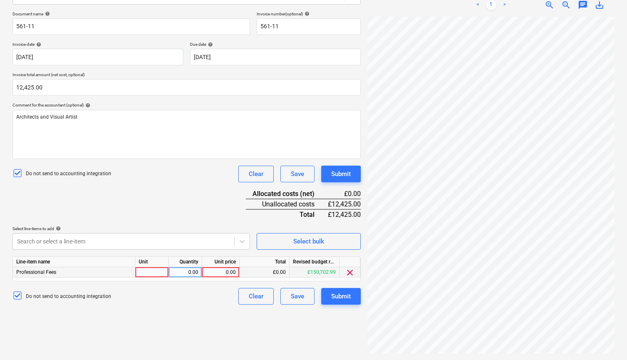
click at [139, 271] on div at bounding box center [151, 272] width 33 height 10
click at [224, 271] on div "0.00" at bounding box center [220, 272] width 30 height 10
click at [361, 296] on button "Submit" at bounding box center [341, 296] width 40 height 17
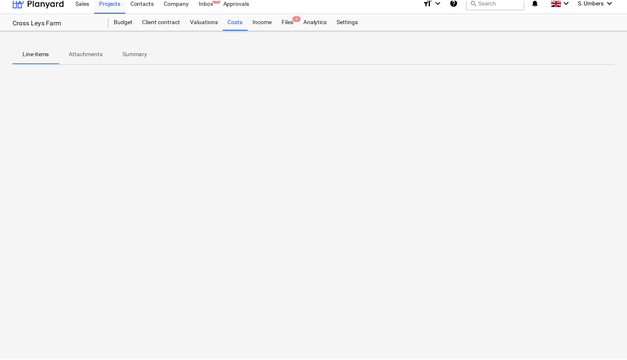
scroll to position [8, 0]
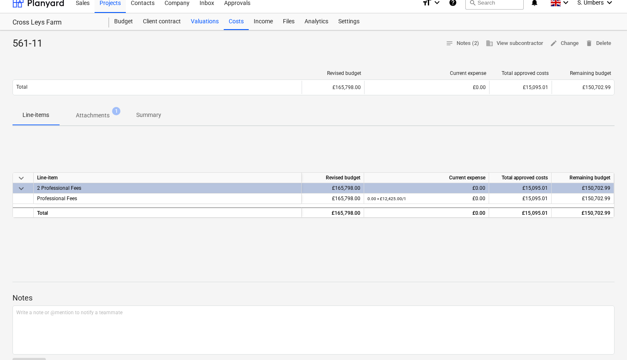
click at [206, 22] on div "Valuations" at bounding box center [205, 21] width 38 height 17
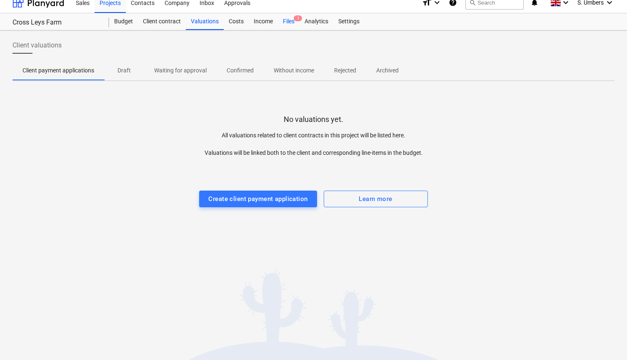
click at [291, 19] on div "Files 1" at bounding box center [289, 21] width 22 height 17
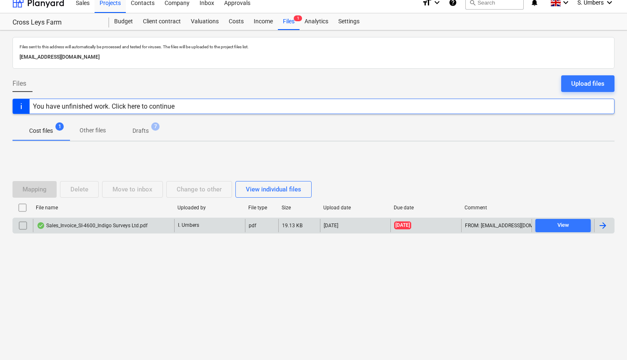
click at [22, 225] on input "checkbox" at bounding box center [22, 225] width 13 height 13
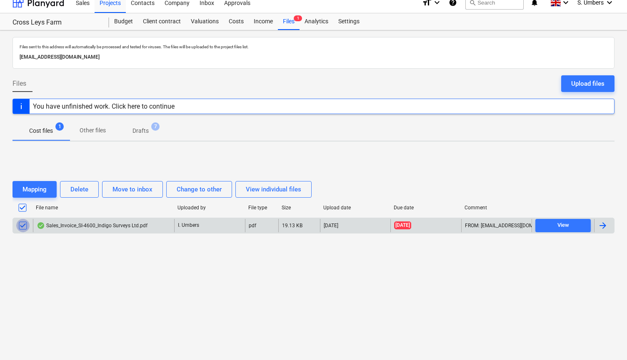
click at [19, 225] on input "checkbox" at bounding box center [22, 225] width 13 height 13
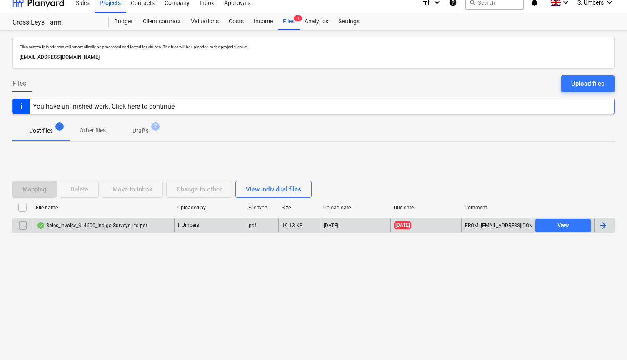
click at [75, 225] on div "Sales_Invoice_SI-4600_Indigo Surveys Ltd.pdf" at bounding box center [92, 225] width 111 height 7
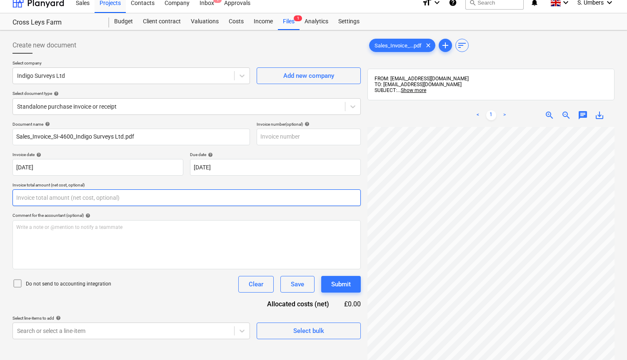
click at [52, 198] on input "text" at bounding box center [186, 197] width 348 height 17
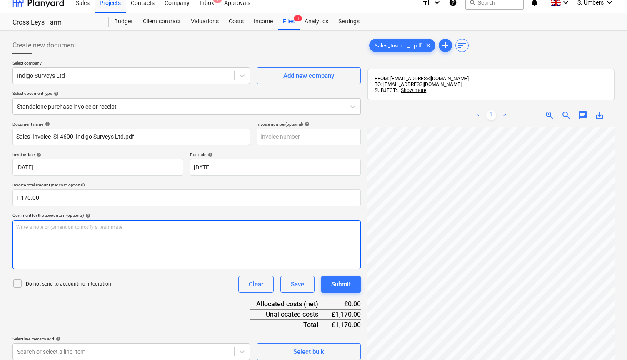
click at [47, 227] on p "Write a note or @mention to notify a teammate [PERSON_NAME]" at bounding box center [186, 227] width 341 height 7
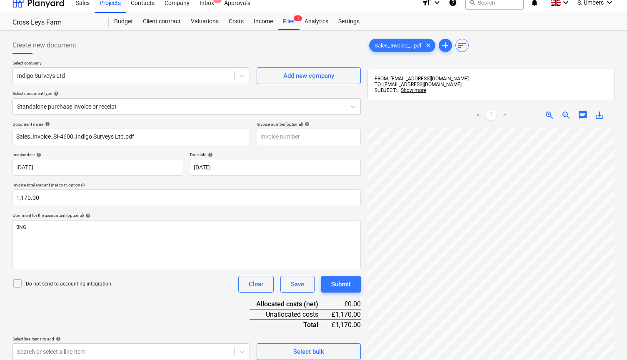
click at [48, 284] on p "Do not send to accounting integration" at bounding box center [68, 284] width 85 height 7
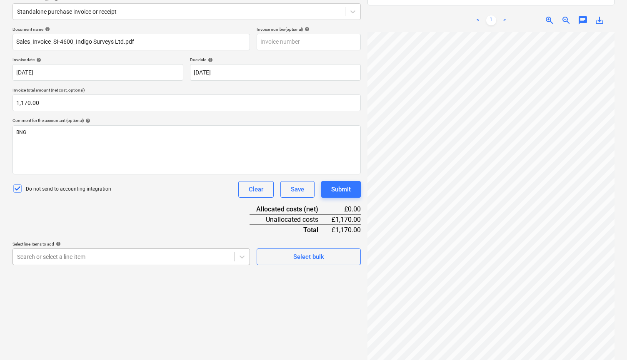
click at [62, 254] on body "This website stores cookies on your computer. These cookies are used to collect…" at bounding box center [313, 81] width 627 height 368
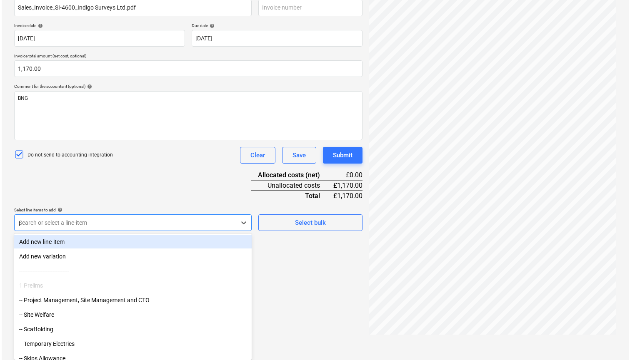
scroll to position [118, 0]
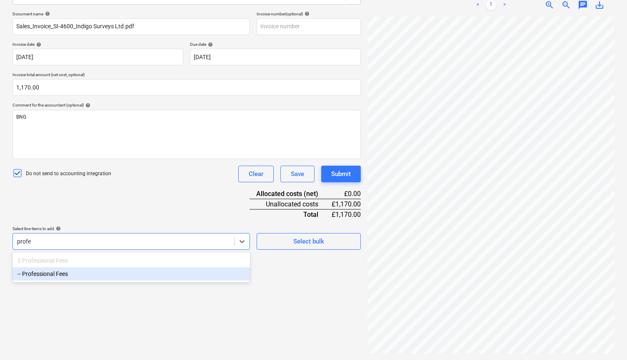
click at [57, 272] on div "-- Professional Fees" at bounding box center [130, 273] width 237 height 13
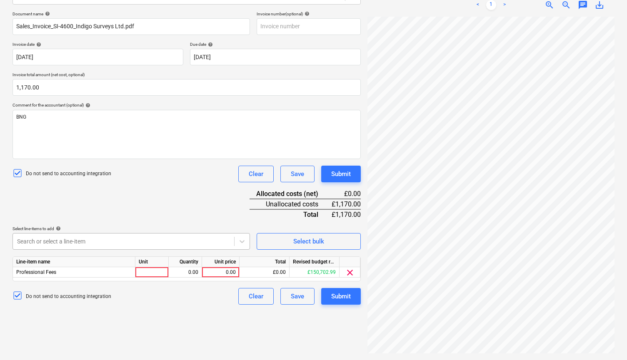
click at [87, 204] on div "Document name help Sales_Invoice_SI-4600_Indigo Surveys Ltd.pdf Invoice number …" at bounding box center [186, 158] width 348 height 294
click at [214, 269] on div "0.00" at bounding box center [220, 272] width 30 height 10
click at [344, 295] on div "Submit" at bounding box center [341, 296] width 20 height 11
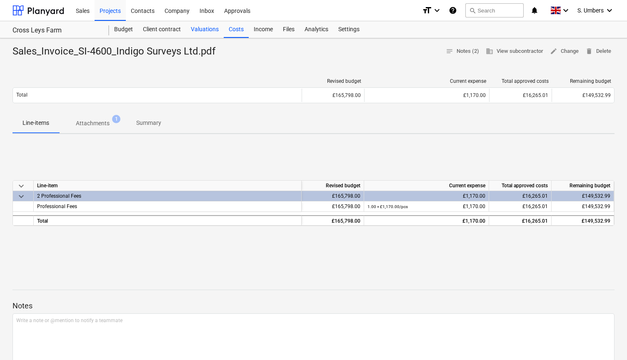
click at [218, 29] on div "Valuations" at bounding box center [205, 29] width 38 height 17
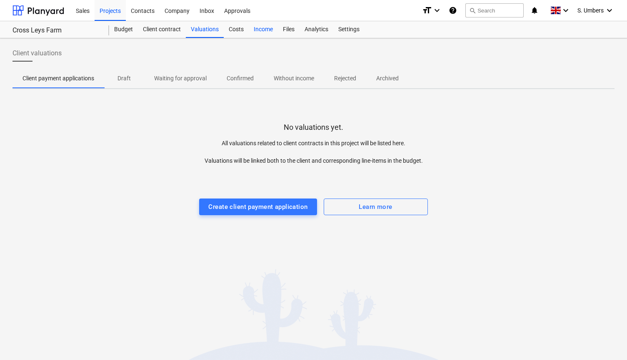
click at [263, 31] on div "Income" at bounding box center [263, 29] width 29 height 17
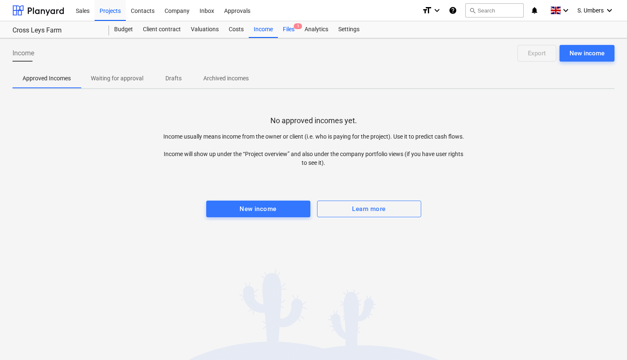
click at [289, 27] on div "Files 1" at bounding box center [289, 29] width 22 height 17
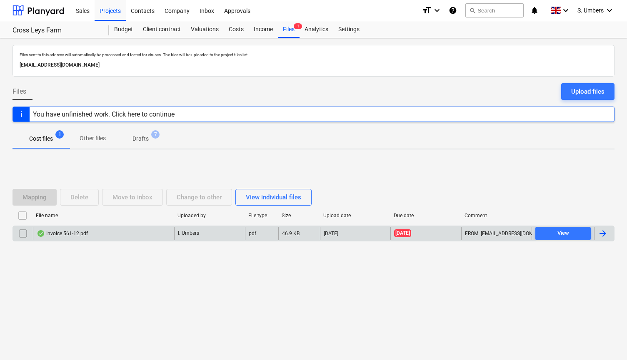
click at [82, 228] on div "Invoice 561-12.pdf" at bounding box center [103, 233] width 141 height 13
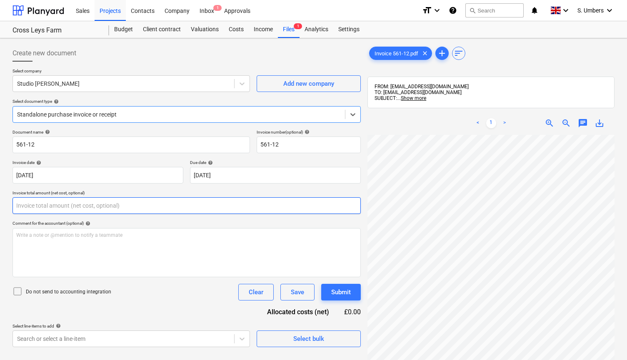
click at [34, 209] on input "text" at bounding box center [186, 205] width 348 height 17
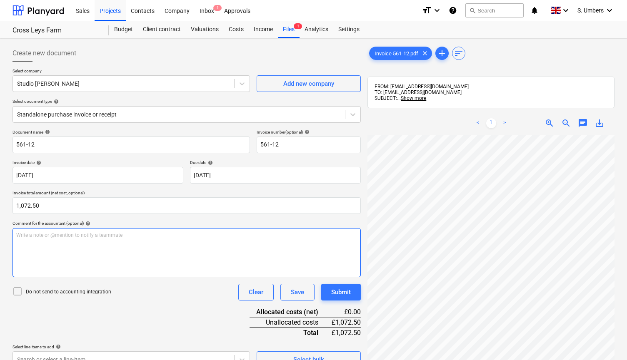
click at [32, 240] on div "Write a note or @mention to notify a teammate [PERSON_NAME]" at bounding box center [186, 252] width 348 height 49
click at [29, 295] on div "Do not send to accounting integration" at bounding box center [61, 292] width 99 height 12
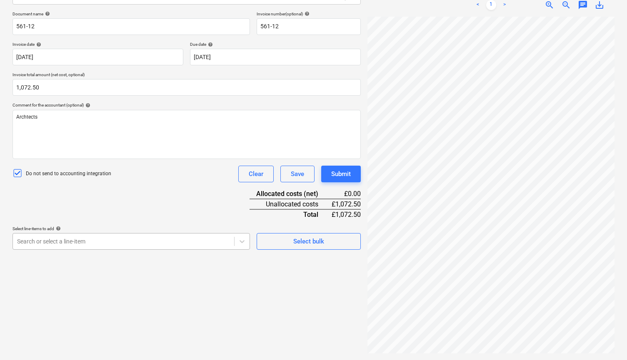
click at [54, 250] on body "This website stores cookies on your computer. These cookies are used to collect…" at bounding box center [313, 66] width 627 height 368
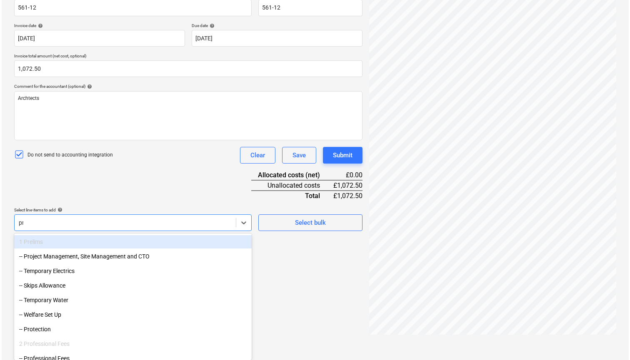
scroll to position [118, 0]
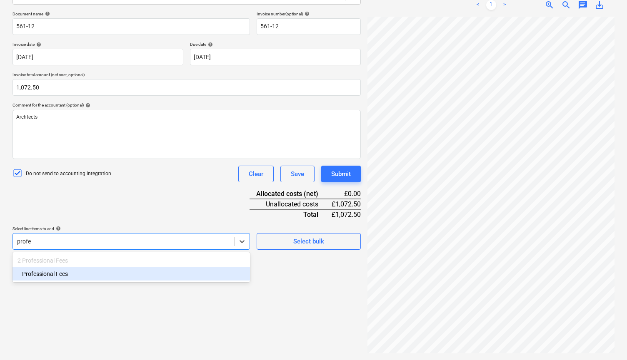
click at [59, 272] on div "-- Professional Fees" at bounding box center [130, 273] width 237 height 13
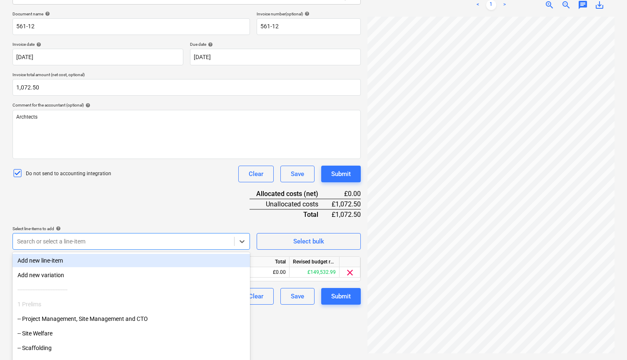
click at [85, 205] on div "Document name help 561-12 Invoice number (optional) help 561-12 Invoice date he…" at bounding box center [186, 158] width 348 height 294
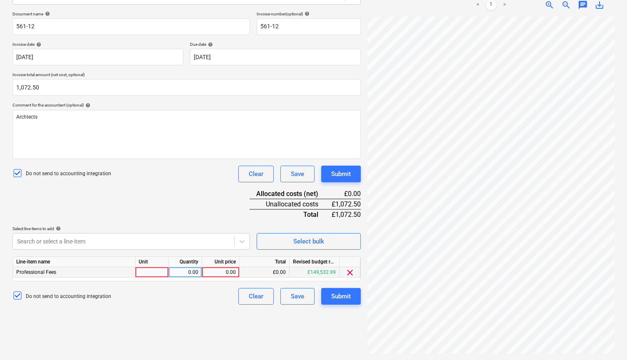
click at [145, 270] on div at bounding box center [151, 272] width 33 height 10
click at [227, 270] on div "0.00" at bounding box center [220, 272] width 30 height 10
click at [227, 298] on div "Do not send to accounting integration Clear Save Submit" at bounding box center [186, 296] width 348 height 17
click at [360, 294] on button "Submit" at bounding box center [341, 296] width 40 height 17
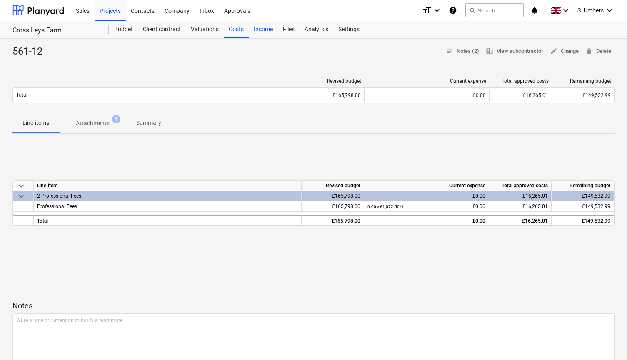
click at [261, 26] on div "Income" at bounding box center [263, 29] width 29 height 17
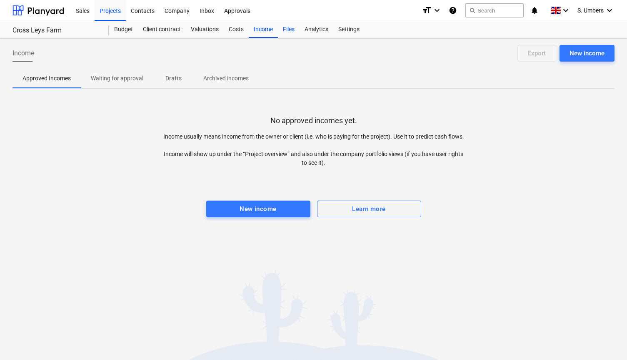
click at [294, 27] on div "Files" at bounding box center [289, 29] width 22 height 17
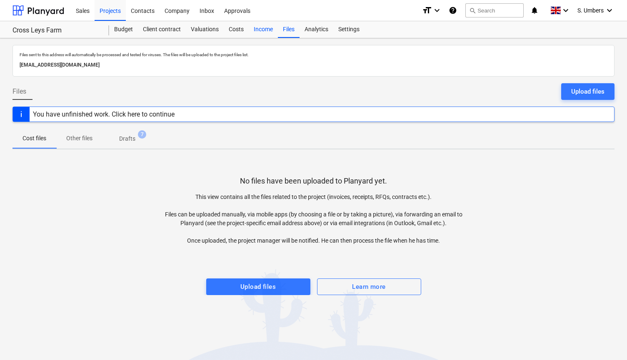
click at [252, 27] on div "Income" at bounding box center [263, 29] width 29 height 17
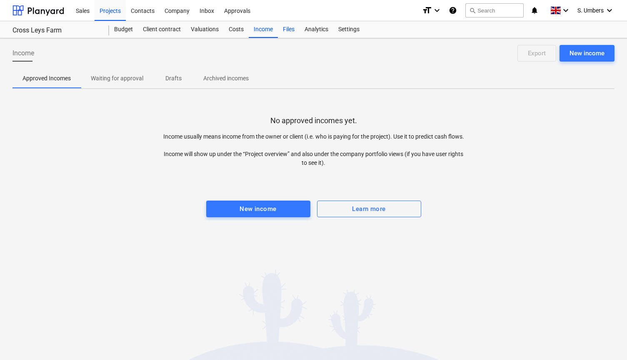
click at [282, 29] on div "Files" at bounding box center [289, 29] width 22 height 17
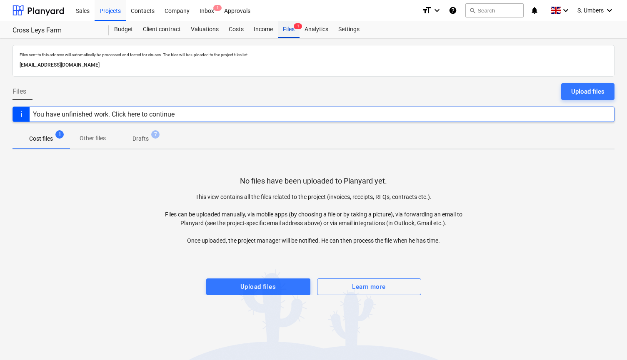
click at [292, 29] on div "Files 1" at bounding box center [289, 29] width 22 height 17
click at [266, 29] on div "Income" at bounding box center [263, 29] width 29 height 17
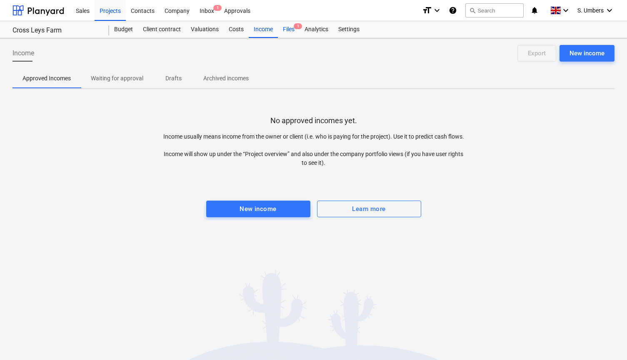
click at [289, 29] on div "Files 1" at bounding box center [289, 29] width 22 height 17
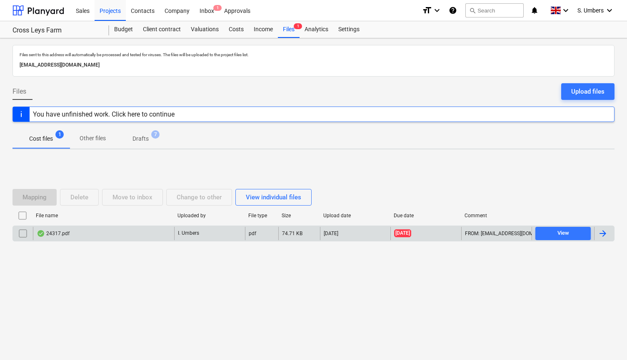
click at [63, 232] on div "24317.pdf" at bounding box center [53, 233] width 33 height 7
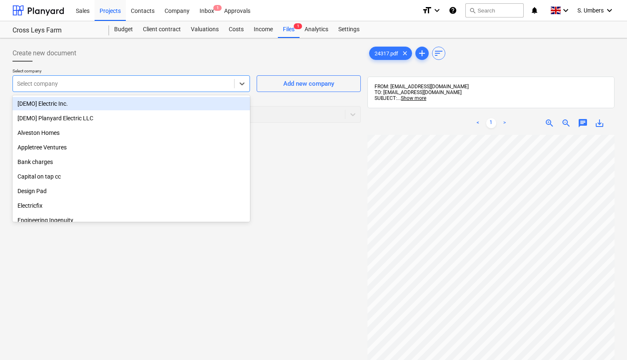
click at [134, 82] on div at bounding box center [123, 84] width 213 height 8
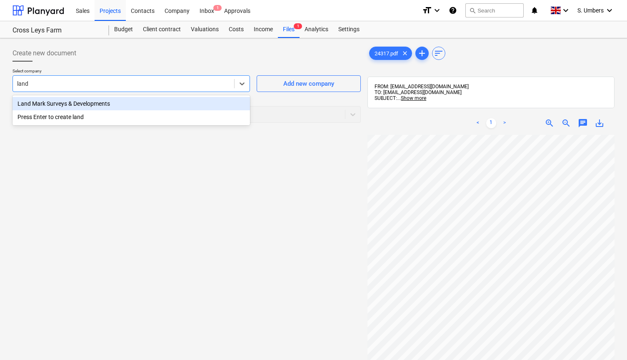
click at [112, 101] on div "Land Mark Surveys & Developments" at bounding box center [130, 103] width 237 height 13
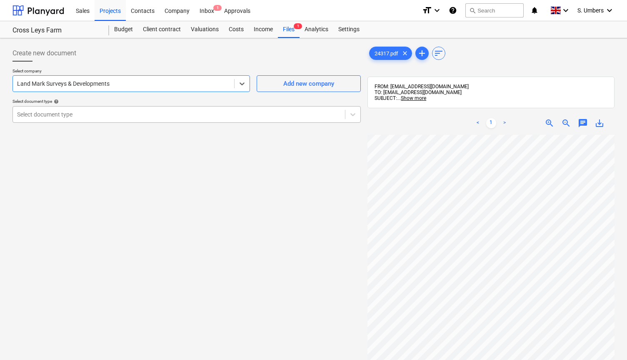
click at [77, 112] on div at bounding box center [179, 114] width 324 height 8
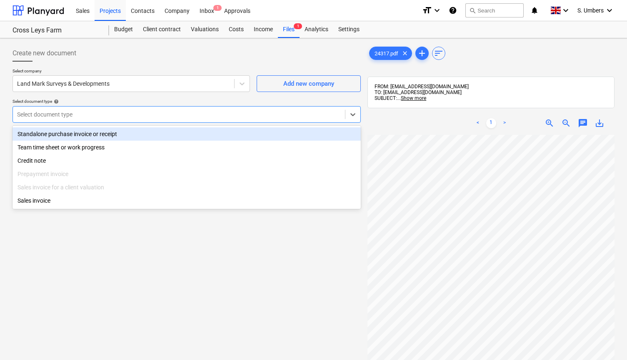
click at [58, 132] on div "Standalone purchase invoice or receipt" at bounding box center [186, 133] width 348 height 13
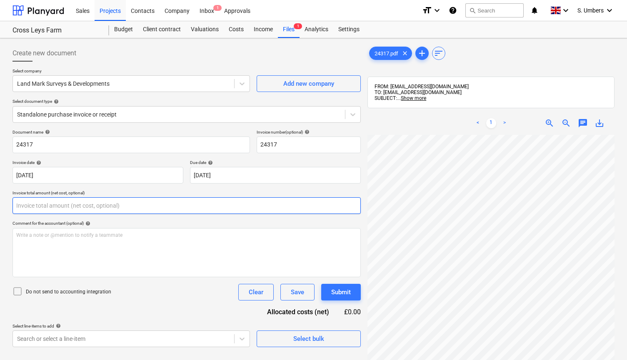
click at [37, 204] on input "text" at bounding box center [186, 205] width 348 height 17
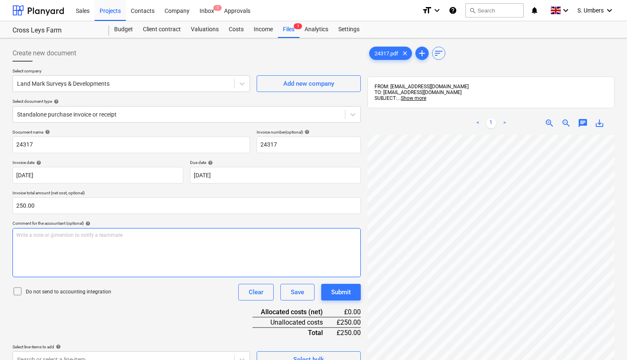
click at [45, 248] on div "Write a note or @mention to notify a teammate [PERSON_NAME]" at bounding box center [186, 252] width 348 height 49
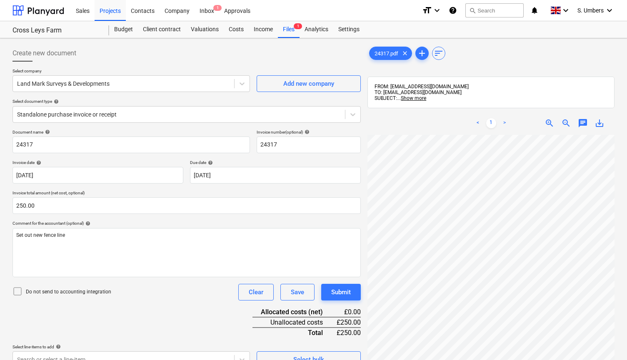
click at [69, 296] on div "Do not send to accounting integration" at bounding box center [61, 292] width 99 height 12
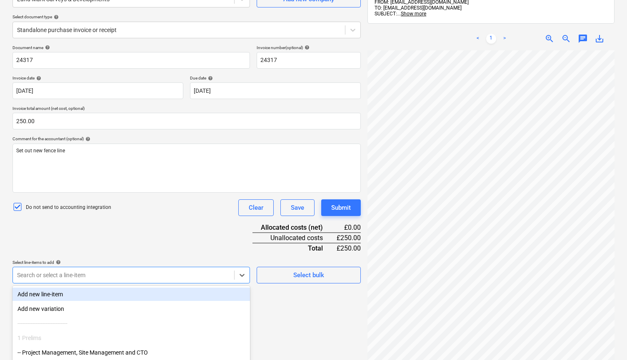
click at [88, 281] on body "This website stores cookies on your computer. These cookies are used to collect…" at bounding box center [313, 99] width 627 height 368
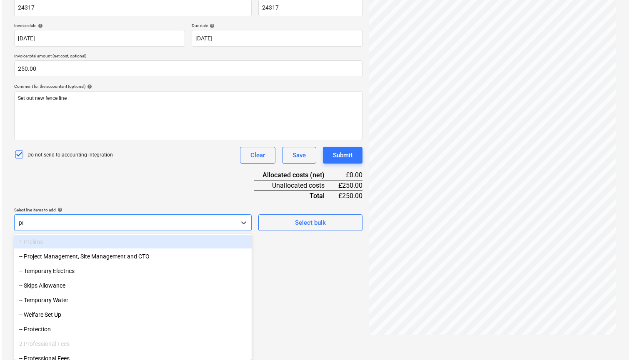
scroll to position [118, 0]
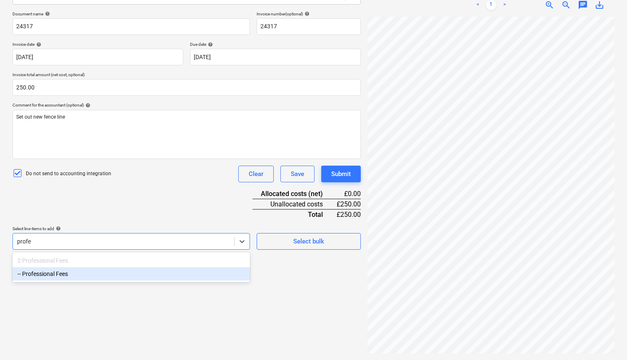
click at [83, 274] on div "-- Professional Fees" at bounding box center [130, 273] width 237 height 13
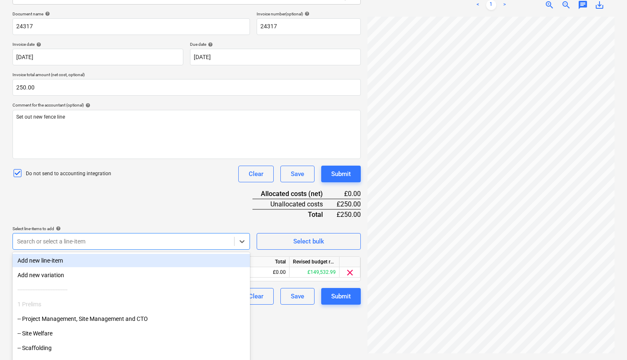
click at [104, 210] on div "Document name help 24317 Invoice number (optional) help 24317 Invoice date help…" at bounding box center [186, 158] width 348 height 294
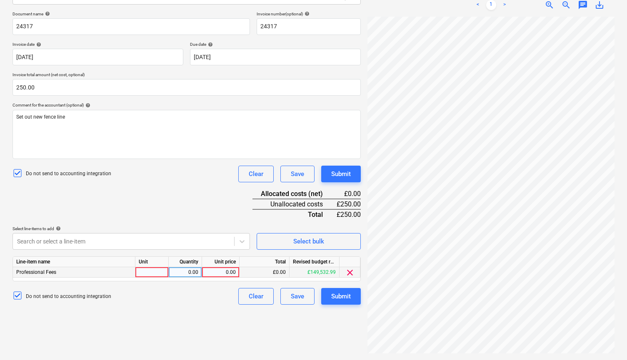
click at [157, 273] on div at bounding box center [151, 272] width 33 height 10
click at [156, 272] on input at bounding box center [151, 272] width 33 height 10
click at [227, 268] on div "0.00" at bounding box center [220, 272] width 30 height 10
click at [194, 321] on div "Create new document Select company Land Mark Surveys & Developments Add new com…" at bounding box center [186, 139] width 355 height 433
click at [336, 295] on div "Submit" at bounding box center [341, 296] width 20 height 11
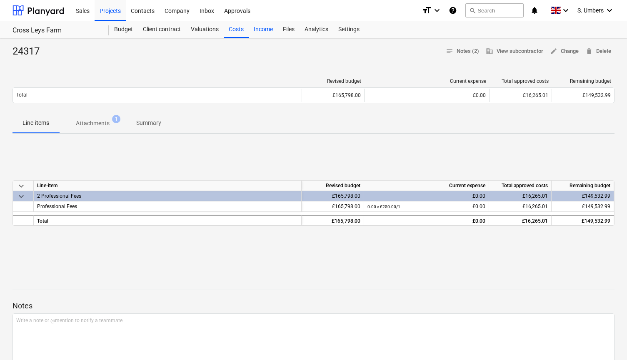
click at [267, 27] on div "Income" at bounding box center [263, 29] width 29 height 17
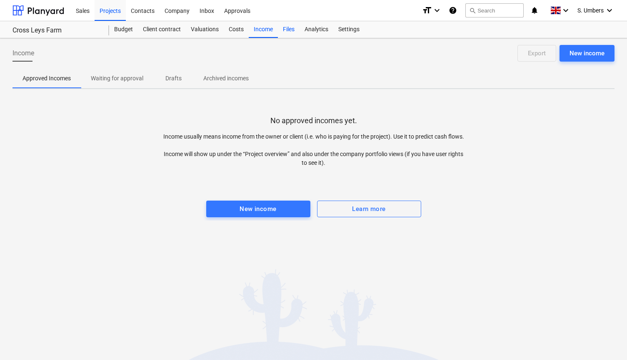
click at [289, 29] on div "Files" at bounding box center [289, 29] width 22 height 17
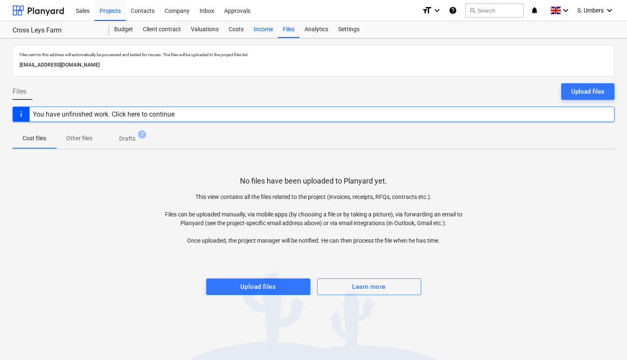
click at [262, 33] on div "Income" at bounding box center [263, 29] width 29 height 17
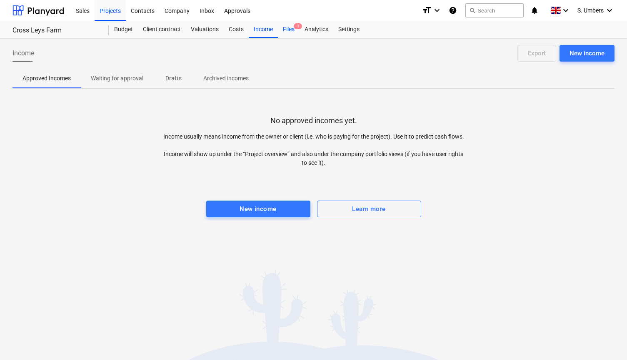
click at [281, 33] on div "Files 1" at bounding box center [289, 29] width 22 height 17
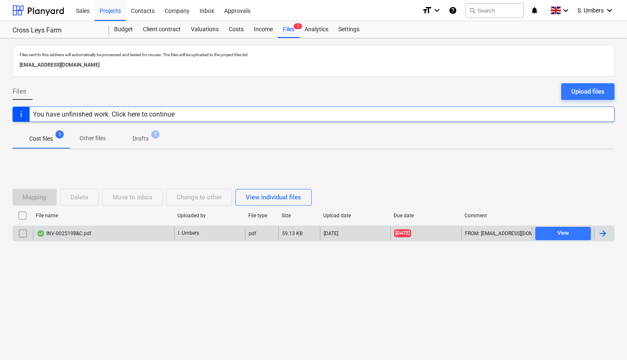
click at [68, 231] on div "INV-002519B&C.pdf" at bounding box center [64, 233] width 55 height 7
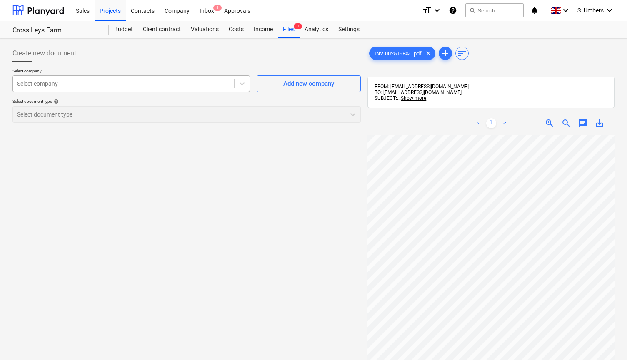
click at [137, 81] on div at bounding box center [123, 84] width 213 height 8
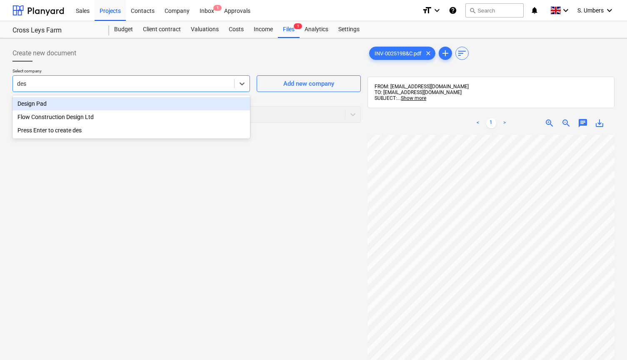
click at [92, 101] on div "Design Pad" at bounding box center [130, 103] width 237 height 13
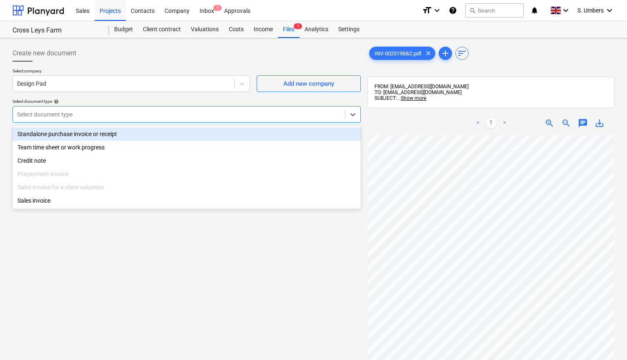
click at [66, 112] on div "Select document type" at bounding box center [179, 114] width 324 height 7
click at [50, 136] on div "Standalone purchase invoice or receipt" at bounding box center [186, 133] width 348 height 13
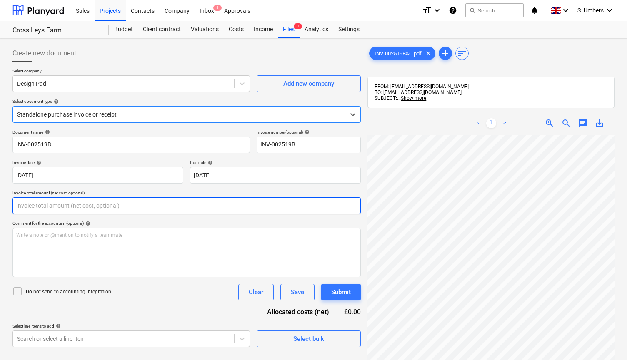
click at [45, 205] on input "text" at bounding box center [186, 205] width 348 height 17
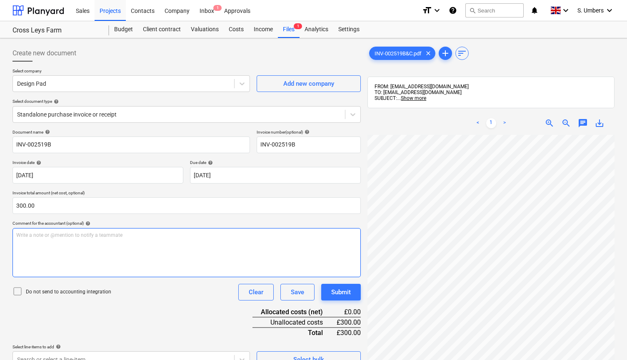
click at [205, 264] on div "Write a note or @mention to notify a teammate [PERSON_NAME]" at bounding box center [186, 252] width 348 height 49
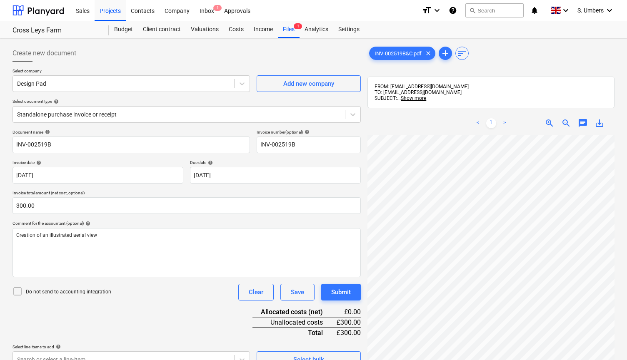
click at [73, 291] on p "Do not send to accounting integration" at bounding box center [68, 292] width 85 height 7
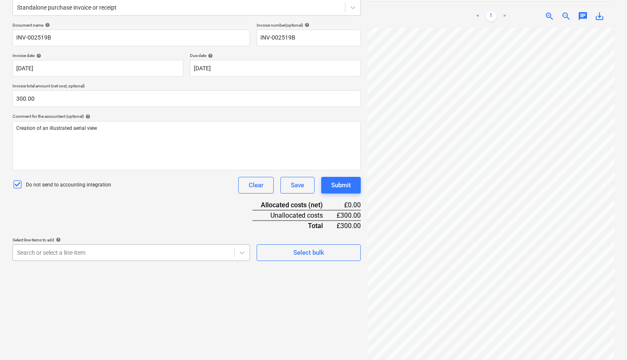
click at [130, 255] on body "This website stores cookies on your computer. These cookies are used to collect…" at bounding box center [313, 77] width 627 height 368
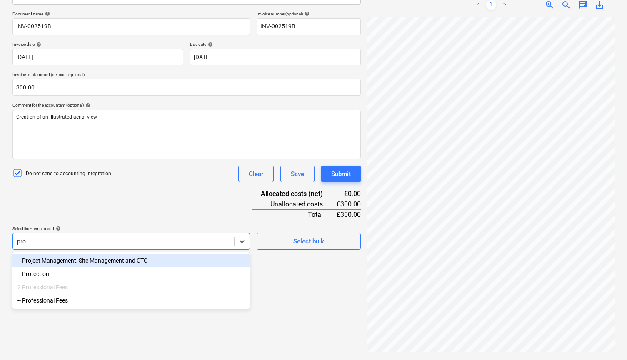
scroll to position [118, 0]
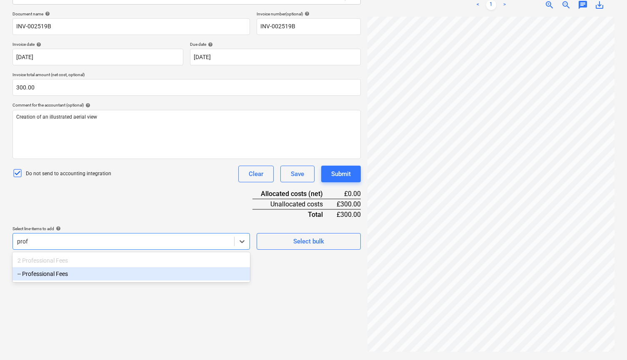
click at [129, 277] on div "-- Professional Fees" at bounding box center [130, 273] width 237 height 13
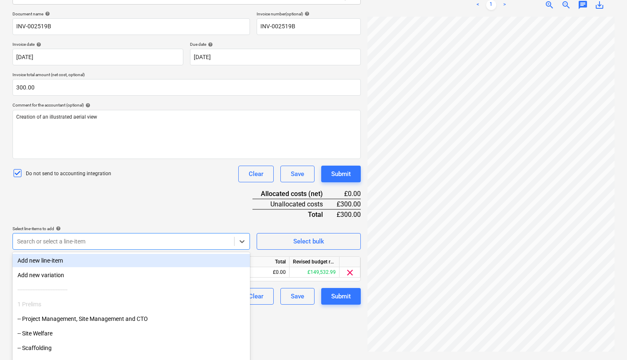
click at [142, 199] on div "Document name help INV-002519B Invoice number (optional) help INV-002519B Invoi…" at bounding box center [186, 158] width 348 height 294
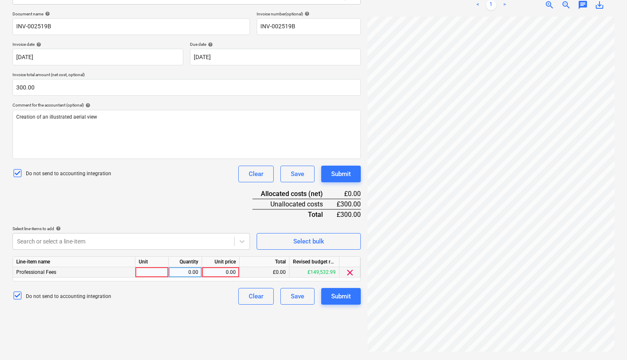
click at [142, 274] on div at bounding box center [151, 272] width 33 height 10
click at [216, 271] on div "0.00" at bounding box center [220, 272] width 30 height 10
click at [345, 299] on div "Submit" at bounding box center [341, 296] width 20 height 11
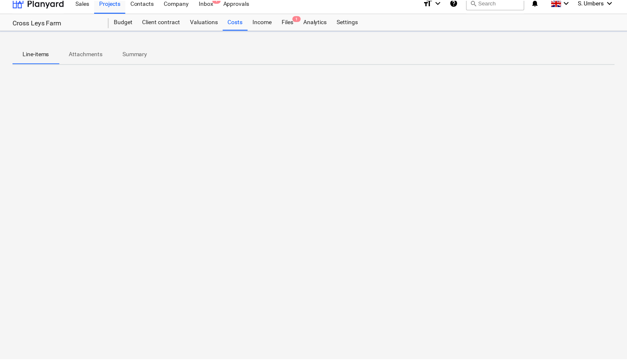
scroll to position [8, 0]
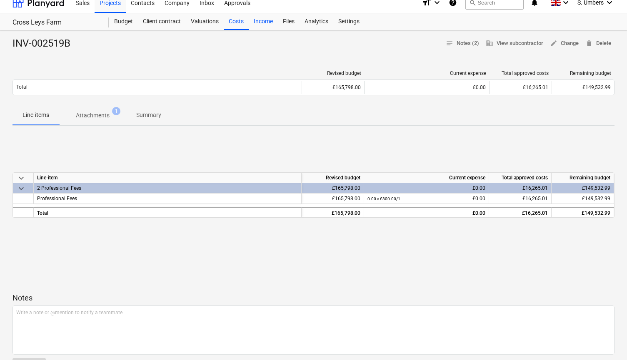
click at [266, 22] on div "Income" at bounding box center [263, 21] width 29 height 17
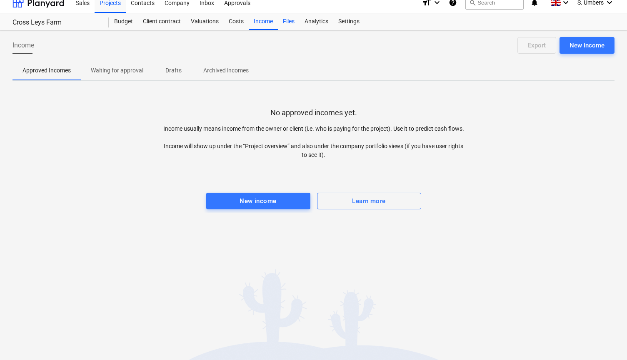
click at [293, 25] on div "Files" at bounding box center [289, 21] width 22 height 17
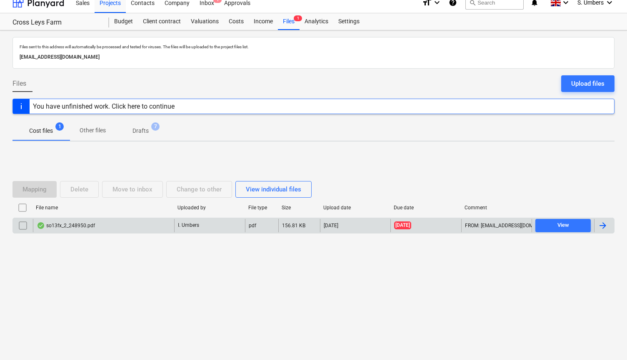
click at [70, 226] on div "so13fx_2_248950.pdf" at bounding box center [66, 225] width 58 height 7
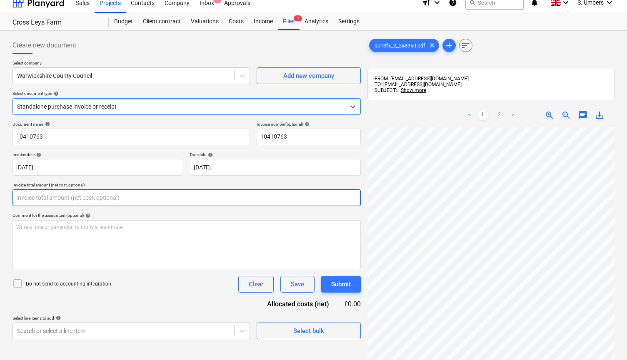
click at [63, 202] on input "text" at bounding box center [186, 197] width 348 height 17
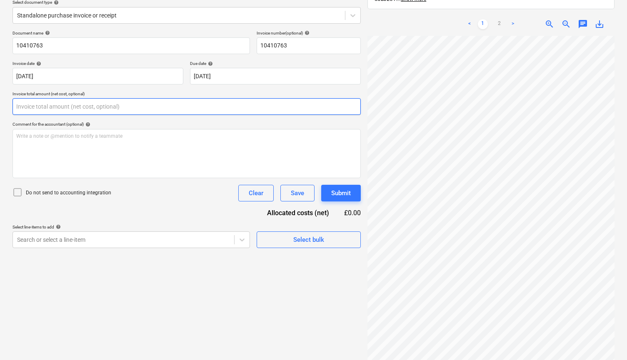
scroll to position [100, 0]
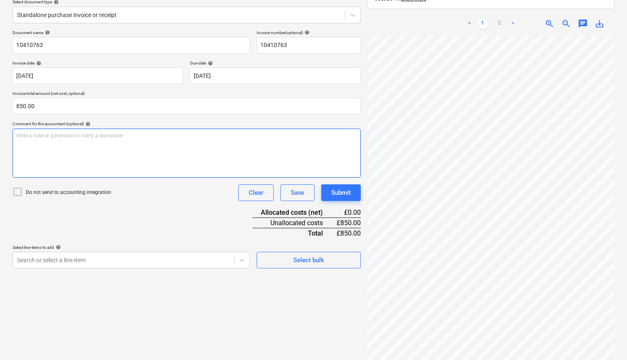
click at [182, 161] on div "Write a note or @mention to notify a teammate [PERSON_NAME]" at bounding box center [186, 153] width 348 height 49
click at [72, 192] on p "Do not send to accounting integration" at bounding box center [68, 192] width 85 height 7
click at [115, 154] on div "Write a note or @mention to notify a teammate [PERSON_NAME]" at bounding box center [186, 153] width 348 height 49
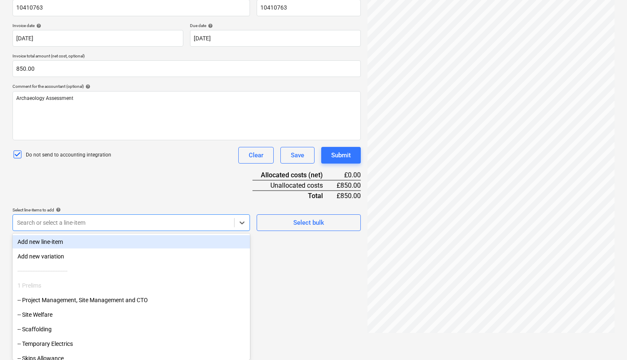
click at [88, 231] on body "This website stores cookies on your computer. These cookies are used to collect…" at bounding box center [313, 47] width 627 height 368
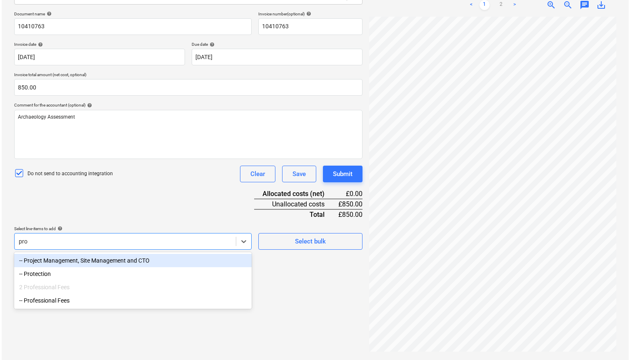
scroll to position [118, 0]
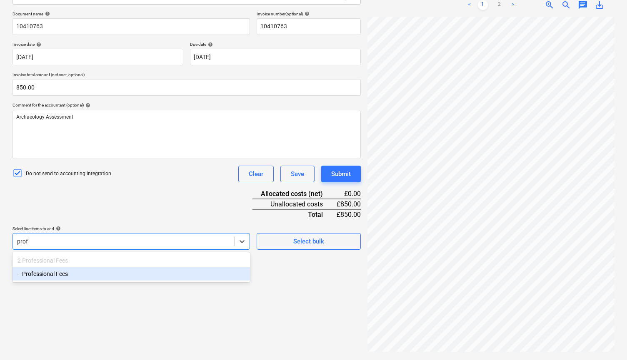
click at [87, 277] on div "-- Professional Fees" at bounding box center [130, 273] width 237 height 13
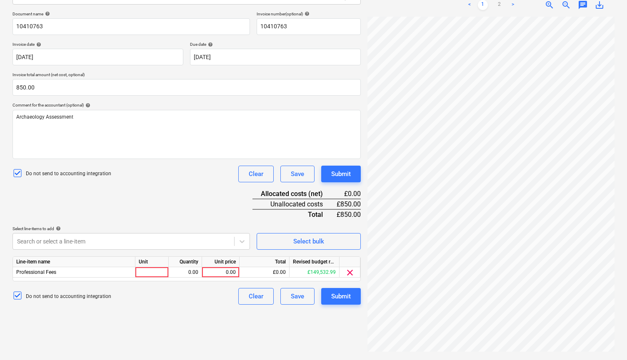
click at [116, 198] on div "Document name help 10410763 Invoice number (optional) help 10410763 Invoice dat…" at bounding box center [186, 158] width 348 height 294
click at [223, 275] on div "0.00" at bounding box center [220, 272] width 30 height 10
click at [338, 295] on div "Submit" at bounding box center [341, 296] width 20 height 11
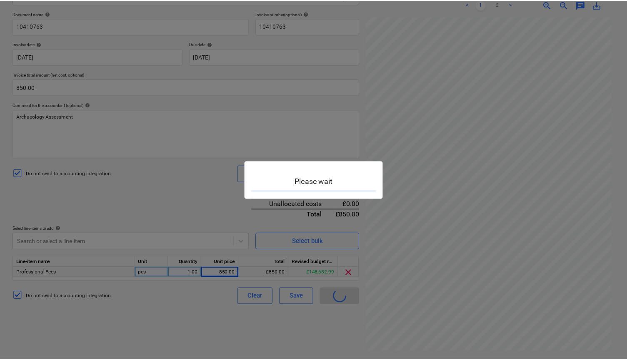
scroll to position [8, 0]
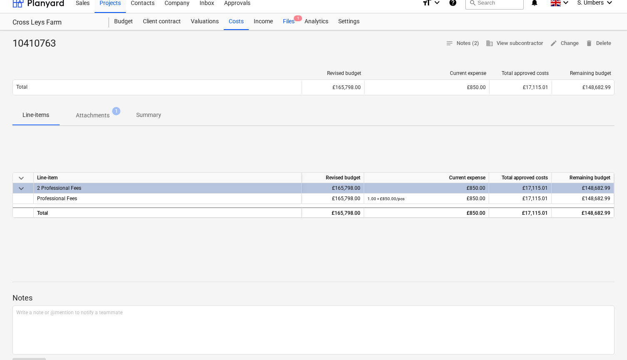
click at [293, 27] on div "Files 1" at bounding box center [289, 21] width 22 height 17
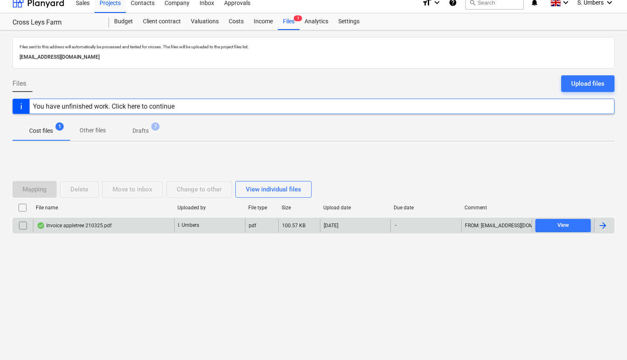
click at [90, 224] on div "Invoice appletree 210325.pdf" at bounding box center [74, 225] width 75 height 7
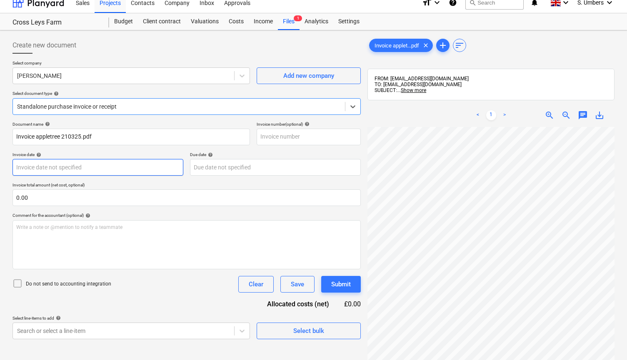
click at [55, 165] on body "This website stores cookies on your computer. These cookies are used to collect…" at bounding box center [313, 176] width 627 height 368
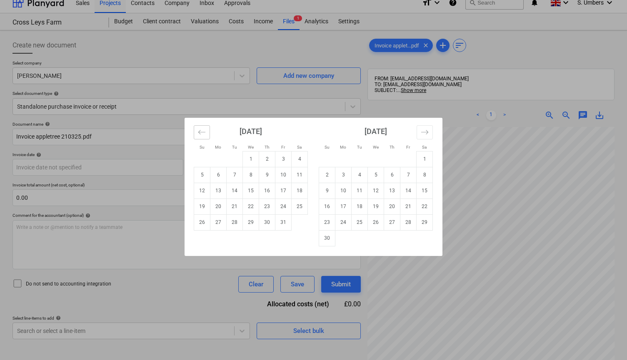
click at [199, 132] on icon "Move backward to switch to the previous month." at bounding box center [201, 132] width 7 height 4
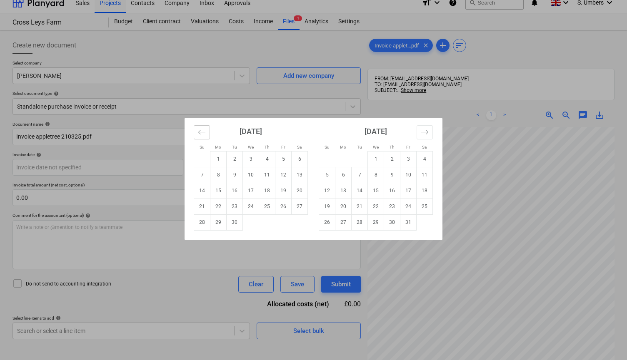
click at [199, 132] on icon "Move backward to switch to the previous month." at bounding box center [201, 132] width 7 height 4
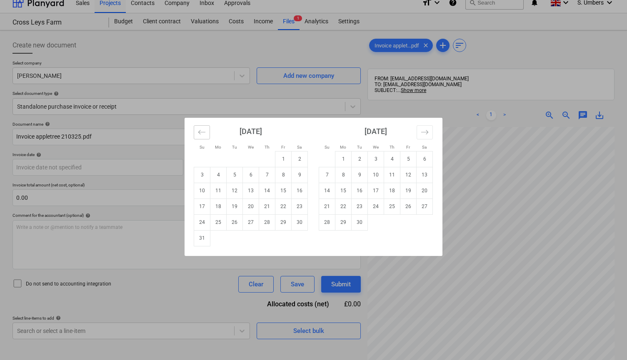
click at [199, 132] on icon "Move backward to switch to the previous month." at bounding box center [201, 132] width 7 height 4
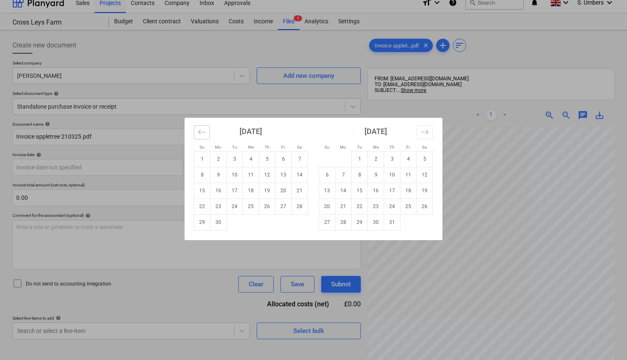
click at [199, 132] on icon "Move backward to switch to the previous month." at bounding box center [201, 132] width 7 height 4
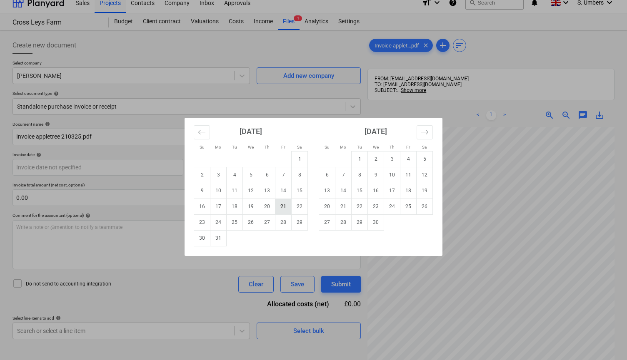
click at [286, 208] on td "21" at bounding box center [283, 207] width 16 height 16
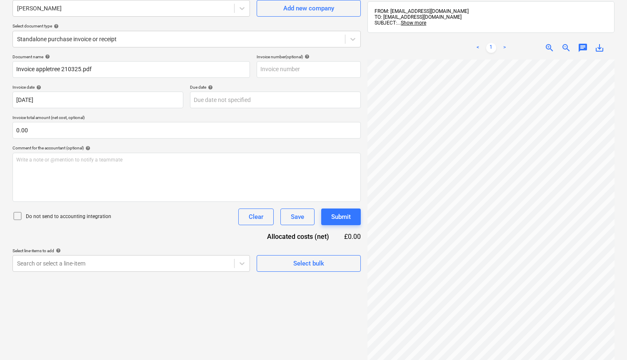
scroll to position [80, 0]
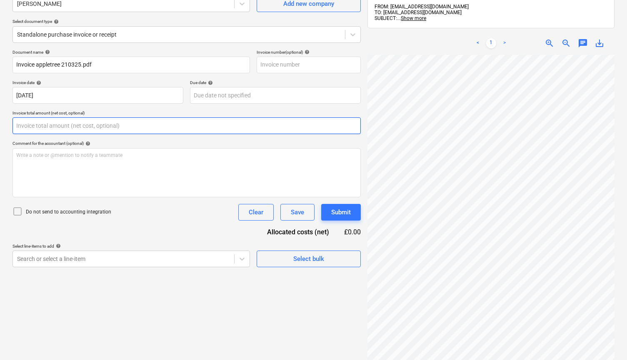
click at [48, 127] on input "text" at bounding box center [186, 125] width 348 height 17
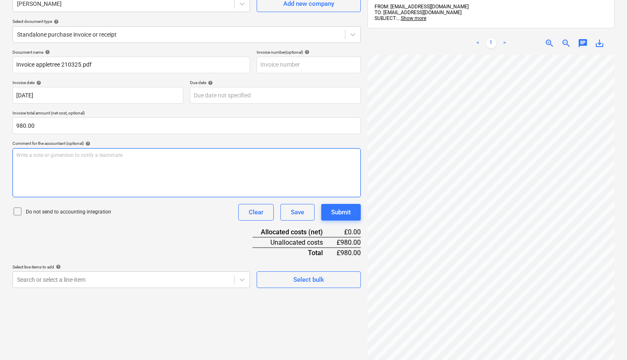
click at [38, 159] on div "Write a note or @mention to notify a teammate [PERSON_NAME]" at bounding box center [186, 172] width 348 height 49
click at [26, 209] on p "Do not send to accounting integration" at bounding box center [68, 212] width 85 height 7
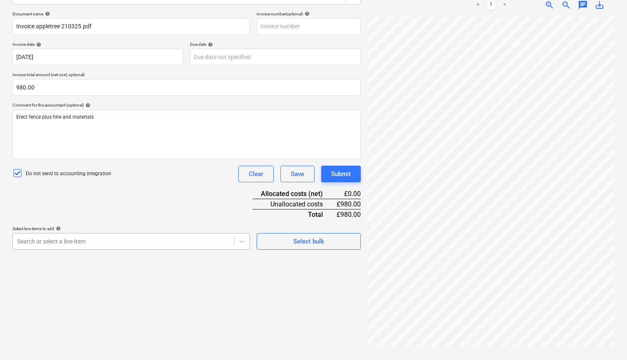
click at [62, 250] on body "This website stores cookies on your computer. These cookies are used to collect…" at bounding box center [313, 66] width 627 height 368
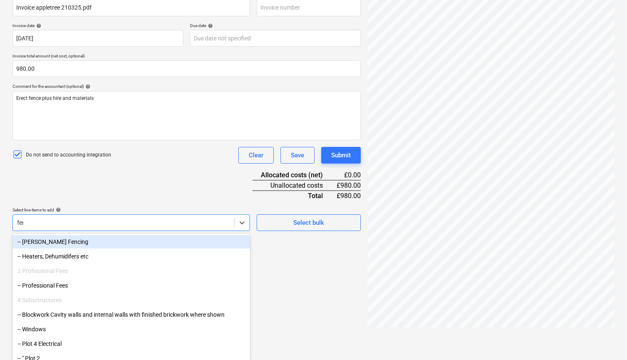
scroll to position [118, 0]
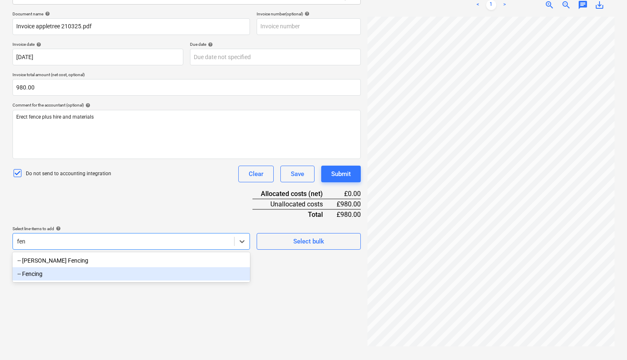
click at [59, 275] on div "-- Fencing" at bounding box center [130, 273] width 237 height 13
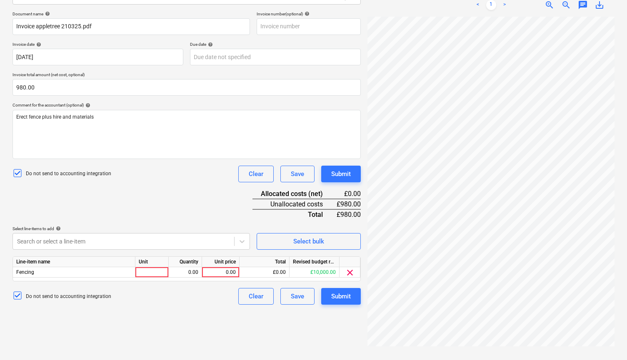
click at [92, 207] on div "Document name help Invoice appletree 210325.pdf Invoice number (optional) help …" at bounding box center [186, 158] width 348 height 294
click at [154, 270] on div at bounding box center [151, 272] width 33 height 10
click at [73, 274] on div "Fencing" at bounding box center [74, 272] width 122 height 10
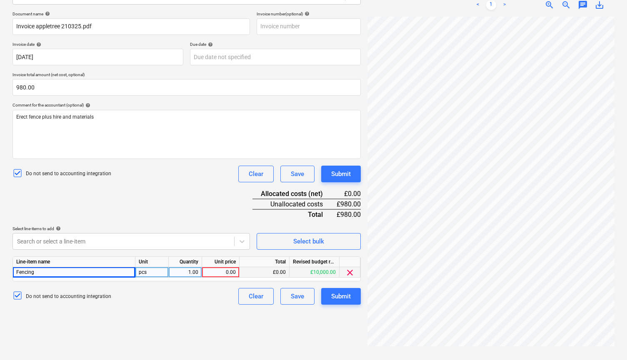
click at [72, 272] on div "Fencing" at bounding box center [74, 272] width 122 height 10
click at [108, 328] on div "Create new document Select company [PERSON_NAME] Add new company Select documen…" at bounding box center [186, 139] width 355 height 433
click at [104, 269] on div "Fencing" at bounding box center [74, 272] width 122 height 10
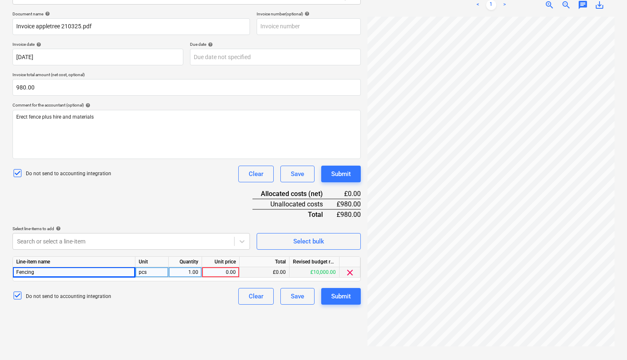
click at [39, 271] on div "Fencing" at bounding box center [74, 272] width 122 height 10
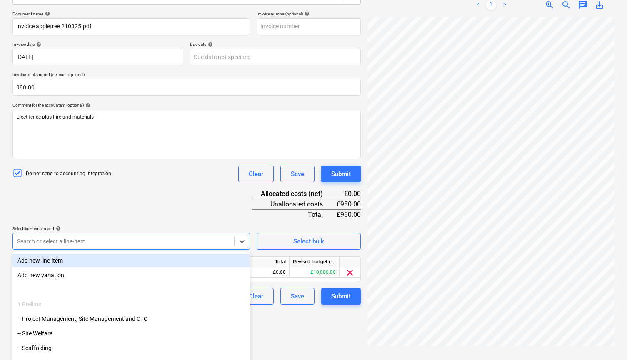
scroll to position [137, 0]
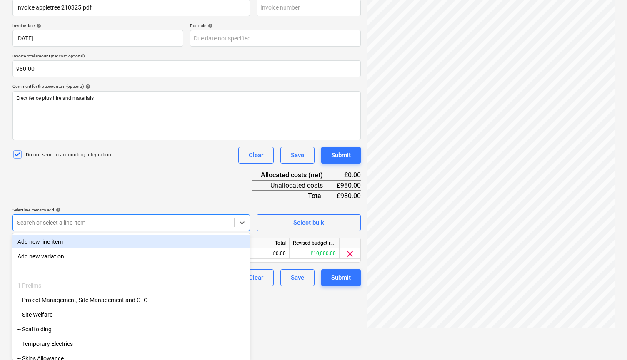
click at [64, 231] on body "This website stores cookies on your computer. These cookies are used to collect…" at bounding box center [313, 47] width 627 height 368
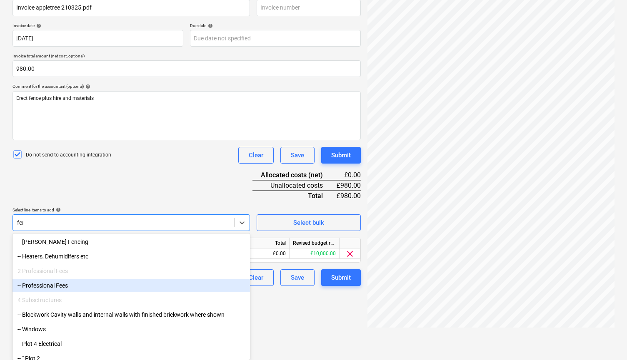
scroll to position [118, 0]
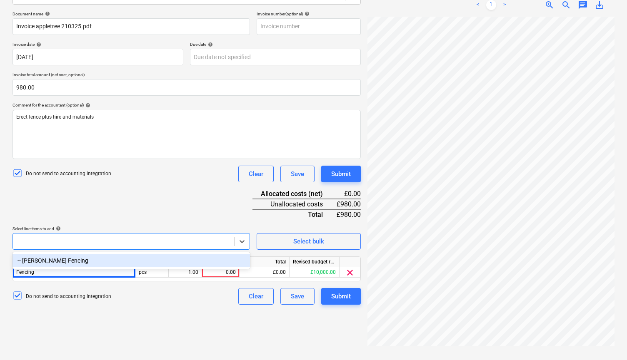
click at [123, 208] on div "Document name help Invoice appletree 210325.pdf Invoice number (optional) help …" at bounding box center [186, 158] width 348 height 294
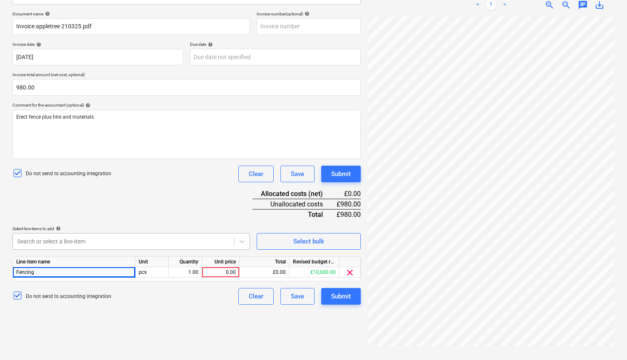
scroll to position [137, 0]
click at [87, 241] on body "This website stores cookies on your computer. These cookies are used to collect…" at bounding box center [313, 66] width 627 height 368
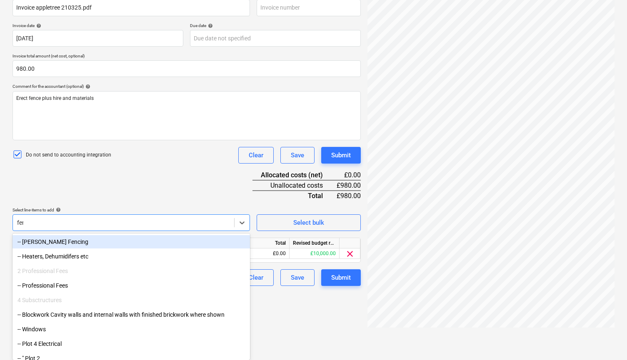
scroll to position [118, 0]
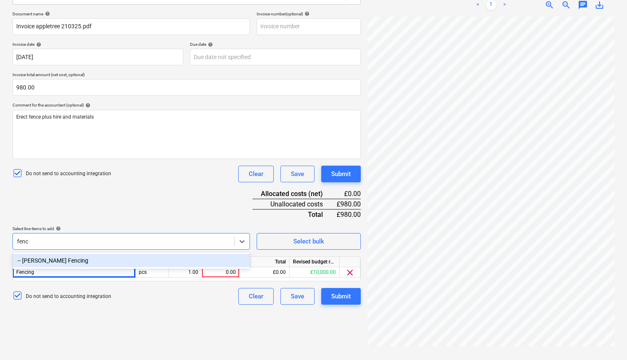
click at [84, 256] on div "-- [PERSON_NAME] Fencing" at bounding box center [130, 260] width 237 height 13
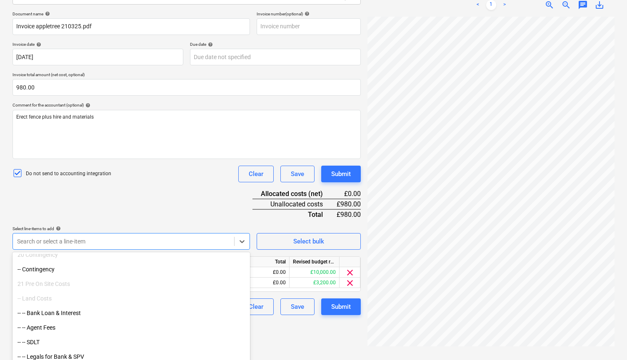
scroll to position [1818, 0]
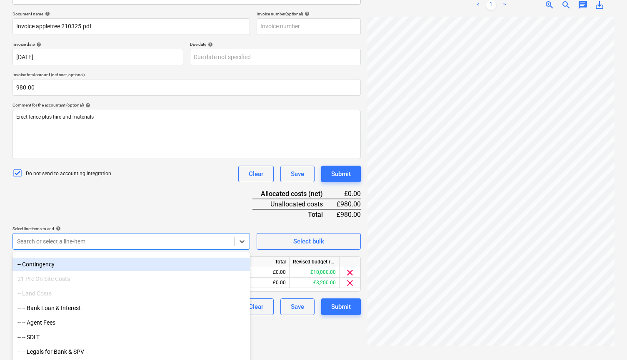
click at [142, 179] on div "Do not send to accounting integration Clear Save Submit" at bounding box center [186, 174] width 348 height 17
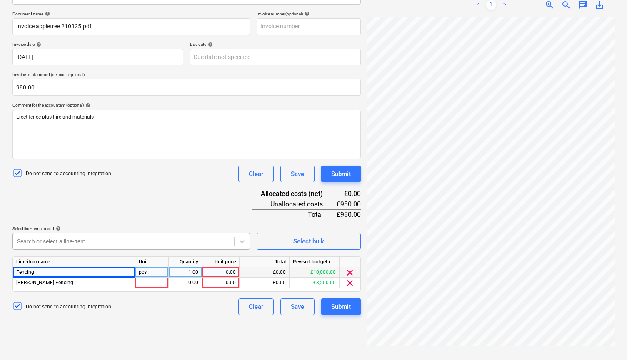
click at [69, 269] on div "Fencing" at bounding box center [74, 272] width 122 height 10
click at [350, 271] on span "clear" at bounding box center [350, 273] width 10 height 10
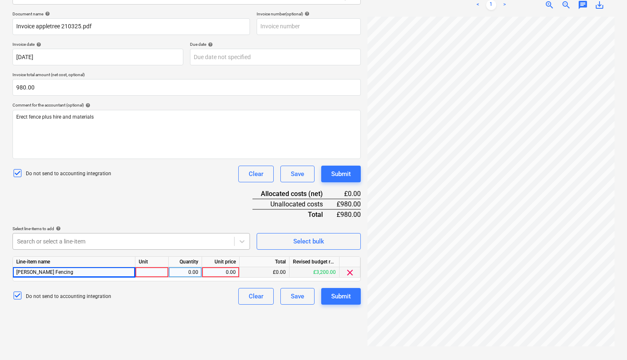
click at [120, 271] on div "[PERSON_NAME] Fencing" at bounding box center [74, 272] width 122 height 10
click at [157, 295] on div "Do not send to accounting integration Clear Save Submit" at bounding box center [186, 296] width 348 height 17
click at [153, 274] on div at bounding box center [151, 272] width 33 height 10
click at [226, 269] on div "0.00" at bounding box center [220, 272] width 30 height 10
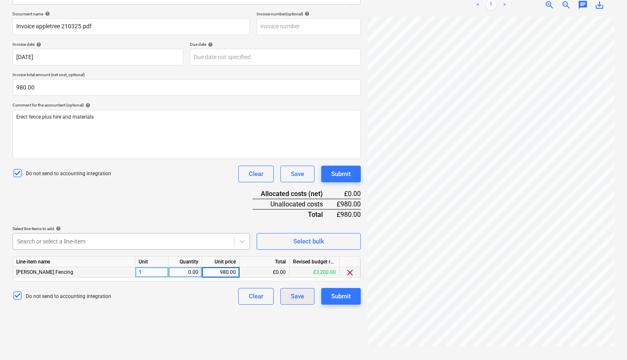
click at [296, 297] on div "Save" at bounding box center [297, 296] width 13 height 11
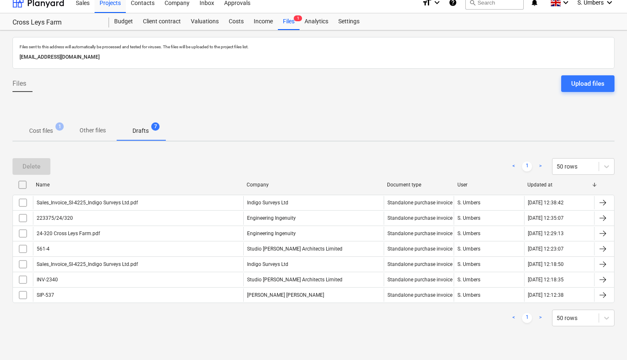
scroll to position [8, 0]
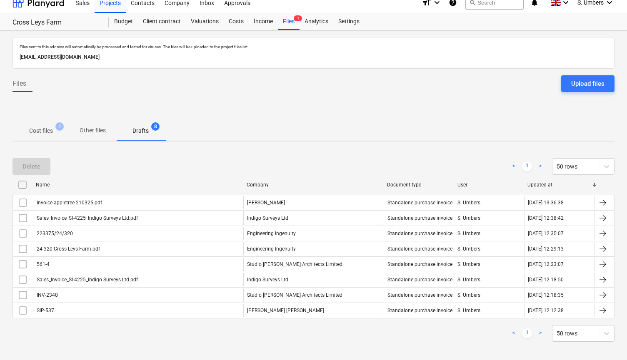
click at [142, 133] on p "Drafts" at bounding box center [140, 131] width 16 height 9
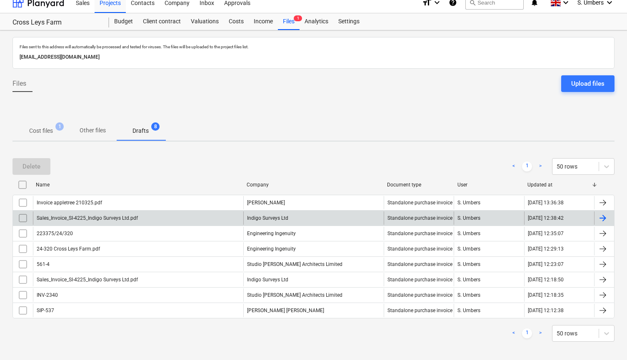
click at [28, 217] on input "checkbox" at bounding box center [22, 218] width 13 height 13
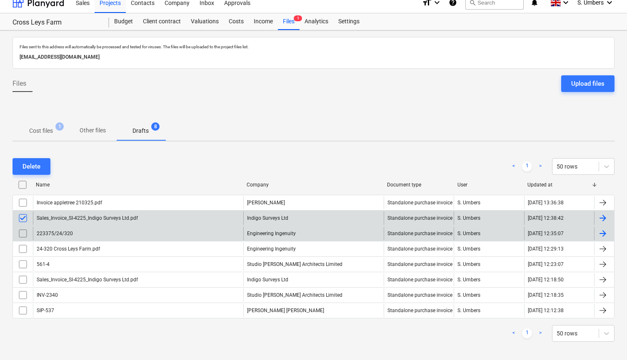
click at [19, 237] on input "checkbox" at bounding box center [22, 233] width 13 height 13
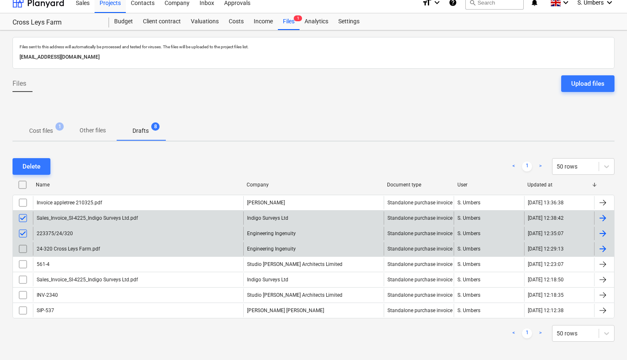
click at [22, 254] on input "checkbox" at bounding box center [22, 248] width 13 height 13
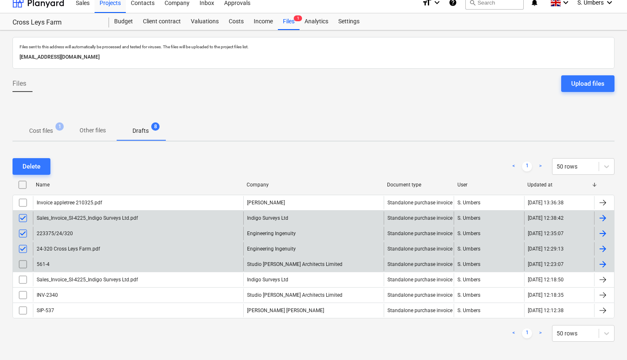
click at [22, 265] on input "checkbox" at bounding box center [22, 264] width 13 height 13
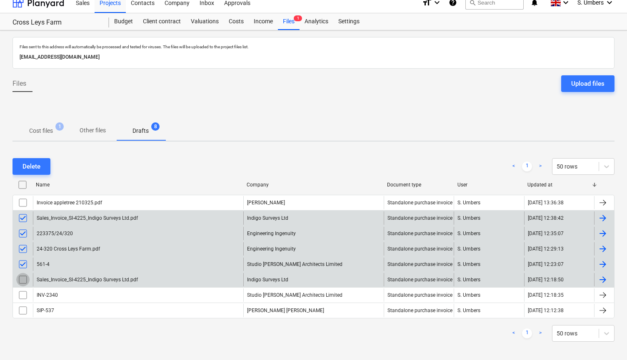
click at [22, 278] on input "checkbox" at bounding box center [22, 279] width 13 height 13
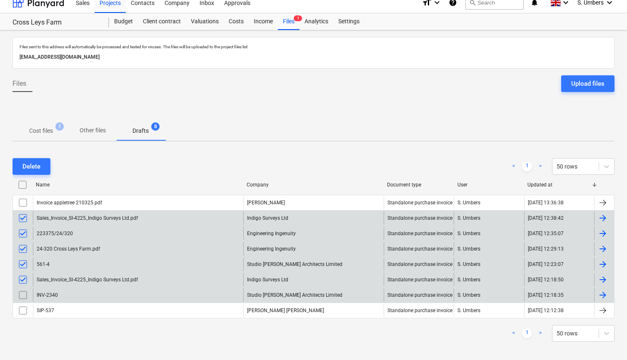
click at [23, 295] on input "checkbox" at bounding box center [22, 295] width 13 height 13
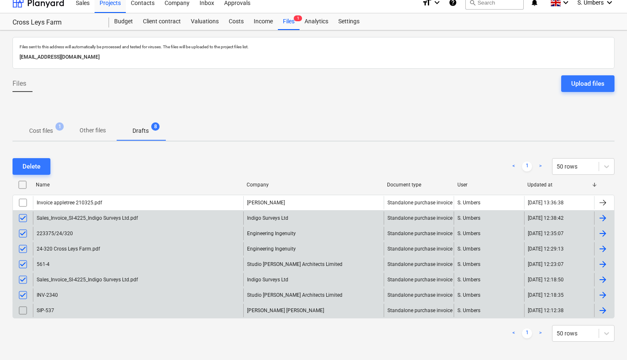
click at [23, 315] on input "checkbox" at bounding box center [22, 310] width 13 height 13
click at [25, 165] on div "Delete" at bounding box center [31, 166] width 18 height 11
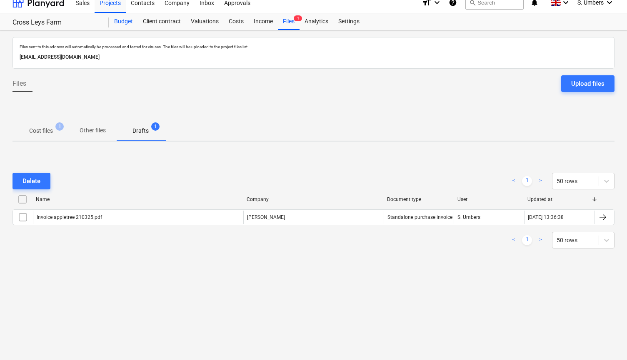
click at [125, 22] on div "Budget" at bounding box center [123, 21] width 29 height 17
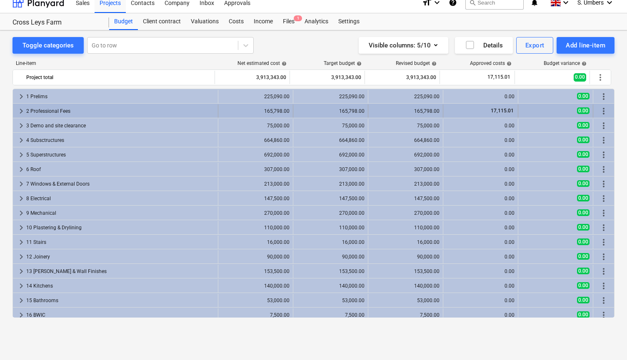
click at [62, 113] on div "2 Professional Fees" at bounding box center [120, 111] width 188 height 13
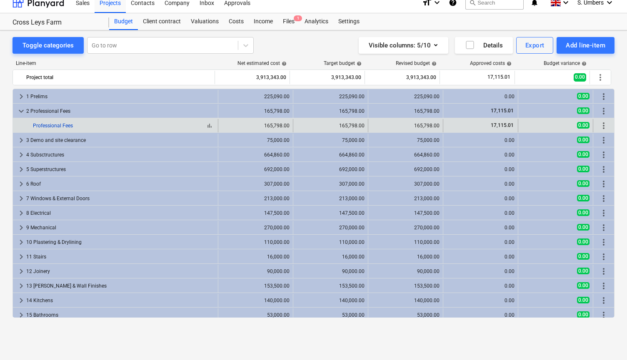
click at [57, 125] on link "Professional Fees" at bounding box center [53, 126] width 40 height 6
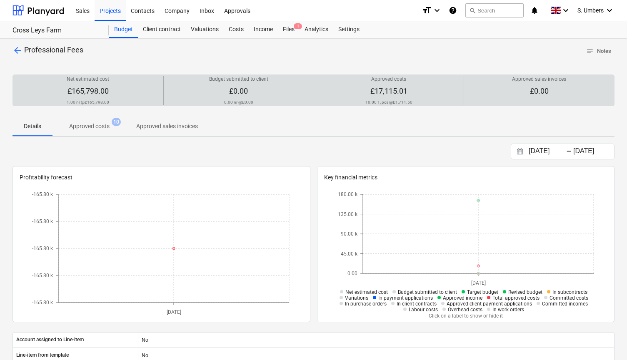
click at [386, 91] on span "£17,115.01" at bounding box center [388, 91] width 37 height 9
click at [403, 83] on div at bounding box center [388, 84] width 143 height 3
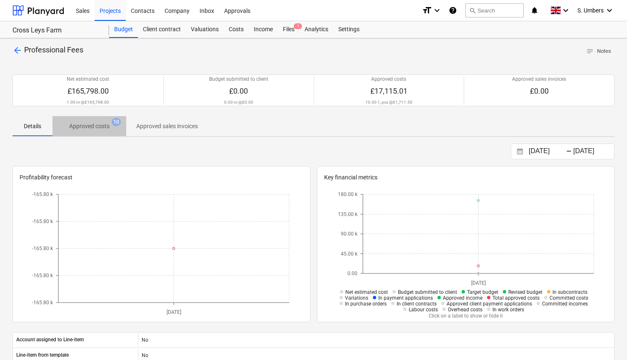
click at [108, 123] on p "Approved costs" at bounding box center [89, 126] width 40 height 9
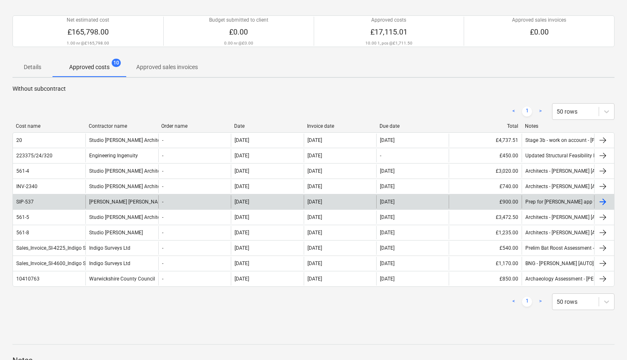
scroll to position [76, 0]
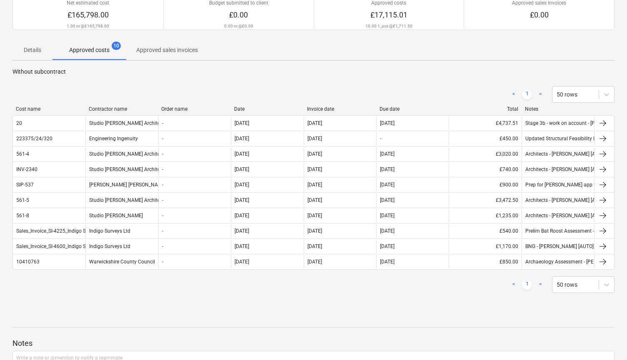
click at [540, 282] on link ">" at bounding box center [540, 285] width 10 height 10
click at [538, 282] on link ">" at bounding box center [540, 285] width 10 height 10
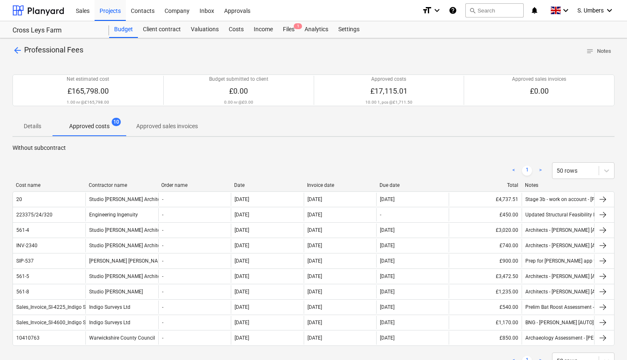
scroll to position [0, 0]
click at [17, 52] on span "arrow_back" at bounding box center [17, 50] width 10 height 10
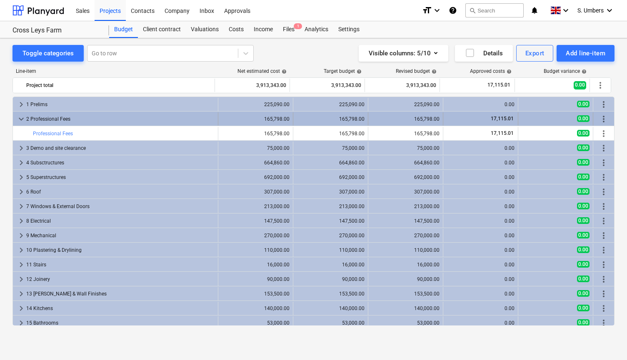
click at [18, 117] on span "keyboard_arrow_down" at bounding box center [21, 119] width 10 height 10
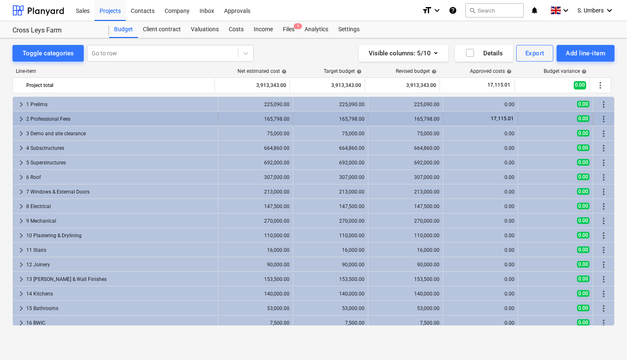
click at [47, 117] on div "2 Professional Fees" at bounding box center [120, 118] width 188 height 13
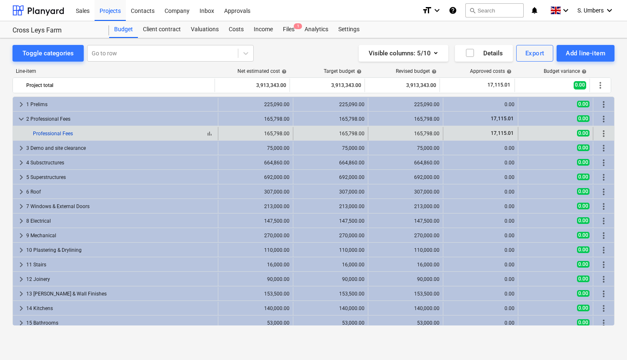
click at [60, 133] on link "Professional Fees" at bounding box center [53, 134] width 40 height 6
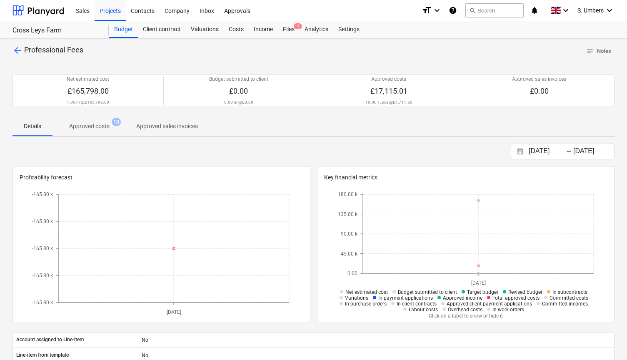
click at [129, 127] on span "Approved sales invoices" at bounding box center [167, 127] width 82 height 14
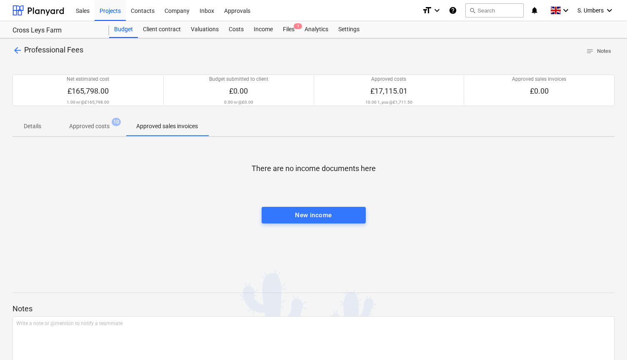
click at [92, 124] on p "Approved costs" at bounding box center [89, 126] width 40 height 9
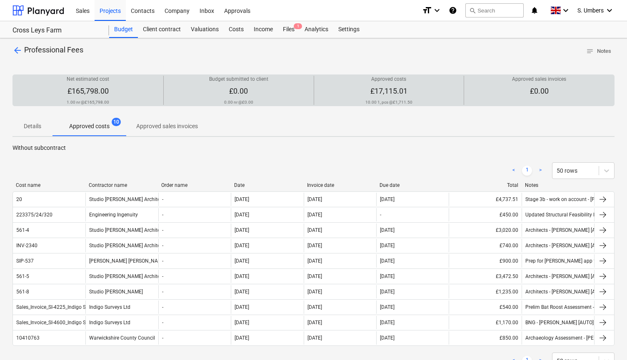
click at [377, 96] on div at bounding box center [388, 97] width 143 height 3
click at [386, 89] on span "£17,115.01" at bounding box center [388, 91] width 37 height 9
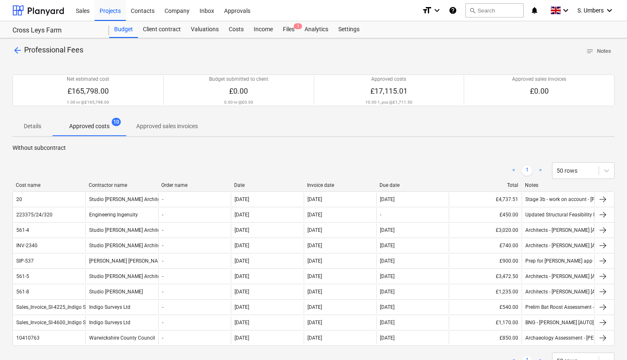
click at [43, 51] on span "Professional Fees" at bounding box center [53, 49] width 59 height 9
click at [12, 50] on div "arrow_back Professional Fees notes Notes Net estimated cost £165,798.00 1.00 nr…" at bounding box center [313, 273] width 627 height 471
click at [20, 50] on span "arrow_back" at bounding box center [17, 50] width 10 height 10
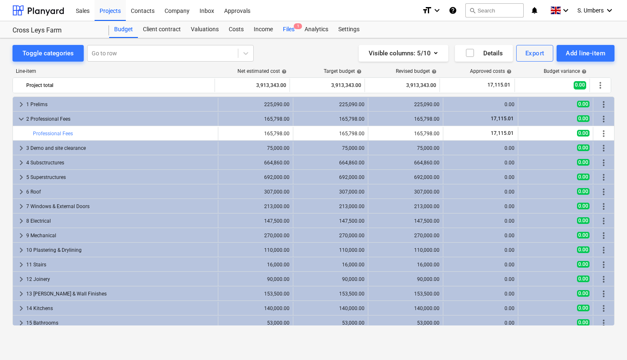
click at [291, 30] on div "Files 1" at bounding box center [289, 29] width 22 height 17
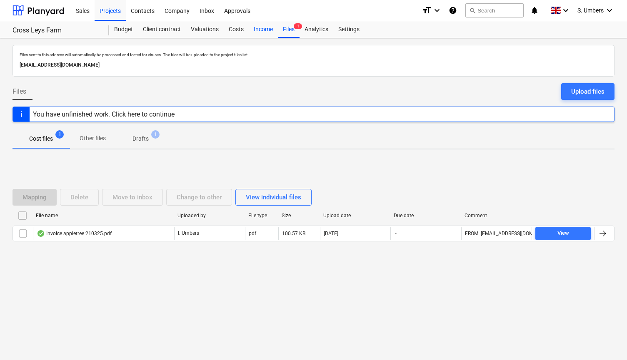
click at [258, 27] on div "Income" at bounding box center [263, 29] width 29 height 17
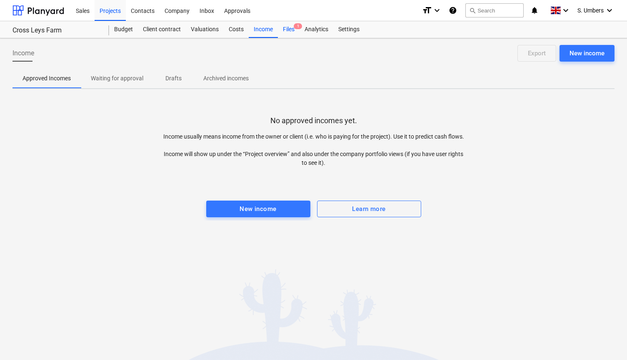
click at [284, 28] on div "Files 1" at bounding box center [289, 29] width 22 height 17
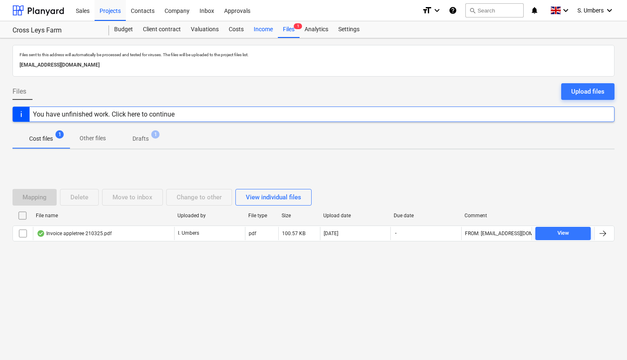
click at [266, 27] on div "Income" at bounding box center [263, 29] width 29 height 17
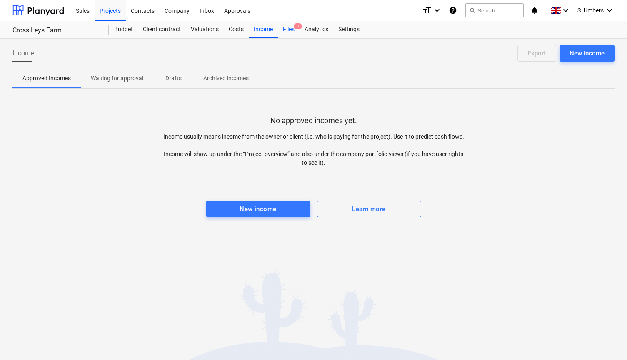
click at [298, 28] on span "1" at bounding box center [298, 26] width 8 height 6
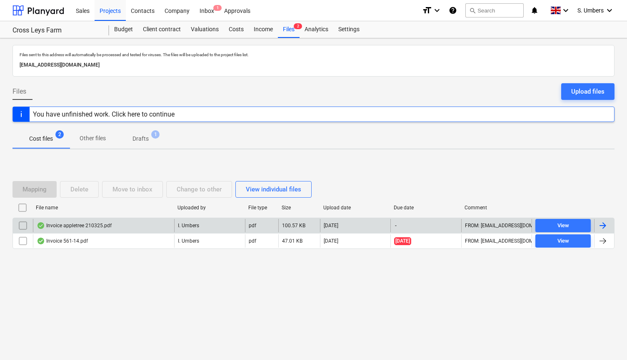
click at [71, 225] on div "Invoice appletree 210325.pdf" at bounding box center [74, 225] width 75 height 7
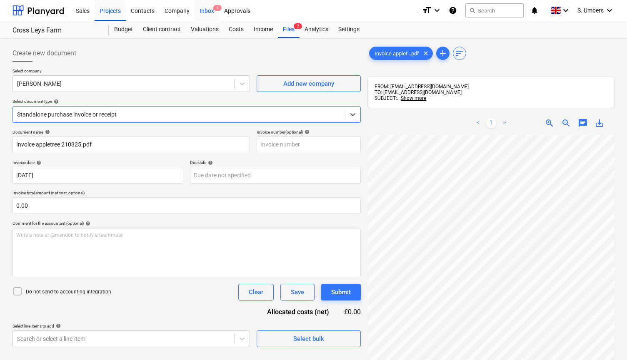
click at [206, 12] on div "Inbox 1" at bounding box center [206, 10] width 25 height 21
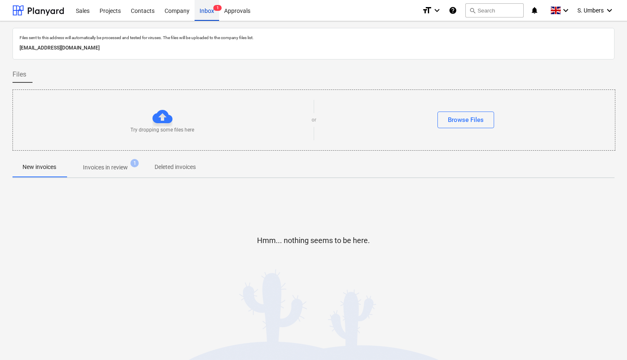
click at [203, 13] on div "Inbox 1" at bounding box center [206, 10] width 25 height 21
click at [118, 10] on div "Projects" at bounding box center [110, 10] width 31 height 21
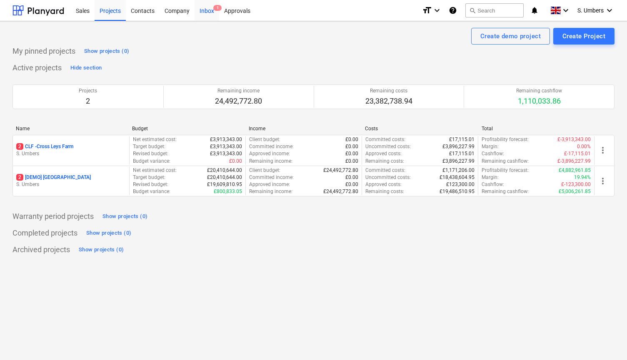
click at [203, 12] on div "Inbox 1" at bounding box center [206, 10] width 25 height 21
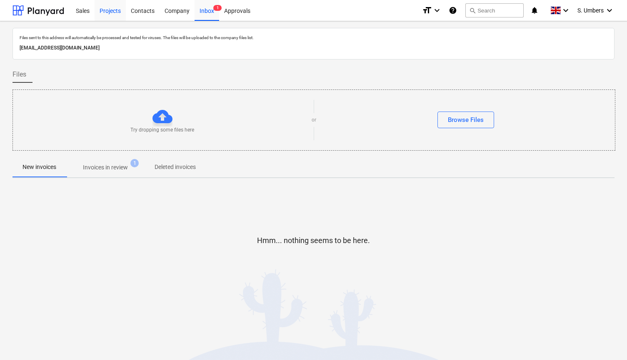
click at [121, 10] on div "Projects" at bounding box center [110, 10] width 31 height 21
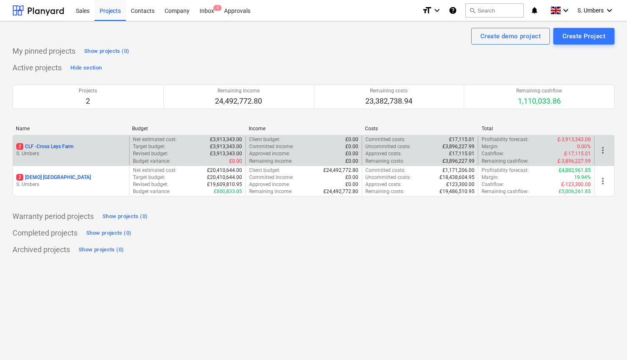
click at [65, 152] on p "S. Umbers" at bounding box center [71, 153] width 110 height 7
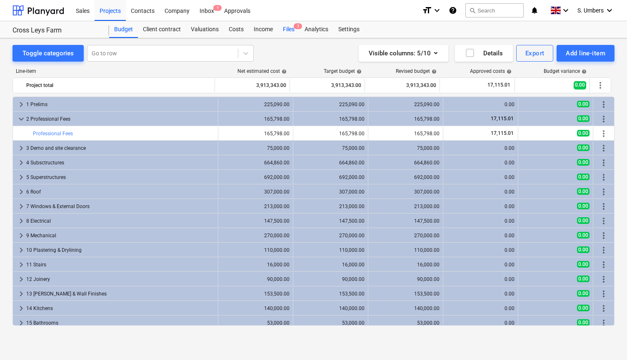
click at [289, 35] on div "Files 2" at bounding box center [289, 29] width 22 height 17
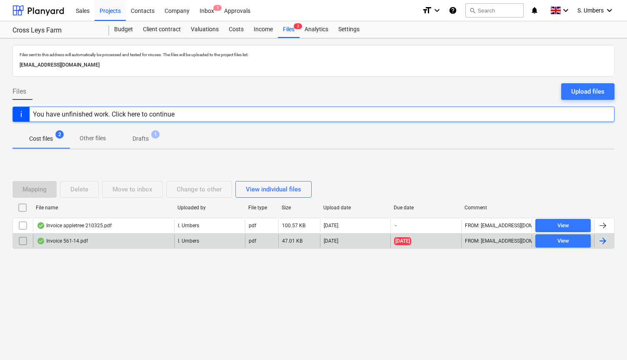
click at [65, 239] on div "Invoice 561-14.pdf" at bounding box center [62, 241] width 51 height 7
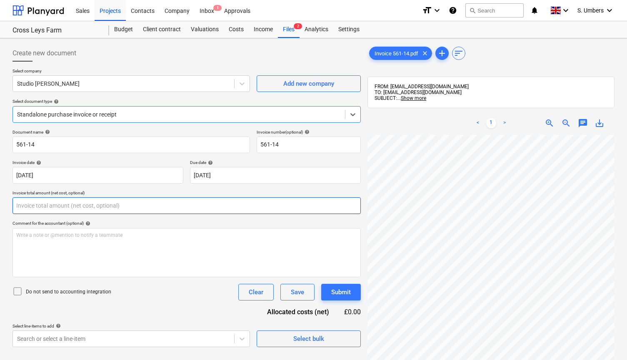
click at [84, 208] on input "text" at bounding box center [186, 205] width 348 height 17
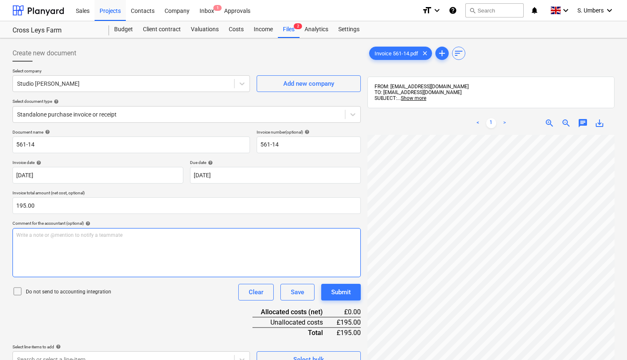
click at [75, 239] on div "Write a note or @mention to notify a teammate [PERSON_NAME]" at bounding box center [186, 252] width 348 height 49
click at [52, 292] on p "Do not send to accounting integration" at bounding box center [68, 292] width 85 height 7
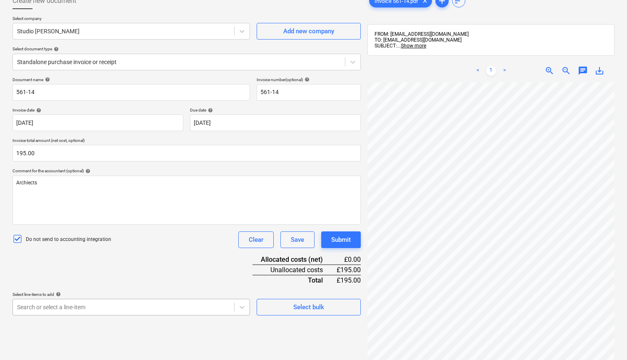
click at [67, 306] on body "This website stores cookies on your computer. These cookies are used to collect…" at bounding box center [313, 132] width 627 height 368
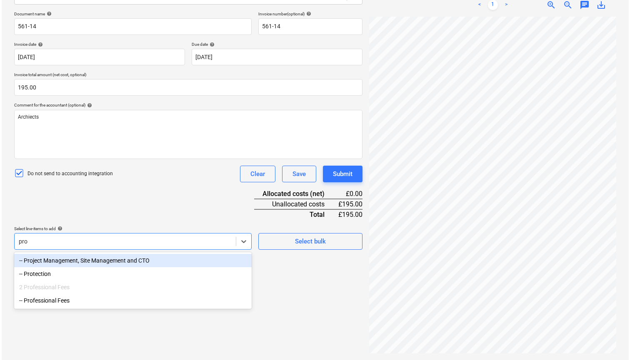
scroll to position [118, 0]
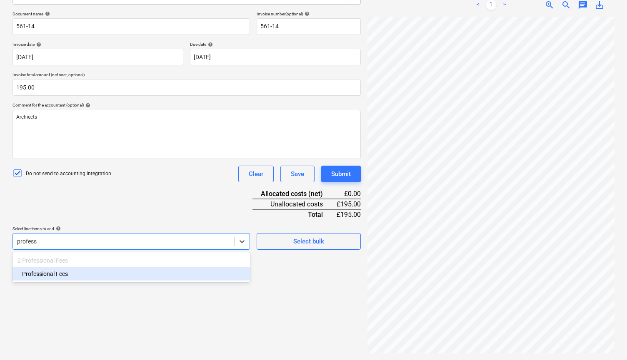
click at [83, 274] on div "-- Professional Fees" at bounding box center [130, 273] width 237 height 13
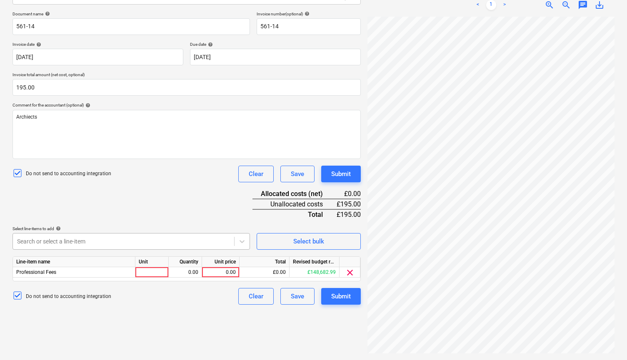
click at [108, 209] on div "Document name help 561-14 Invoice number (optional) help 561-14 Invoice date he…" at bounding box center [186, 158] width 348 height 294
click at [222, 270] on div "0.00" at bounding box center [220, 272] width 30 height 10
click at [199, 312] on div "Create new document Select company Studio [PERSON_NAME] Add new company Select …" at bounding box center [186, 139] width 355 height 433
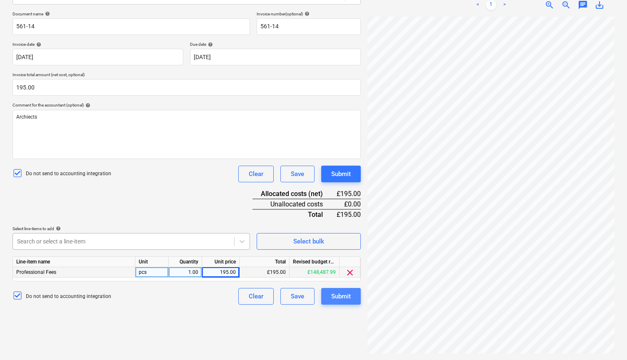
click at [349, 293] on div "Submit" at bounding box center [341, 296] width 20 height 11
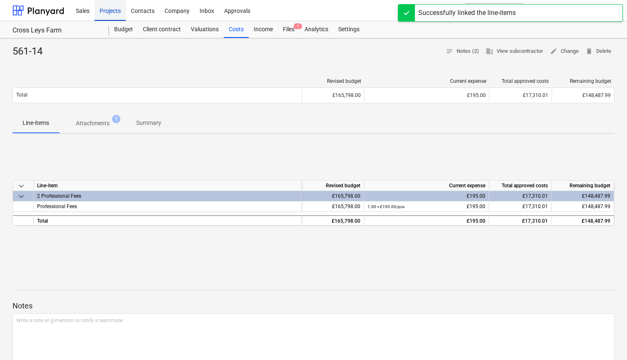
click at [114, 11] on div "Projects" at bounding box center [110, 10] width 31 height 21
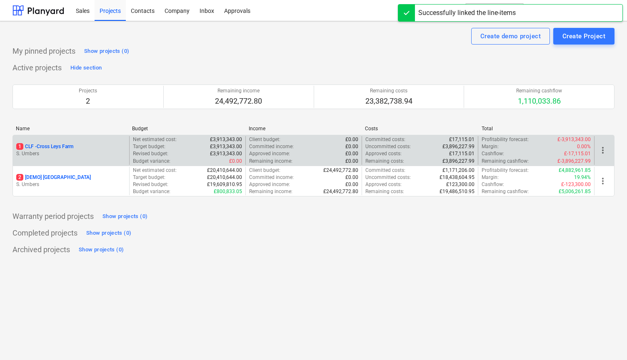
click at [80, 146] on div "1 CLF - Cross Leys Farm" at bounding box center [71, 146] width 110 height 7
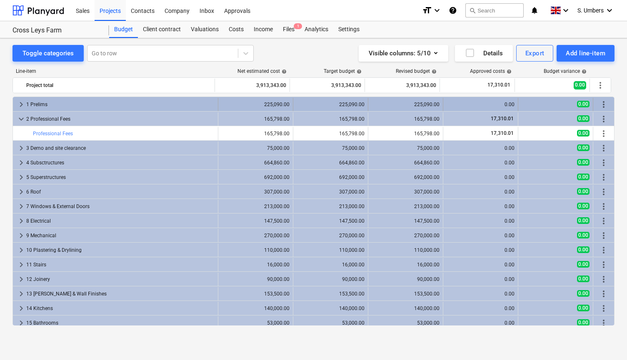
click at [46, 101] on div "1 Prelims" at bounding box center [120, 104] width 188 height 13
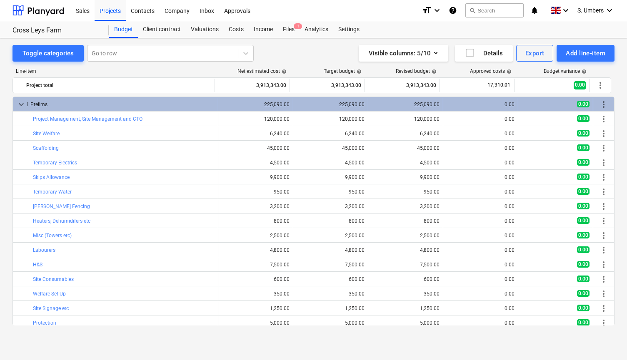
click at [20, 103] on span "keyboard_arrow_down" at bounding box center [21, 105] width 10 height 10
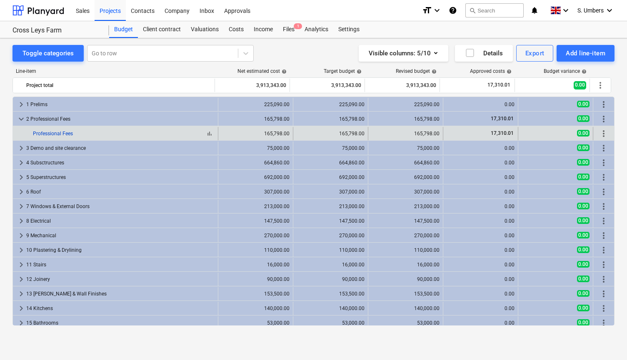
click at [46, 134] on link "Professional Fees" at bounding box center [53, 134] width 40 height 6
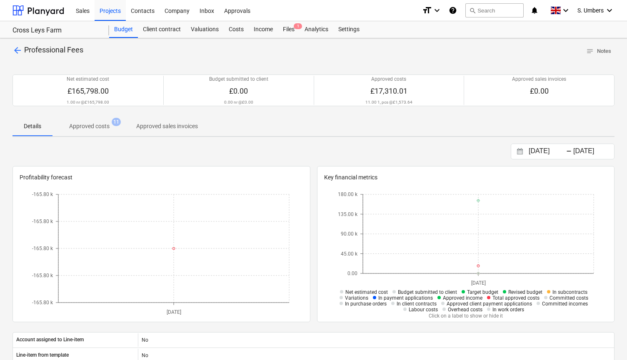
click at [334, 129] on div "Details Approved costs 11 Approved sales invoices" at bounding box center [313, 126] width 602 height 20
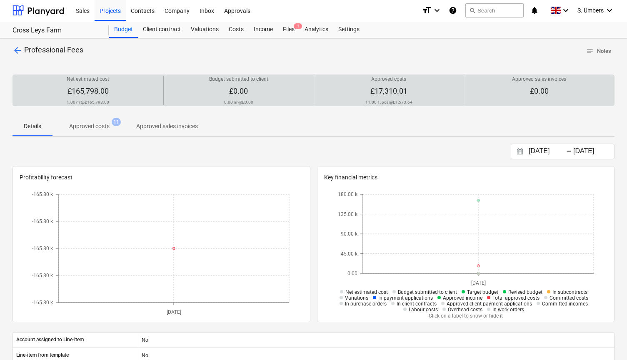
click at [397, 81] on p "Approved costs" at bounding box center [388, 79] width 35 height 7
click at [376, 88] on span "£17,310.01" at bounding box center [388, 91] width 37 height 9
click at [382, 102] on p "11.00 1, pcs @ £1,573.64" at bounding box center [388, 102] width 47 height 5
click at [387, 90] on span "£17,310.01" at bounding box center [388, 91] width 37 height 9
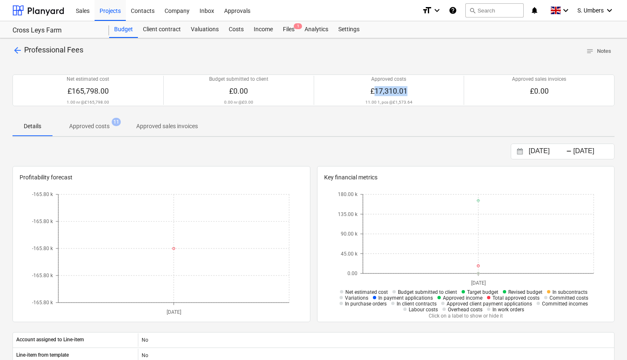
click at [102, 122] on p "Approved costs" at bounding box center [89, 126] width 40 height 9
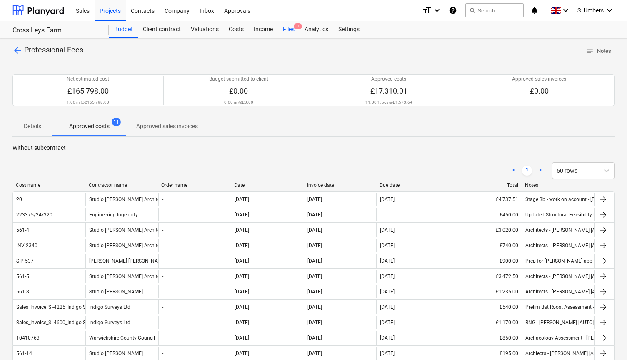
click at [286, 32] on div "Files 1" at bounding box center [289, 29] width 22 height 17
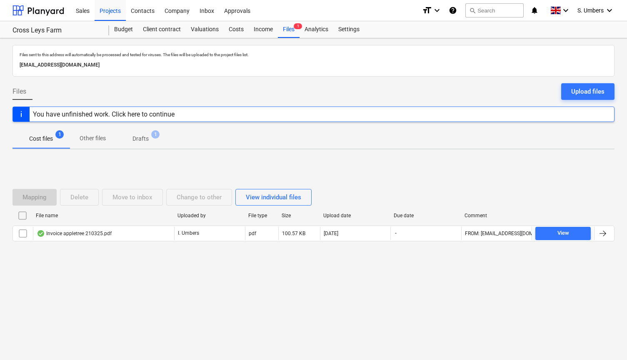
click at [152, 134] on span "1" at bounding box center [155, 134] width 8 height 8
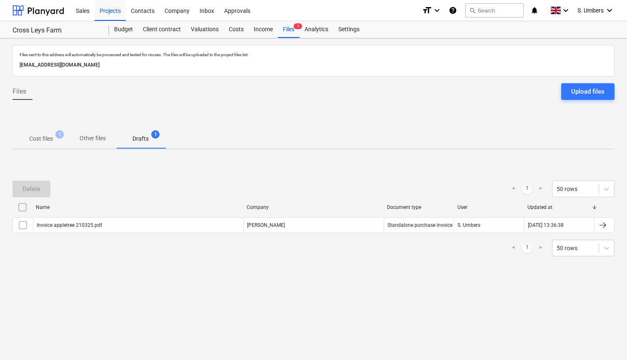
click at [60, 136] on span "1" at bounding box center [59, 134] width 8 height 8
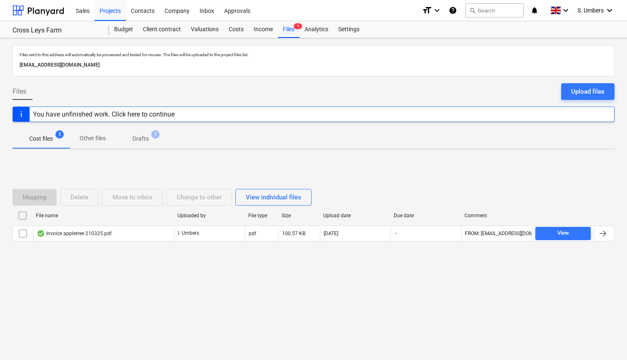
click at [156, 138] on span "1" at bounding box center [155, 134] width 8 height 8
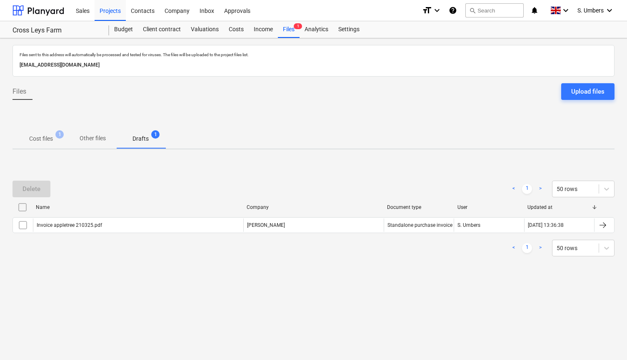
click at [36, 141] on p "Cost files" at bounding box center [41, 138] width 24 height 9
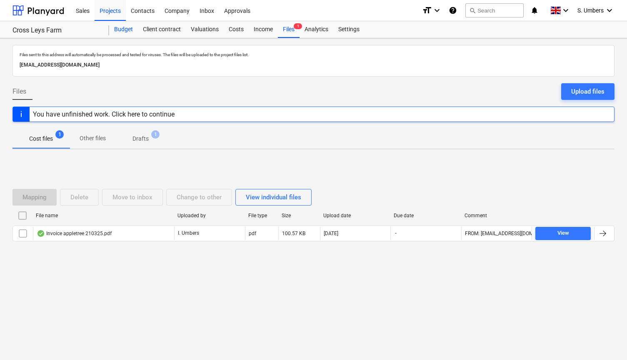
click at [133, 30] on div "Budget" at bounding box center [123, 29] width 29 height 17
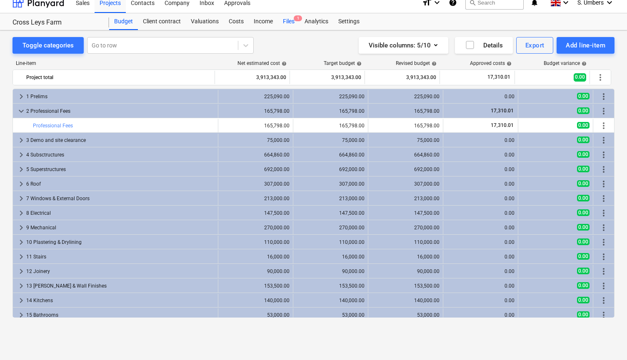
click at [289, 20] on div "Files 1" at bounding box center [289, 21] width 22 height 17
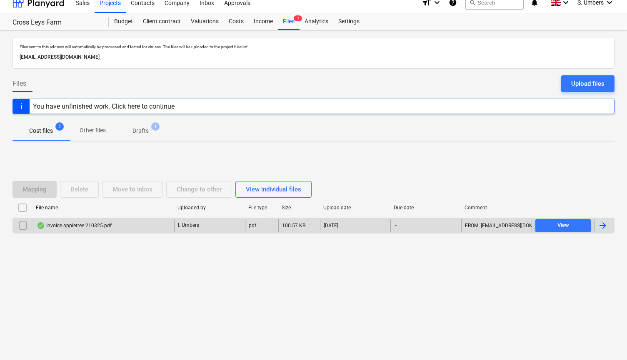
click at [70, 225] on div "Invoice appletree 210325.pdf" at bounding box center [74, 225] width 75 height 7
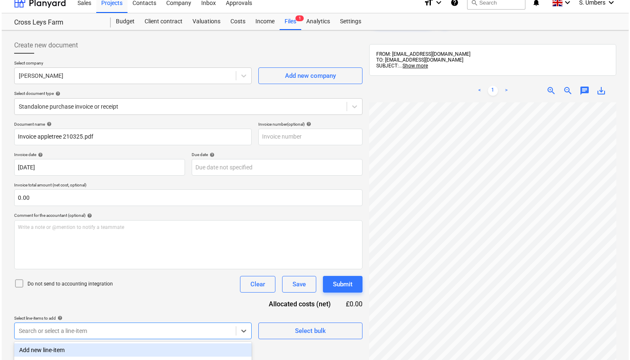
scroll to position [118, 0]
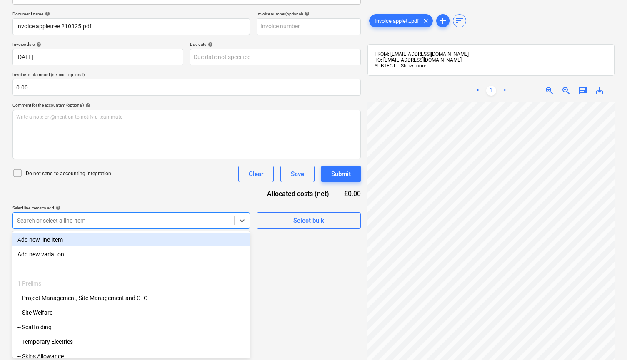
click at [40, 250] on body "This website stores cookies on your computer. These cookies are used to collect…" at bounding box center [313, 66] width 627 height 368
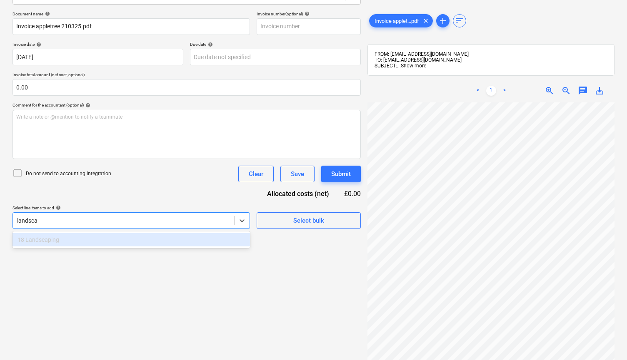
click at [48, 240] on div "18 Landscaping" at bounding box center [130, 239] width 237 height 13
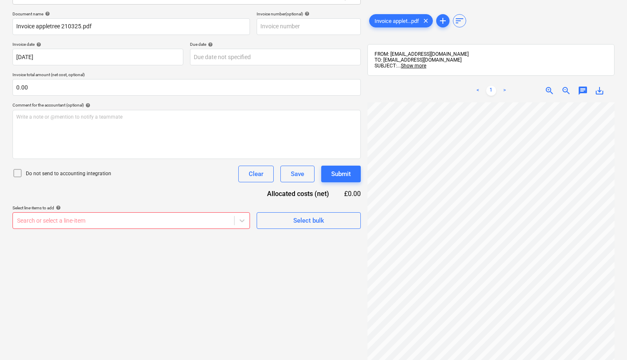
click at [90, 187] on div "Document name help Invoice appletree 210325.pdf Invoice number (optional) help …" at bounding box center [186, 120] width 348 height 218
click at [72, 214] on div "Search or select a line-item" at bounding box center [130, 220] width 237 height 17
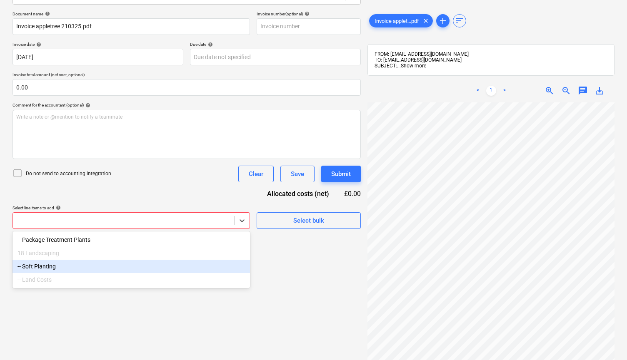
click at [80, 180] on div "Do not send to accounting integration Clear Save Submit" at bounding box center [186, 174] width 348 height 17
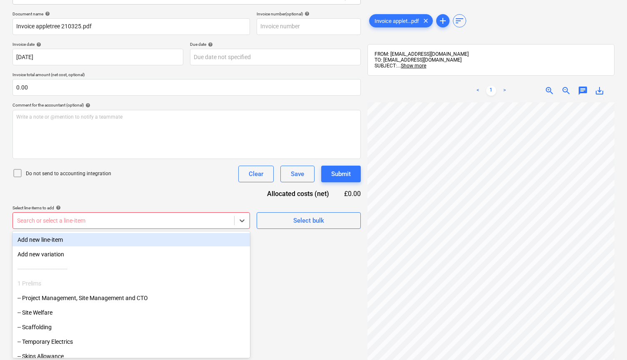
click at [33, 215] on div "Search or select a line-item" at bounding box center [123, 221] width 221 height 12
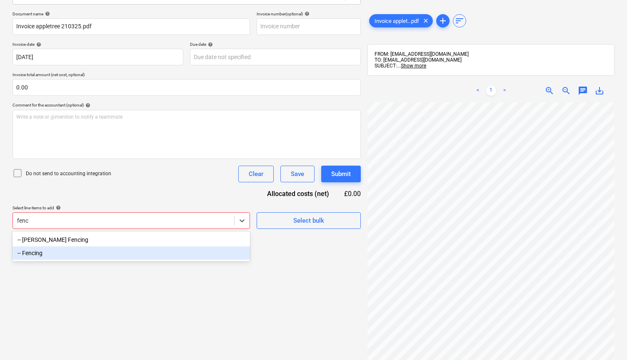
click at [29, 252] on div "-- Fencing" at bounding box center [130, 252] width 237 height 13
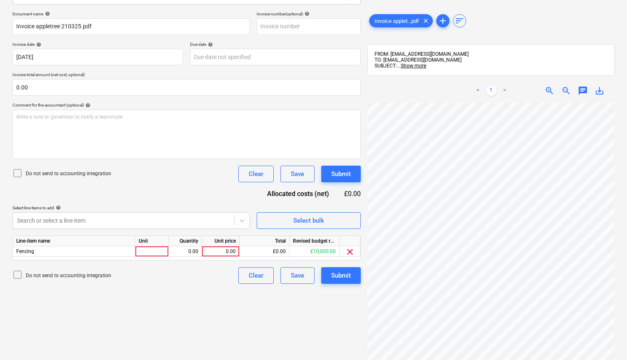
click at [91, 194] on div "Document name help Invoice appletree 210325.pdf Invoice number (optional) help …" at bounding box center [186, 147] width 348 height 273
click at [224, 250] on div "0.00" at bounding box center [220, 251] width 30 height 10
click at [186, 288] on div "Create new document Select company [PERSON_NAME] Add new company Select documen…" at bounding box center [186, 139] width 355 height 433
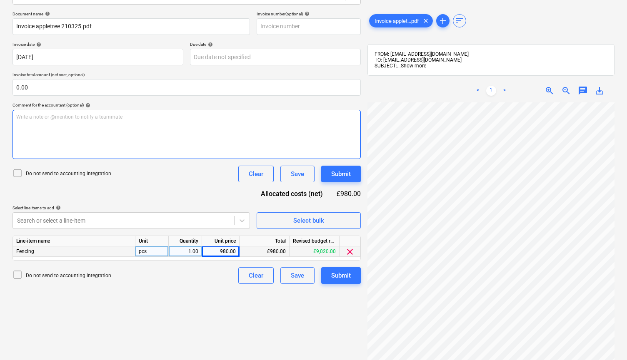
click at [127, 120] on p "Write a note or @mention to notify a teammate [PERSON_NAME]" at bounding box center [186, 117] width 341 height 7
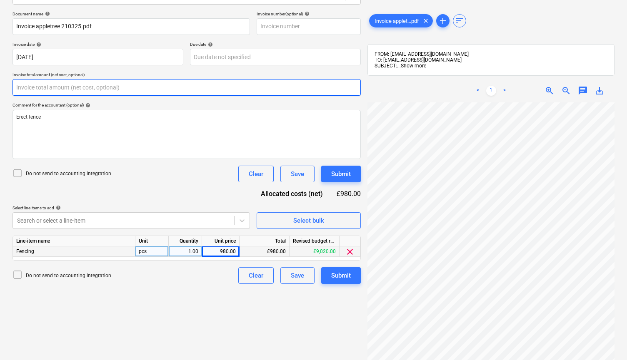
click at [82, 88] on input "text" at bounding box center [186, 87] width 348 height 17
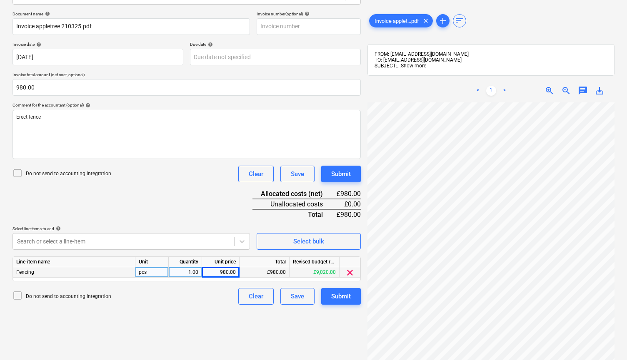
click at [79, 295] on p "Do not send to accounting integration" at bounding box center [68, 296] width 85 height 7
click at [340, 297] on div "Submit" at bounding box center [341, 296] width 20 height 11
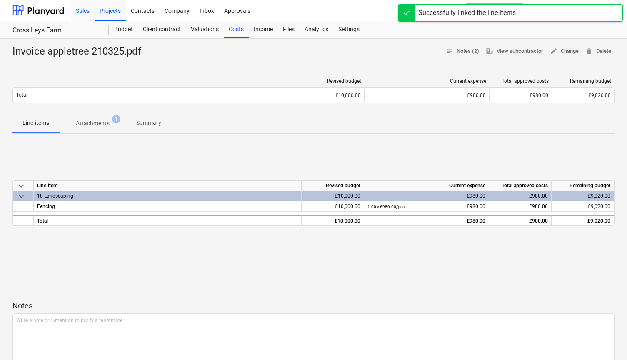
click at [80, 14] on div "Sales" at bounding box center [83, 10] width 24 height 21
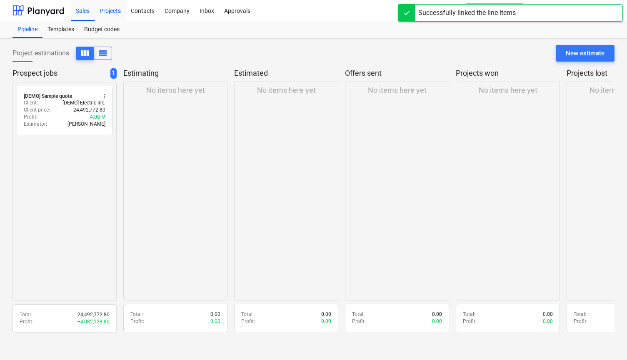
click at [115, 13] on div "Projects" at bounding box center [110, 10] width 31 height 21
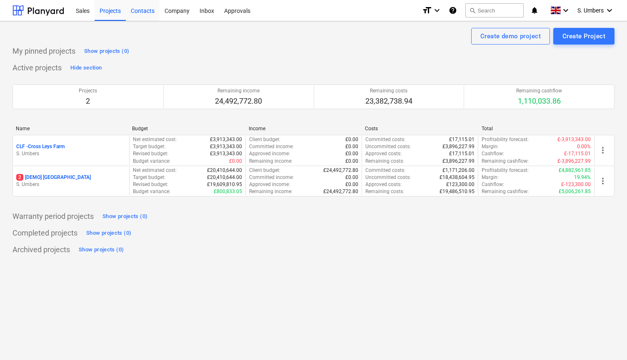
click at [141, 9] on div "Contacts" at bounding box center [143, 10] width 34 height 21
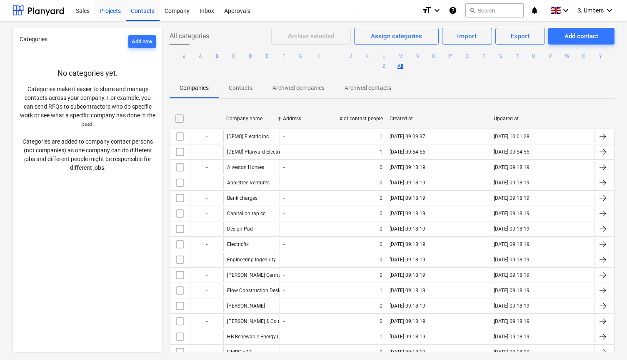
click at [106, 9] on div "Projects" at bounding box center [110, 10] width 31 height 21
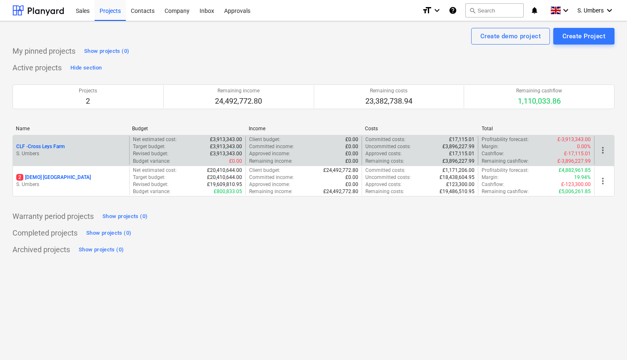
click at [95, 149] on div "CLF - Cross Leys Farm" at bounding box center [71, 146] width 110 height 7
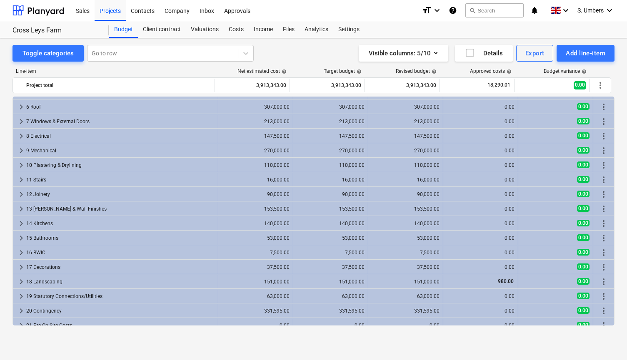
scroll to position [87, 0]
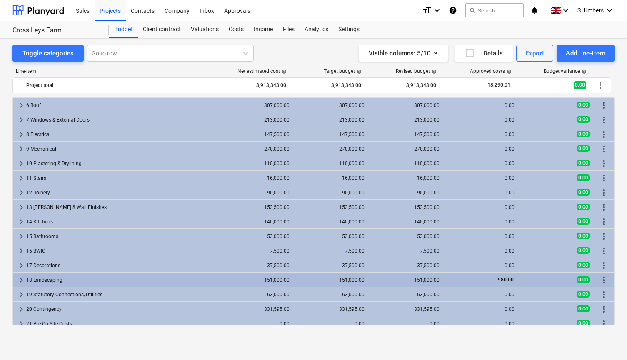
click at [42, 280] on div "18 Landscaping" at bounding box center [120, 280] width 188 height 13
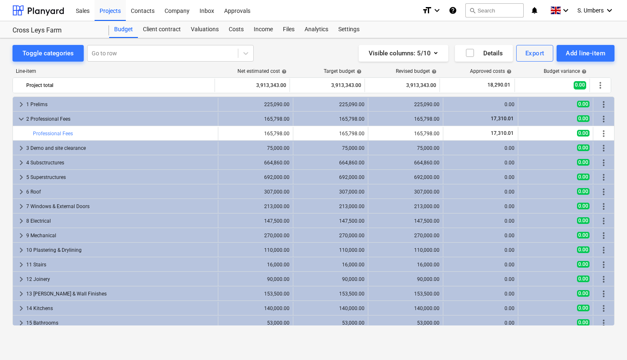
scroll to position [0, 0]
click at [202, 11] on div "Inbox" at bounding box center [206, 10] width 25 height 21
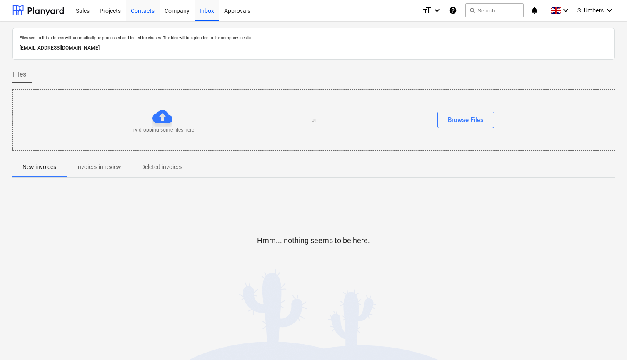
click at [134, 18] on div "Contacts" at bounding box center [143, 10] width 34 height 21
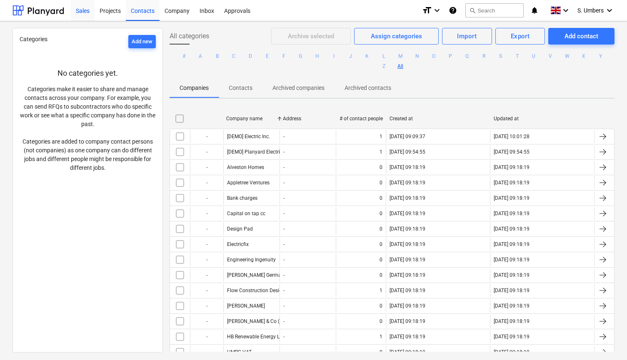
click at [79, 8] on div "Sales" at bounding box center [83, 10] width 24 height 21
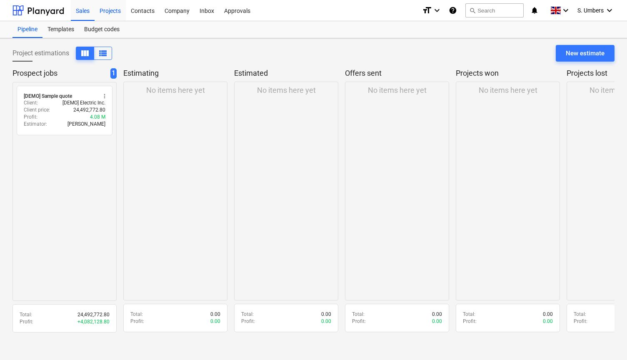
click at [110, 9] on div "Projects" at bounding box center [110, 10] width 31 height 21
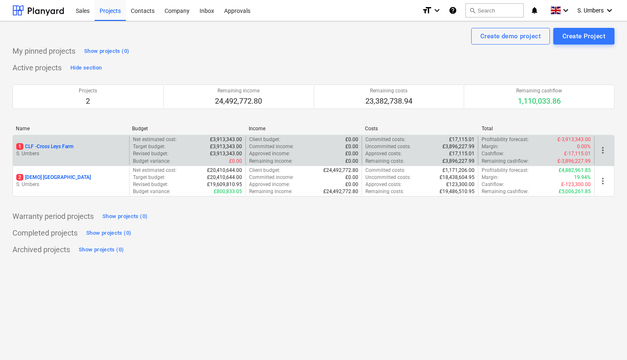
click at [80, 145] on div "1 CLF - Cross Leys Farm" at bounding box center [71, 146] width 110 height 7
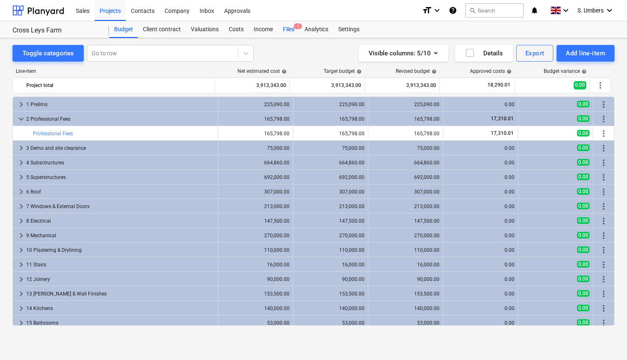
click at [291, 29] on div "Files 1" at bounding box center [289, 29] width 22 height 17
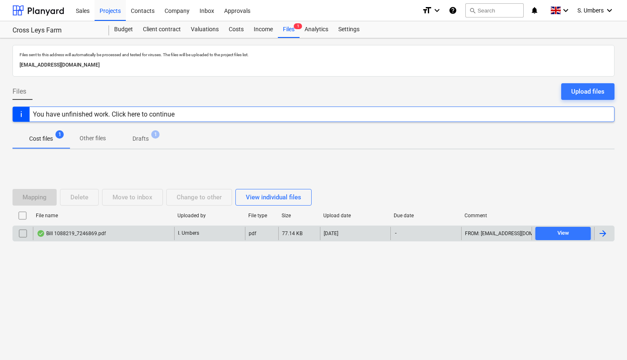
click at [81, 234] on div "Bill 1088219_7246869.pdf" at bounding box center [71, 233] width 69 height 7
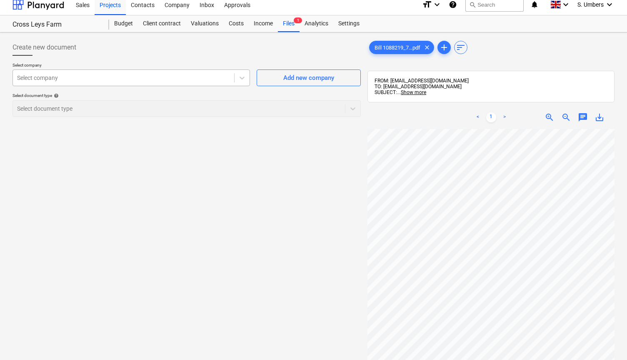
scroll to position [9, 0]
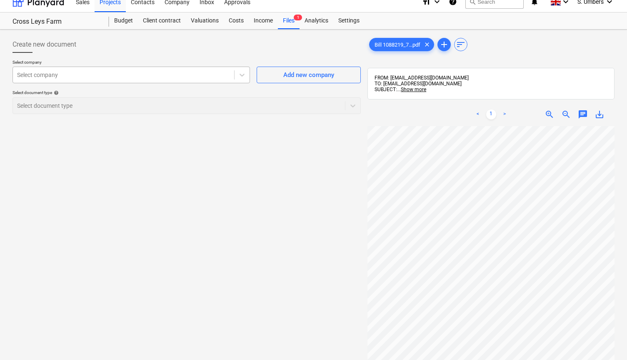
click at [109, 86] on div "Select company Select company Add new company Select document type help Select …" at bounding box center [186, 90] width 348 height 61
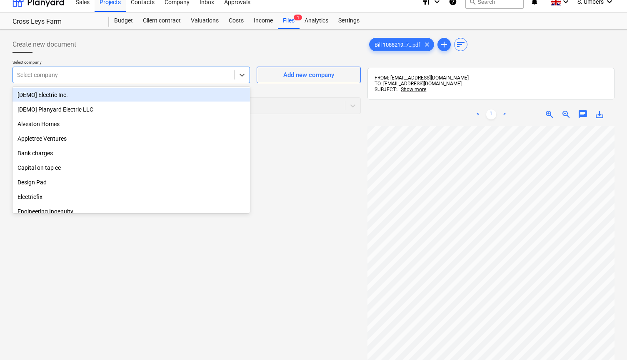
click at [102, 79] on div at bounding box center [123, 75] width 213 height 8
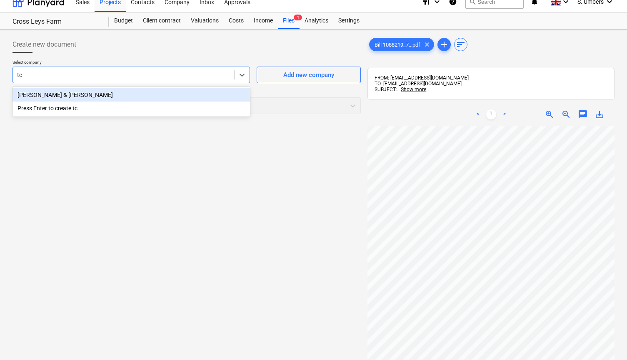
click at [69, 96] on div "[PERSON_NAME] & [PERSON_NAME]" at bounding box center [130, 94] width 237 height 13
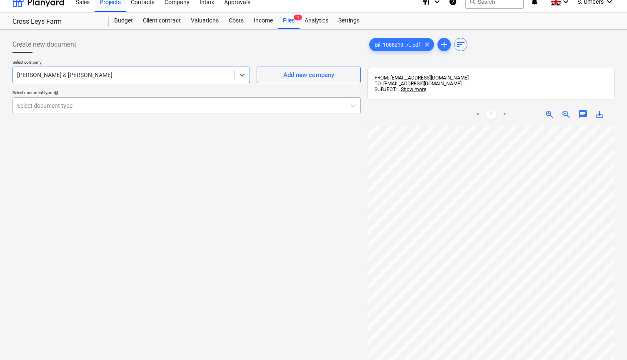
click at [41, 102] on div "Select document type" at bounding box center [179, 105] width 324 height 7
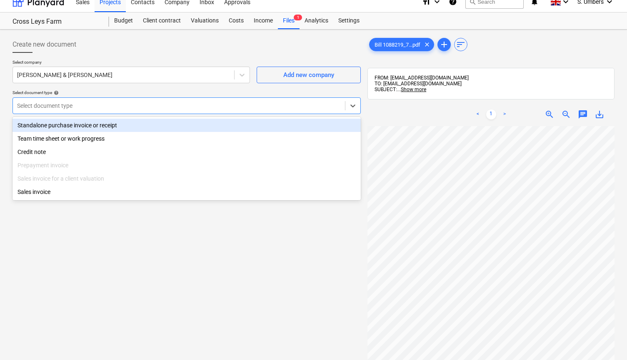
click at [33, 123] on div "Standalone purchase invoice or receipt" at bounding box center [186, 125] width 348 height 13
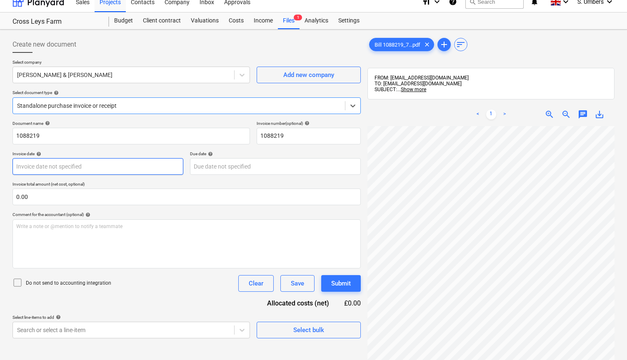
click at [50, 167] on body "This website stores cookies on your computer. These cookies are used to collect…" at bounding box center [313, 175] width 627 height 368
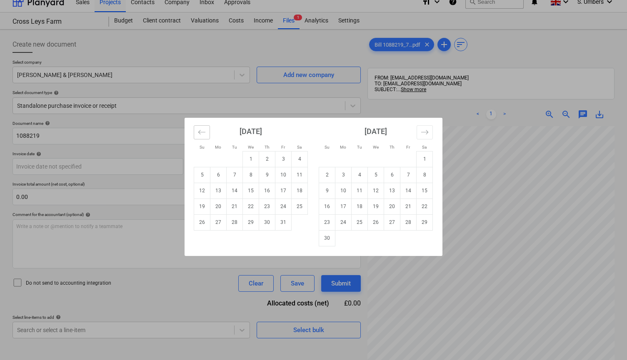
click at [196, 127] on button "Move backward to switch to the previous month." at bounding box center [202, 132] width 16 height 14
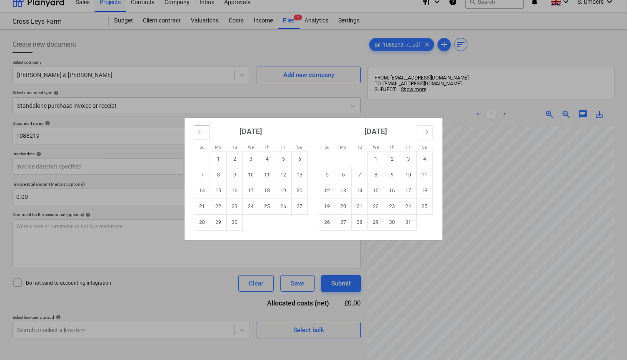
click at [196, 127] on button "Move backward to switch to the previous month." at bounding box center [202, 132] width 16 height 14
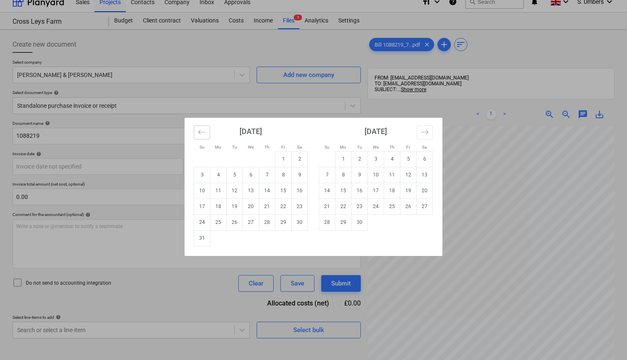
click at [196, 127] on button "Move backward to switch to the previous month." at bounding box center [202, 132] width 16 height 14
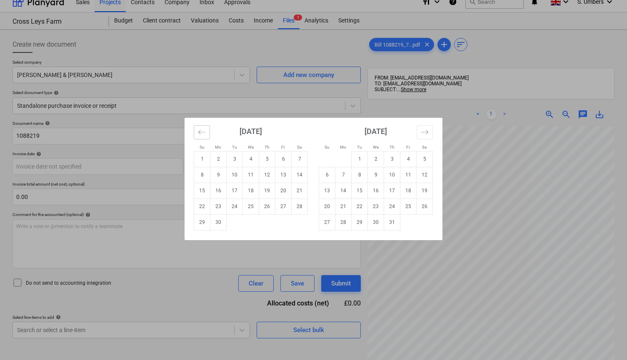
click at [196, 127] on button "Move backward to switch to the previous month." at bounding box center [202, 132] width 16 height 14
click at [232, 158] on td "1" at bounding box center [235, 159] width 16 height 16
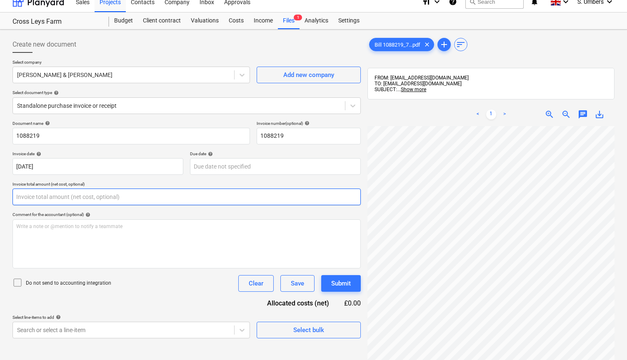
click at [46, 197] on input "text" at bounding box center [186, 197] width 348 height 17
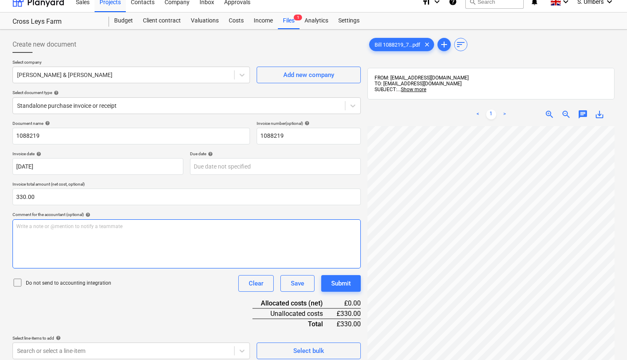
click at [32, 236] on div "Write a note or @mention to notify a teammate [PERSON_NAME]" at bounding box center [186, 243] width 348 height 49
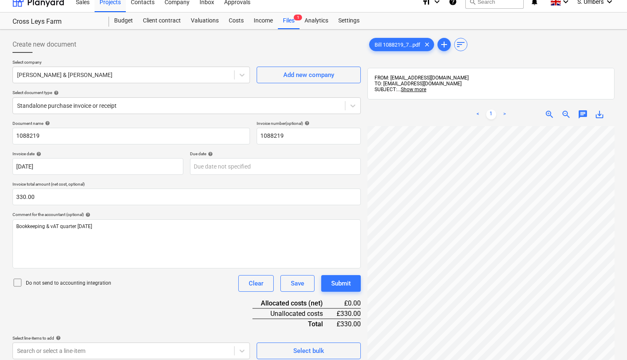
click at [27, 280] on p "Do not send to accounting integration" at bounding box center [68, 283] width 85 height 7
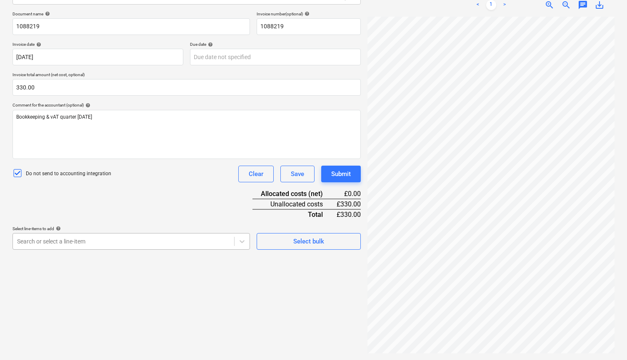
click at [56, 250] on body "This website stores cookies on your computer. These cookies are used to collect…" at bounding box center [313, 66] width 627 height 368
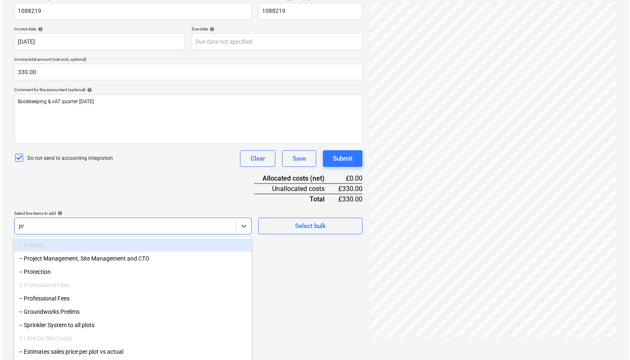
scroll to position [118, 0]
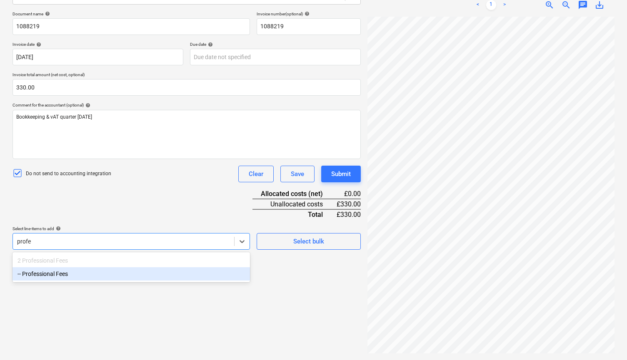
click at [73, 273] on div "-- Professional Fees" at bounding box center [130, 273] width 237 height 13
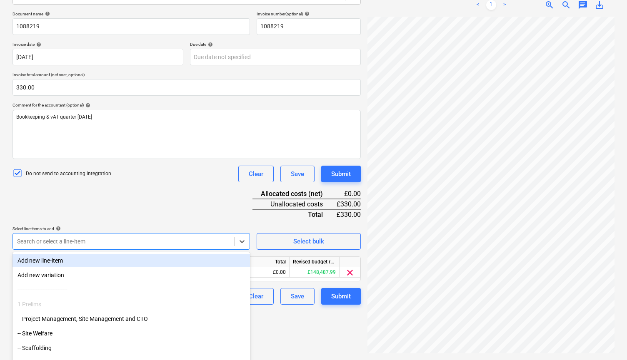
click at [105, 192] on div "Document name help 1088219 Invoice number (optional) help 1088219 Invoice date …" at bounding box center [186, 158] width 348 height 294
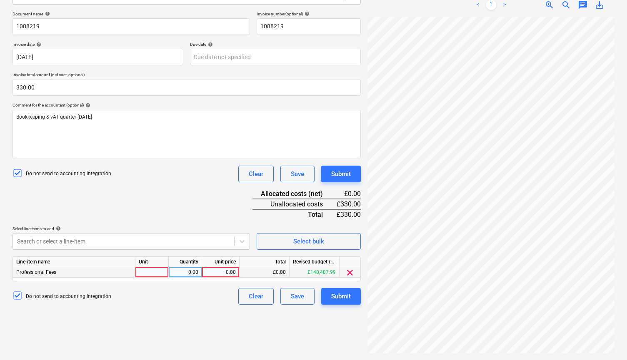
click at [217, 269] on div "0.00" at bounding box center [220, 272] width 30 height 10
click at [199, 297] on div "Do not send to accounting integration Clear Save Submit" at bounding box center [186, 296] width 348 height 17
click at [341, 292] on div "Submit" at bounding box center [341, 296] width 20 height 11
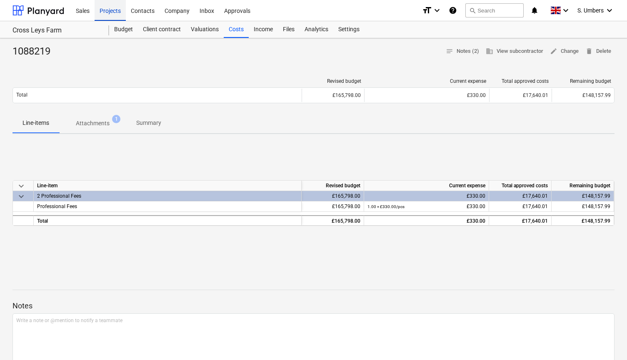
click at [120, 11] on div "Projects" at bounding box center [110, 10] width 31 height 21
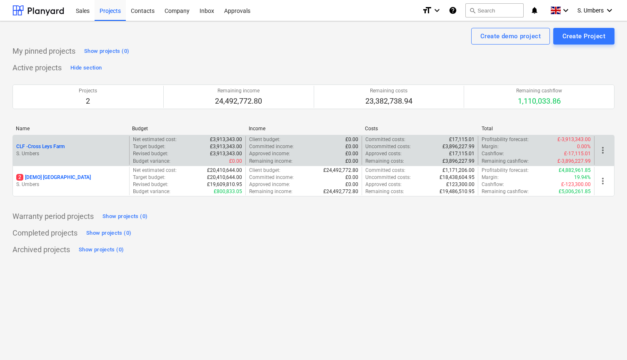
click at [51, 151] on p "S. Umbers" at bounding box center [71, 153] width 110 height 7
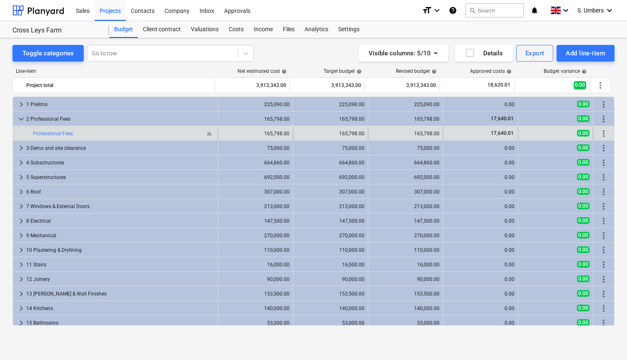
click at [103, 132] on div "bar_chart Professional Fees" at bounding box center [124, 134] width 182 height 6
click at [52, 132] on link "Professional Fees" at bounding box center [53, 134] width 40 height 6
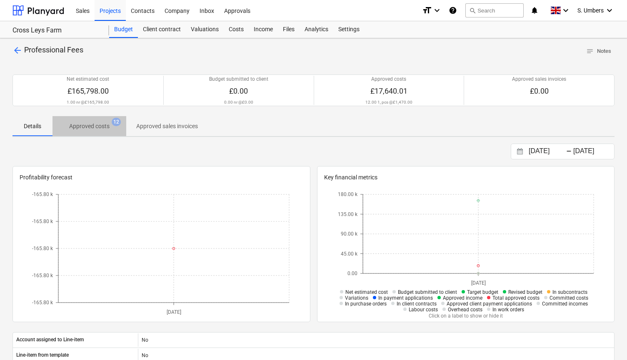
click at [86, 128] on p "Approved costs" at bounding box center [89, 126] width 40 height 9
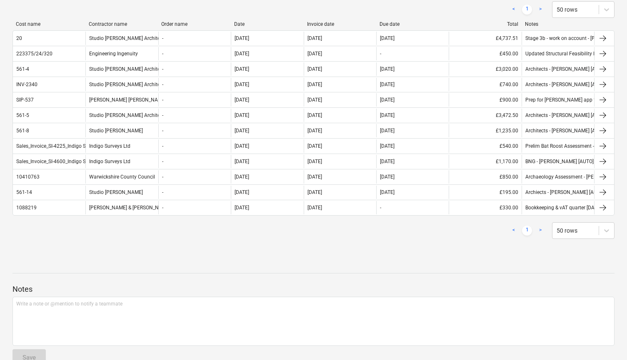
scroll to position [159, 0]
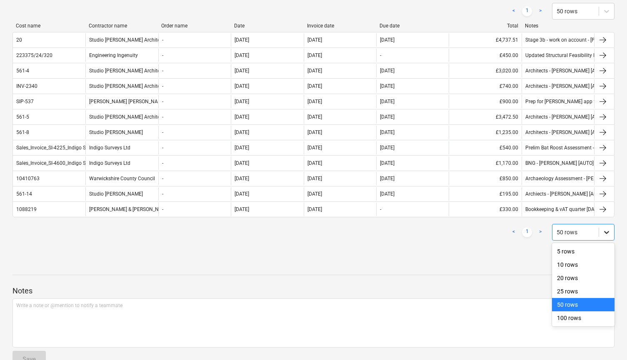
click at [602, 237] on div at bounding box center [606, 232] width 15 height 15
click at [573, 319] on div "100 rows" at bounding box center [583, 317] width 62 height 13
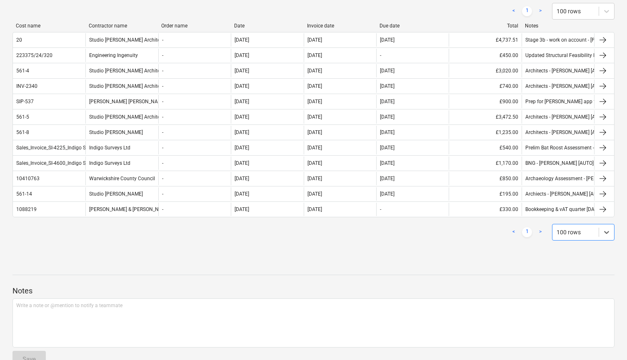
click at [499, 286] on p "Notes" at bounding box center [313, 291] width 602 height 10
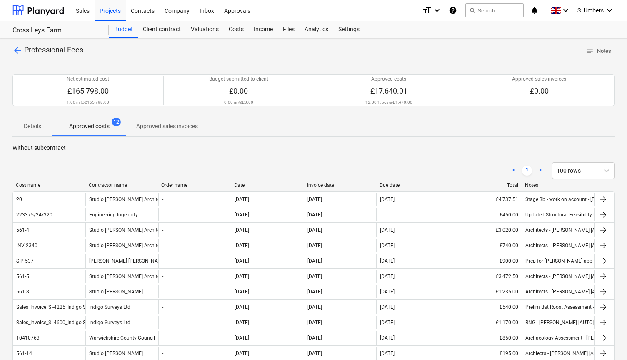
scroll to position [0, 0]
click at [290, 29] on div "Files" at bounding box center [289, 29] width 22 height 17
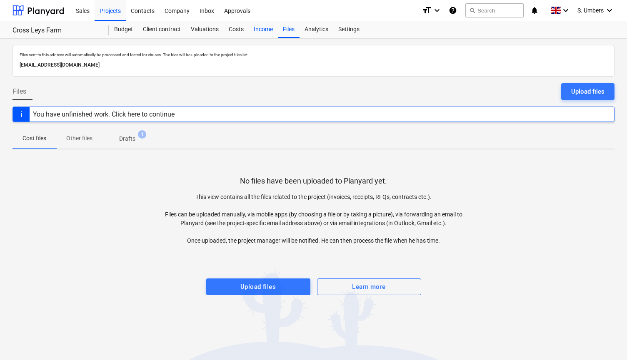
click at [260, 28] on div "Income" at bounding box center [263, 29] width 29 height 17
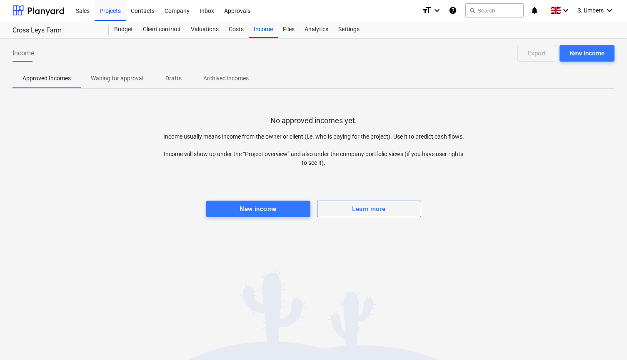
click at [326, 18] on div "Sales Projects Contacts Company Inbox Approvals" at bounding box center [243, 10] width 344 height 21
click at [284, 29] on div "Files" at bounding box center [289, 29] width 22 height 17
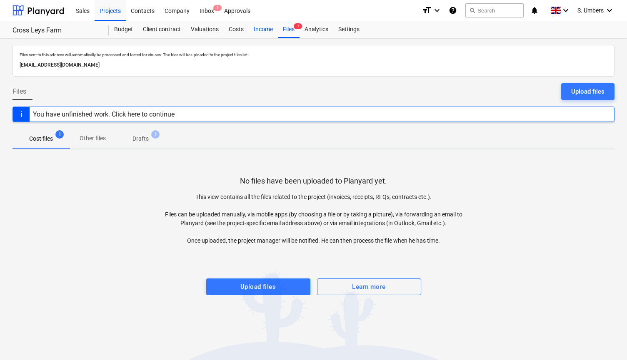
click at [257, 30] on div "Income" at bounding box center [263, 29] width 29 height 17
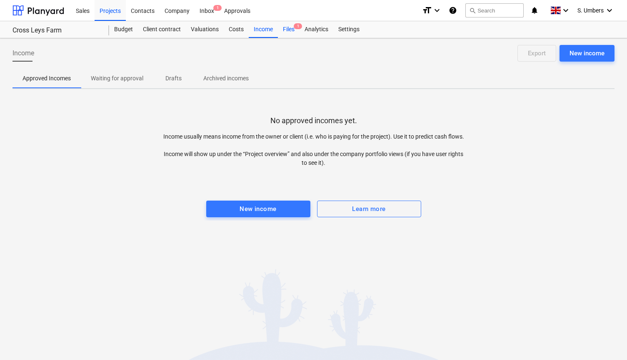
click at [287, 33] on div "Files 1" at bounding box center [289, 29] width 22 height 17
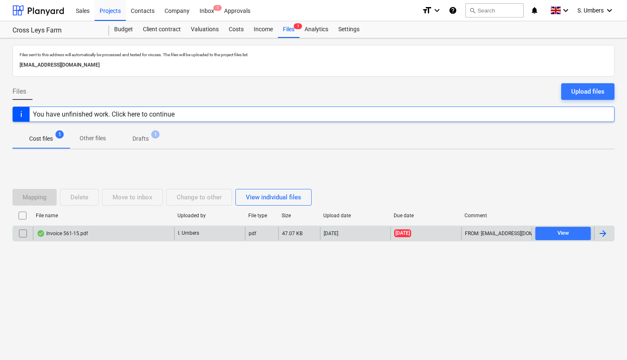
click at [66, 229] on div "Invoice 561-15.pdf" at bounding box center [103, 233] width 141 height 13
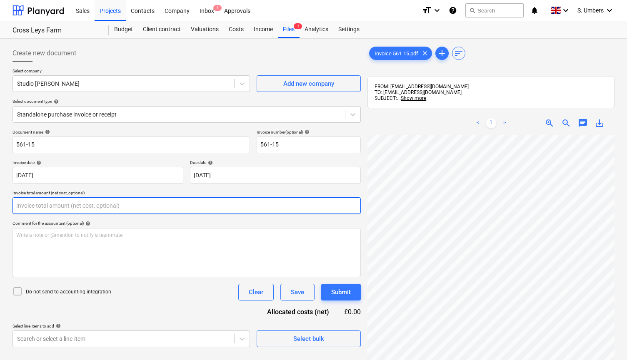
click at [38, 201] on input "text" at bounding box center [186, 205] width 348 height 17
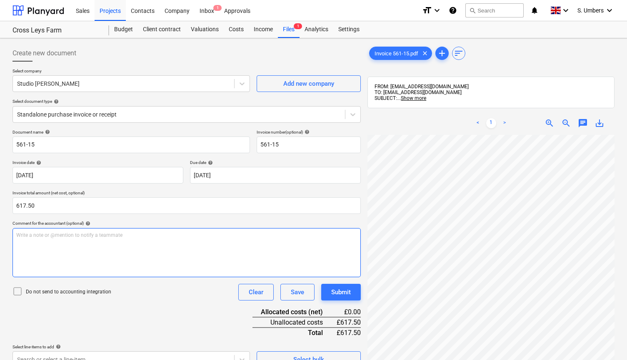
click at [27, 237] on p "Write a note or @mention to notify a teammate [PERSON_NAME]" at bounding box center [186, 235] width 341 height 7
click at [59, 286] on div "Do not send to accounting integration" at bounding box center [61, 292] width 99 height 12
click at [18, 232] on span "architect" at bounding box center [26, 235] width 20 height 6
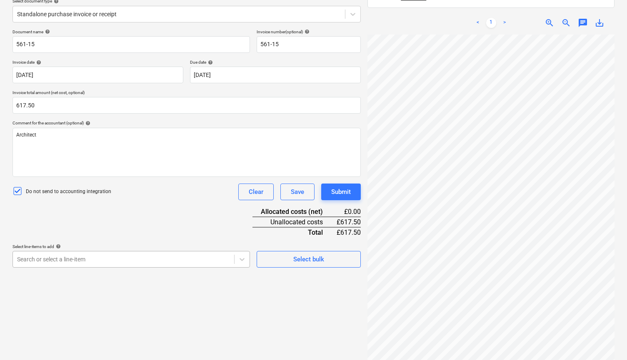
click at [187, 255] on body "This website stores cookies on your computer. These cookies are used to collect…" at bounding box center [313, 84] width 627 height 368
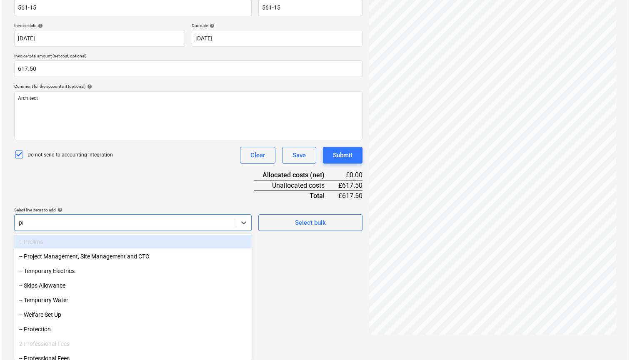
scroll to position [118, 0]
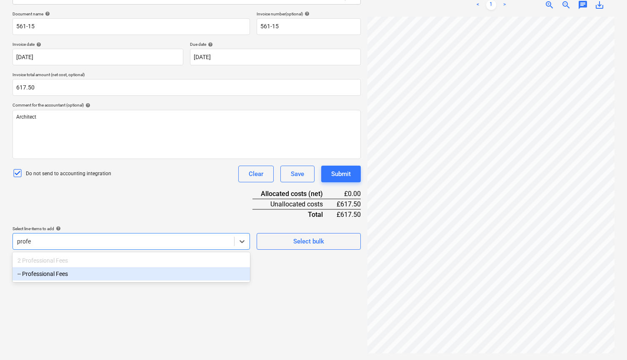
click at [174, 273] on div "-- Professional Fees" at bounding box center [130, 273] width 237 height 13
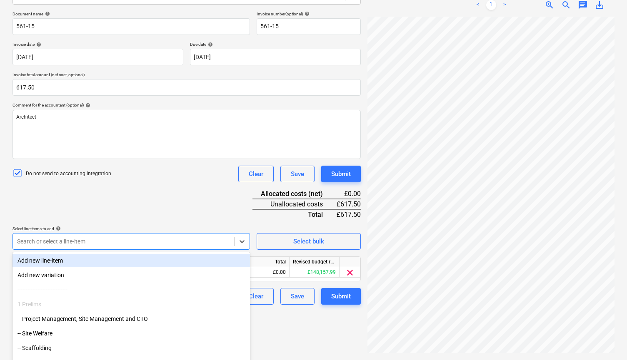
click at [158, 210] on div "Document name help 561-15 Invoice number (optional) help 561-15 Invoice date he…" at bounding box center [186, 158] width 348 height 294
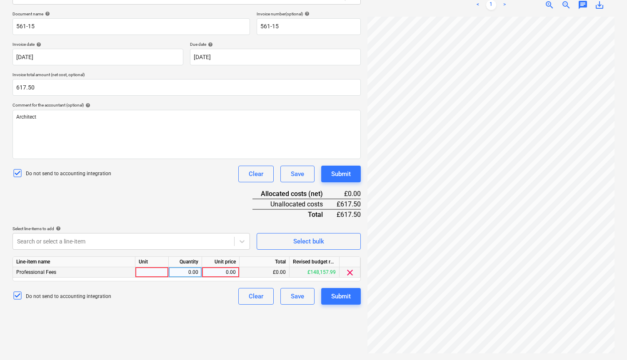
click at [161, 271] on div at bounding box center [151, 272] width 33 height 10
click at [222, 270] on div "0.00" at bounding box center [220, 272] width 30 height 10
click at [335, 301] on button "Submit" at bounding box center [341, 296] width 40 height 17
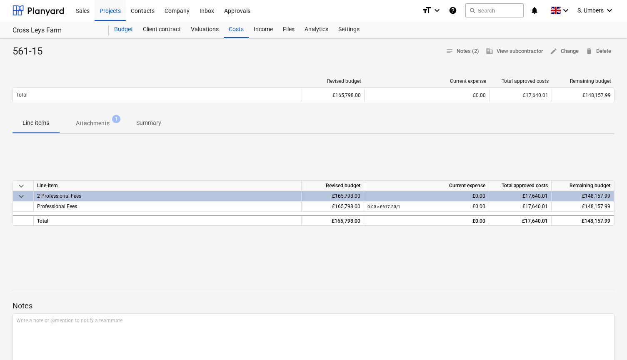
click at [115, 26] on div "Budget" at bounding box center [123, 29] width 29 height 17
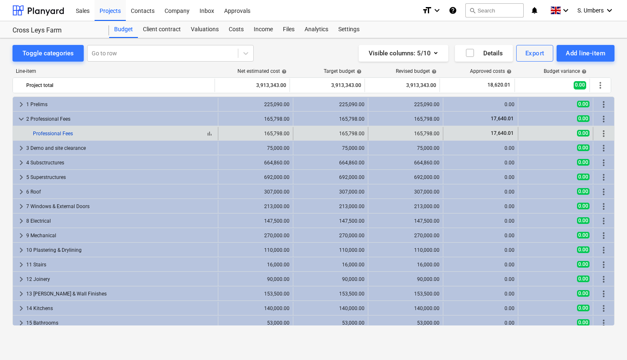
click at [58, 133] on link "Professional Fees" at bounding box center [53, 134] width 40 height 6
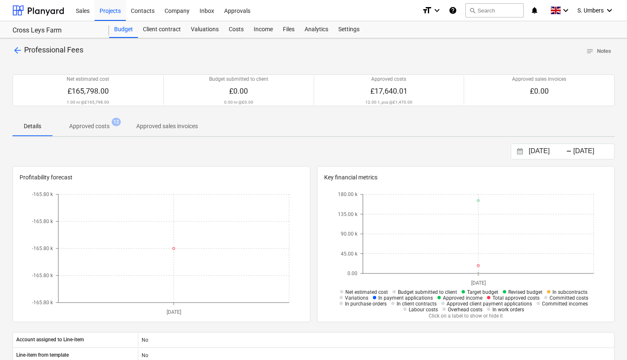
click at [146, 124] on p "Approved sales invoices" at bounding box center [167, 126] width 62 height 9
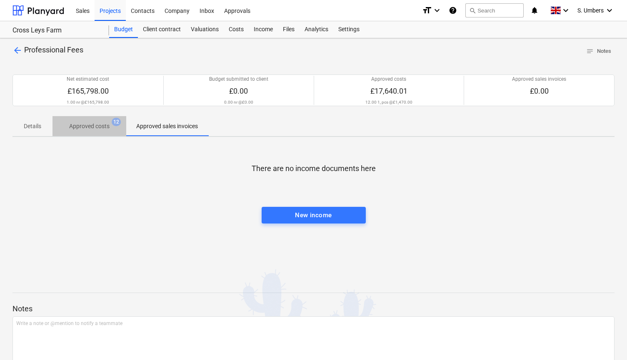
click at [102, 122] on p "Approved costs" at bounding box center [89, 126] width 40 height 9
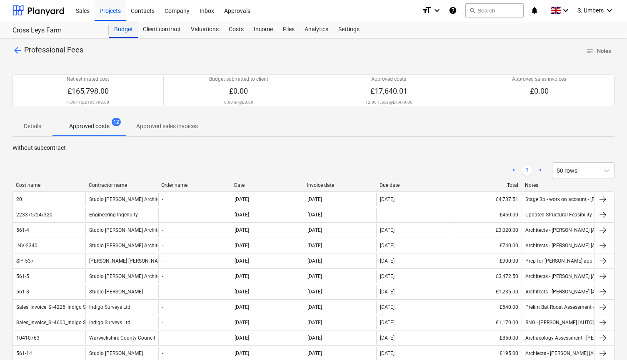
click at [135, 28] on div "Budget" at bounding box center [123, 29] width 29 height 17
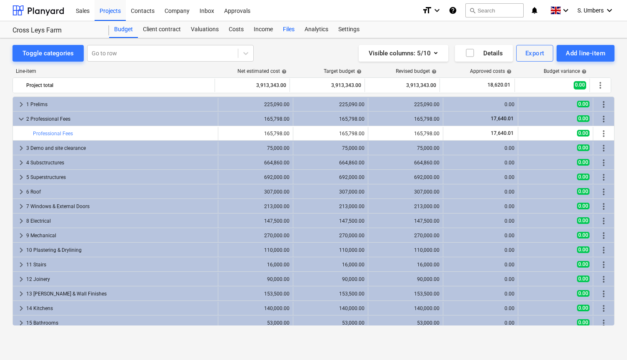
click at [286, 32] on div "Files" at bounding box center [289, 29] width 22 height 17
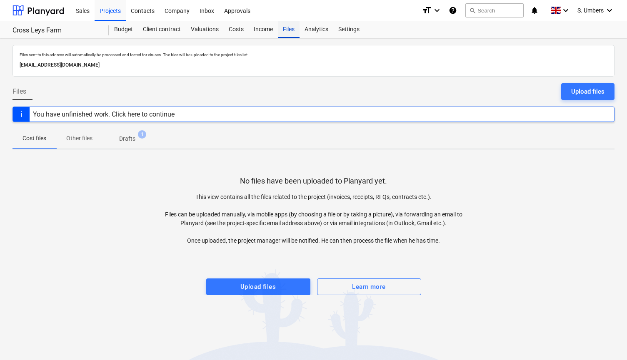
click at [294, 31] on div "Files" at bounding box center [289, 29] width 22 height 17
click at [125, 141] on p "Drafts" at bounding box center [127, 138] width 16 height 9
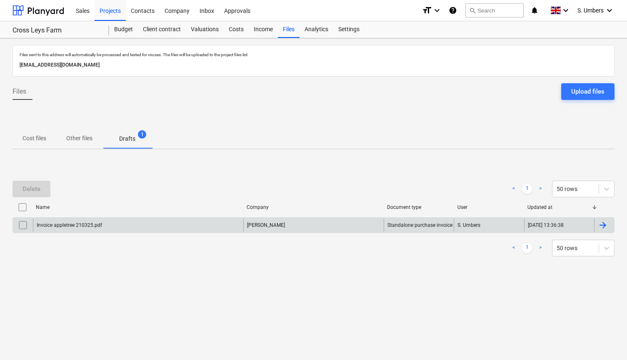
click at [24, 221] on input "checkbox" at bounding box center [22, 225] width 13 height 13
click at [37, 190] on div "Delete" at bounding box center [31, 189] width 18 height 11
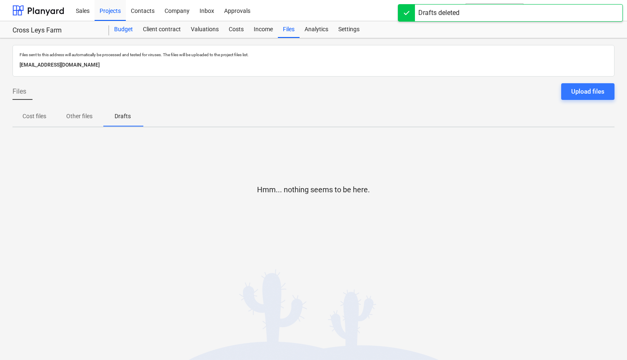
click at [122, 26] on div "Budget" at bounding box center [123, 29] width 29 height 17
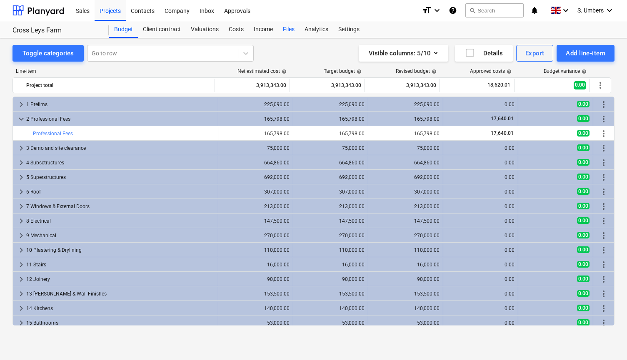
click at [280, 28] on div "Files" at bounding box center [289, 29] width 22 height 17
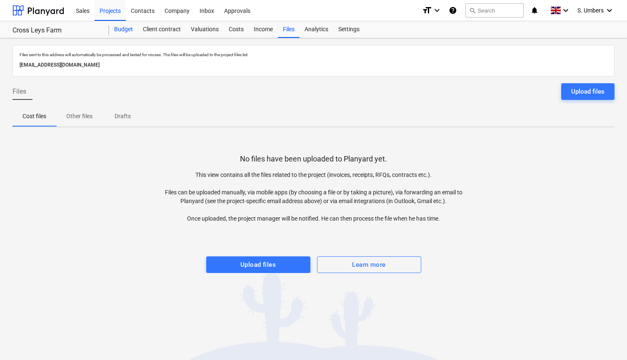
click at [124, 32] on div "Budget" at bounding box center [123, 29] width 29 height 17
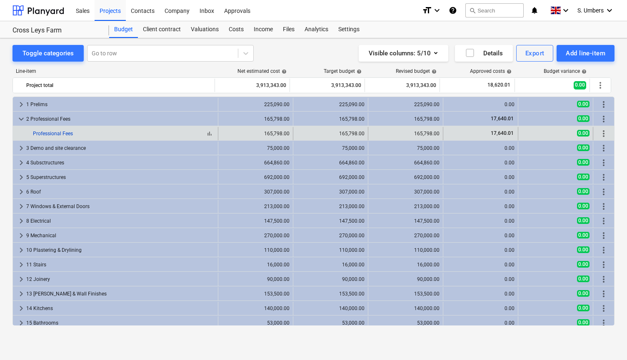
click at [58, 134] on link "Professional Fees" at bounding box center [53, 134] width 40 height 6
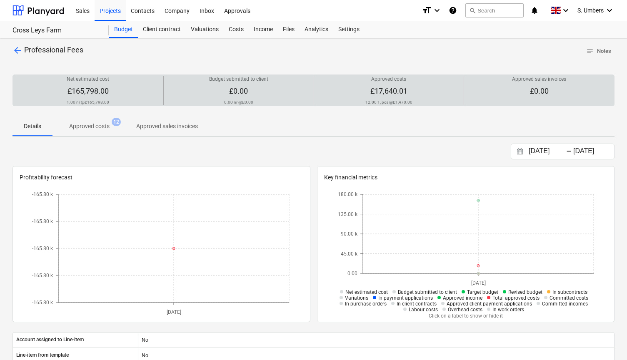
click at [388, 94] on span "£17,640.01" at bounding box center [388, 91] width 37 height 9
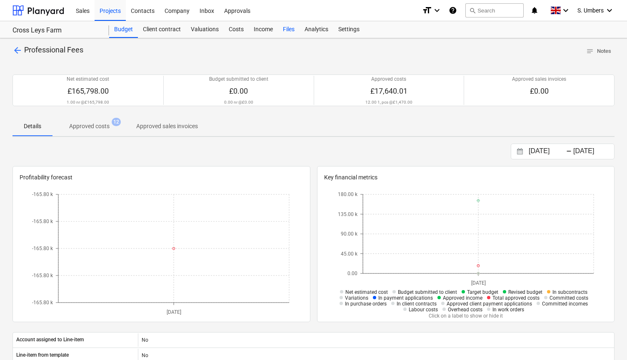
click at [288, 29] on div "Files" at bounding box center [289, 29] width 22 height 17
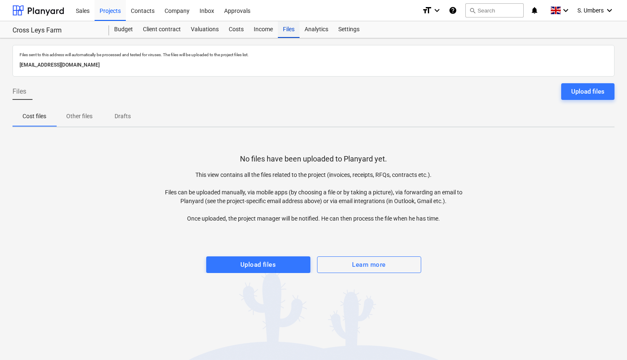
click at [282, 29] on div "Files" at bounding box center [289, 29] width 22 height 17
click at [204, 12] on div "Inbox" at bounding box center [206, 10] width 25 height 21
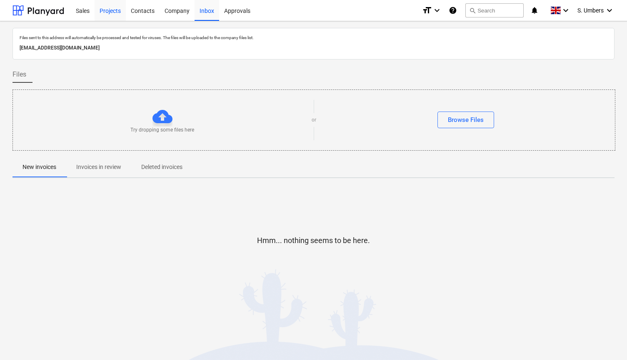
click at [115, 5] on div "Projects" at bounding box center [110, 10] width 31 height 21
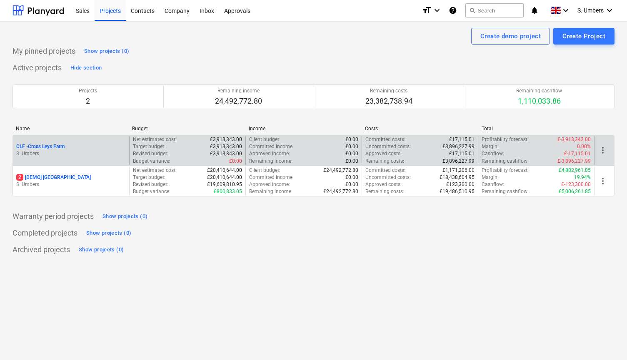
click at [57, 147] on p "CLF - Cross Leys Farm" at bounding box center [40, 146] width 48 height 7
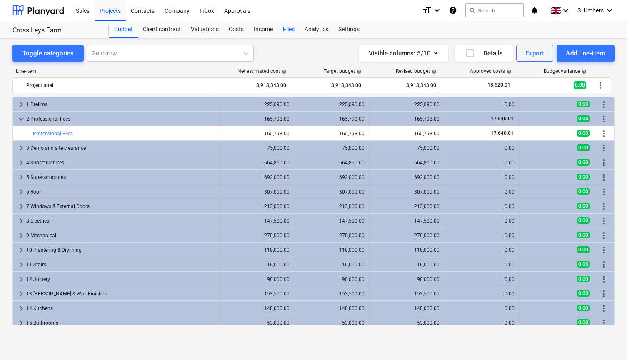
click at [282, 32] on div "Files" at bounding box center [289, 29] width 22 height 17
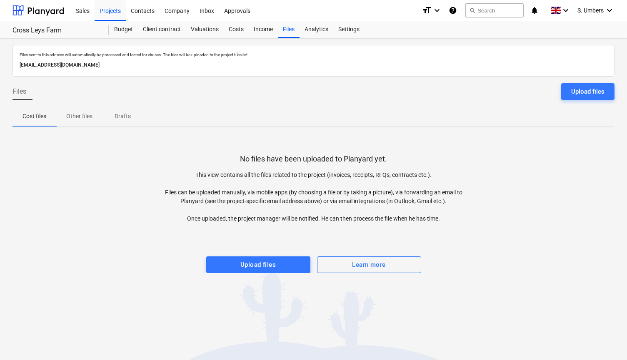
click at [123, 124] on button "Drafts" at bounding box center [122, 117] width 40 height 20
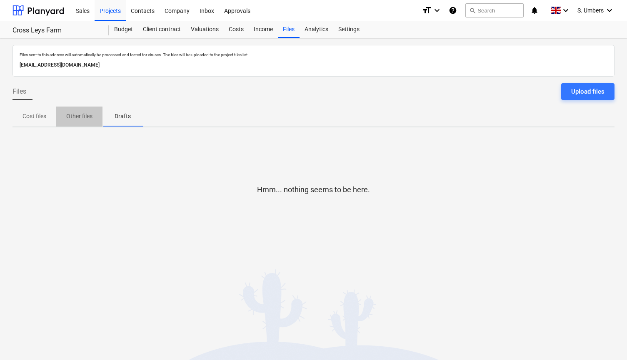
click at [77, 116] on p "Other files" at bounding box center [79, 116] width 26 height 9
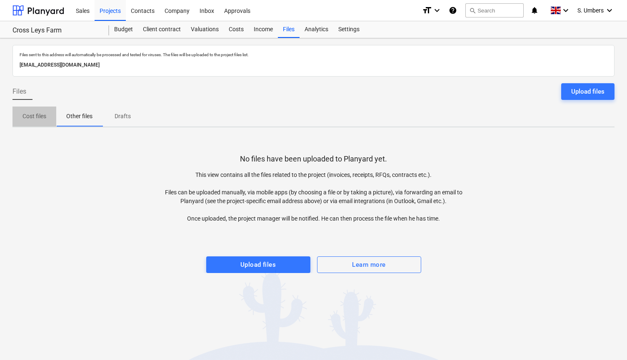
click at [28, 116] on p "Cost files" at bounding box center [34, 116] width 24 height 9
click at [122, 29] on div "Budget" at bounding box center [123, 29] width 29 height 17
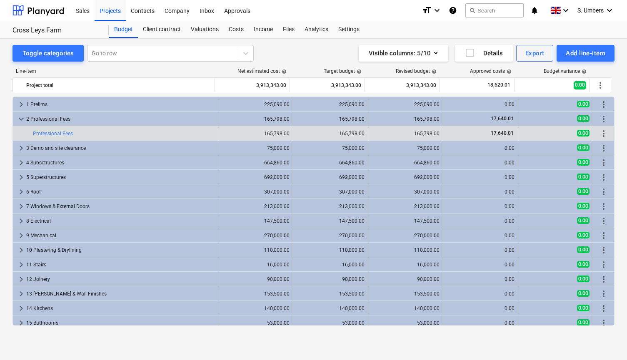
click at [61, 130] on div "bar_chart Professional Fees" at bounding box center [124, 133] width 182 height 13
click at [58, 133] on link "Professional Fees" at bounding box center [53, 134] width 40 height 6
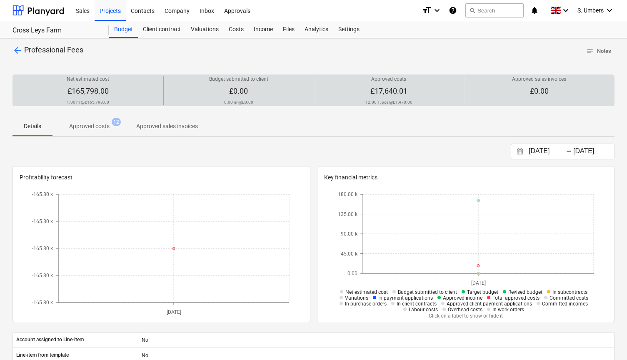
click at [378, 89] on span "£17,640.01" at bounding box center [388, 91] width 37 height 9
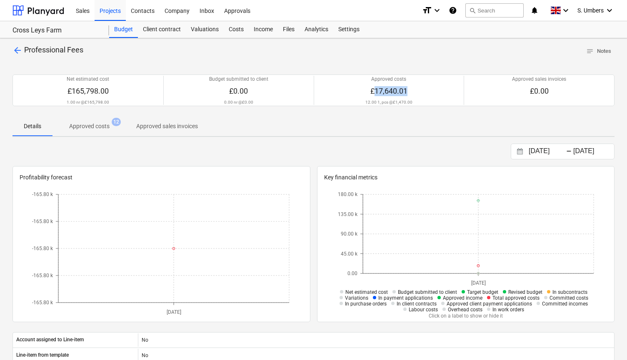
click at [84, 122] on p "Approved costs" at bounding box center [89, 126] width 40 height 9
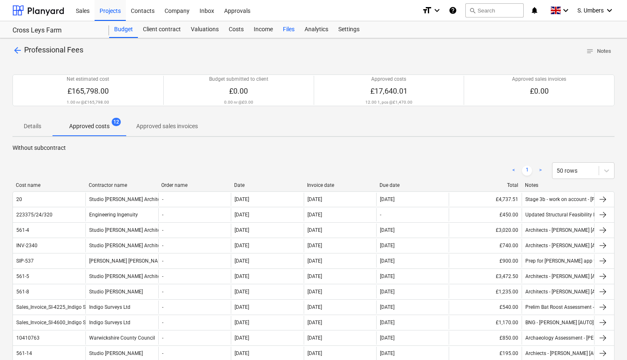
click at [292, 34] on div "Files" at bounding box center [289, 29] width 22 height 17
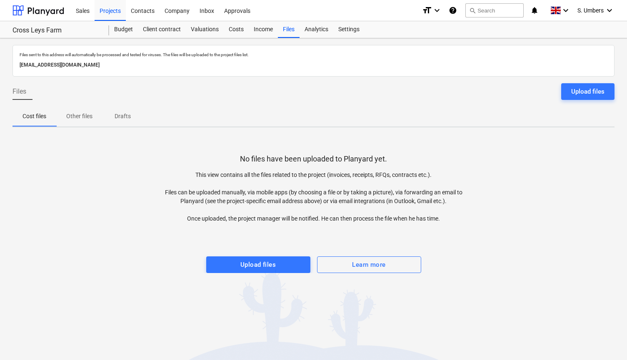
click at [99, 238] on div at bounding box center [313, 231] width 602 height 17
click at [263, 25] on div "Income" at bounding box center [263, 29] width 29 height 17
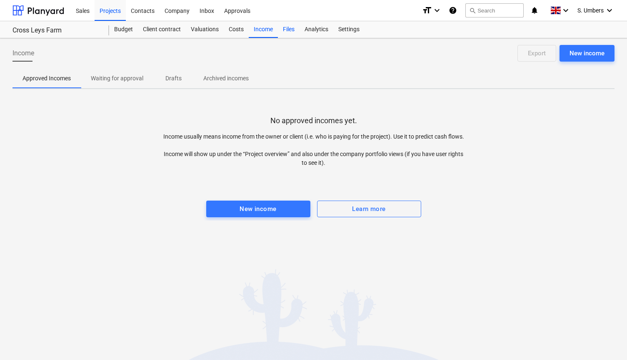
click at [287, 29] on div "Files" at bounding box center [289, 29] width 22 height 17
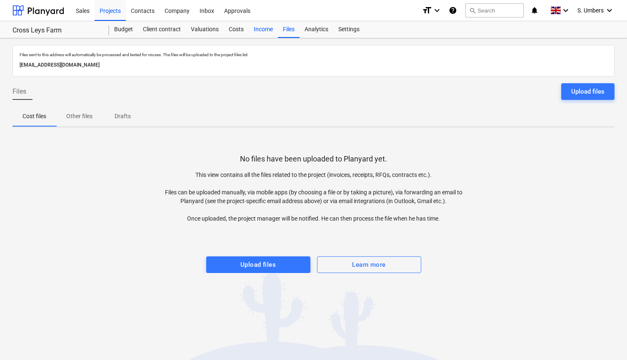
click at [263, 28] on div "Income" at bounding box center [263, 29] width 29 height 17
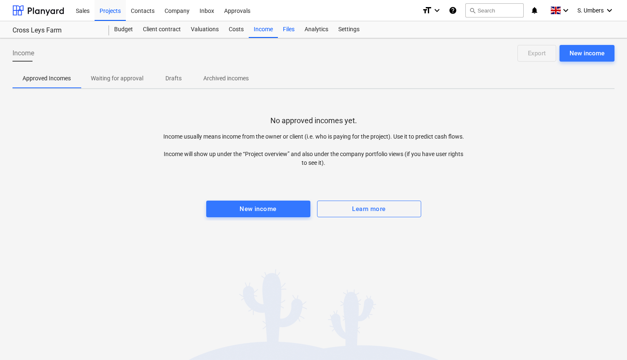
click at [278, 26] on div "Files" at bounding box center [289, 29] width 22 height 17
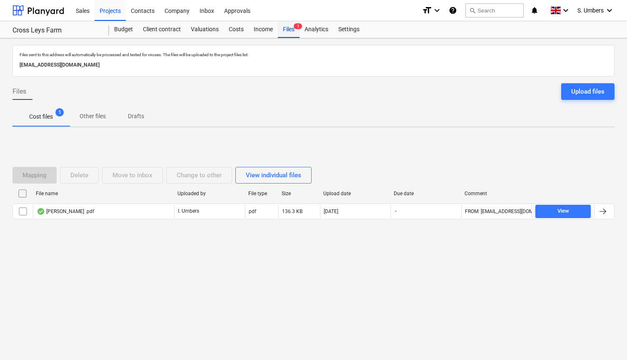
click at [290, 28] on div "Files 1" at bounding box center [289, 29] width 22 height 17
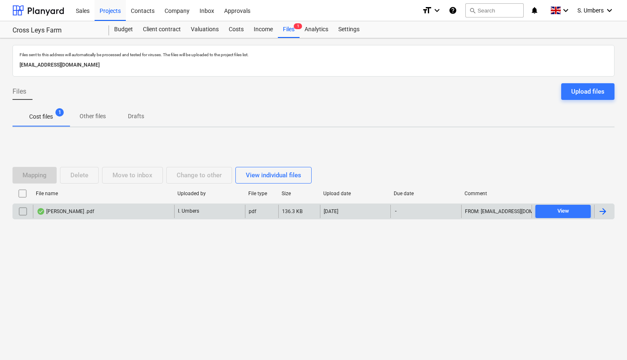
click at [65, 207] on div "[PERSON_NAME] .pdf" at bounding box center [103, 211] width 141 height 13
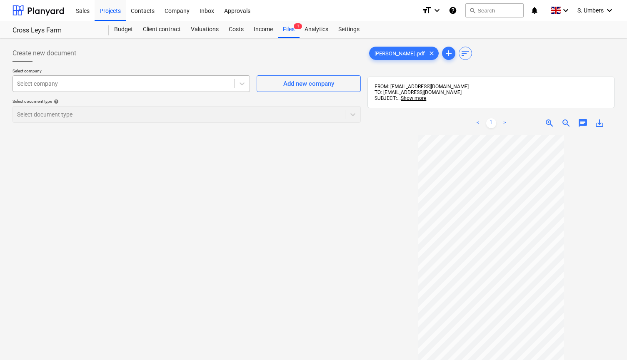
click at [107, 82] on div at bounding box center [123, 84] width 213 height 8
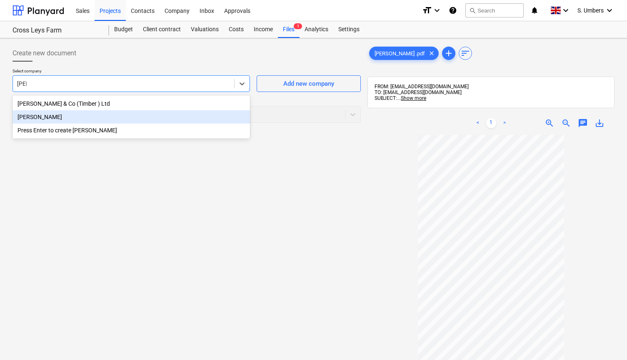
click at [63, 121] on div "[PERSON_NAME]" at bounding box center [130, 116] width 237 height 13
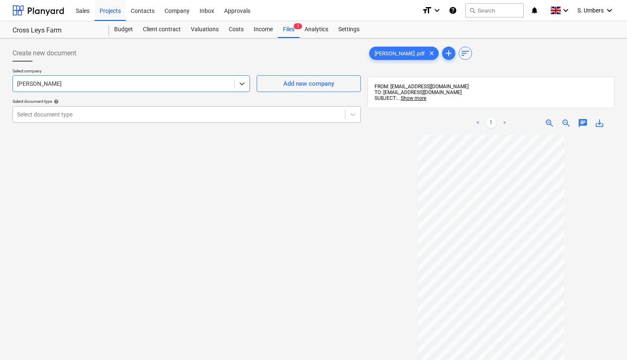
click at [58, 115] on div "Select document type" at bounding box center [179, 114] width 324 height 7
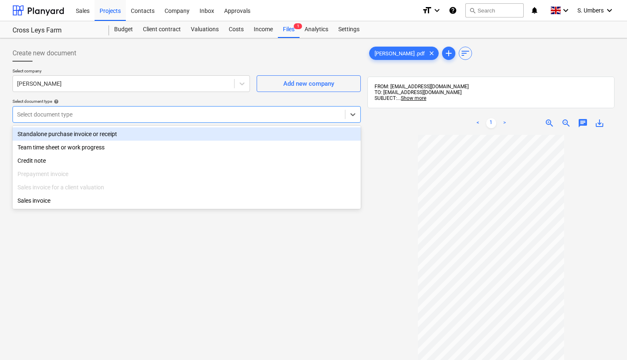
click at [47, 133] on div "Standalone purchase invoice or receipt" at bounding box center [186, 133] width 348 height 13
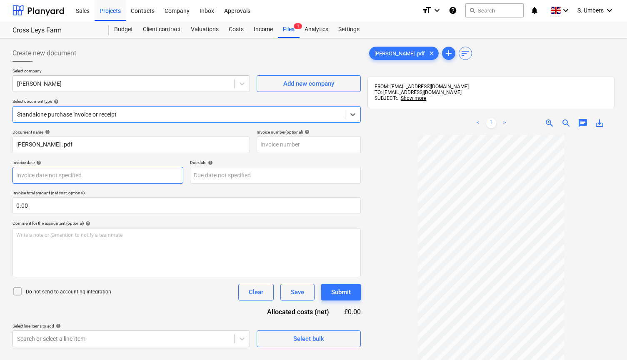
click at [38, 174] on body "This website stores cookies on your computer. These cookies are used to collect…" at bounding box center [313, 184] width 627 height 368
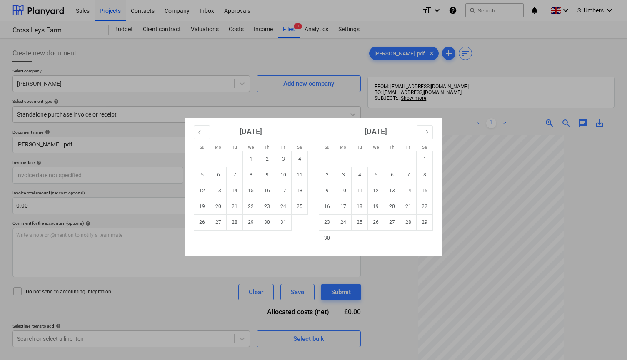
click at [348, 61] on div "Su Mo Tu We Th Fr Sa Su Mo Tu We Th Fr Sa [DATE] 1 2 3 4 5 6 7 8 9 10 11 12 13 …" at bounding box center [313, 180] width 627 height 360
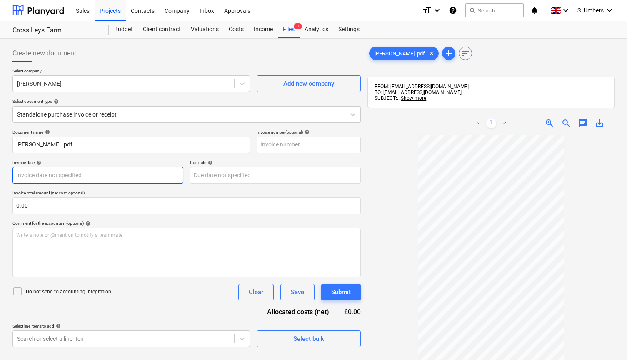
click at [31, 173] on body "This website stores cookies on your computer. These cookies are used to collect…" at bounding box center [313, 184] width 627 height 368
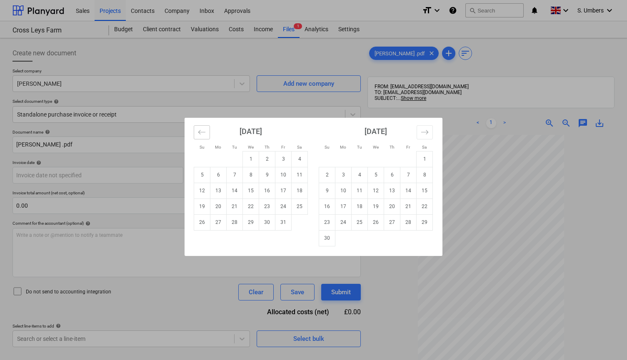
click at [199, 133] on icon "Move backward to switch to the previous month." at bounding box center [202, 132] width 8 height 8
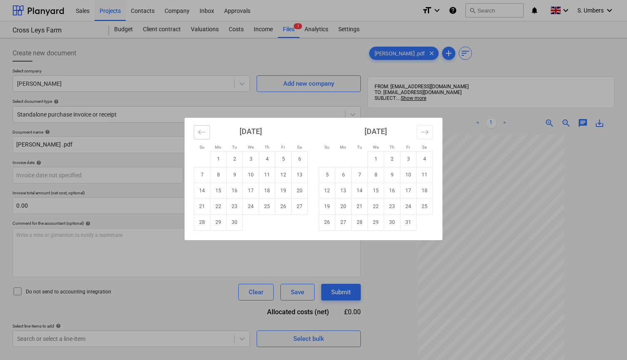
click at [199, 133] on icon "Move backward to switch to the previous month." at bounding box center [202, 132] width 8 height 8
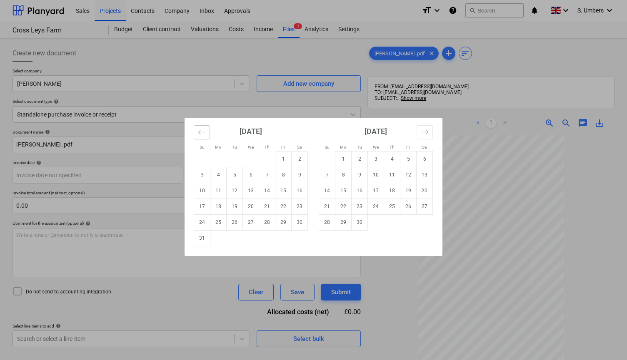
click at [199, 133] on icon "Move backward to switch to the previous month." at bounding box center [202, 132] width 8 height 8
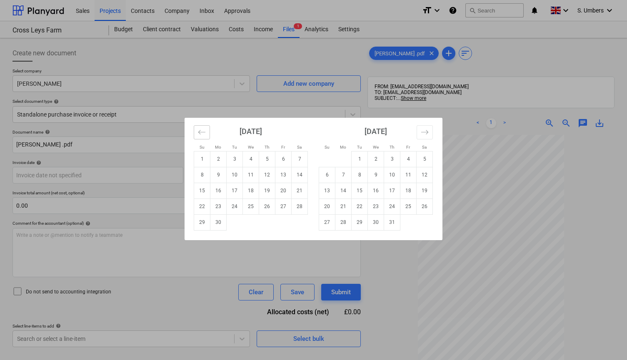
click at [199, 133] on icon "Move backward to switch to the previous month." at bounding box center [202, 132] width 8 height 8
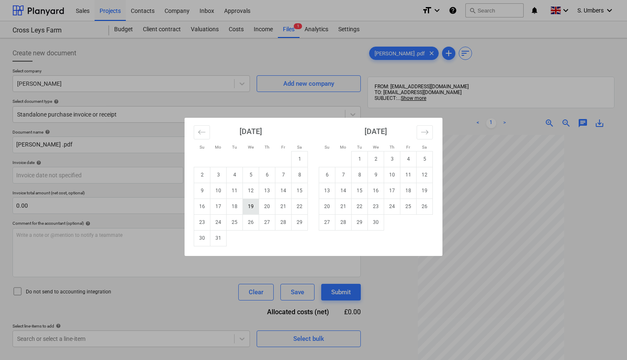
click at [249, 204] on td "19" at bounding box center [251, 207] width 16 height 16
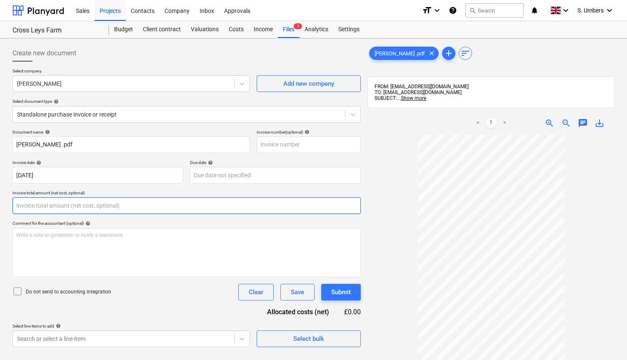
click at [52, 204] on input "text" at bounding box center [186, 205] width 348 height 17
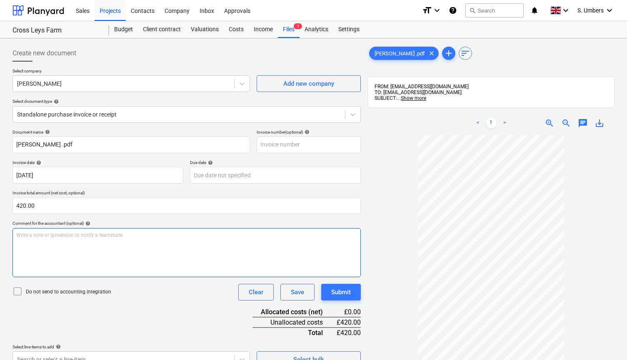
click at [52, 237] on p "Write a note or @mention to notify a teammate [PERSON_NAME]" at bounding box center [186, 235] width 341 height 7
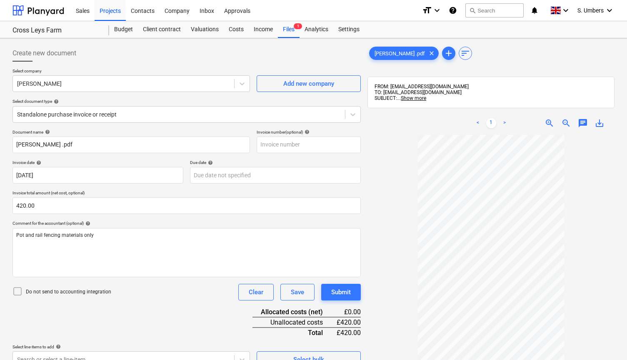
click at [22, 294] on div at bounding box center [18, 292] width 13 height 12
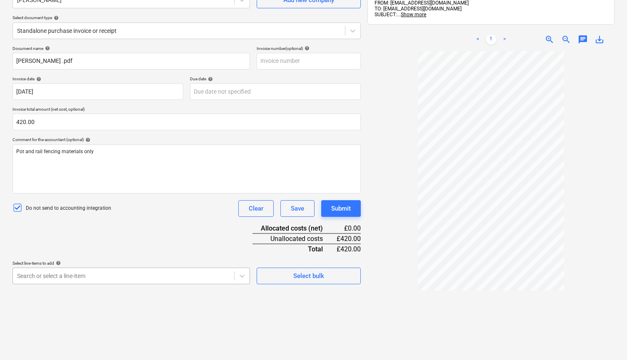
click at [89, 279] on body "This website stores cookies on your computer. These cookies are used to collect…" at bounding box center [313, 100] width 627 height 368
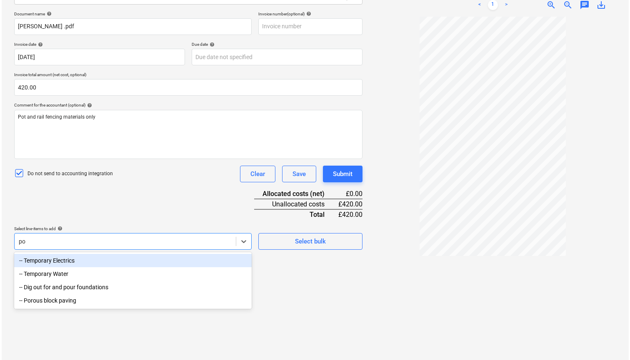
scroll to position [118, 0]
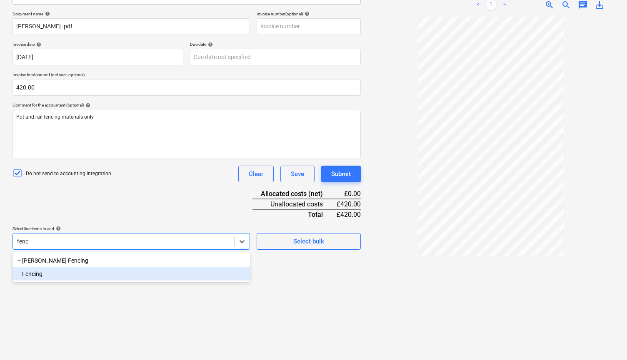
click at [74, 276] on div "-- Fencing" at bounding box center [130, 273] width 237 height 13
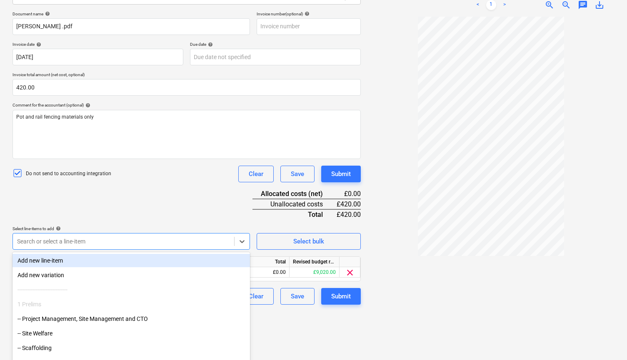
click at [92, 224] on div "Document name help [PERSON_NAME] .pdf Invoice number (optional) help Invoice da…" at bounding box center [186, 158] width 348 height 294
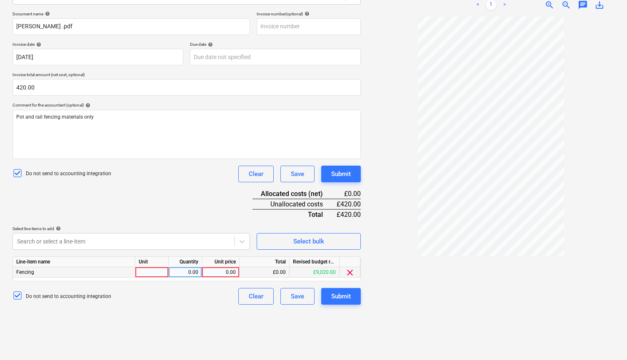
click at [145, 270] on div at bounding box center [151, 272] width 33 height 10
click at [217, 269] on div "0.00" at bounding box center [220, 272] width 30 height 10
click at [342, 294] on div "Submit" at bounding box center [341, 296] width 20 height 11
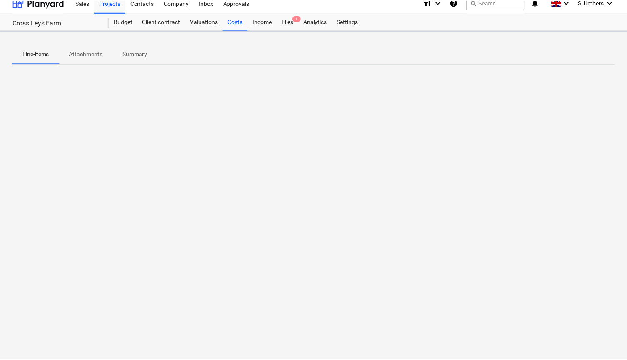
scroll to position [8, 0]
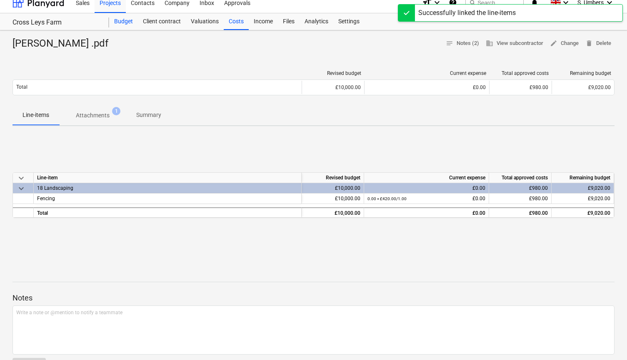
click at [125, 20] on div "Budget" at bounding box center [123, 21] width 29 height 17
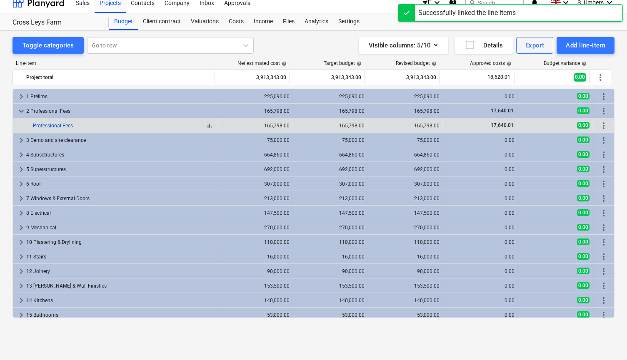
click at [62, 124] on link "Professional Fees" at bounding box center [53, 126] width 40 height 6
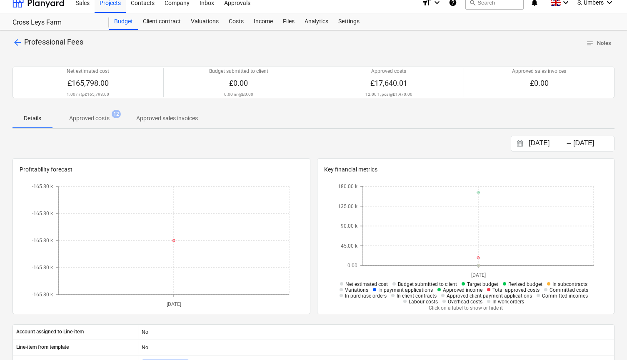
click at [213, 128] on div "arrow_back Professional Fees notes Notes Net estimated cost £165,798.00 1.00 nr…" at bounding box center [313, 287] width 627 height 515
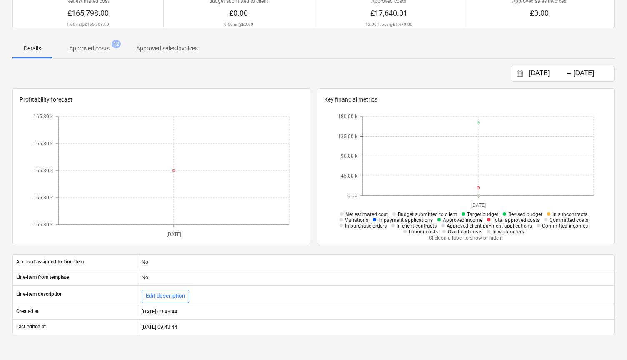
scroll to position [109, 0]
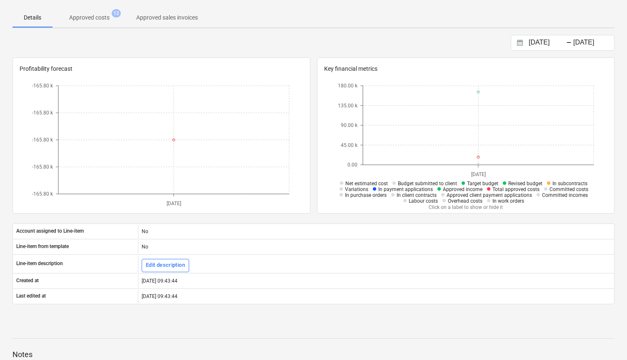
click at [98, 15] on p "Approved costs" at bounding box center [89, 17] width 40 height 9
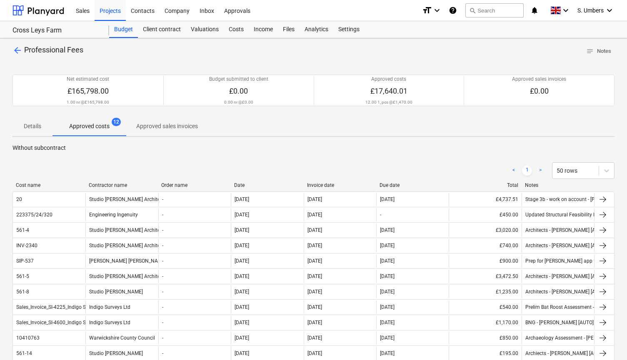
click at [152, 120] on span "Approved sales invoices" at bounding box center [167, 127] width 82 height 14
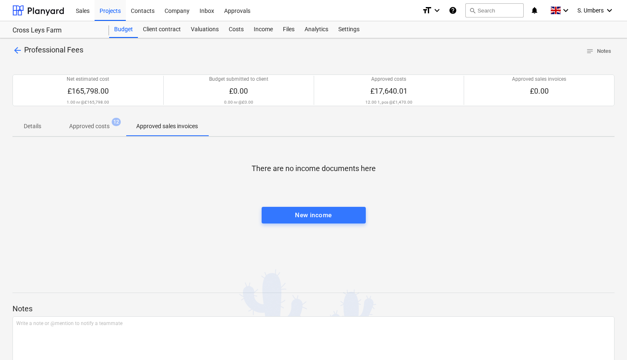
click at [101, 128] on p "Approved costs" at bounding box center [89, 126] width 40 height 9
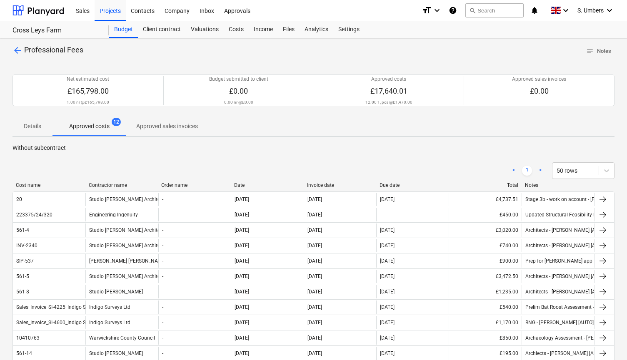
click at [35, 122] on p "Details" at bounding box center [32, 126] width 20 height 9
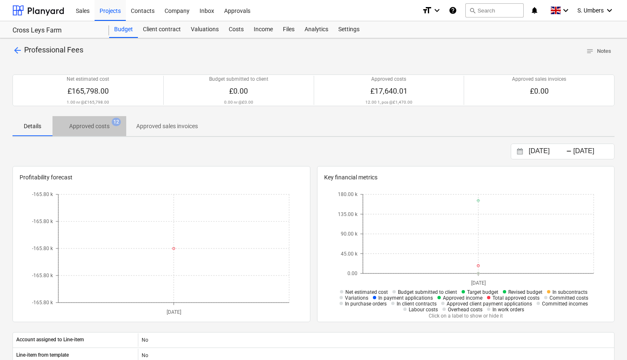
click at [79, 126] on p "Approved costs" at bounding box center [89, 126] width 40 height 9
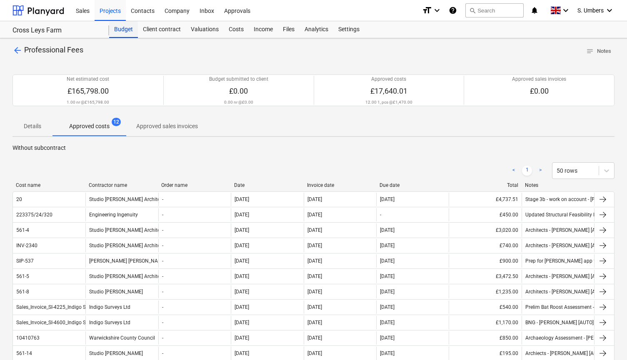
click at [119, 29] on div "Budget" at bounding box center [123, 29] width 29 height 17
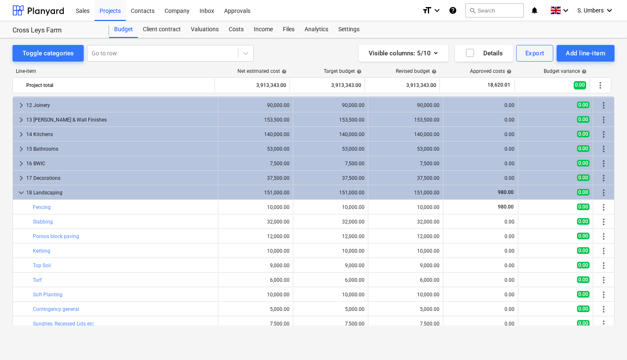
scroll to position [187, 0]
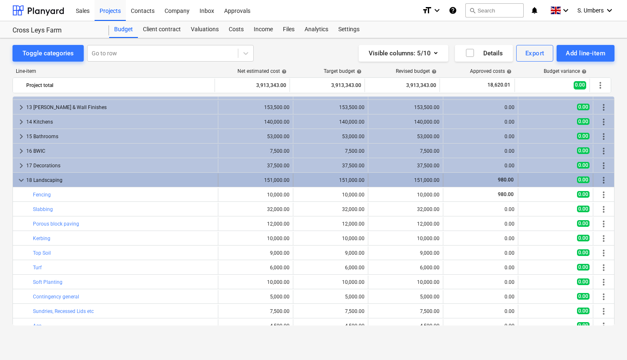
click at [20, 177] on span "keyboard_arrow_down" at bounding box center [21, 180] width 10 height 10
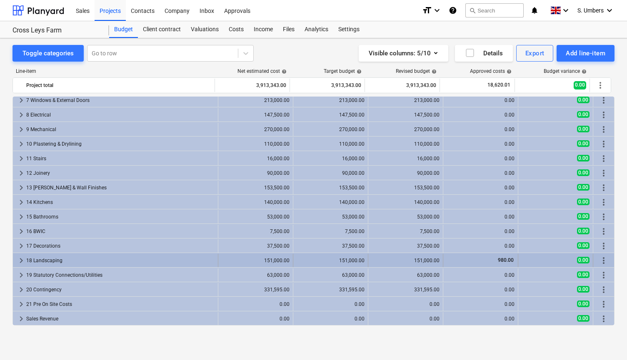
click at [48, 254] on div "18 Landscaping" at bounding box center [120, 260] width 188 height 13
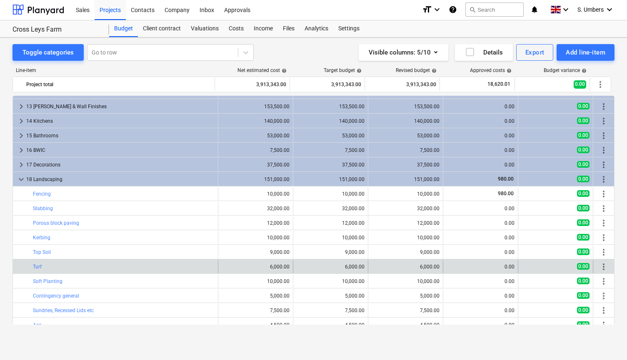
scroll to position [1, 0]
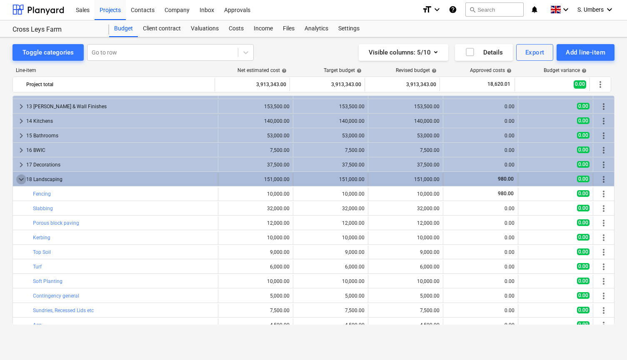
click at [21, 177] on span "keyboard_arrow_down" at bounding box center [21, 179] width 10 height 10
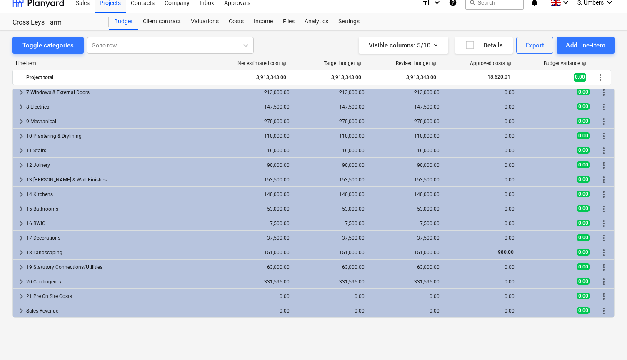
scroll to position [106, 0]
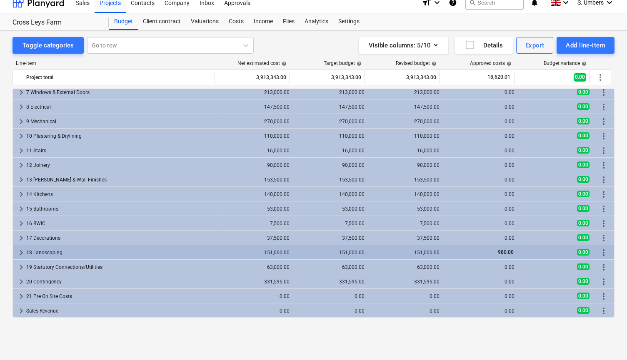
click at [56, 249] on div "18 Landscaping" at bounding box center [120, 252] width 188 height 13
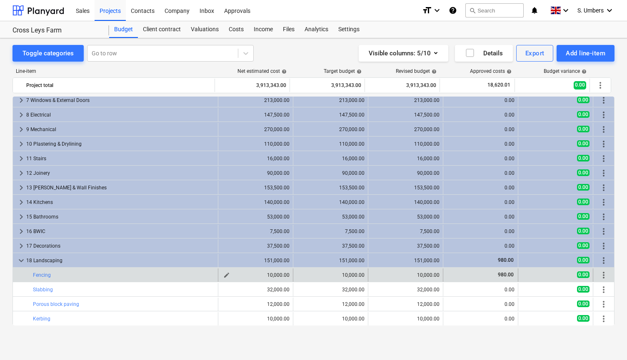
scroll to position [0, 0]
click at [50, 275] on link "Fencing" at bounding box center [42, 275] width 18 height 6
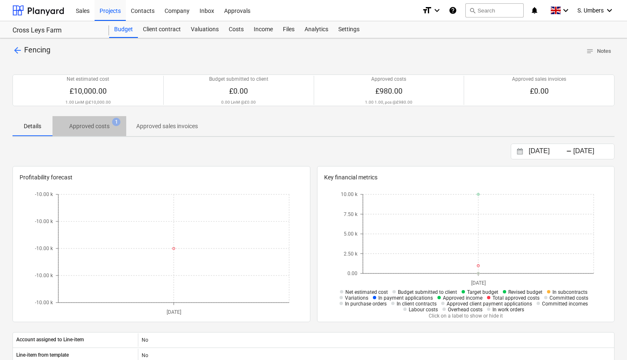
click at [110, 120] on span "Approved costs 1" at bounding box center [89, 126] width 74 height 15
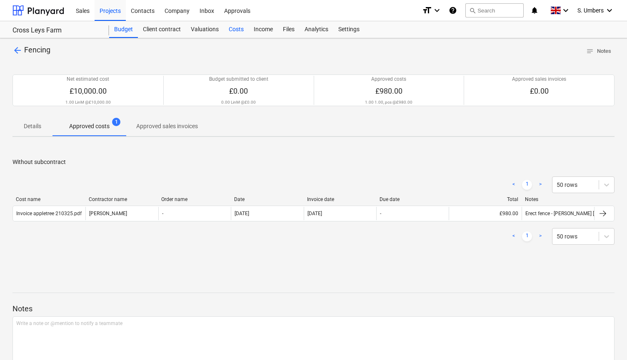
click at [238, 32] on div "Costs" at bounding box center [236, 29] width 25 height 17
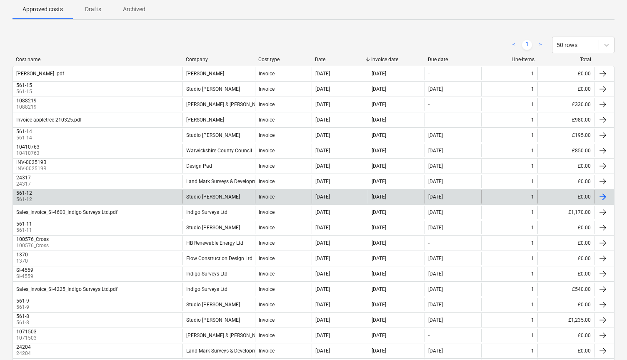
scroll to position [68, 0]
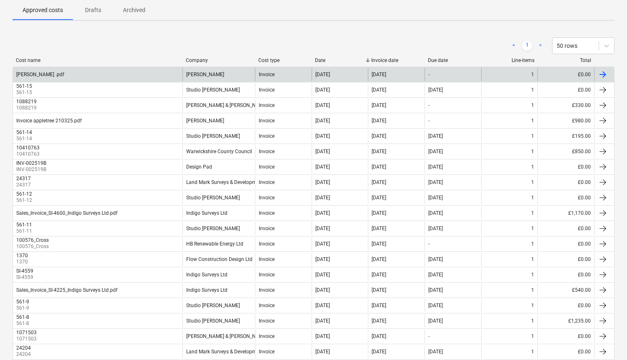
click at [63, 75] on div "[PERSON_NAME] .pdf" at bounding box center [97, 74] width 169 height 13
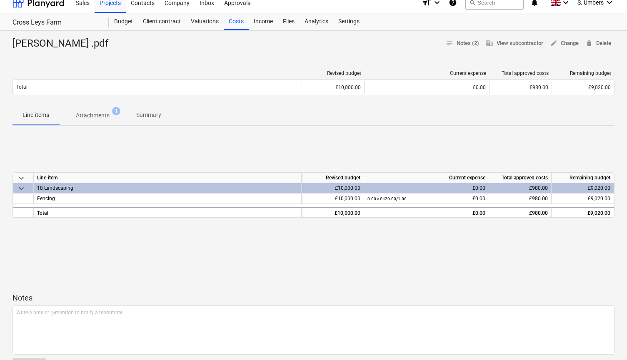
click at [98, 116] on p "Attachments" at bounding box center [93, 115] width 34 height 9
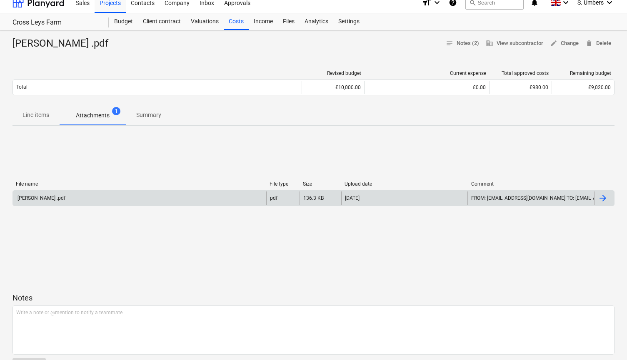
click at [54, 197] on div "[PERSON_NAME] .pdf" at bounding box center [139, 198] width 253 height 13
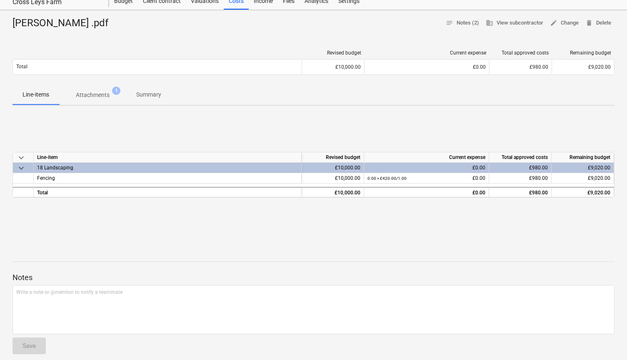
scroll to position [27, 0]
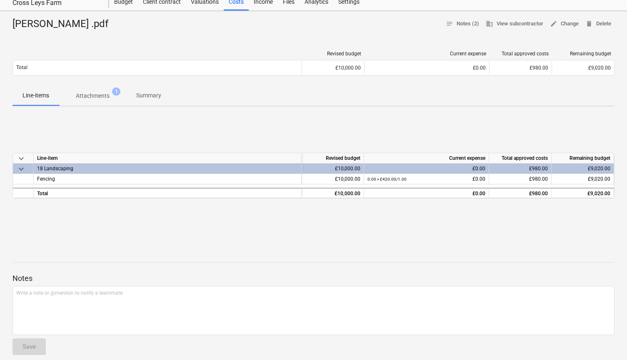
click at [47, 167] on div "18 Landscaping" at bounding box center [167, 169] width 261 height 10
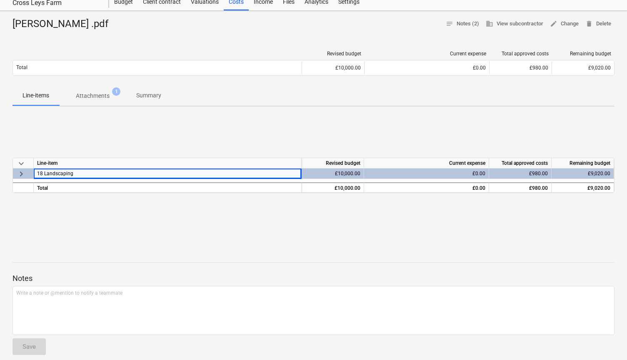
click at [64, 174] on div "18 Landscaping" at bounding box center [167, 174] width 261 height 10
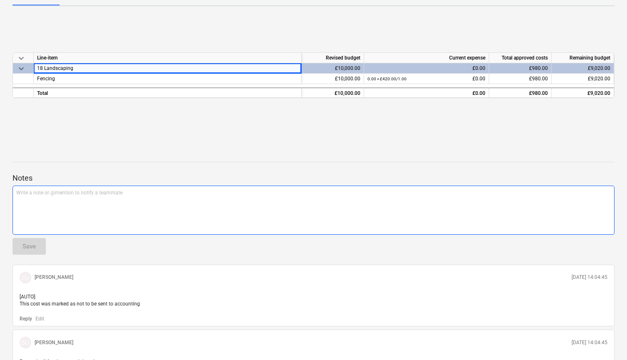
scroll to position [125, 0]
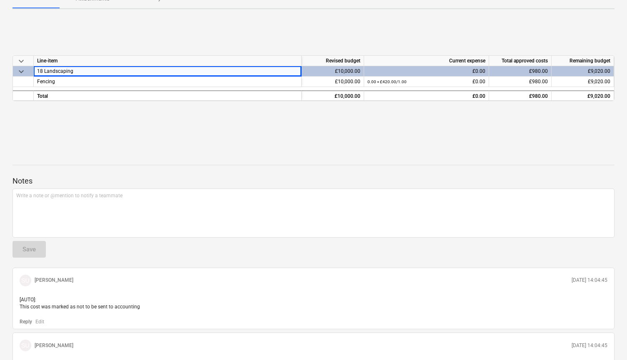
click at [350, 70] on div "£10,000.00" at bounding box center [332, 71] width 62 height 10
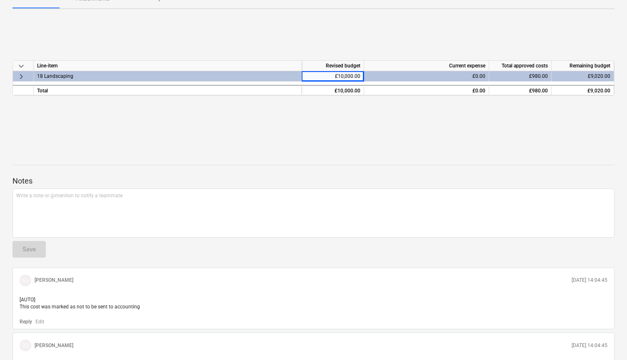
click at [530, 74] on div "£980.00" at bounding box center [520, 76] width 62 height 10
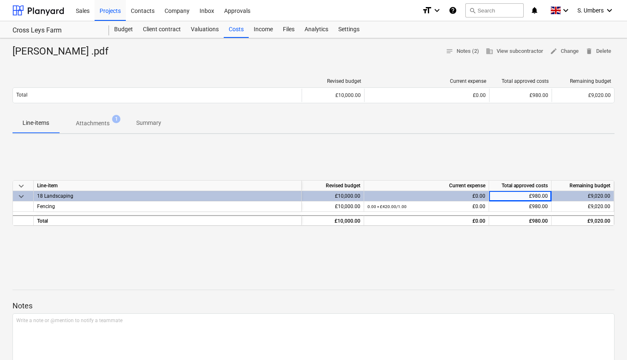
scroll to position [0, 0]
click at [94, 120] on p "Attachments" at bounding box center [93, 123] width 34 height 9
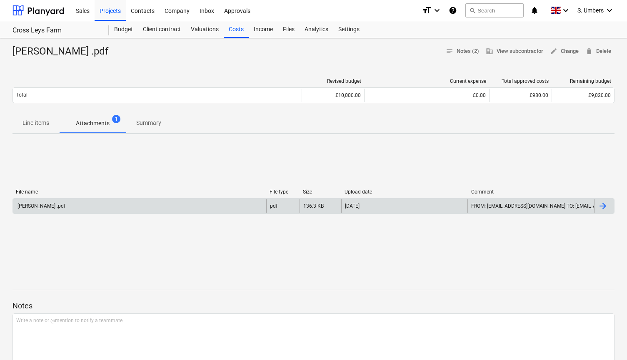
click at [329, 205] on div "136.3 KB" at bounding box center [320, 205] width 42 height 13
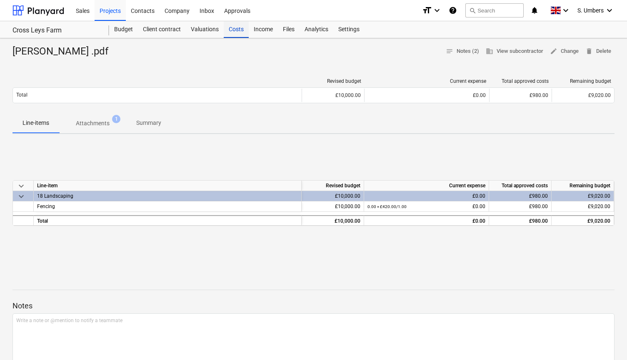
click at [228, 29] on div "Costs" at bounding box center [236, 29] width 25 height 17
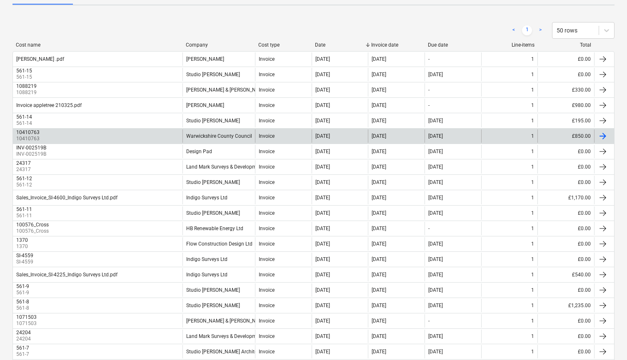
scroll to position [82, 0]
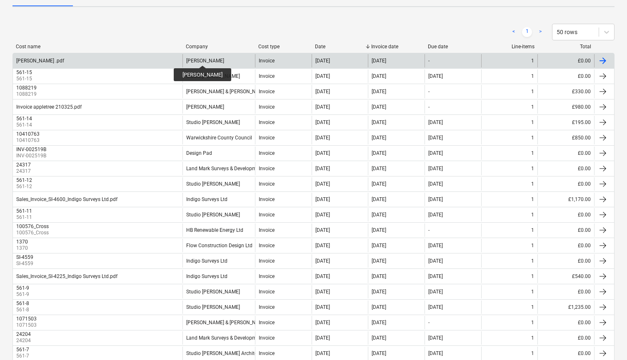
click at [196, 58] on div "[PERSON_NAME]" at bounding box center [205, 61] width 38 height 6
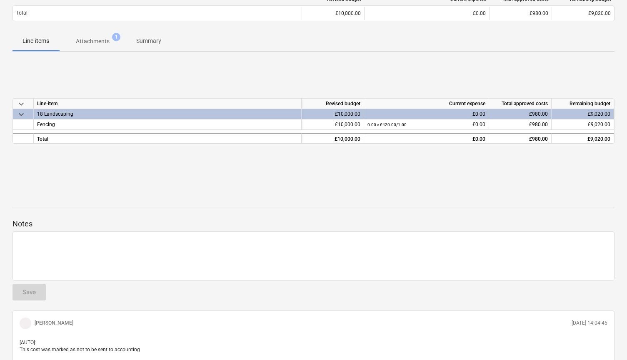
scroll to position [8, 0]
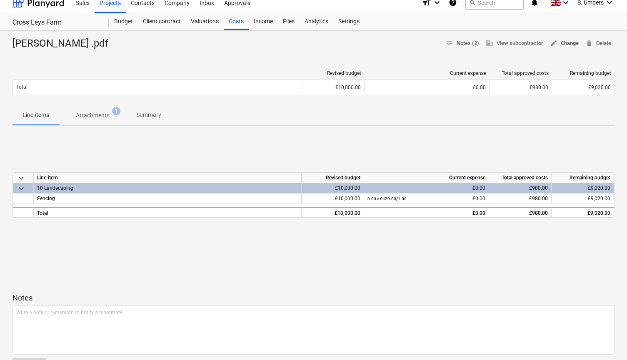
click at [570, 42] on span "edit Change" at bounding box center [564, 44] width 29 height 10
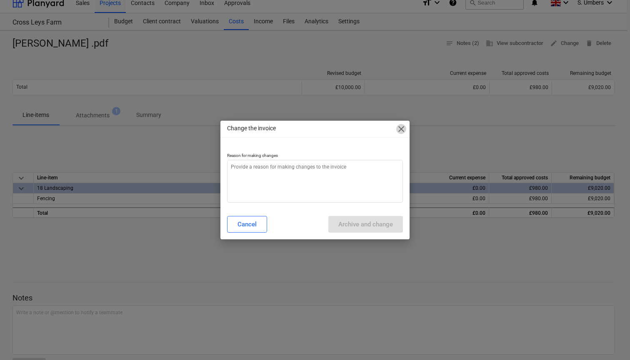
click at [401, 126] on span "close" at bounding box center [401, 129] width 10 height 10
type textarea "x"
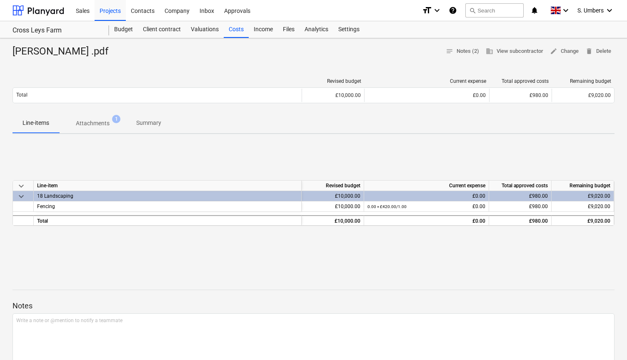
scroll to position [0, 0]
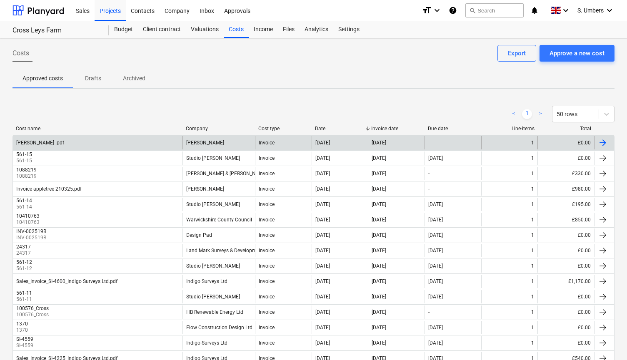
click at [45, 139] on div "[PERSON_NAME] .pdf" at bounding box center [97, 142] width 169 height 13
click at [604, 145] on div at bounding box center [603, 143] width 10 height 10
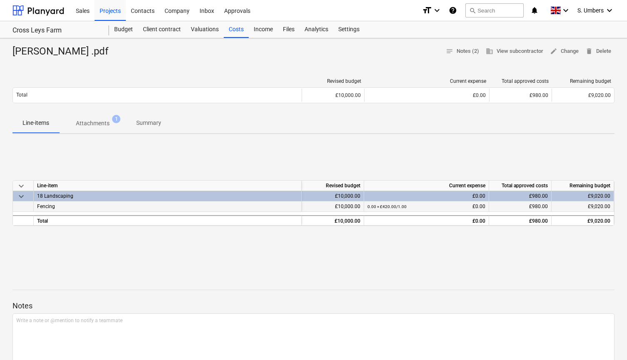
click at [369, 207] on small "0.00 × £420.00 / 1.00" at bounding box center [386, 206] width 39 height 5
click at [381, 207] on small "0.00 × £420.00 / 1.00" at bounding box center [386, 206] width 39 height 5
click at [374, 204] on small "0.00 × £420.00 / 1.00" at bounding box center [386, 206] width 39 height 5
click at [454, 203] on div "0.00 × £420.00 / 1.00 £0.00" at bounding box center [426, 207] width 118 height 10
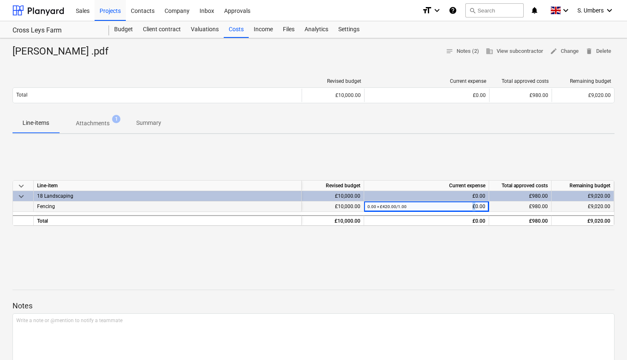
click at [454, 203] on div "0.00 × £420.00 / 1.00 £0.00" at bounding box center [426, 207] width 118 height 10
click at [516, 204] on div "£980.00" at bounding box center [520, 207] width 62 height 10
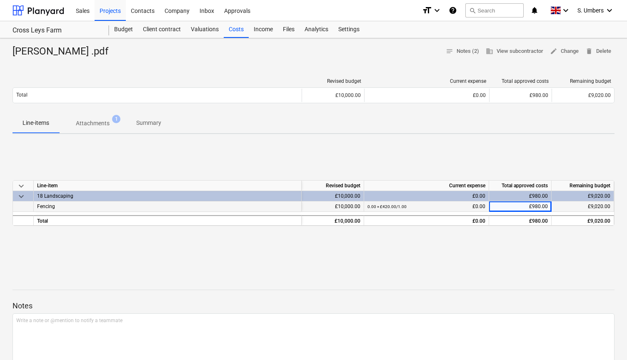
click at [378, 205] on small "0.00 × £420.00 / 1.00" at bounding box center [386, 206] width 39 height 5
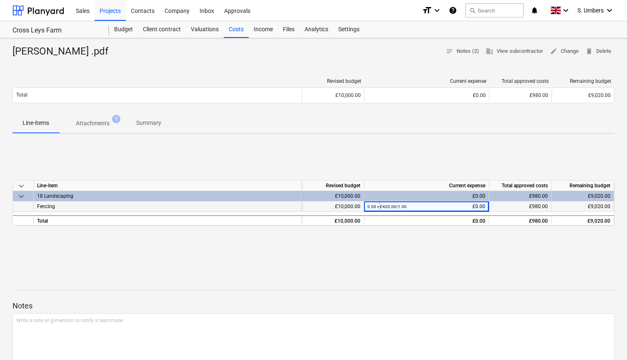
click at [378, 205] on small "0.00 × £420.00 / 1.00" at bounding box center [386, 206] width 39 height 5
click at [371, 206] on small "0.00 × £420.00 / 1.00" at bounding box center [386, 206] width 39 height 5
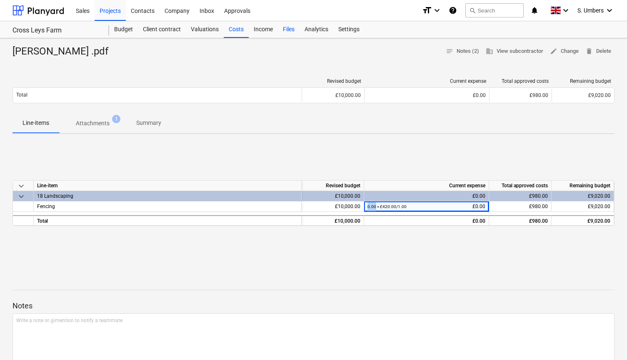
click at [288, 23] on div "Files" at bounding box center [289, 29] width 22 height 17
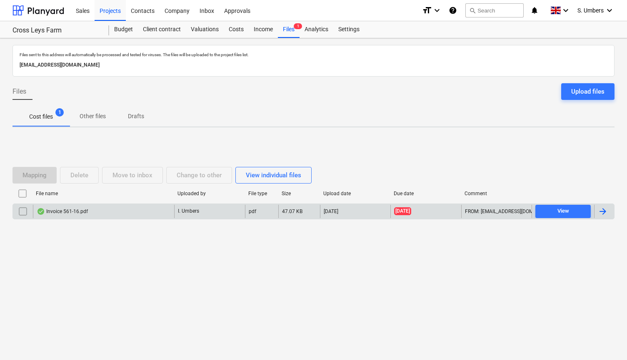
click at [65, 212] on div "Invoice 561-16.pdf" at bounding box center [62, 211] width 51 height 7
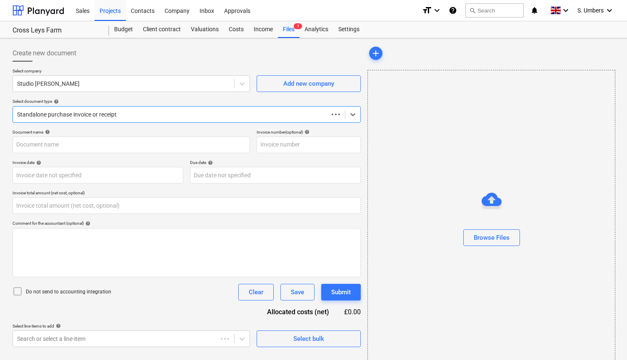
type input "0.00"
type input "561-16"
type input "16 Jul 2025"
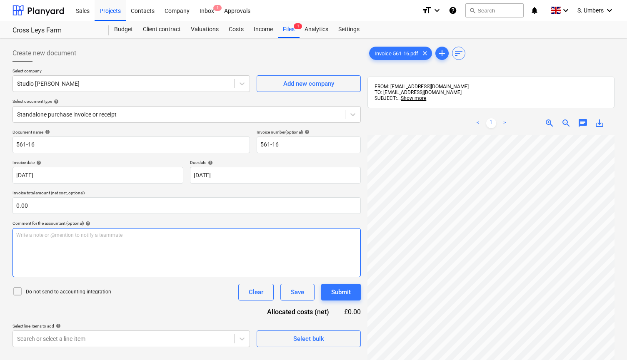
click at [39, 250] on div "Write a note or @mention to notify a teammate [PERSON_NAME]" at bounding box center [186, 252] width 348 height 49
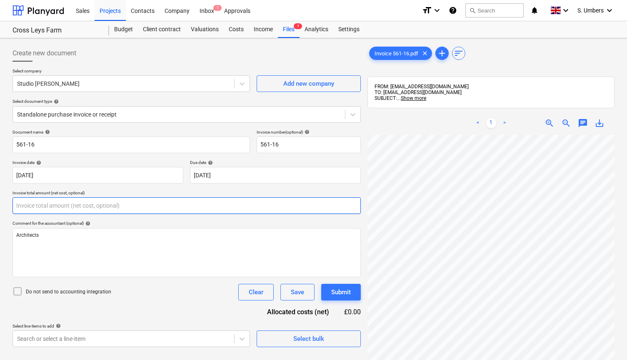
click at [44, 203] on input "text" at bounding box center [186, 205] width 348 height 17
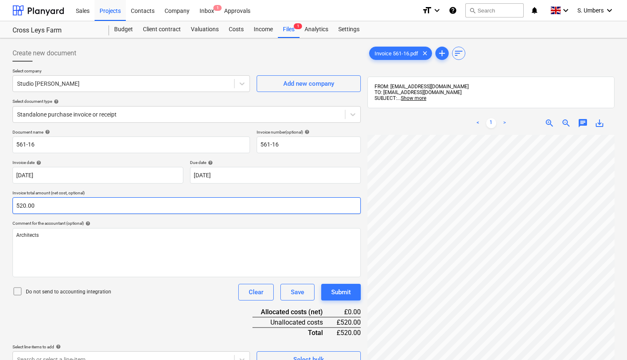
type input "520.00"
click at [40, 293] on p "Do not send to accounting integration" at bounding box center [68, 292] width 85 height 7
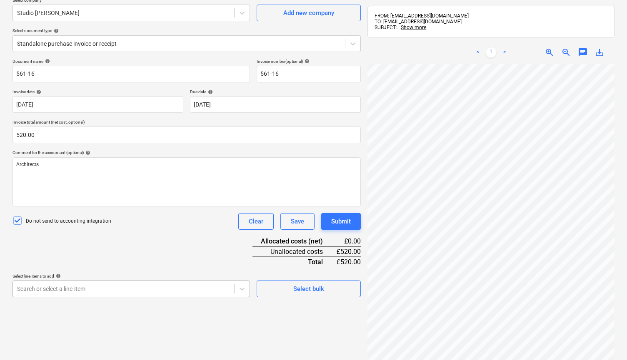
click at [44, 294] on body "This website stores cookies on your computer. These cookies are used to collect…" at bounding box center [313, 113] width 627 height 368
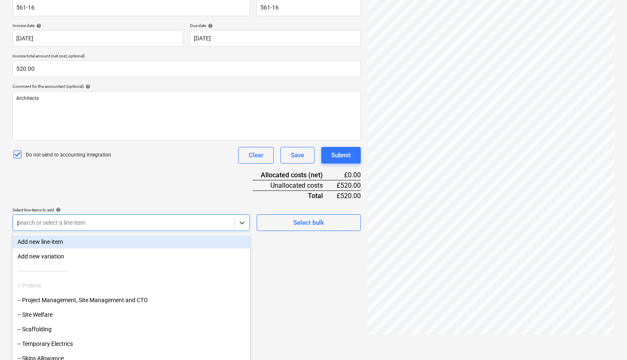
scroll to position [118, 0]
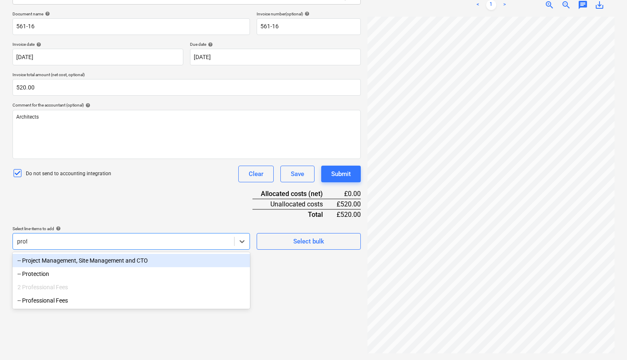
type input "profe"
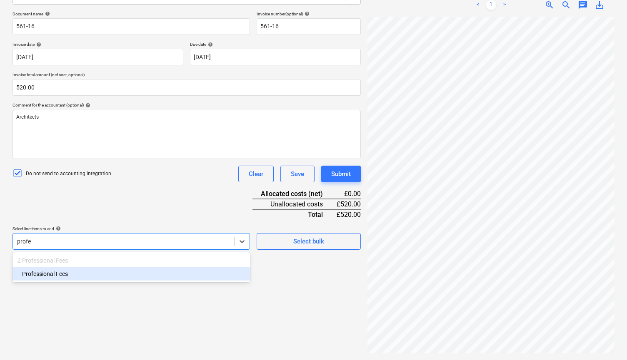
click at [55, 277] on div "-- Professional Fees" at bounding box center [130, 273] width 237 height 13
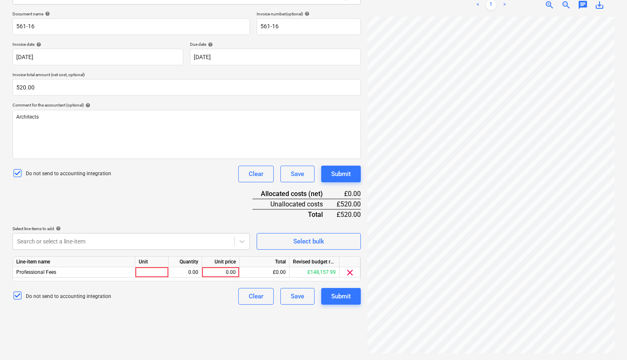
click at [88, 211] on div "Document name help 561-16 Invoice number (optional) help 561-16 Invoice date he…" at bounding box center [186, 158] width 348 height 294
click at [222, 270] on div "0.00" at bounding box center [220, 272] width 30 height 10
type input "520.0"
click at [223, 288] on div "Do not send to accounting integration Clear Save Submit" at bounding box center [186, 296] width 348 height 17
click at [213, 305] on div "Create new document Select company Studio Spicer Add new company Select documen…" at bounding box center [186, 139] width 355 height 433
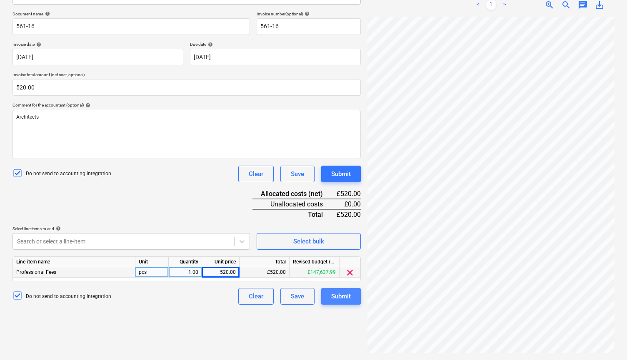
click at [336, 299] on div "Submit" at bounding box center [341, 296] width 20 height 11
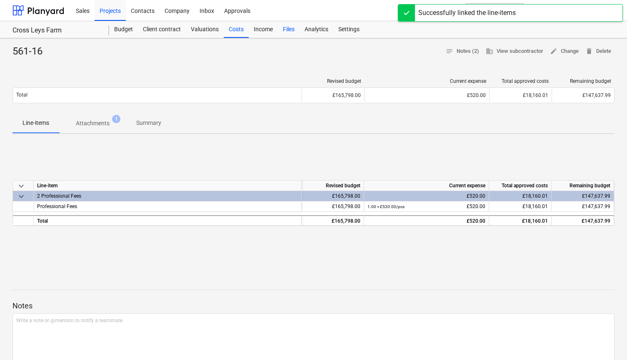
click at [285, 31] on div "Files" at bounding box center [289, 29] width 22 height 17
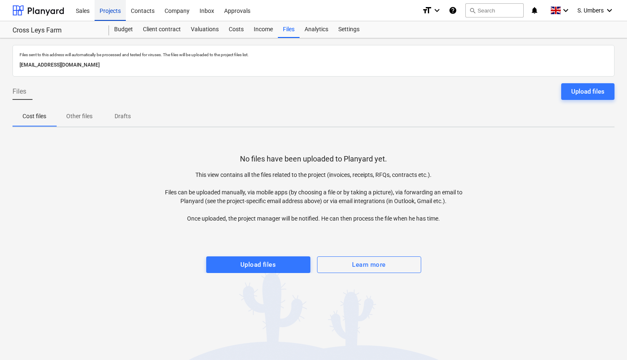
click at [116, 11] on div "Projects" at bounding box center [110, 10] width 31 height 21
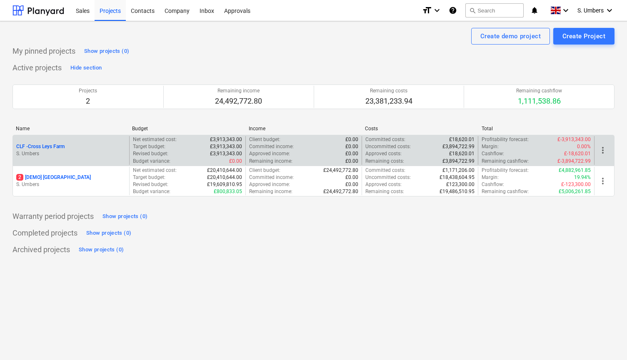
click at [86, 144] on div "CLF - Cross Leys Farm" at bounding box center [71, 146] width 110 height 7
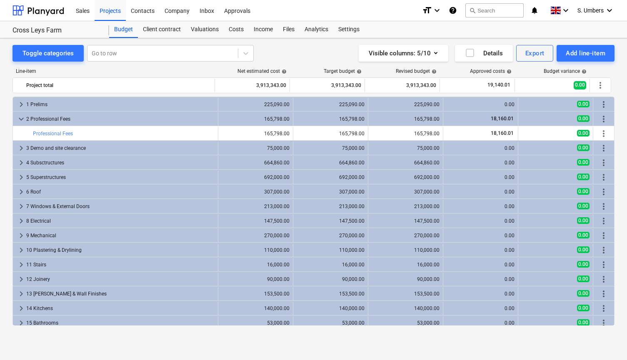
click at [55, 134] on div "keyboard_arrow_right 1 Prelims 225,090.00 225,090.00 225,090.00 0.00 0.00 more_…" at bounding box center [313, 211] width 602 height 229
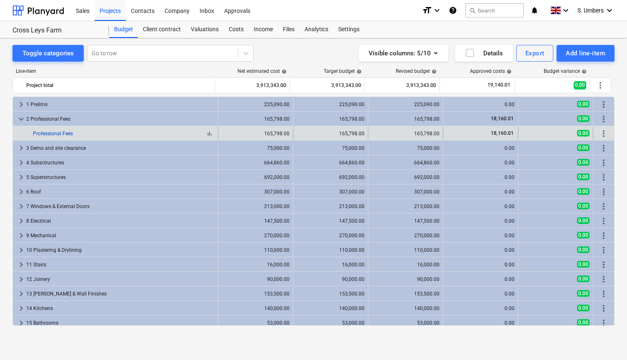
click at [40, 132] on link "Professional Fees" at bounding box center [53, 134] width 40 height 6
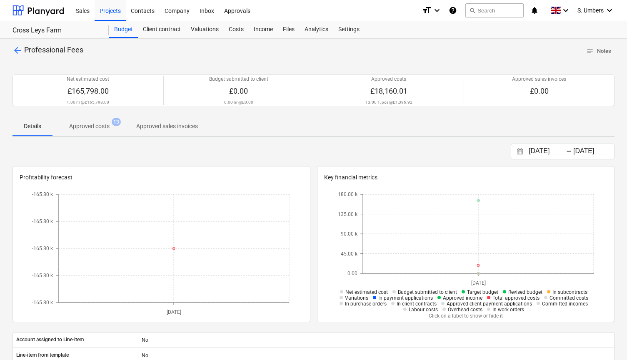
click at [90, 125] on p "Approved costs" at bounding box center [89, 126] width 40 height 9
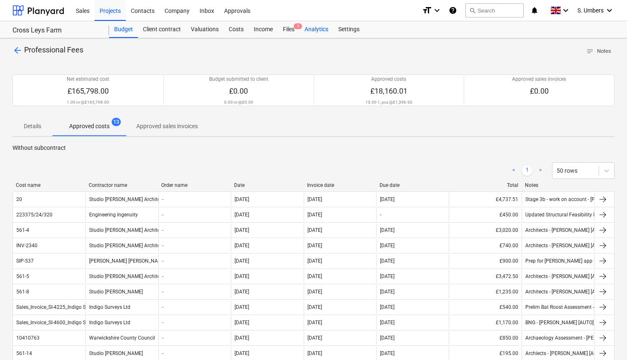
click at [299, 30] on div "Analytics" at bounding box center [316, 29] width 34 height 17
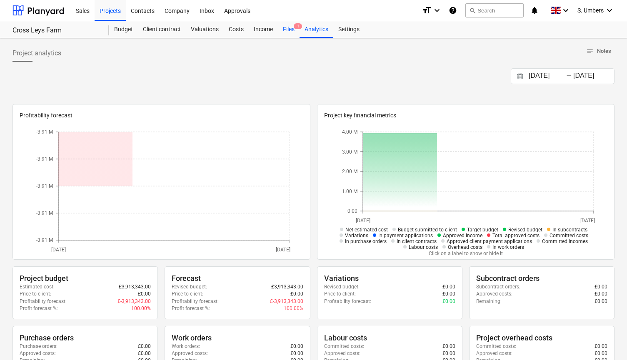
click at [284, 29] on div "Files 1" at bounding box center [289, 29] width 22 height 17
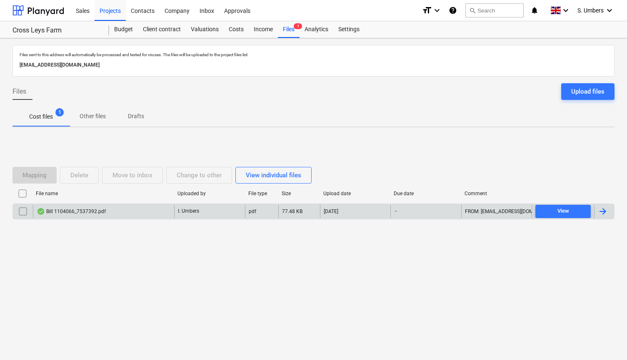
click at [87, 212] on div "Bill 1104066_7537392.pdf" at bounding box center [71, 211] width 69 height 7
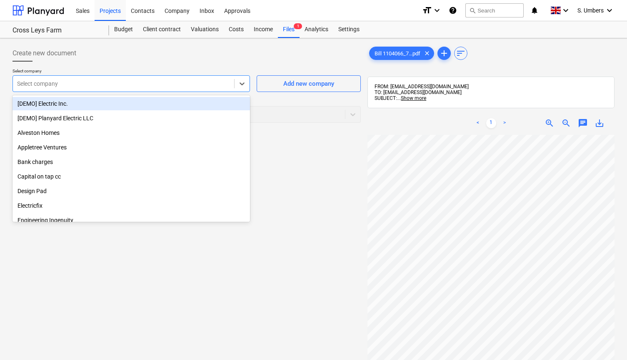
click at [110, 82] on div at bounding box center [123, 84] width 213 height 8
type input "tc"
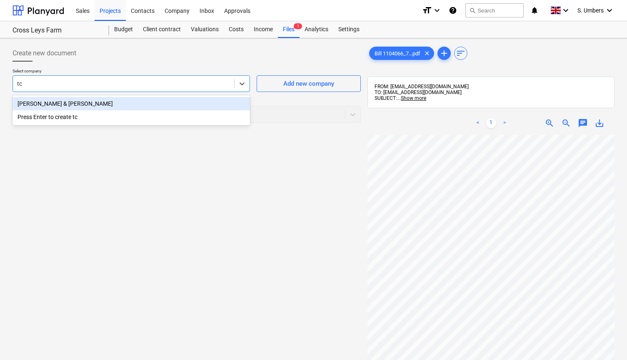
click at [110, 101] on div "[PERSON_NAME] & [PERSON_NAME]" at bounding box center [130, 103] width 237 height 13
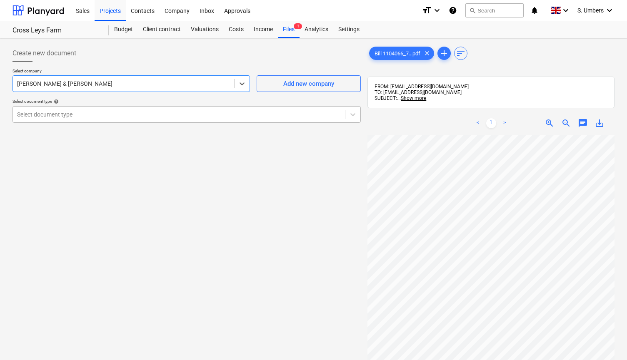
click at [76, 112] on div at bounding box center [179, 114] width 324 height 8
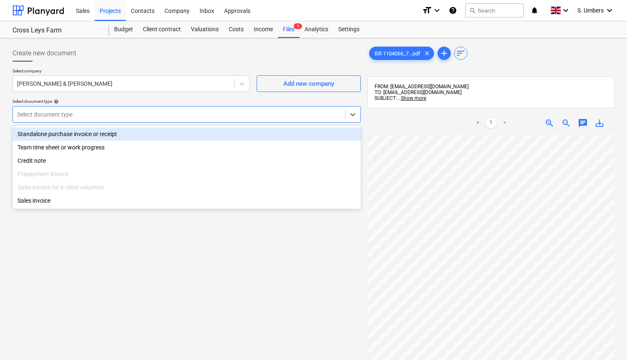
click at [58, 133] on div "Standalone purchase invoice or receipt" at bounding box center [186, 133] width 348 height 13
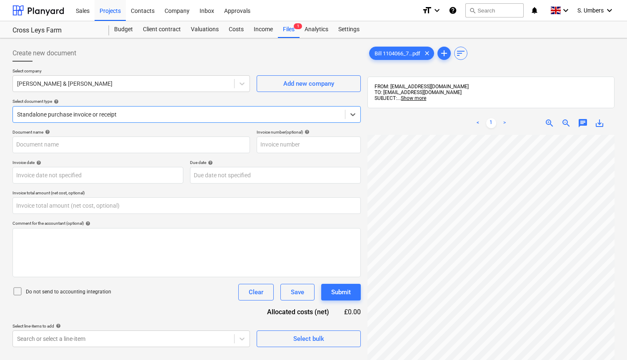
type input "1104066"
type input "0.00"
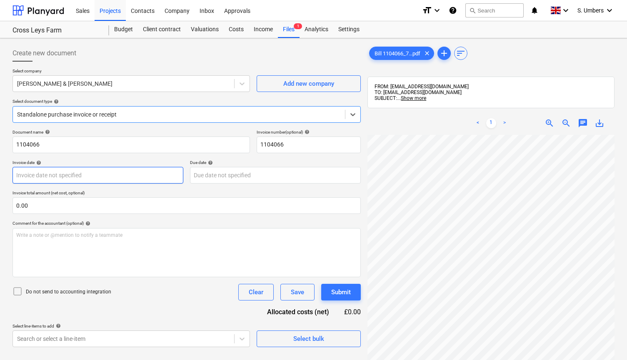
click at [49, 173] on body "This website stores cookies on your computer. These cookies are used to collect…" at bounding box center [313, 184] width 627 height 368
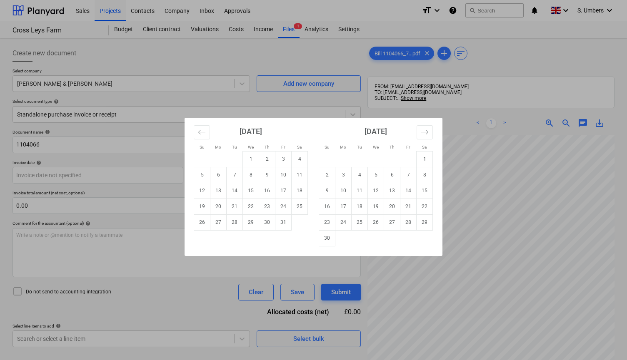
click at [181, 106] on div "Su Mo Tu We Th Fr Sa Su Mo Tu We Th Fr Sa [DATE] 1 2 3 4 5 6 7 8 9 10 11 12 13 …" at bounding box center [313, 180] width 627 height 360
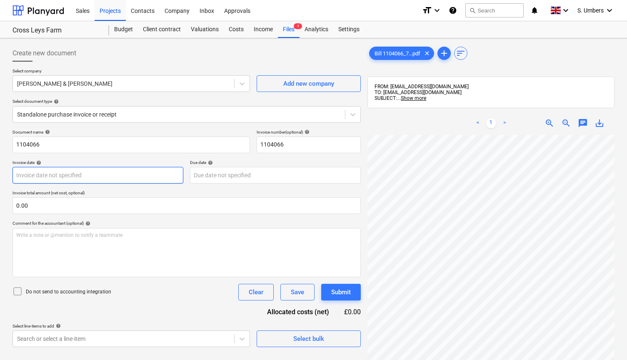
click at [85, 174] on body "This website stores cookies on your computer. These cookies are used to collect…" at bounding box center [313, 184] width 627 height 368
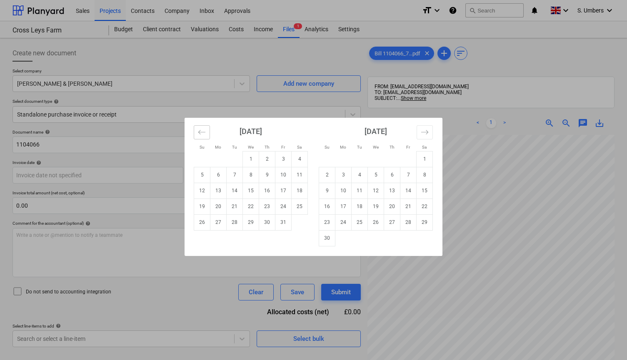
click at [204, 130] on icon "Move backward to switch to the previous month." at bounding box center [202, 132] width 8 height 8
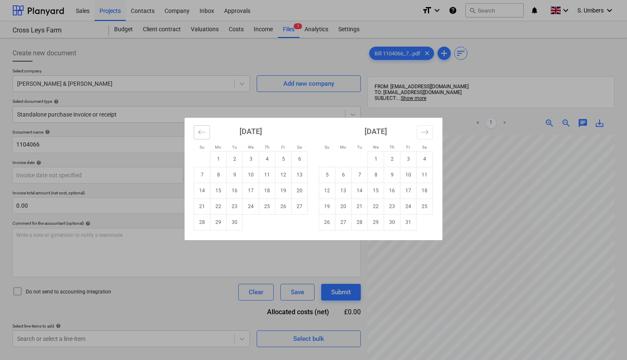
click at [204, 130] on icon "Move backward to switch to the previous month." at bounding box center [202, 132] width 8 height 8
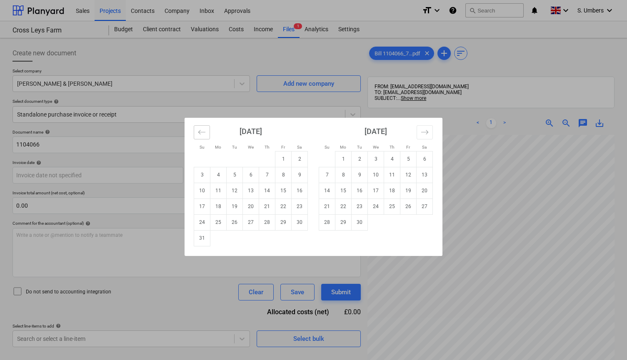
click at [204, 130] on icon "Move backward to switch to the previous month." at bounding box center [202, 132] width 8 height 8
click at [267, 221] on td "31" at bounding box center [267, 222] width 16 height 16
type input "31 Jul 2025"
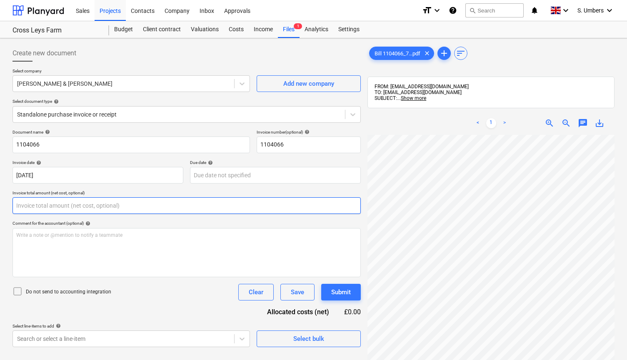
click at [48, 202] on input "text" at bounding box center [186, 205] width 348 height 17
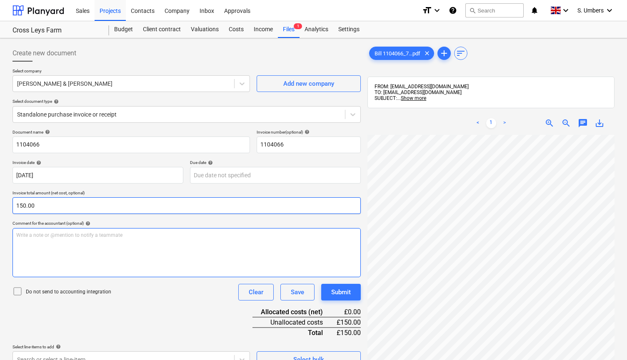
type input "150.00"
click at [40, 234] on p "Write a note or @mention to notify a teammate [PERSON_NAME]" at bounding box center [186, 235] width 341 height 7
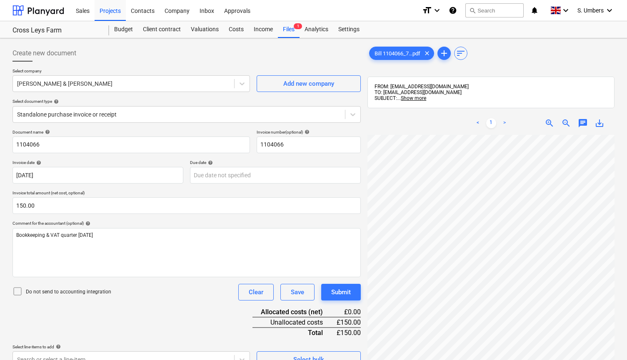
click at [25, 291] on div at bounding box center [18, 292] width 13 height 12
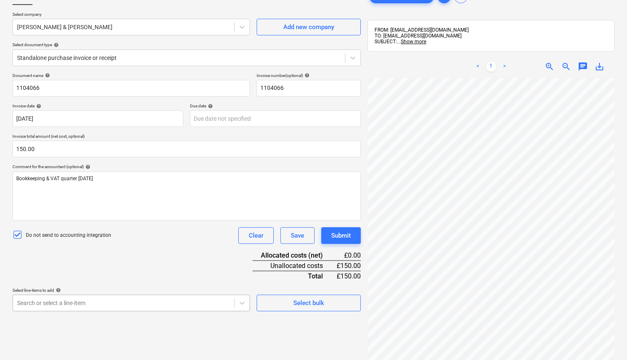
click at [69, 302] on body "This website stores cookies on your computer. These cookies are used to collect…" at bounding box center [313, 127] width 627 height 368
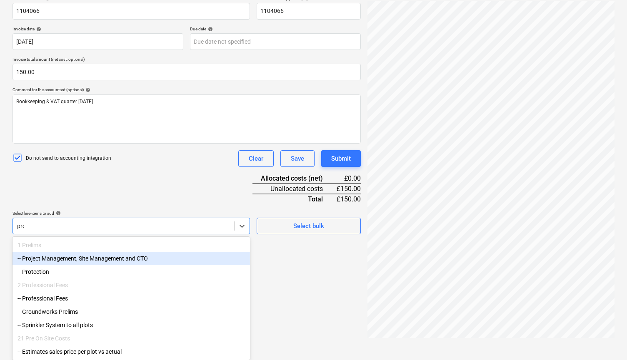
scroll to position [118, 0]
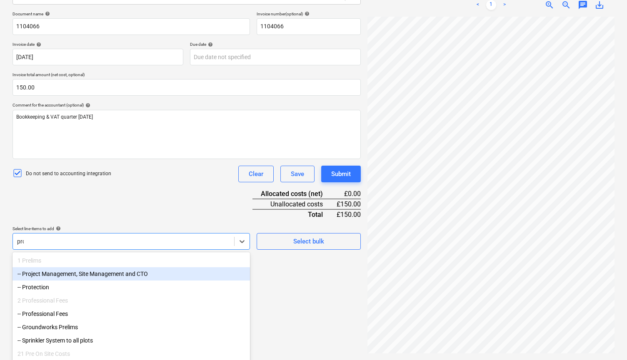
type input "prof"
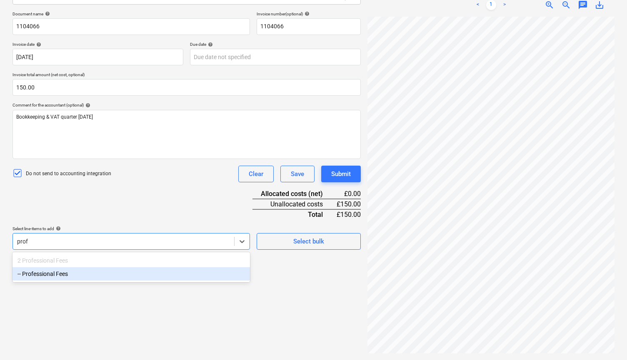
click at [67, 277] on div "-- Professional Fees" at bounding box center [130, 273] width 237 height 13
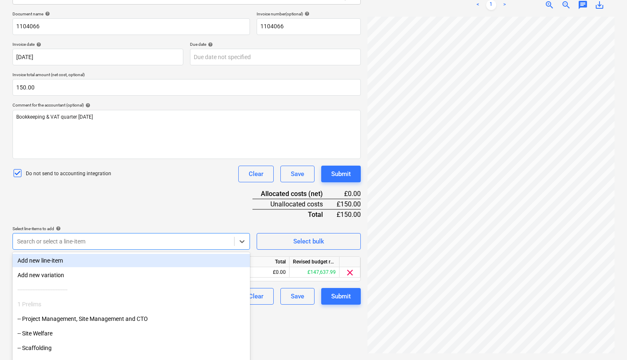
click at [96, 207] on div "Document name help 1104066 Invoice number (optional) help 1104066 Invoice date …" at bounding box center [186, 158] width 348 height 294
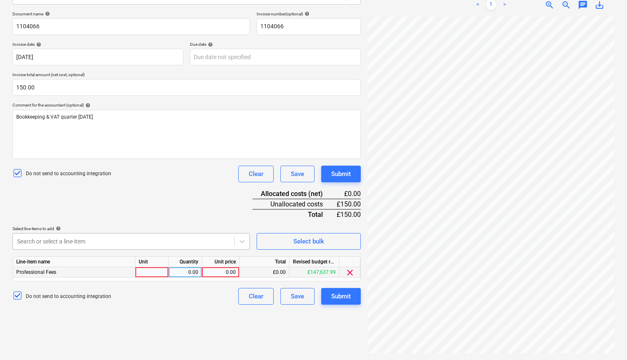
click at [220, 269] on div "0.00" at bounding box center [220, 272] width 30 height 10
type input "150.00"
click at [192, 309] on div "Create new document Select company TC Murphy & Salisbury Add new company Select…" at bounding box center [186, 139] width 355 height 433
click at [346, 294] on div "Submit" at bounding box center [341, 296] width 20 height 11
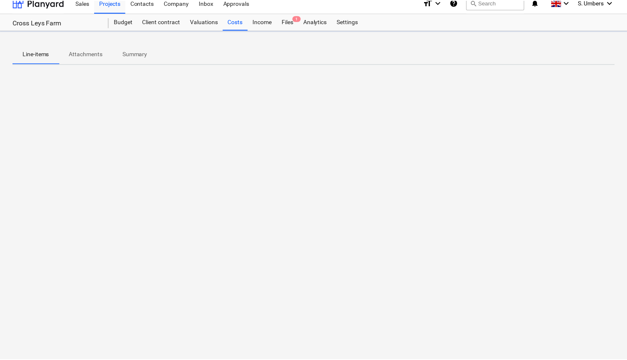
scroll to position [8, 0]
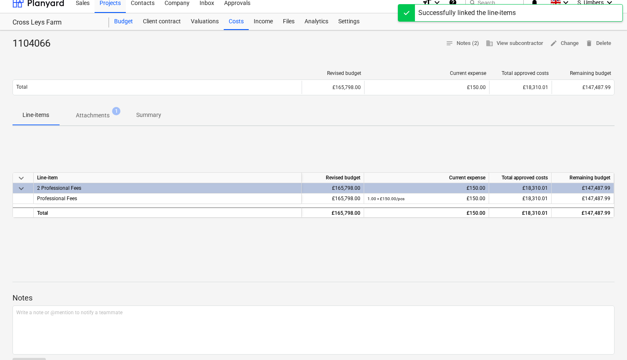
click at [119, 22] on div "Budget" at bounding box center [123, 21] width 29 height 17
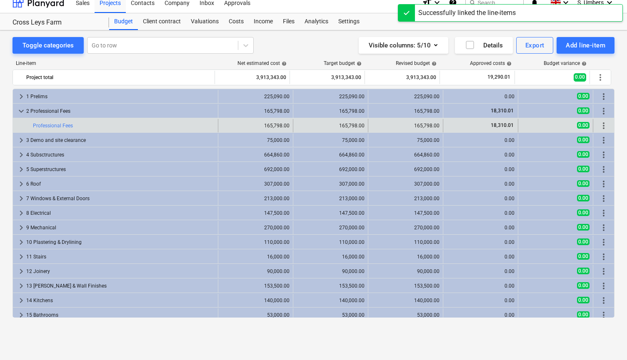
click at [59, 122] on div "bar_chart Professional Fees" at bounding box center [124, 125] width 182 height 13
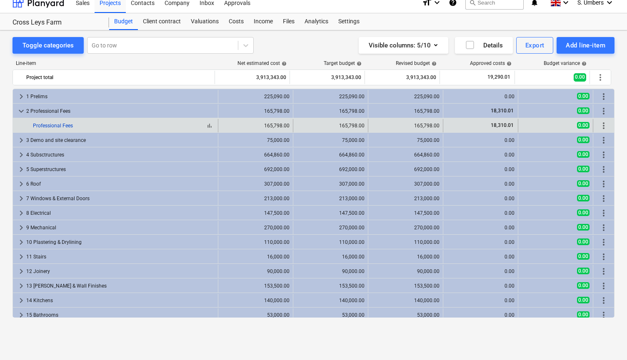
click at [55, 126] on link "Professional Fees" at bounding box center [53, 126] width 40 height 6
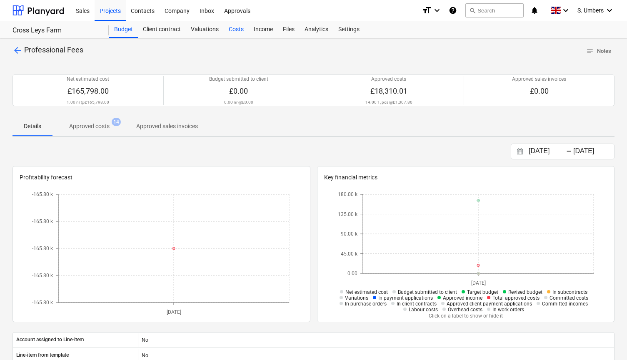
click at [224, 31] on div "Costs" at bounding box center [236, 29] width 25 height 17
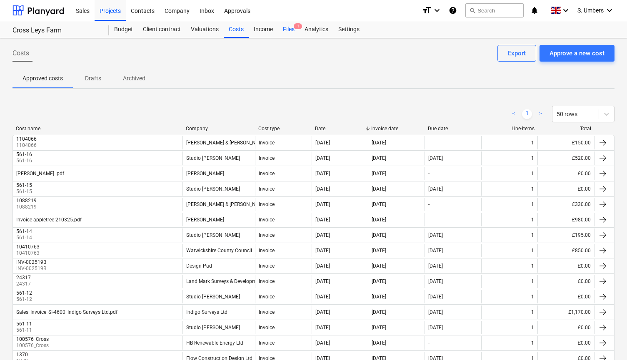
click at [285, 29] on div "Files 1" at bounding box center [289, 29] width 22 height 17
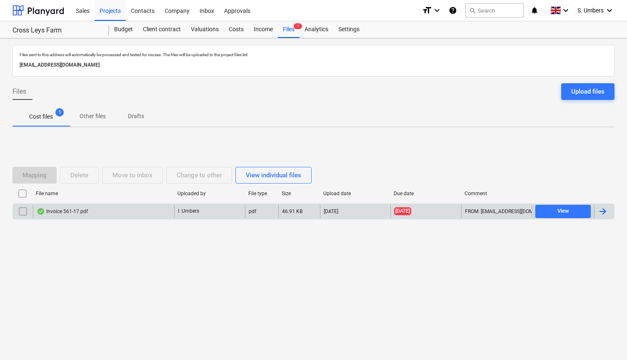
click at [70, 212] on div "Invoice 561-17.pdf" at bounding box center [62, 211] width 51 height 7
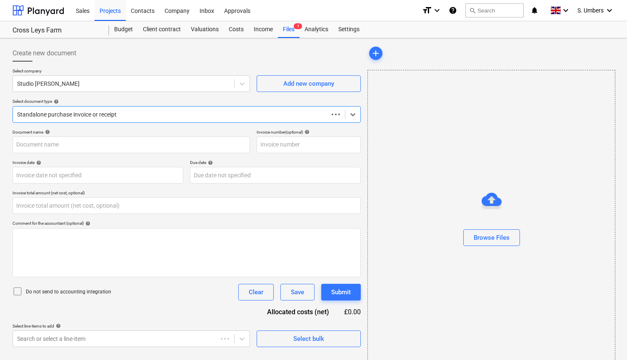
type input "0.00"
type input "561-17"
type input "21 Aug 2025"
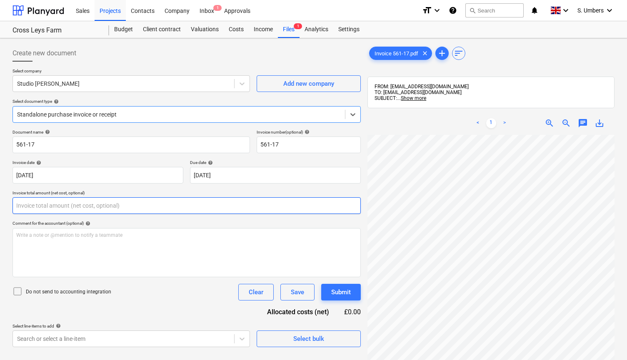
click at [66, 205] on input "text" at bounding box center [186, 205] width 348 height 17
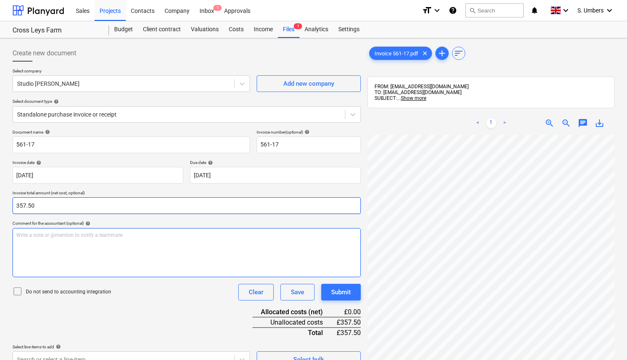
type input "357.50"
click at [45, 248] on div "Write a note or @mention to notify a teammate [PERSON_NAME]" at bounding box center [186, 252] width 348 height 49
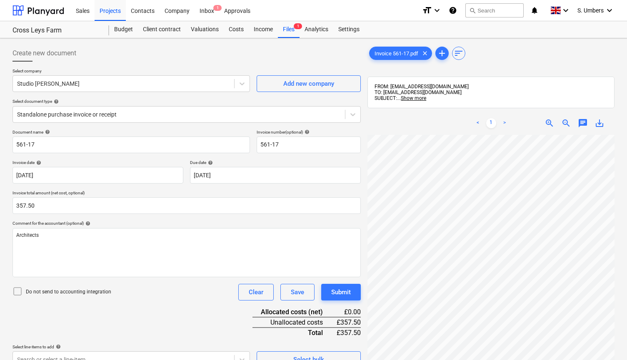
click at [30, 289] on p "Do not send to accounting integration" at bounding box center [68, 292] width 85 height 7
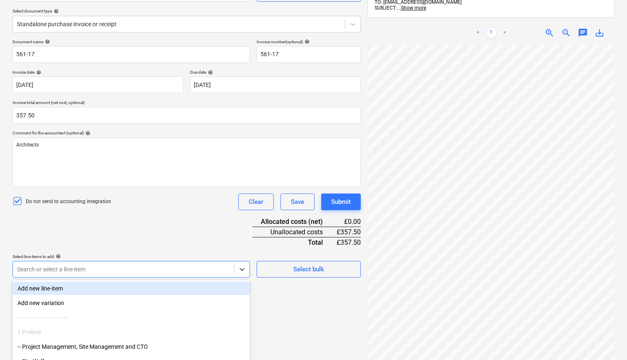
scroll to position [137, 0]
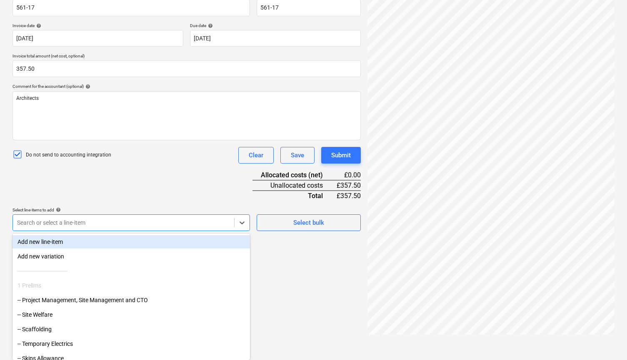
click at [131, 231] on body "This website stores cookies on your computer. These cookies are used to collect…" at bounding box center [313, 47] width 627 height 368
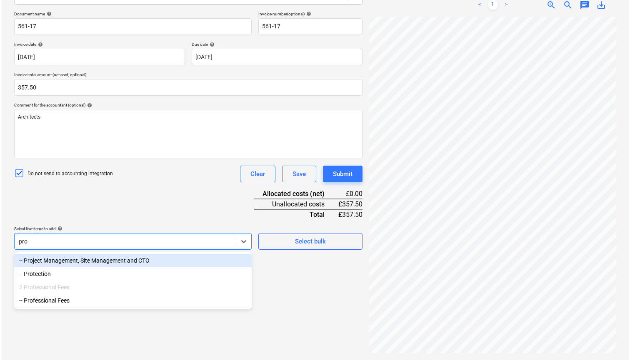
scroll to position [118, 0]
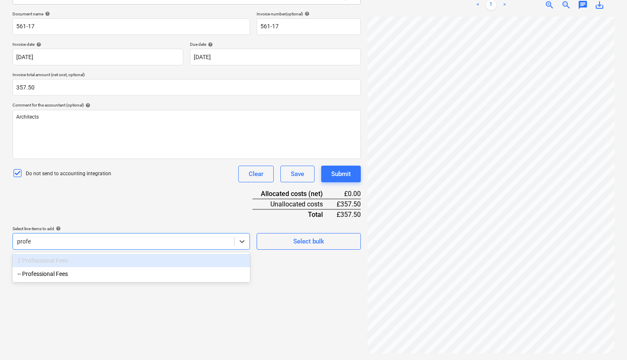
type input "profes"
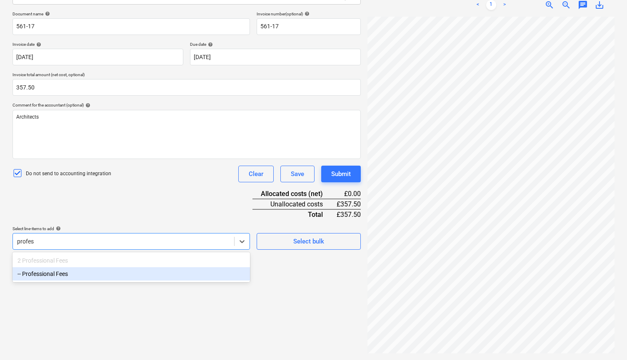
click at [102, 280] on div "-- Professional Fees" at bounding box center [130, 273] width 237 height 13
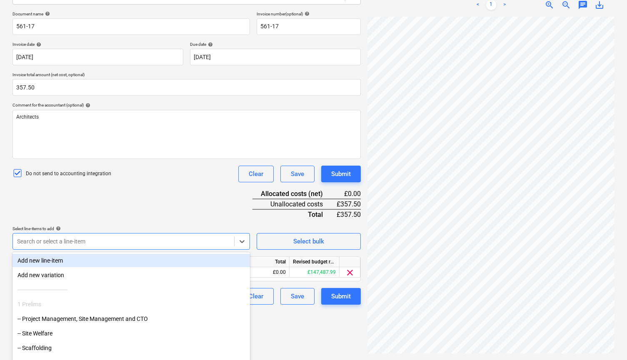
click at [117, 208] on div "Document name help 561-17 Invoice number (optional) help 561-17 Invoice date he…" at bounding box center [186, 158] width 348 height 294
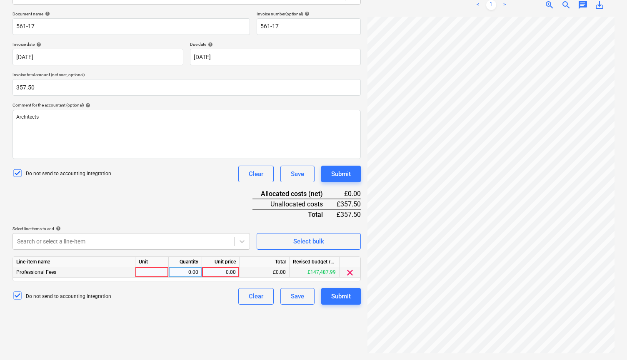
click at [223, 269] on div "0.00" at bounding box center [220, 272] width 30 height 10
type input "357.50"
click at [195, 311] on div "Create new document Select company Studio Spicer Add new company Select documen…" at bounding box center [186, 139] width 355 height 433
click at [343, 295] on div "Submit" at bounding box center [341, 296] width 20 height 11
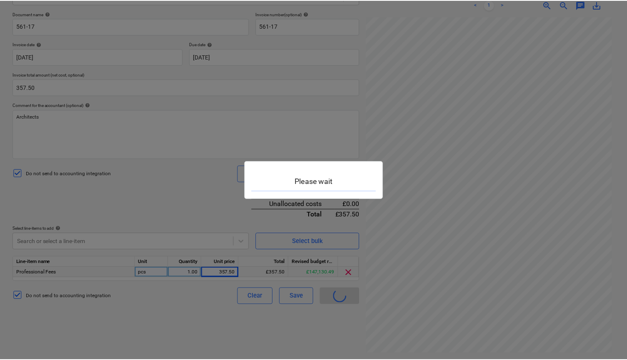
scroll to position [8, 0]
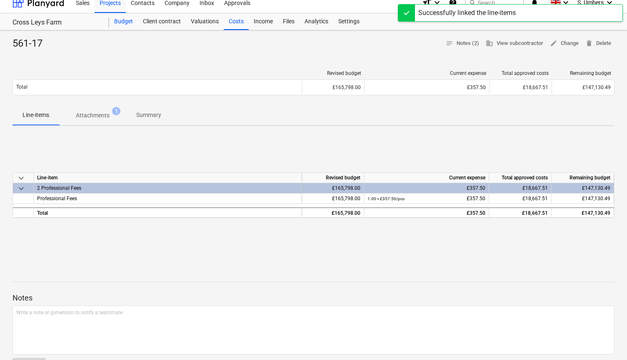
click at [124, 21] on div "Budget" at bounding box center [123, 21] width 29 height 17
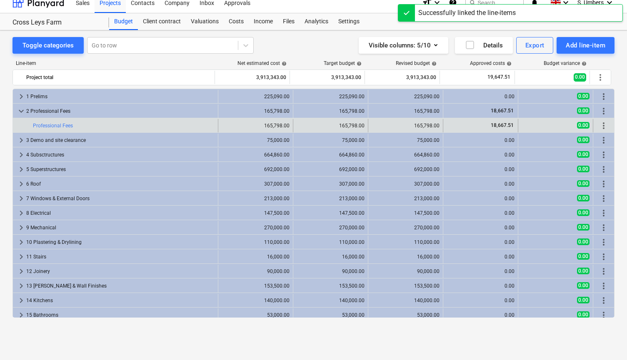
click at [55, 122] on div "bar_chart Professional Fees" at bounding box center [124, 125] width 182 height 13
click at [50, 126] on link "Professional Fees" at bounding box center [53, 126] width 40 height 6
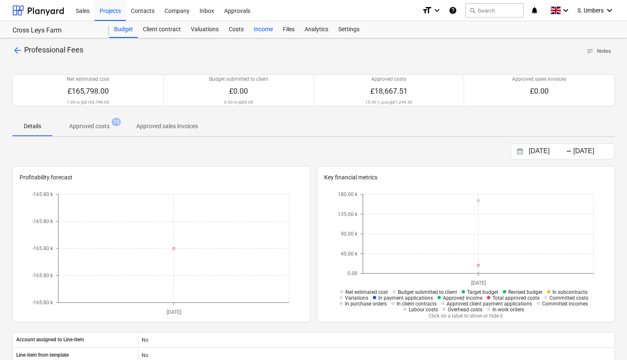
click at [266, 27] on div "Income" at bounding box center [263, 29] width 29 height 17
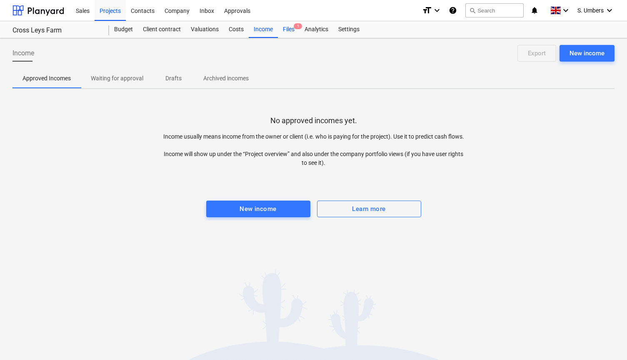
click at [284, 27] on div "Files 1" at bounding box center [289, 29] width 22 height 17
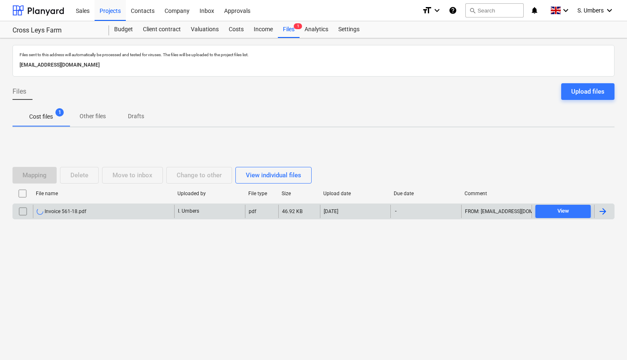
click at [67, 212] on div "Invoice 561-18.pdf" at bounding box center [62, 211] width 50 height 7
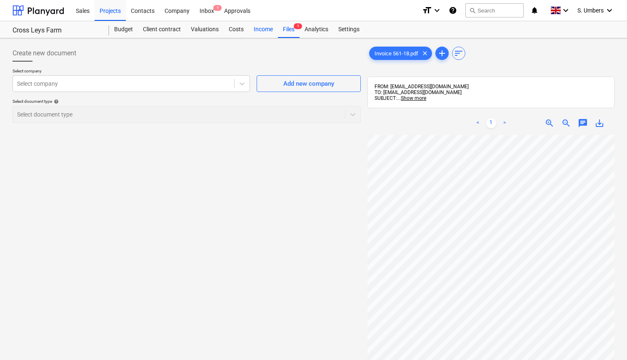
click at [253, 32] on div "Income" at bounding box center [263, 29] width 29 height 17
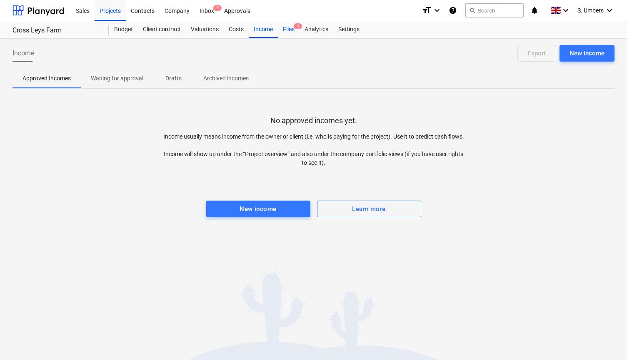
click at [294, 28] on div "Files 1" at bounding box center [289, 29] width 22 height 17
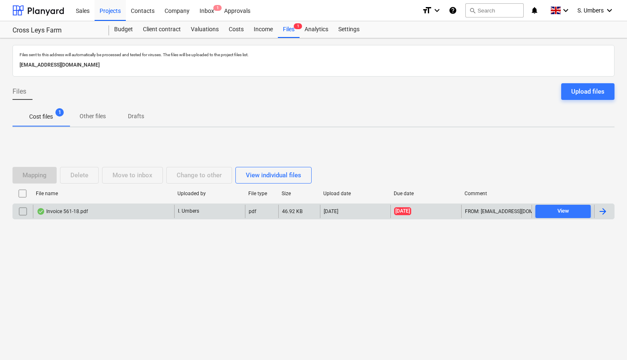
click at [70, 208] on div "Invoice 561-18.pdf" at bounding box center [62, 211] width 51 height 7
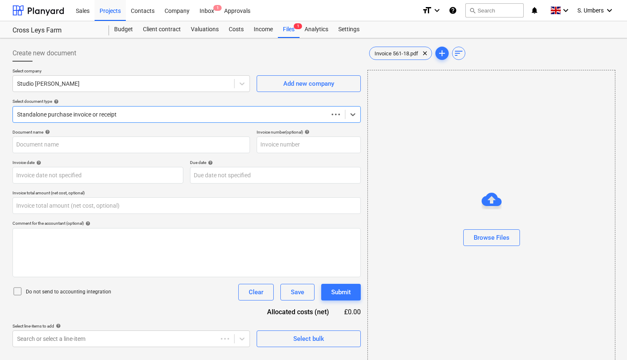
type input "561-18"
type input "17 Sep 2025"
type input "0.00"
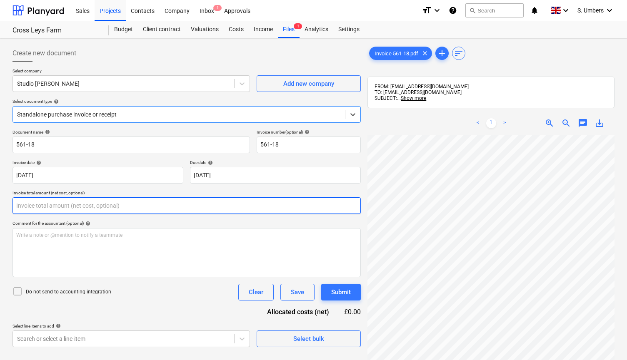
click at [64, 209] on input "text" at bounding box center [186, 205] width 348 height 17
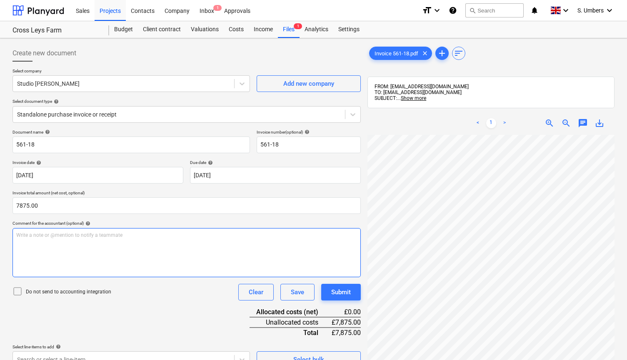
type input "7,875.00"
click at [53, 251] on div "Write a note or @mention to notify a teammate [PERSON_NAME]" at bounding box center [186, 252] width 348 height 49
click at [54, 289] on p "Do not send to accounting integration" at bounding box center [68, 292] width 85 height 7
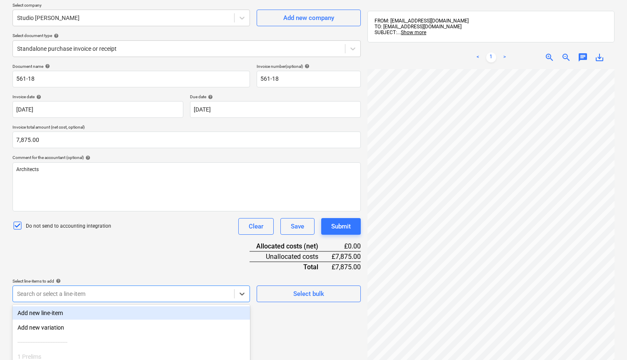
scroll to position [137, 0]
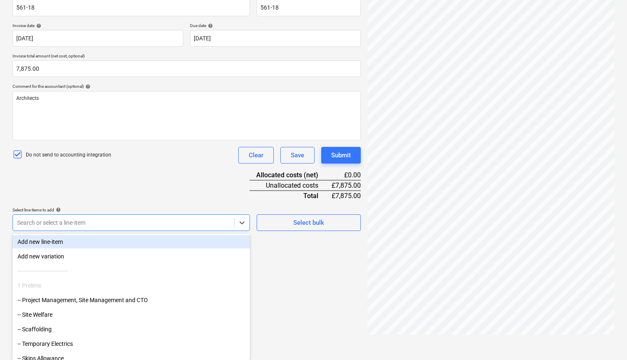
click at [90, 231] on body "This website stores cookies on your computer. These cookies are used to collect…" at bounding box center [313, 47] width 627 height 368
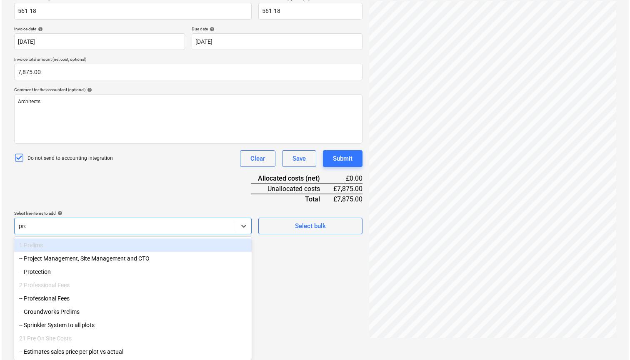
scroll to position [118, 0]
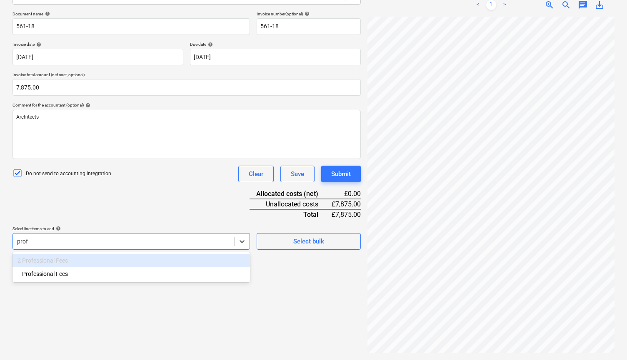
type input "profe"
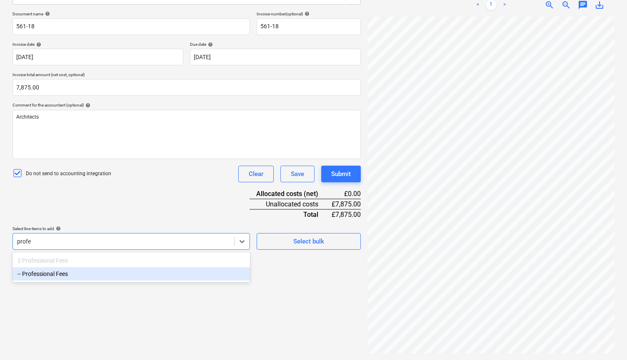
click at [89, 276] on div "-- Professional Fees" at bounding box center [130, 273] width 237 height 13
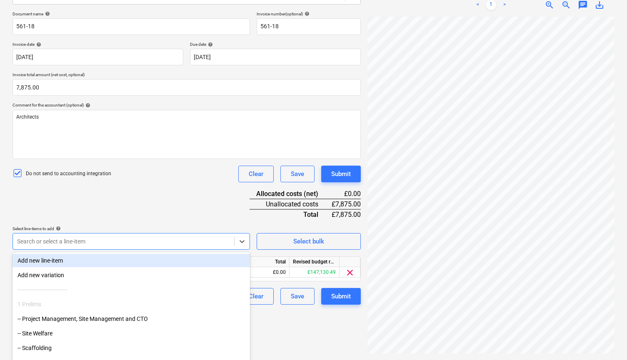
click at [105, 188] on div "Document name help 561-18 Invoice number (optional) help 561-18 Invoice date he…" at bounding box center [186, 158] width 348 height 294
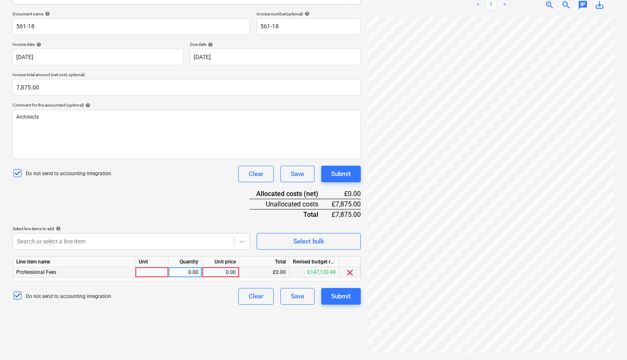
click at [214, 272] on div "0.00" at bounding box center [220, 272] width 30 height 10
type input "7875.00"
click at [207, 303] on div "Do not send to accounting integration Clear Save Submit" at bounding box center [186, 296] width 348 height 17
click at [341, 298] on div "Submit" at bounding box center [341, 296] width 20 height 11
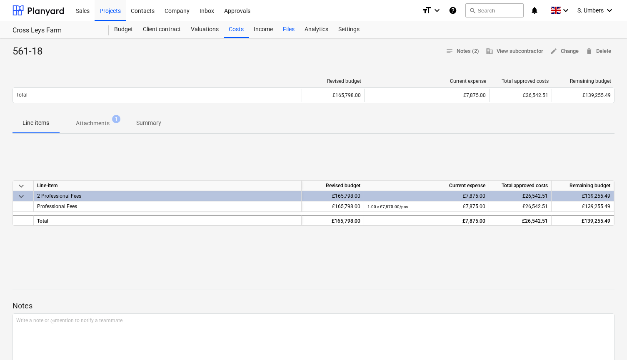
click at [279, 30] on div "Files" at bounding box center [289, 29] width 22 height 17
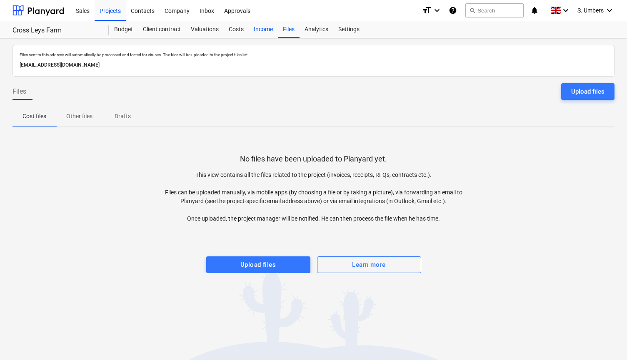
click at [250, 30] on div "Income" at bounding box center [263, 29] width 29 height 17
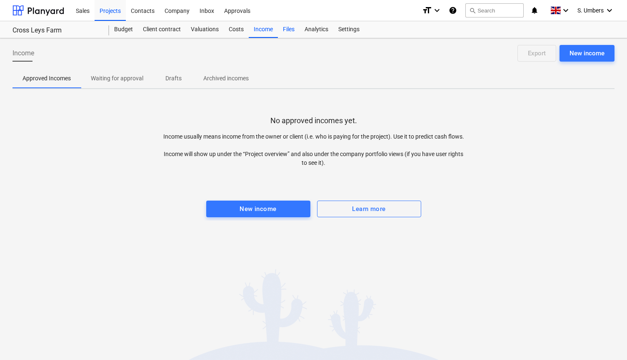
click at [284, 31] on div "Files" at bounding box center [289, 29] width 22 height 17
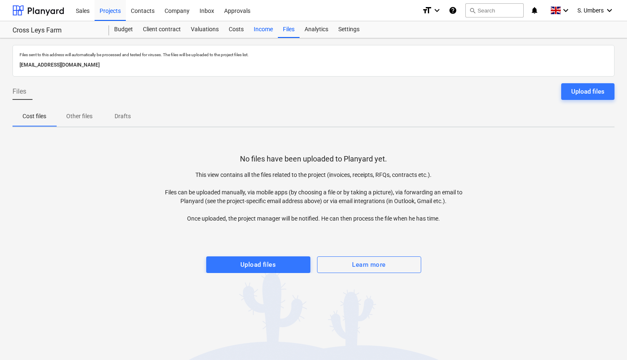
click at [253, 29] on div "Income" at bounding box center [263, 29] width 29 height 17
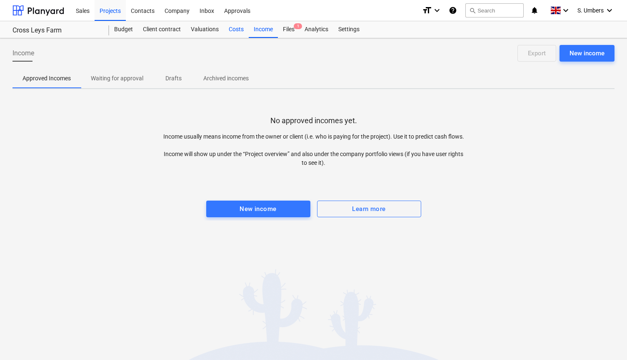
click at [234, 27] on div "Costs" at bounding box center [236, 29] width 25 height 17
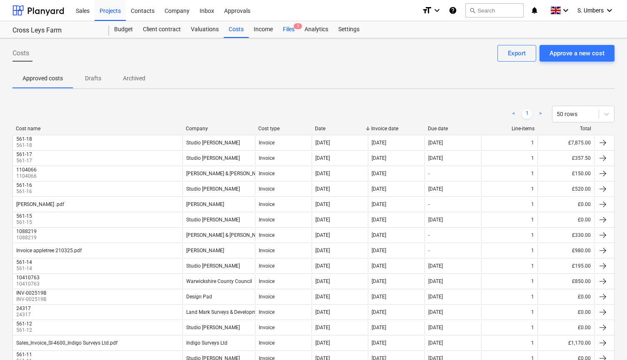
click at [295, 30] on div "Files 1" at bounding box center [289, 29] width 22 height 17
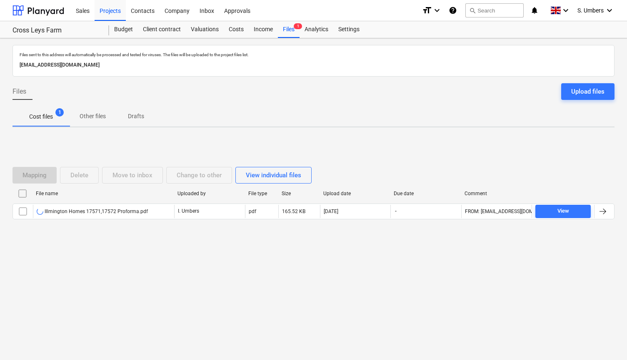
click at [32, 117] on p "Cost files" at bounding box center [41, 116] width 24 height 9
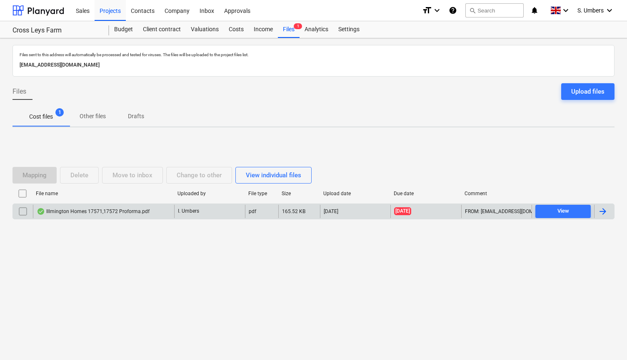
click at [83, 210] on div "Illmington Homes 17571,17572 Proforma.pdf" at bounding box center [93, 211] width 113 height 7
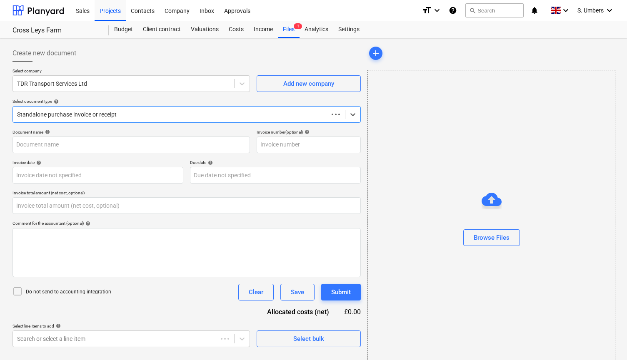
type input "0.00"
type input "17571"
type input "08 Oct 2025"
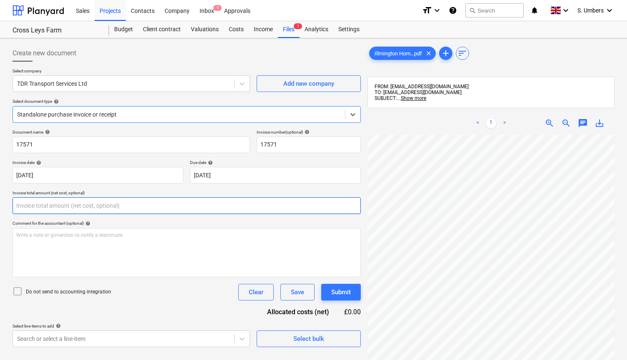
click at [55, 204] on input "text" at bounding box center [186, 205] width 348 height 17
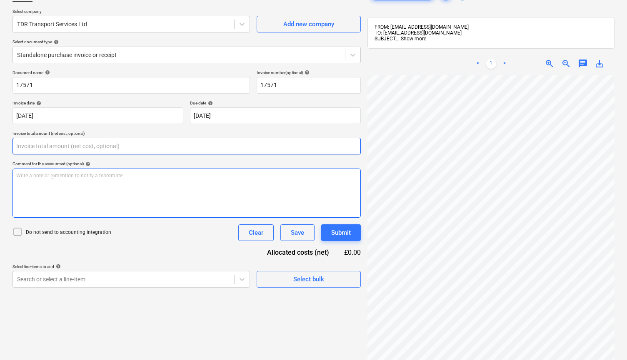
scroll to position [84, 0]
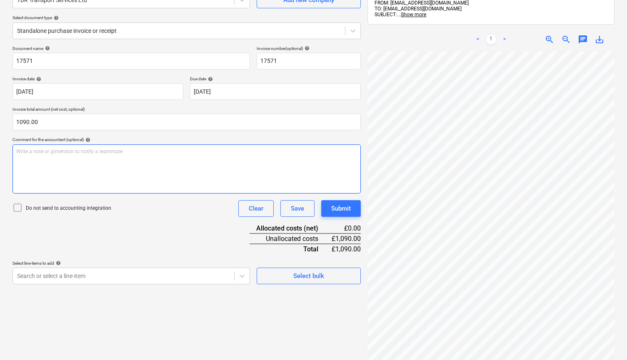
type input "1,090.00"
click at [134, 166] on div "Write a note or @mention to notify a teammate [PERSON_NAME]" at bounding box center [186, 168] width 348 height 49
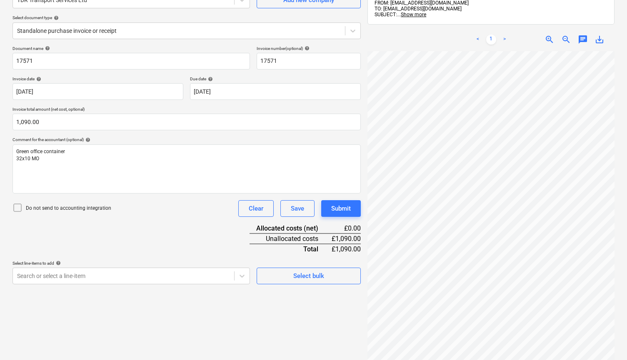
click at [67, 208] on p "Do not send to accounting integration" at bounding box center [68, 208] width 85 height 7
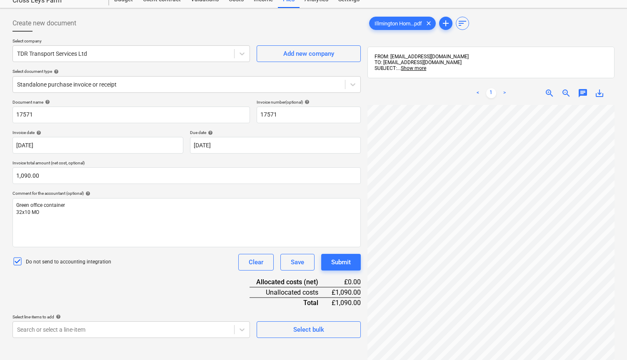
scroll to position [79, 0]
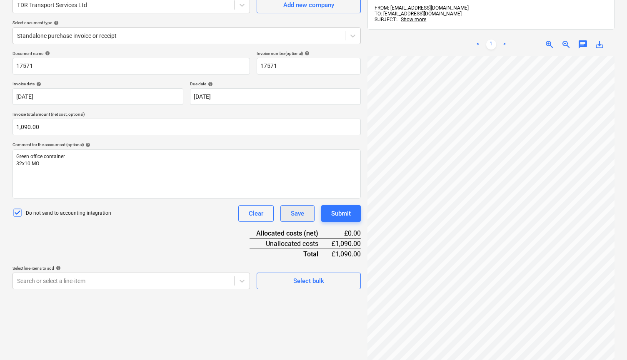
click at [296, 213] on div "Save" at bounding box center [297, 213] width 13 height 11
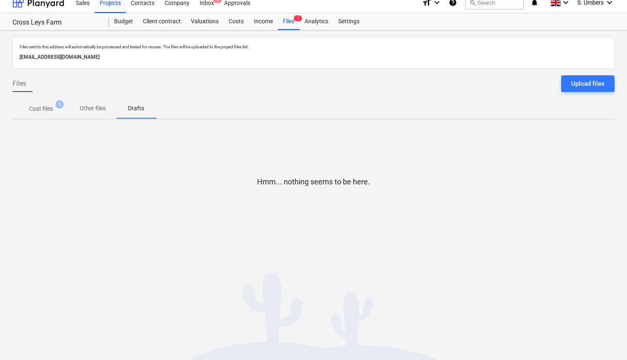
scroll to position [8, 0]
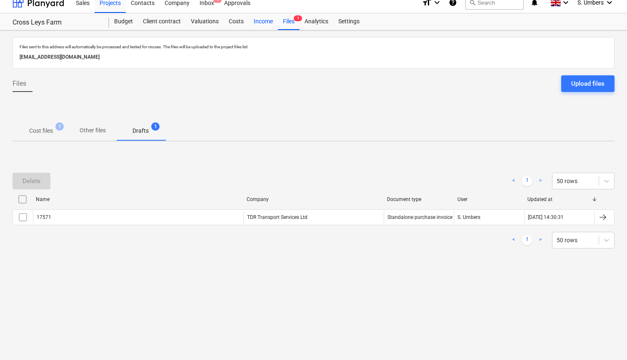
click at [258, 20] on div "Income" at bounding box center [263, 21] width 29 height 17
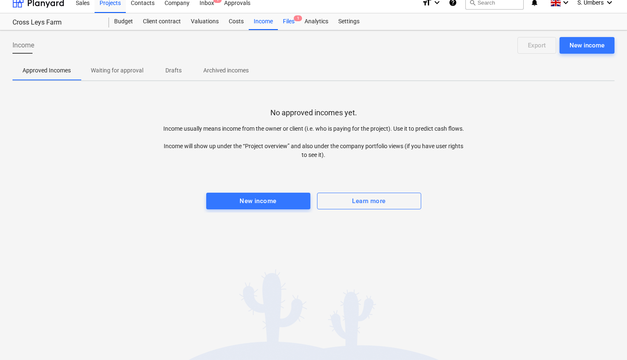
click at [294, 22] on div "Files 1" at bounding box center [289, 21] width 22 height 17
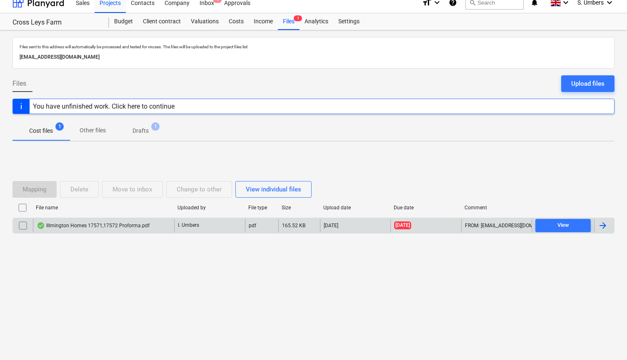
click at [69, 224] on div "Illmington Homes 17571,17572 Proforma.pdf" at bounding box center [93, 225] width 113 height 7
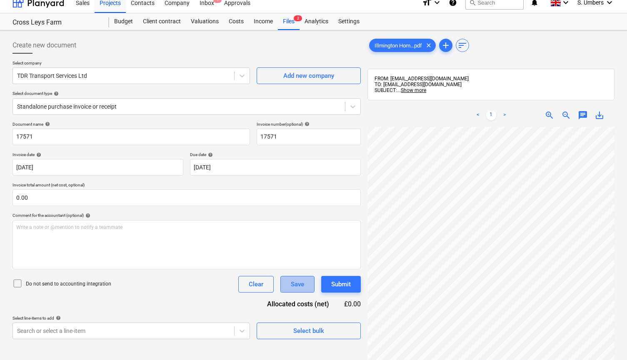
click at [299, 284] on div "Save" at bounding box center [297, 284] width 13 height 11
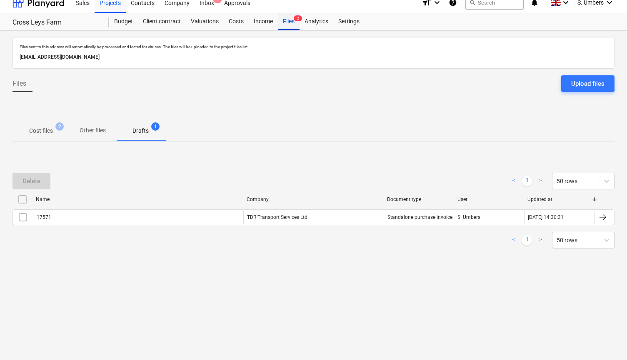
click at [289, 22] on div "Files 2" at bounding box center [289, 21] width 22 height 17
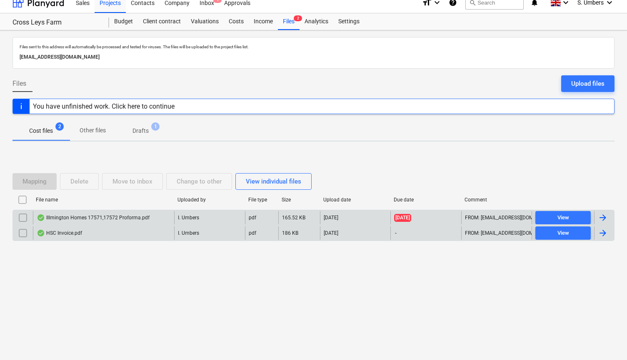
click at [67, 233] on div "HSC Invoice.pdf" at bounding box center [59, 233] width 45 height 7
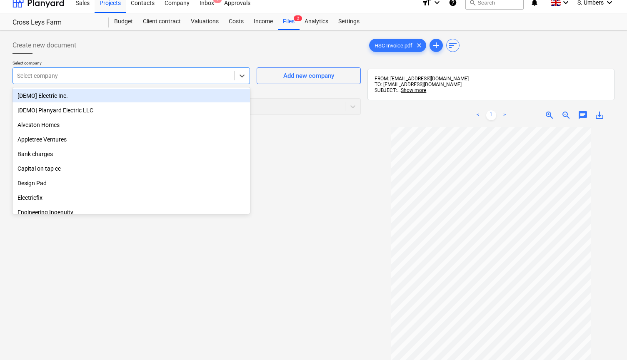
click at [191, 78] on div at bounding box center [123, 76] width 213 height 8
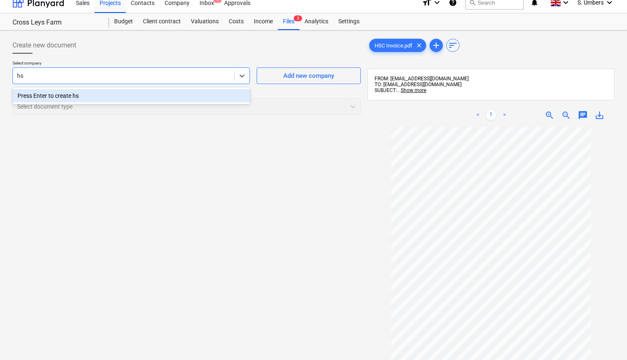
type input "h"
type input "H"
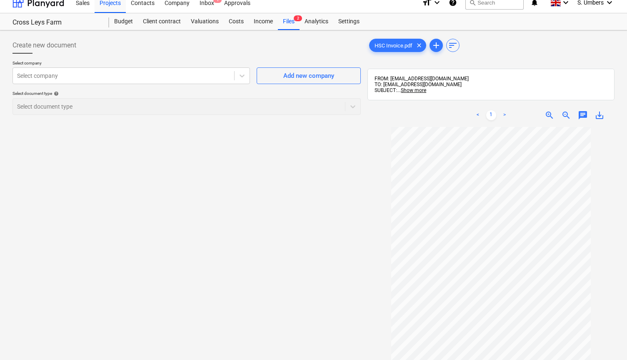
click at [329, 147] on div "Create new document Select company Select company Add new company Select docume…" at bounding box center [186, 250] width 355 height 433
click at [265, 21] on div "Income" at bounding box center [263, 21] width 29 height 17
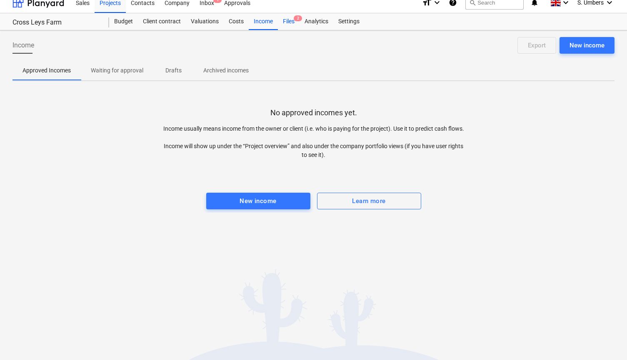
click at [292, 20] on div "Files 2" at bounding box center [289, 21] width 22 height 17
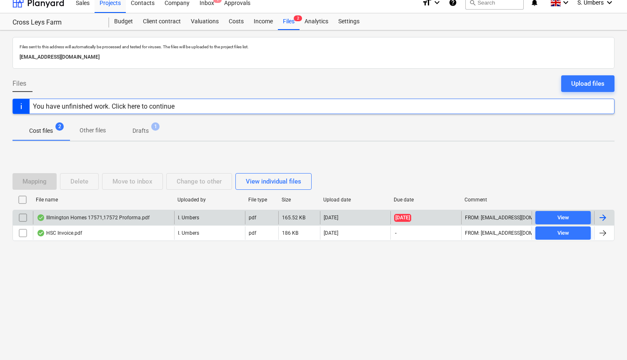
click at [91, 217] on div "Illmington Homes 17571,17572 Proforma.pdf" at bounding box center [93, 217] width 113 height 7
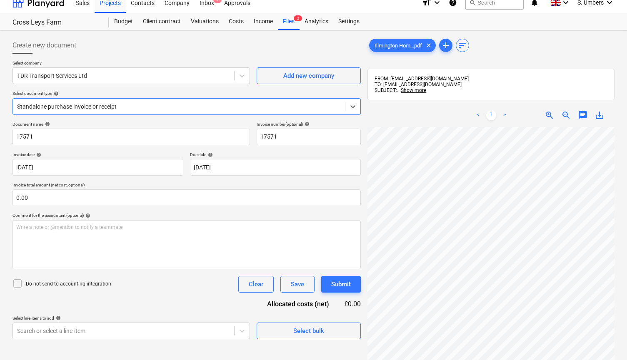
click at [41, 281] on p "Do not send to accounting integration" at bounding box center [68, 284] width 85 height 7
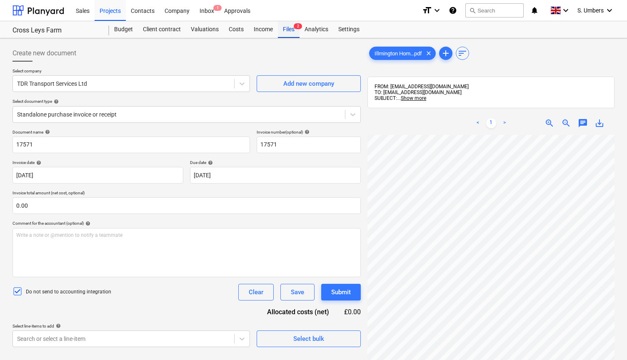
click at [290, 31] on div "Files 2" at bounding box center [289, 29] width 22 height 17
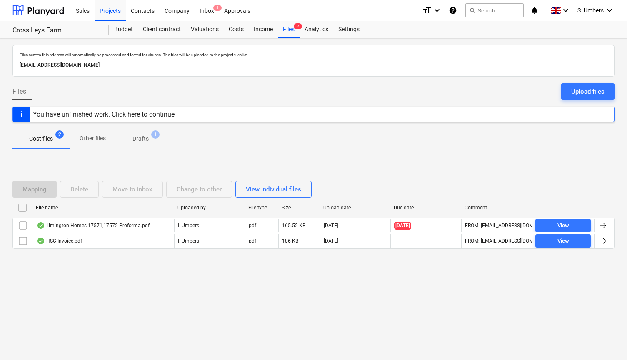
click at [147, 142] on p "Drafts" at bounding box center [140, 138] width 16 height 9
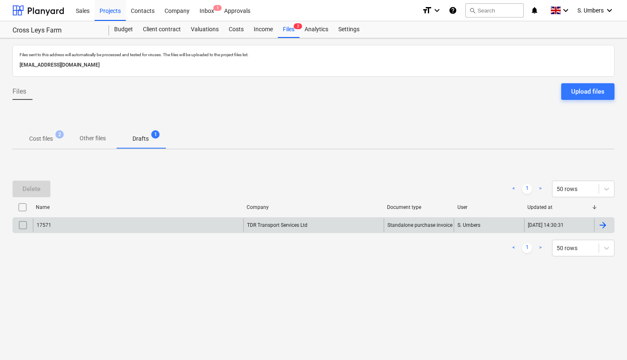
click at [60, 226] on div "17571" at bounding box center [138, 225] width 210 height 13
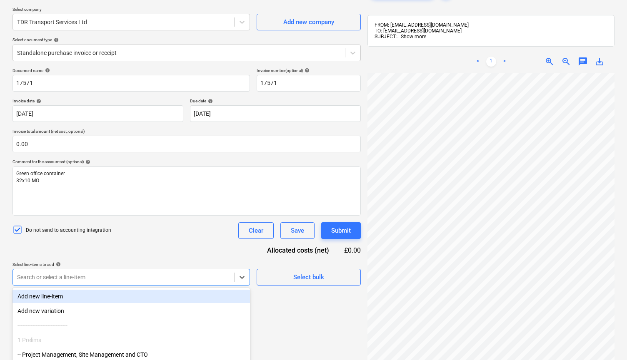
scroll to position [118, 0]
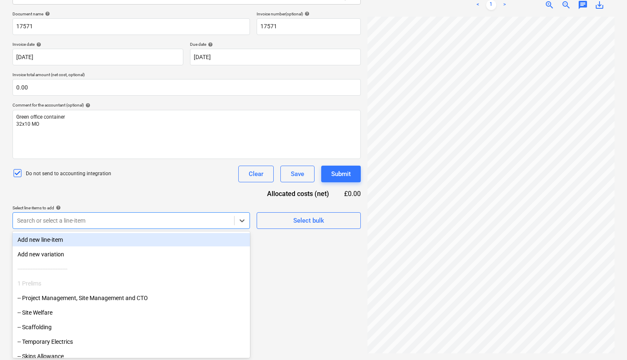
click at [87, 250] on body "This website stores cookies on your computer. These cookies are used to collect…" at bounding box center [313, 66] width 627 height 368
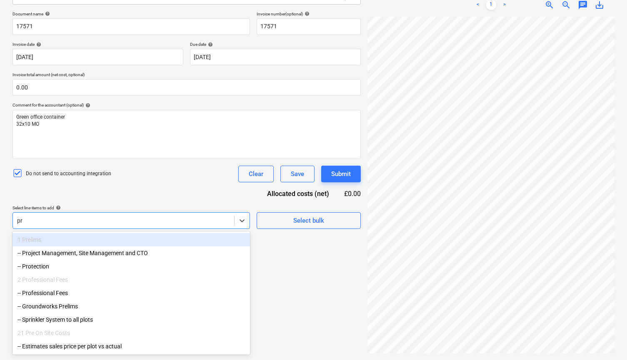
type input "p"
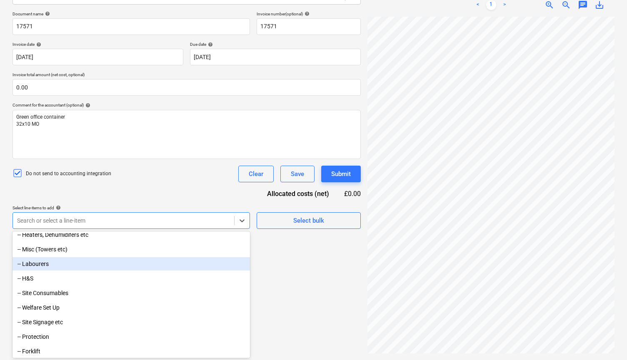
scroll to position [167, 0]
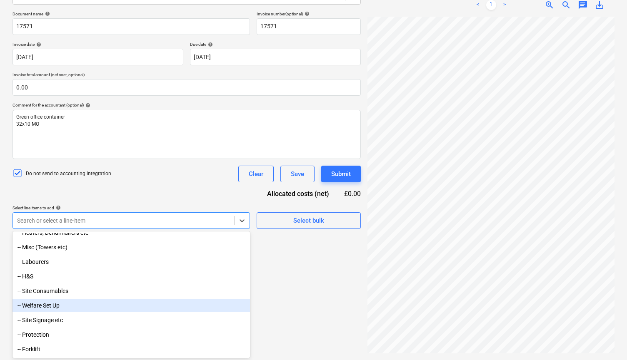
click at [56, 307] on div "-- Welfare Set Up" at bounding box center [130, 305] width 237 height 13
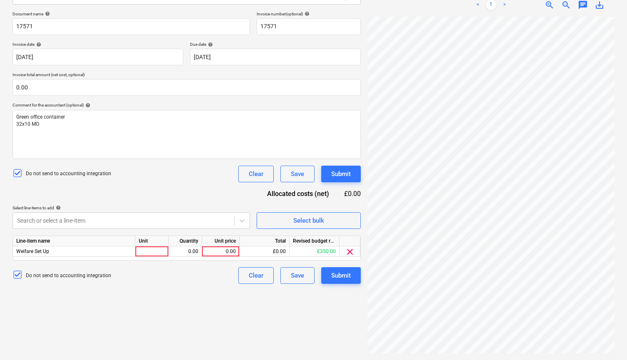
click at [115, 200] on div "Document name help 17571 Invoice number (optional) help 17571 Invoice date help…" at bounding box center [186, 147] width 348 height 273
click at [218, 249] on div "0.00" at bounding box center [220, 251] width 30 height 10
type input "1090.00"
click at [203, 311] on div "Create new document Select company TDR Transport Services Ltd Add new company S…" at bounding box center [186, 139] width 355 height 433
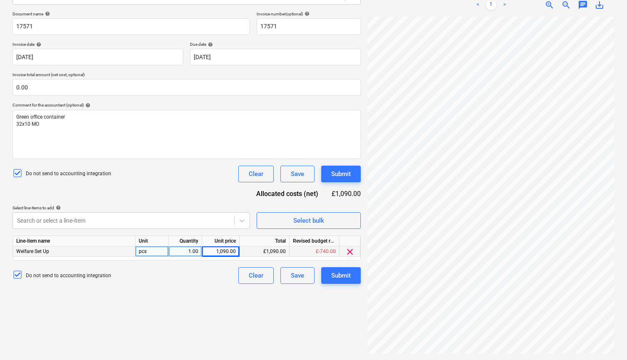
click at [116, 250] on div "Welfare Set Up" at bounding box center [74, 251] width 122 height 10
click at [350, 251] on span "clear" at bounding box center [350, 252] width 10 height 10
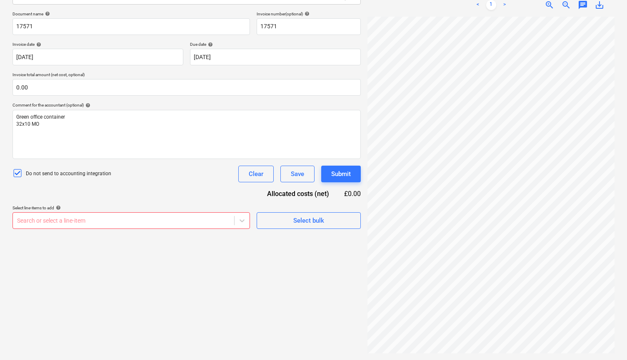
click at [120, 223] on div at bounding box center [123, 221] width 213 height 8
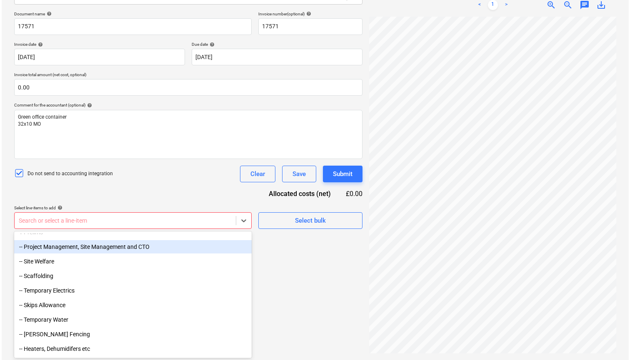
scroll to position [55, 0]
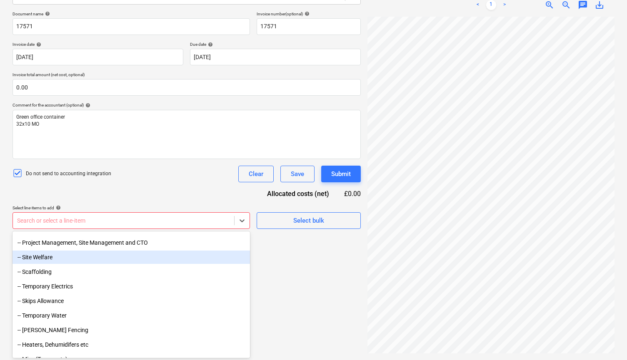
click at [53, 258] on div "-- Site Welfare" at bounding box center [130, 257] width 237 height 13
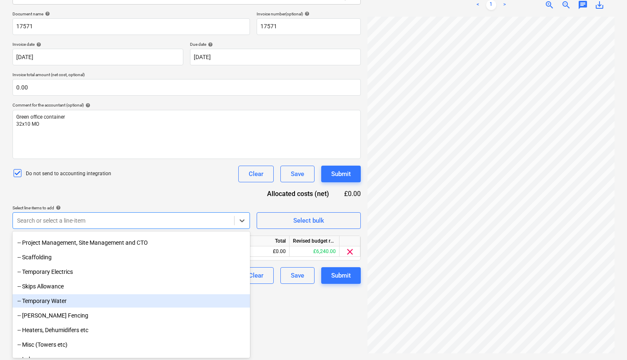
click at [287, 306] on div "Create new document Select company TDR Transport Services Ltd Add new company S…" at bounding box center [186, 139] width 355 height 433
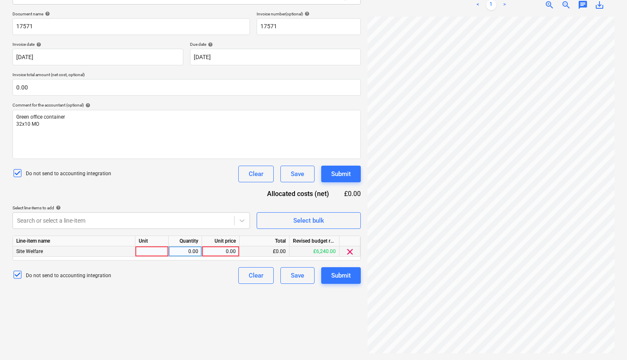
click at [224, 246] on div "0.00" at bounding box center [220, 251] width 30 height 10
type input "1090.00"
click at [212, 319] on div "Create new document Select company TDR Transport Services Ltd Add new company S…" at bounding box center [186, 139] width 355 height 433
click at [344, 279] on div "Submit" at bounding box center [341, 275] width 20 height 11
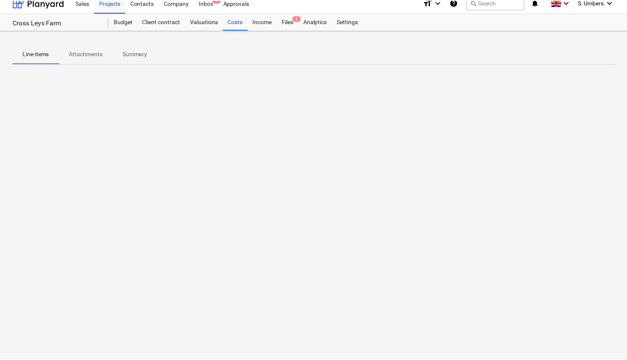
scroll to position [8, 0]
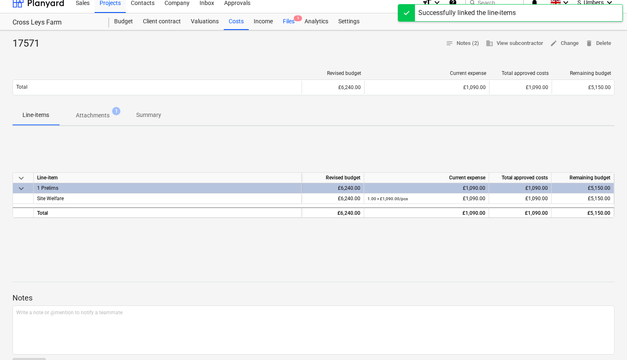
click at [293, 17] on div "Files 1" at bounding box center [289, 21] width 22 height 17
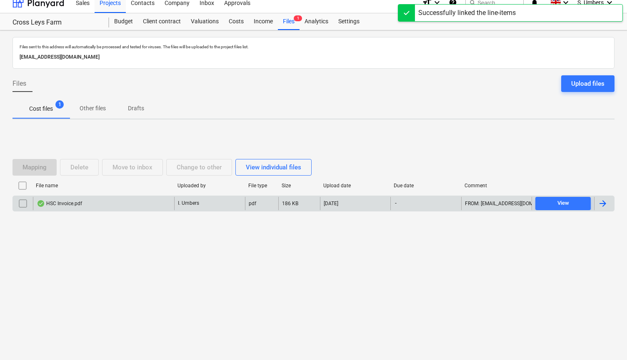
click at [60, 201] on div "HSC Invoice.pdf" at bounding box center [59, 203] width 45 height 7
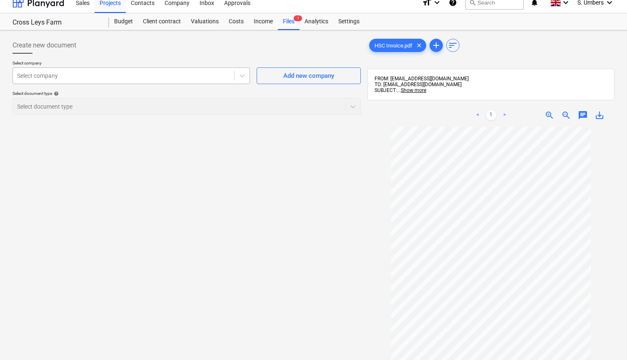
click at [129, 72] on div at bounding box center [123, 76] width 213 height 8
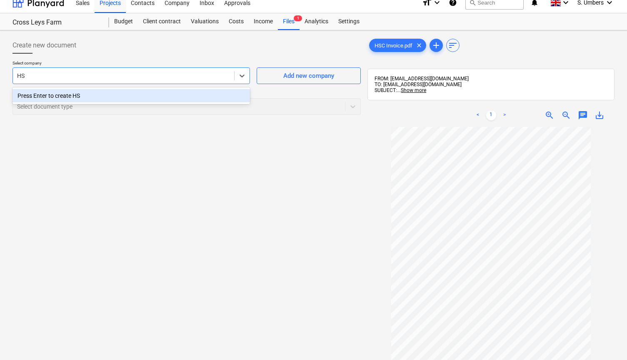
type input "H"
type input "h"
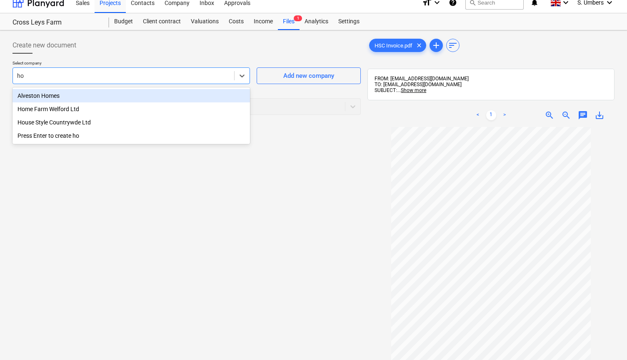
type input "hou"
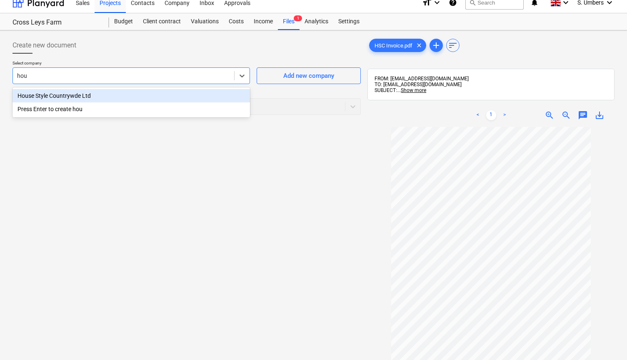
click at [105, 92] on div "House Style Countrywde Ltd" at bounding box center [130, 95] width 237 height 13
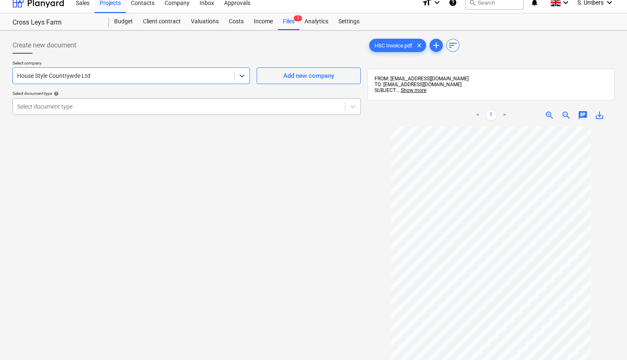
click at [77, 105] on div at bounding box center [179, 106] width 324 height 8
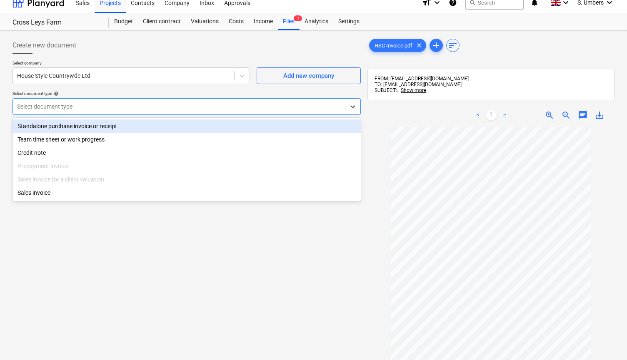
click at [70, 125] on div "Standalone purchase invoice or receipt" at bounding box center [186, 126] width 348 height 13
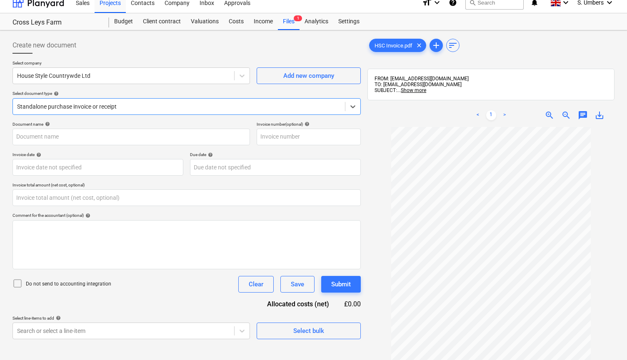
type input "BCS01"
type input "0.00"
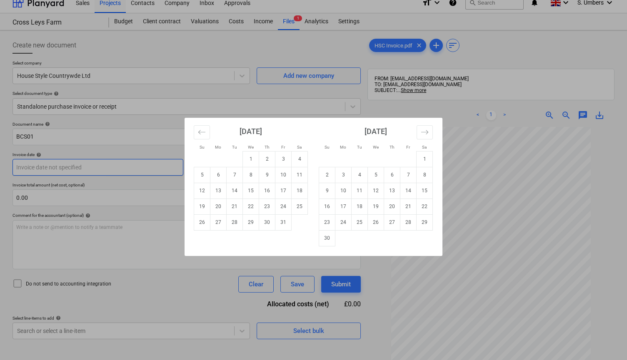
click at [46, 168] on body "This website stores cookies on your computer. These cookies are used to collect…" at bounding box center [313, 176] width 627 height 368
click at [251, 53] on div "Su Mo Tu We Th Fr Sa Su Mo Tu We Th Fr Sa [DATE] 1 2 3 4 5 6 7 8 9 10 11 12 13 …" at bounding box center [313, 180] width 627 height 360
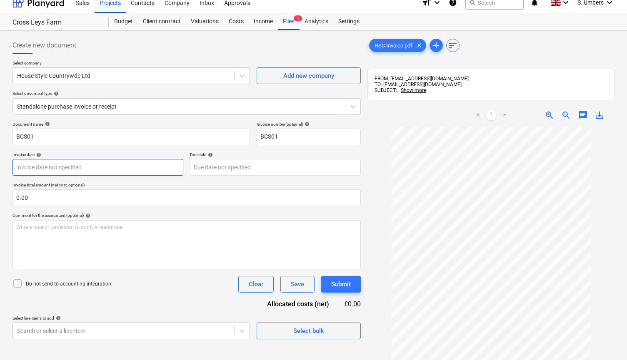
click at [74, 167] on body "This website stores cookies on your computer. These cookies are used to collect…" at bounding box center [313, 176] width 627 height 368
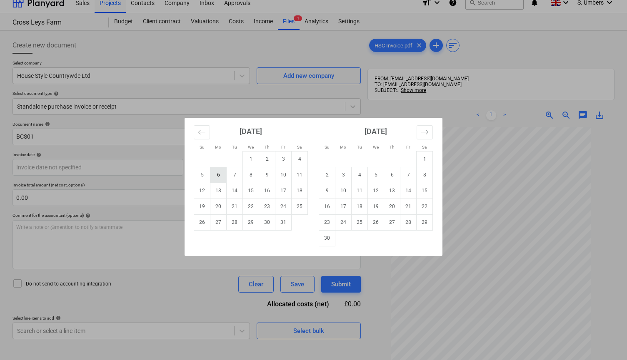
click at [220, 174] on td "6" at bounding box center [218, 175] width 16 height 16
type input "06 Oct 2025"
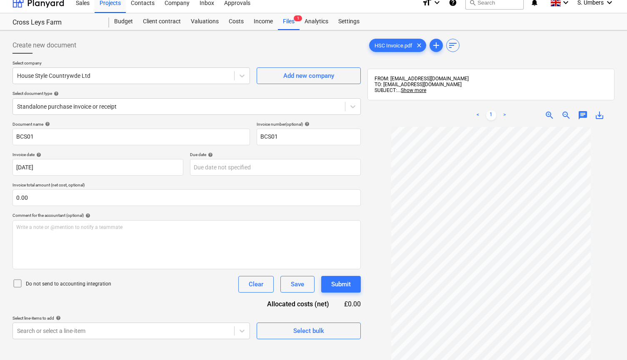
click at [174, 122] on div "Document name help" at bounding box center [130, 124] width 237 height 5
click at [78, 283] on p "Do not send to accounting integration" at bounding box center [68, 284] width 85 height 7
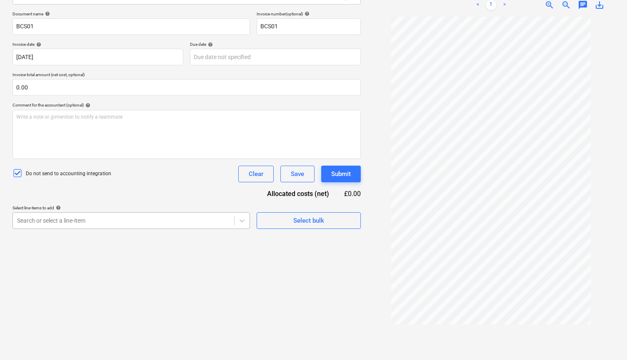
click at [76, 250] on body "This website stores cookies on your computer. These cookies are used to collect…" at bounding box center [313, 66] width 627 height 368
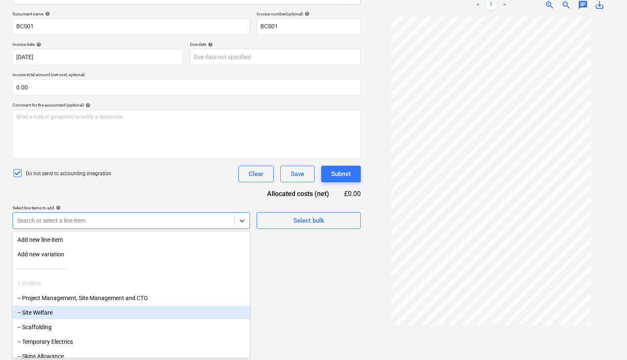
drag, startPoint x: 76, startPoint y: 334, endPoint x: 52, endPoint y: 318, distance: 28.6
click at [51, 312] on div "-- Site Welfare" at bounding box center [130, 312] width 237 height 13
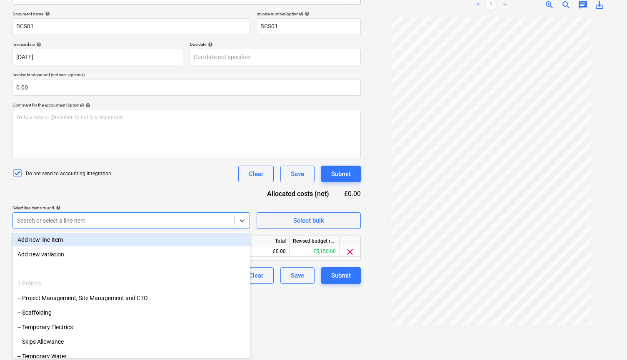
click at [129, 187] on div "Document name help BCS01 Invoice number (optional) help BCS01 Invoice date help…" at bounding box center [186, 147] width 348 height 273
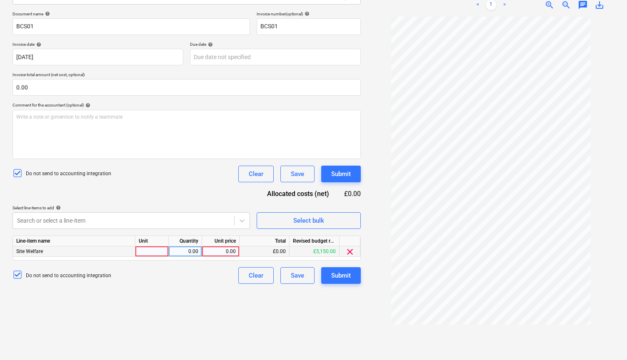
click at [220, 251] on div "0.00" at bounding box center [220, 251] width 30 height 10
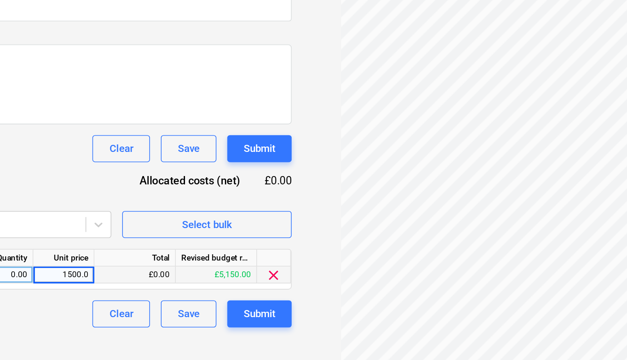
type input "1500.00"
click at [36, 111] on div "Document name help BCS01 Invoice number (optional) help BCS01 Invoice date help…" at bounding box center [186, 193] width 348 height 273
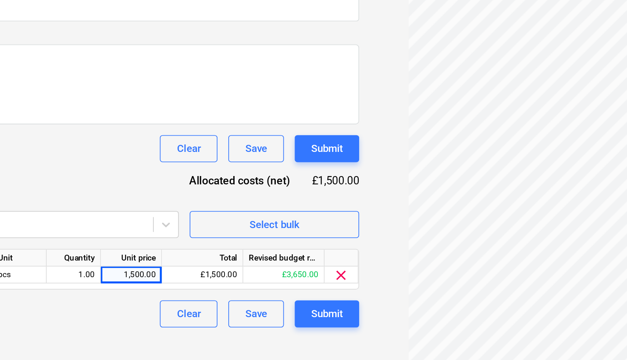
scroll to position [118, 0]
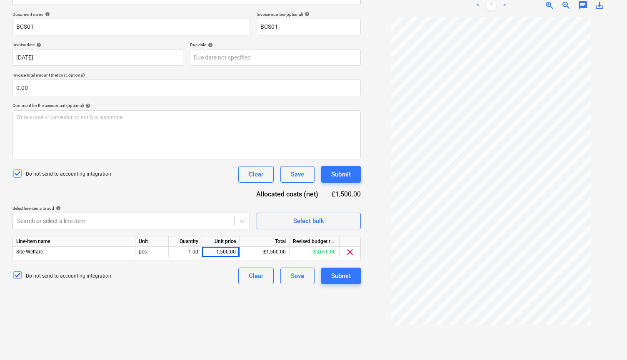
click at [173, 294] on div "Create new document Select company House Style Countrywde Ltd Add new company S…" at bounding box center [186, 140] width 355 height 433
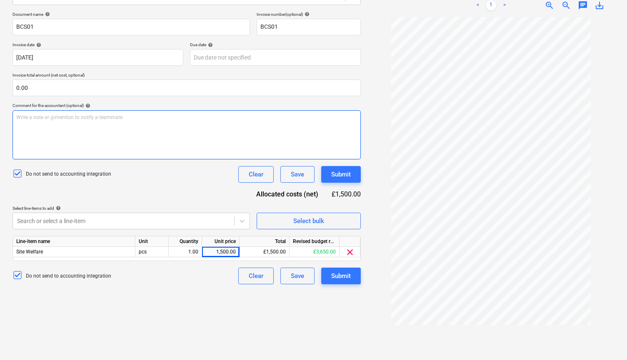
click at [103, 141] on div "Write a note or @mention to notify a teammate [PERSON_NAME]" at bounding box center [186, 134] width 348 height 49
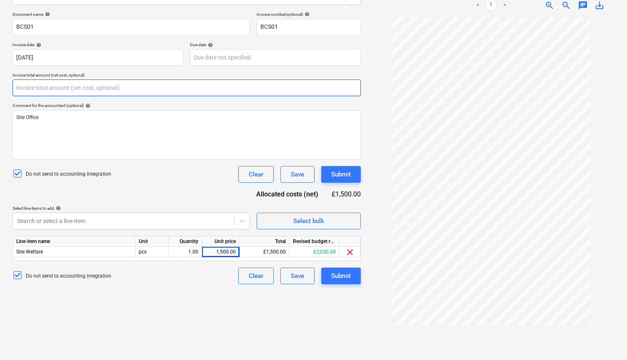
click at [82, 82] on input "text" at bounding box center [186, 88] width 348 height 17
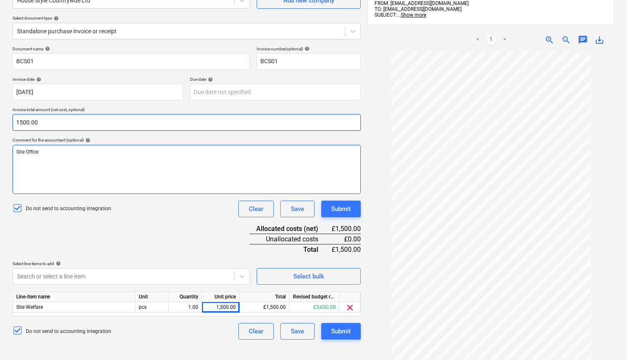
scroll to position [78, 0]
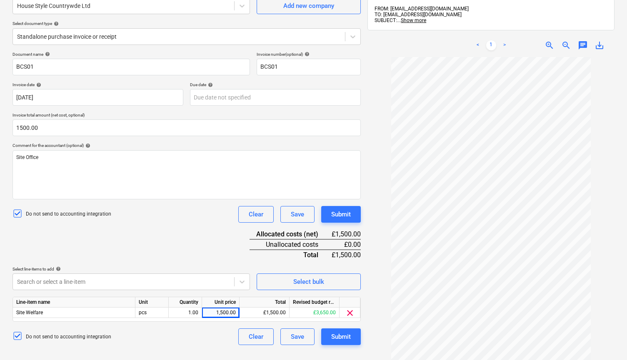
type input "1,500.00"
click at [91, 238] on div "Document name help BCS01 Invoice number (optional) help BCS01 Invoice date help…" at bounding box center [186, 199] width 348 height 294
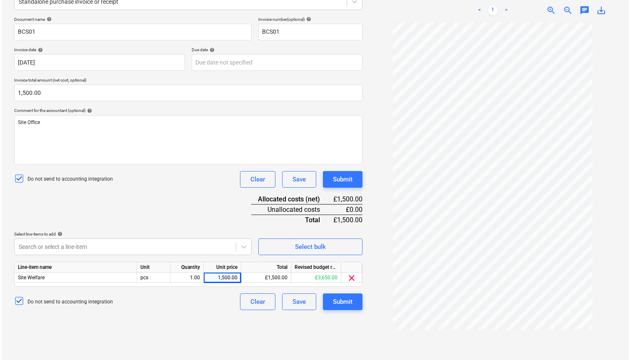
scroll to position [115, 0]
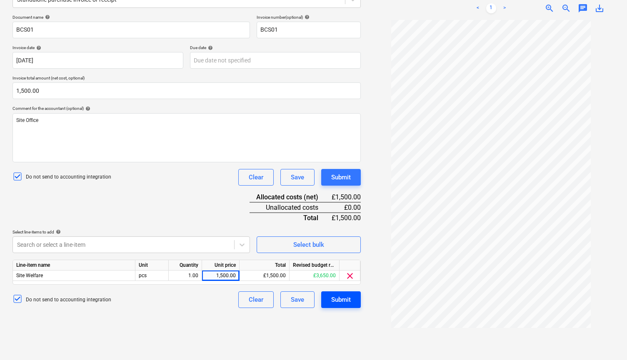
click at [339, 299] on div "Submit" at bounding box center [341, 299] width 20 height 11
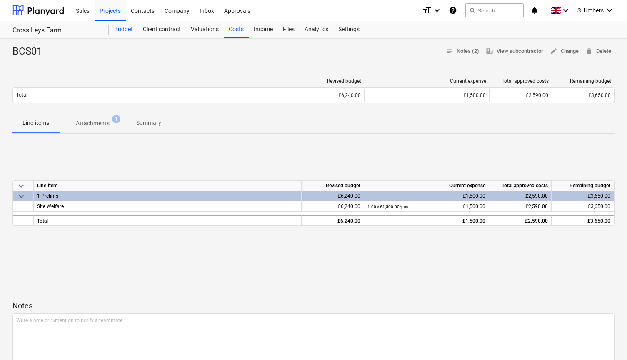
click at [121, 29] on div "Budget" at bounding box center [123, 29] width 29 height 17
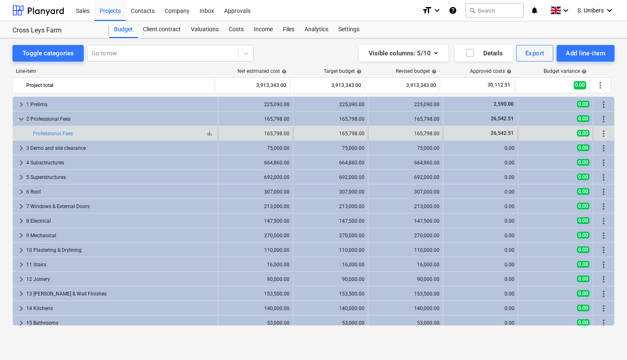
click at [92, 131] on div "bar_chart Professional Fees" at bounding box center [124, 134] width 182 height 6
click at [54, 132] on link "Professional Fees" at bounding box center [53, 134] width 40 height 6
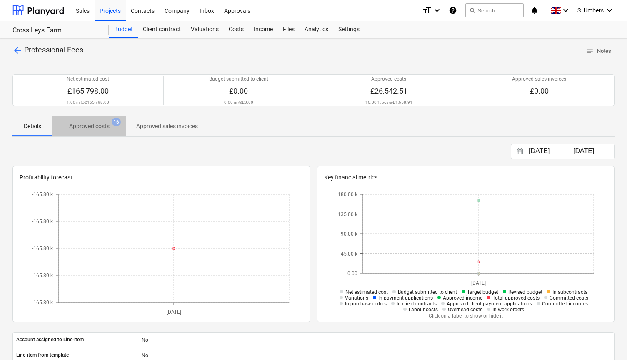
click at [103, 124] on p "Approved costs" at bounding box center [89, 126] width 40 height 9
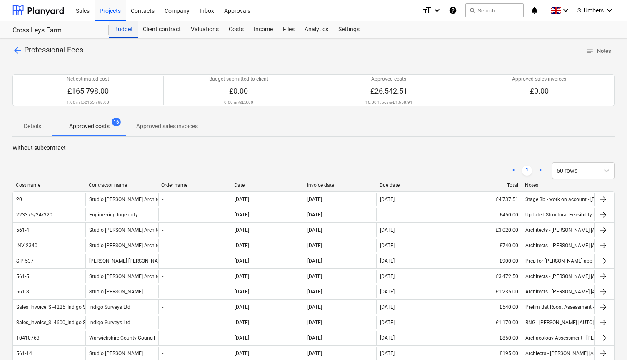
click at [122, 29] on div "Budget" at bounding box center [123, 29] width 29 height 17
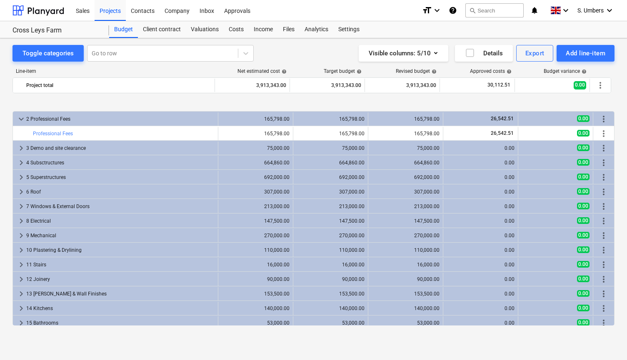
scroll to position [94, 0]
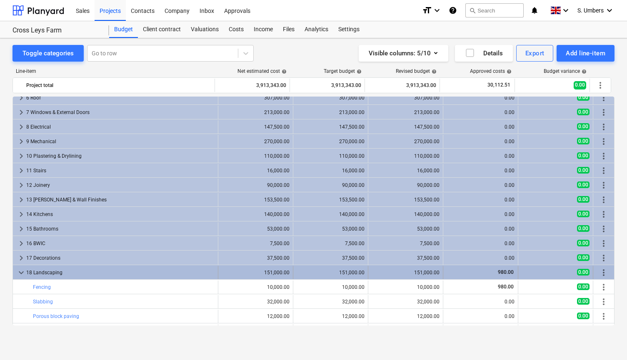
click at [19, 270] on span "keyboard_arrow_down" at bounding box center [21, 273] width 10 height 10
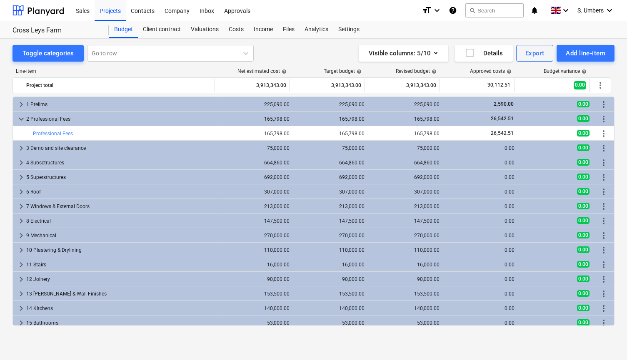
scroll to position [0, 0]
click at [28, 102] on div "1 Prelims" at bounding box center [120, 104] width 188 height 13
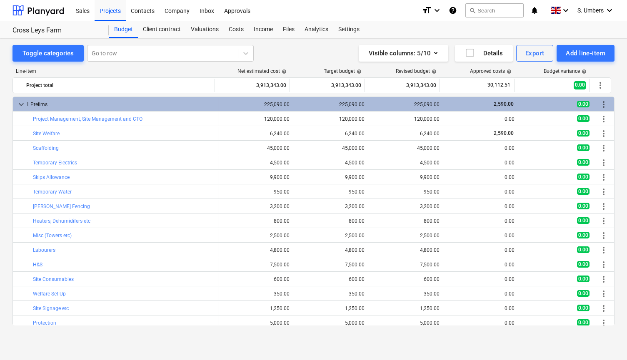
click at [42, 102] on div "1 Prelims" at bounding box center [120, 104] width 188 height 13
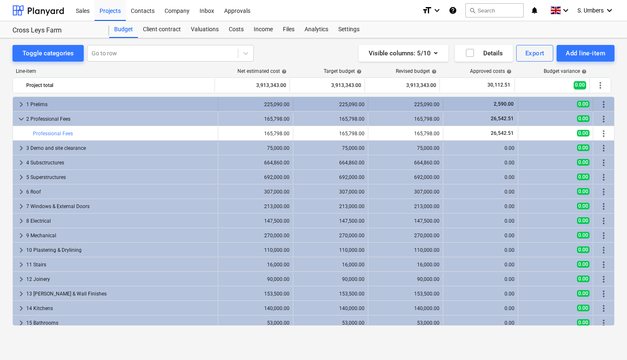
click at [40, 101] on div "1 Prelims" at bounding box center [120, 104] width 188 height 13
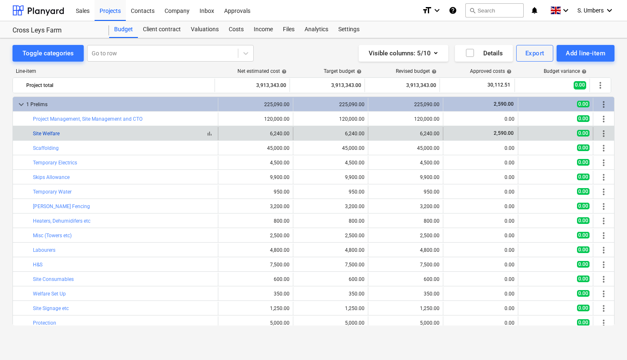
click at [51, 133] on link "Site Welfare" at bounding box center [46, 134] width 27 height 6
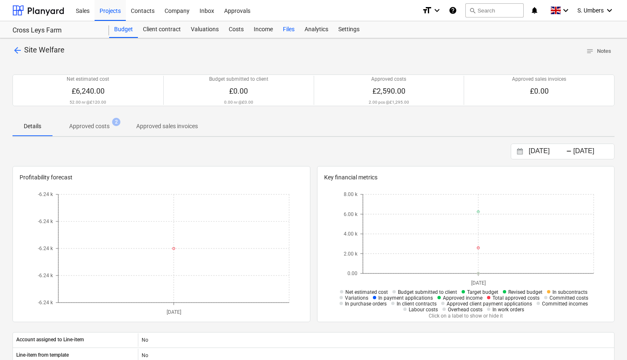
click at [283, 32] on div "Files" at bounding box center [289, 29] width 22 height 17
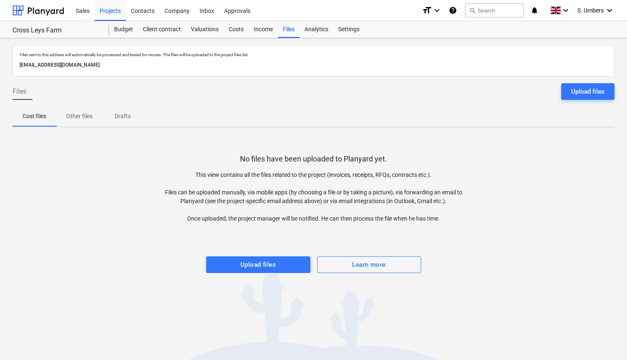
click at [108, 32] on div "Cross Leys Farm" at bounding box center [60, 29] width 97 height 17
click at [114, 30] on div "Budget" at bounding box center [123, 28] width 29 height 17
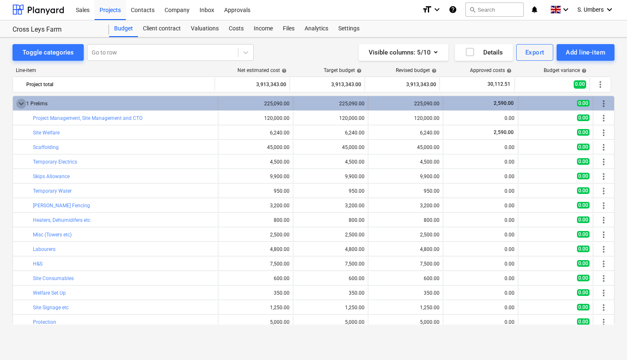
click at [20, 102] on span "keyboard_arrow_down" at bounding box center [21, 104] width 10 height 10
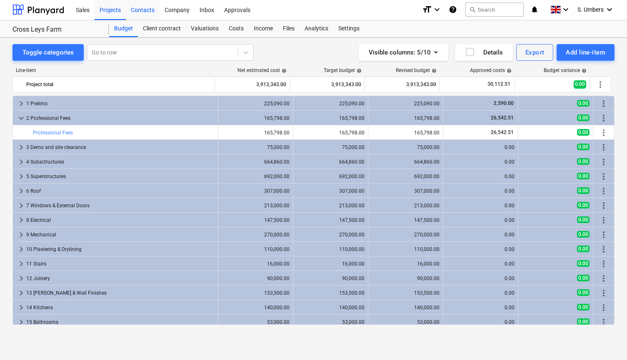
click at [147, 12] on div "Contacts" at bounding box center [143, 9] width 34 height 21
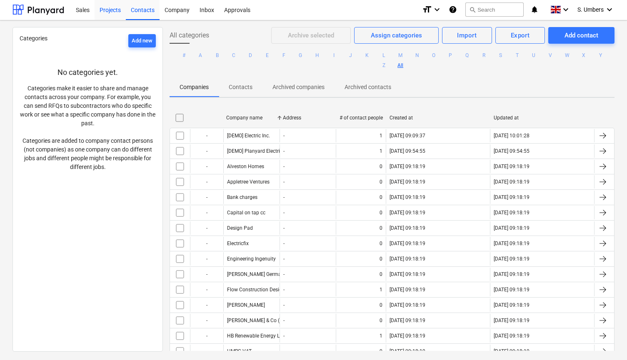
click at [114, 10] on div "Projects" at bounding box center [110, 9] width 31 height 21
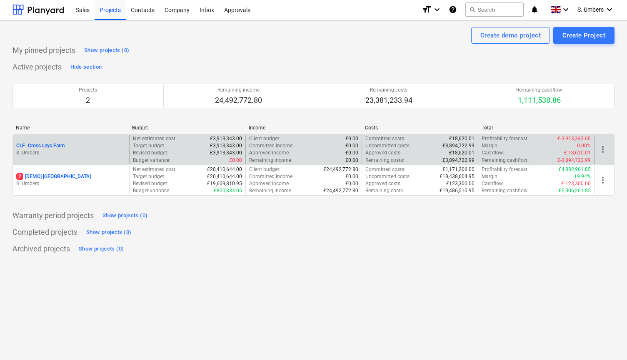
click at [53, 147] on p "CLF - Cross Leys Farm" at bounding box center [40, 145] width 48 height 7
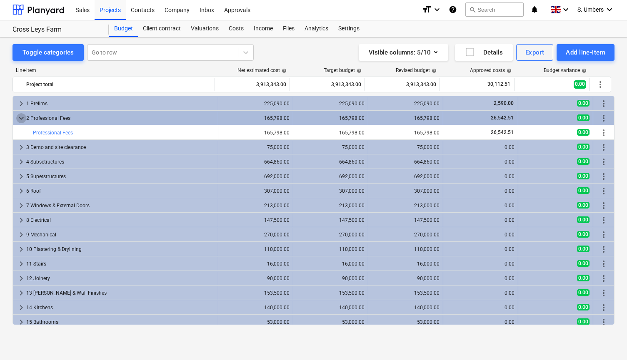
click at [23, 116] on span "keyboard_arrow_down" at bounding box center [21, 118] width 10 height 10
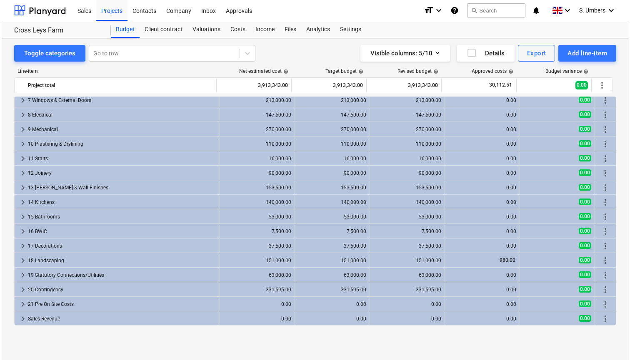
scroll to position [92, 0]
click at [570, 55] on div "Add line-item" at bounding box center [585, 53] width 40 height 11
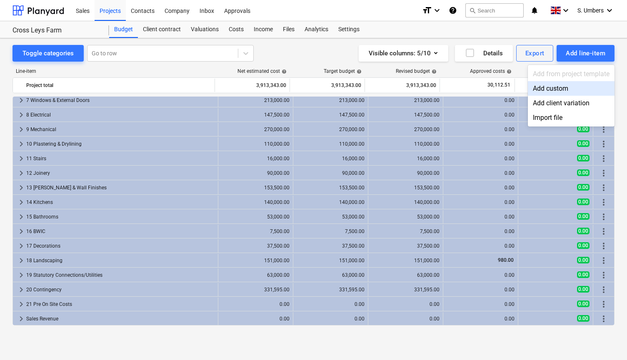
click at [553, 87] on div "Add custom" at bounding box center [571, 88] width 87 height 15
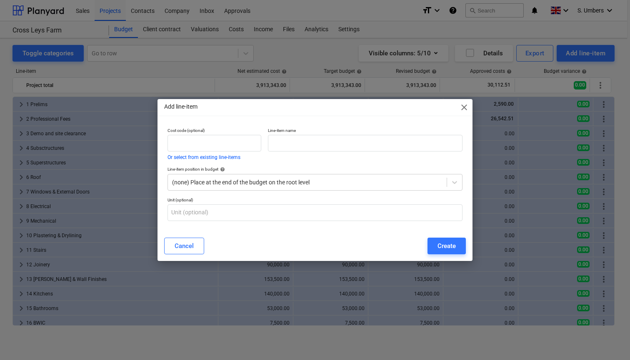
scroll to position [92, 0]
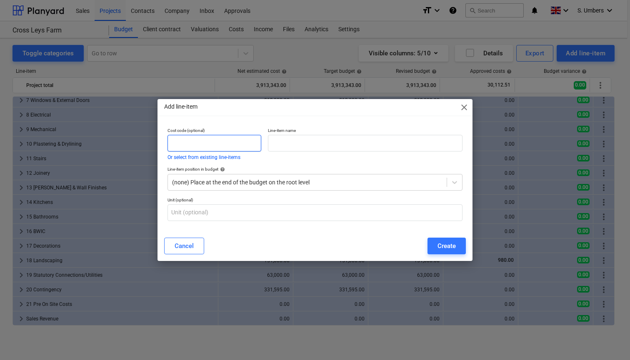
click at [199, 135] on input "text" at bounding box center [214, 143] width 94 height 17
type input "1"
type input "22"
click at [281, 142] on input "text" at bounding box center [365, 143] width 194 height 17
type input "Accountancy/Office Costs"
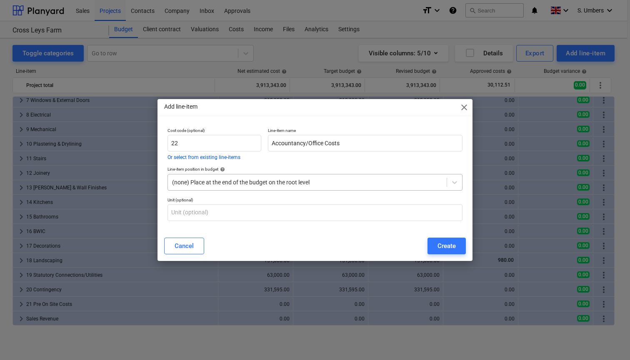
click at [249, 180] on div "(none) Place at the end of the budget on the root level" at bounding box center [307, 182] width 270 height 7
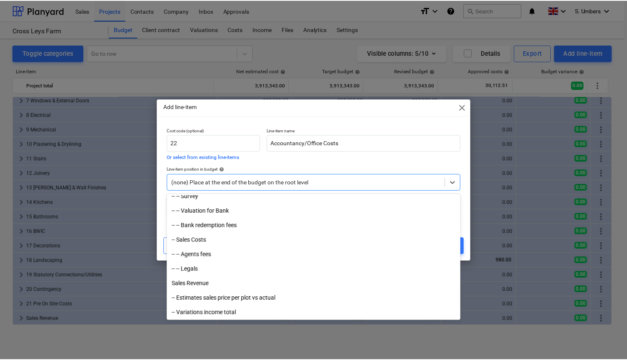
scroll to position [2061, 0]
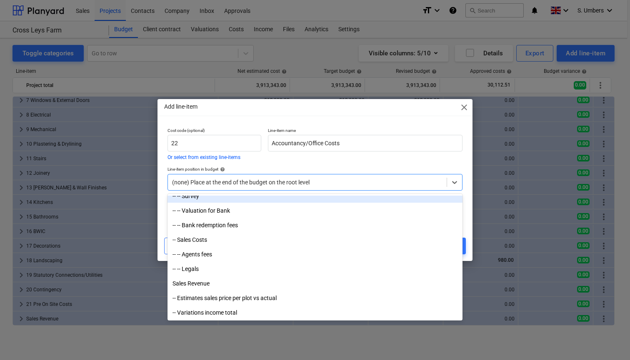
click at [304, 164] on div "Line-item position in budget help option -- -- Survey focused, 142 of 150. 150 …" at bounding box center [314, 178] width 301 height 30
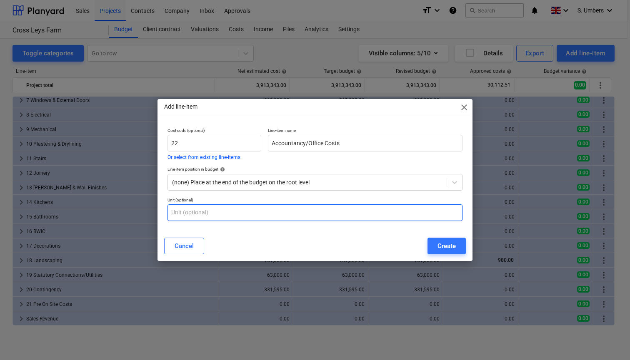
click at [208, 215] on input "text" at bounding box center [314, 212] width 295 height 17
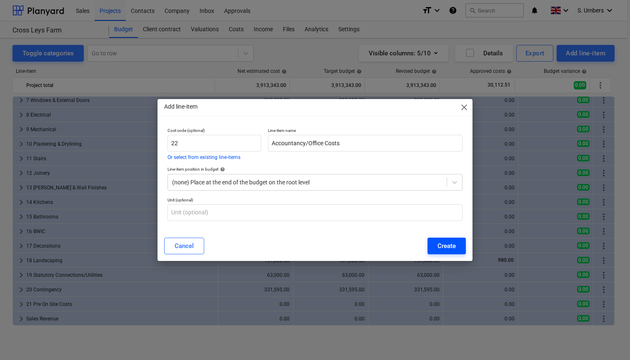
click at [441, 245] on div "Create" at bounding box center [446, 246] width 18 height 11
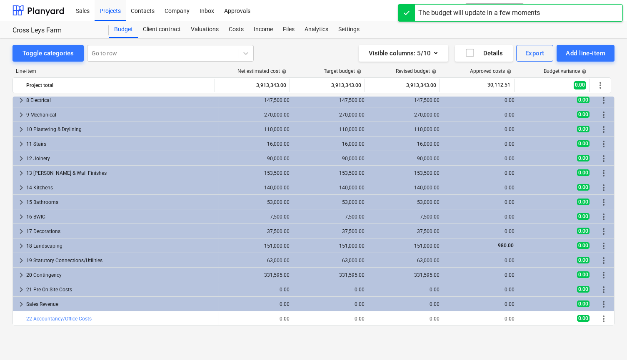
scroll to position [106, 0]
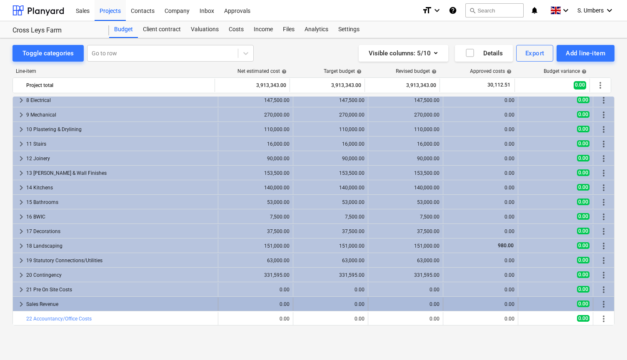
click at [20, 302] on span "keyboard_arrow_right" at bounding box center [21, 304] width 10 height 10
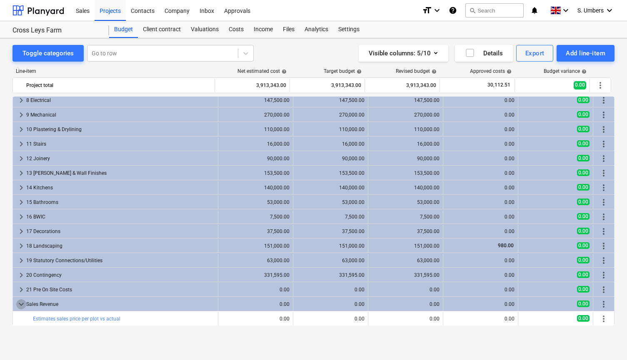
click at [20, 302] on span "keyboard_arrow_down" at bounding box center [21, 304] width 10 height 10
click at [20, 302] on span "keyboard_arrow_right" at bounding box center [21, 304] width 10 height 10
click at [20, 302] on span "keyboard_arrow_down" at bounding box center [21, 304] width 10 height 10
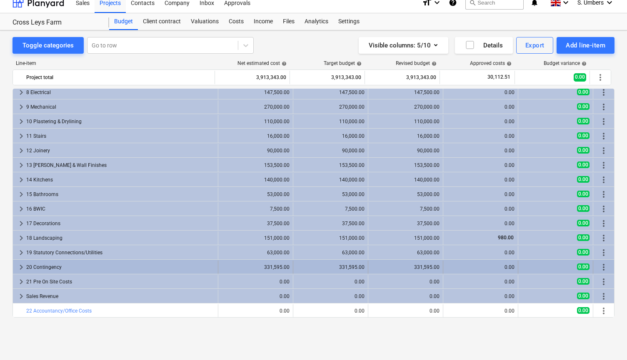
scroll to position [8, 0]
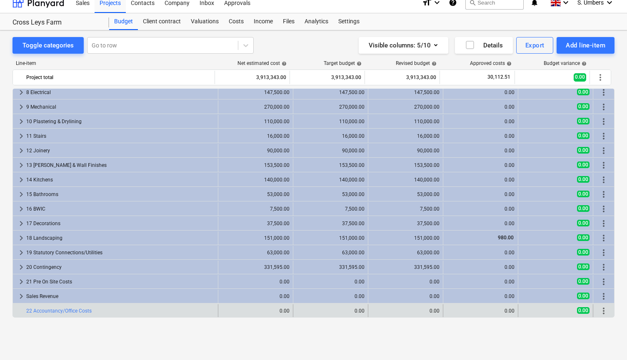
click at [82, 316] on div "bar_chart 22 Accountancy/Office Costs" at bounding box center [120, 310] width 188 height 13
click at [82, 307] on div "bar_chart 22 Accountancy/Office Costs" at bounding box center [120, 310] width 188 height 13
click at [74, 311] on link "22 Accountancy/Office Costs" at bounding box center [58, 311] width 65 height 6
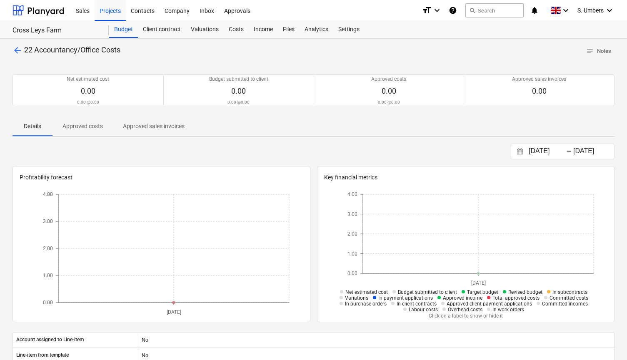
click at [18, 50] on span "arrow_back" at bounding box center [17, 50] width 10 height 10
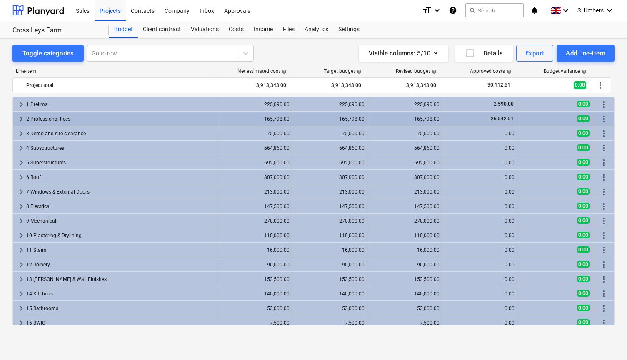
click at [52, 119] on div "2 Professional Fees" at bounding box center [120, 118] width 188 height 13
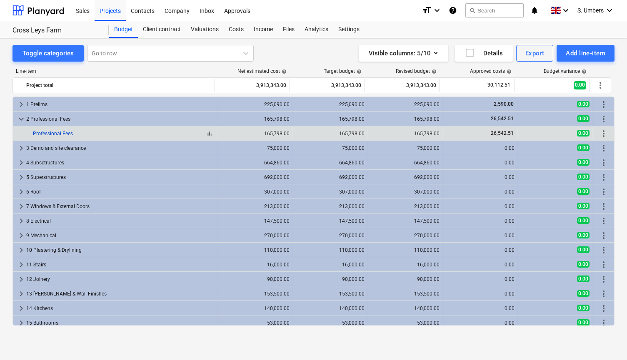
click at [52, 132] on link "Professional Fees" at bounding box center [53, 134] width 40 height 6
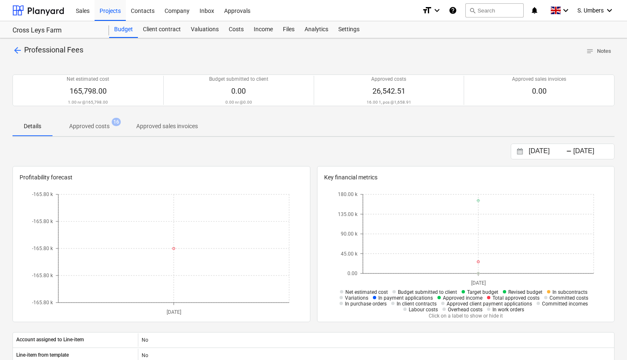
click at [98, 130] on span "Approved costs 16" at bounding box center [89, 126] width 74 height 15
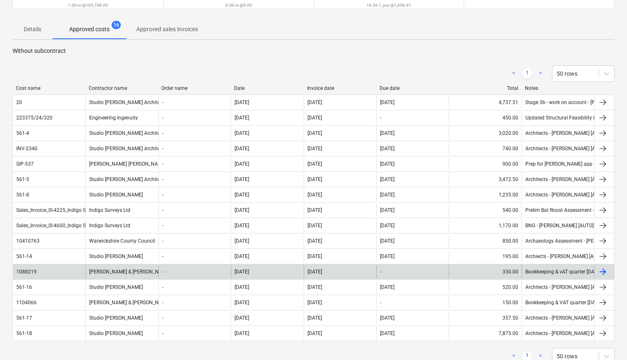
click at [115, 271] on div "[PERSON_NAME] & [PERSON_NAME]" at bounding box center [121, 271] width 72 height 13
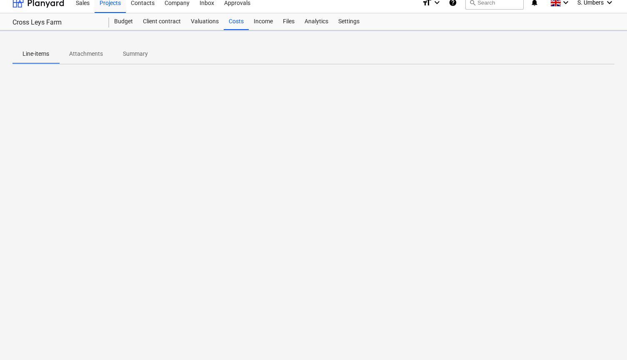
scroll to position [8, 0]
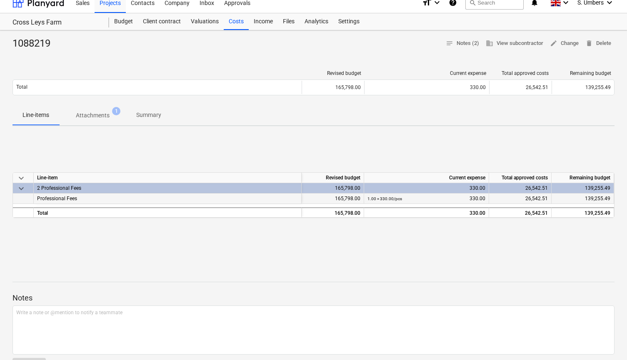
click at [83, 198] on div "Professional Fees" at bounding box center [168, 199] width 268 height 10
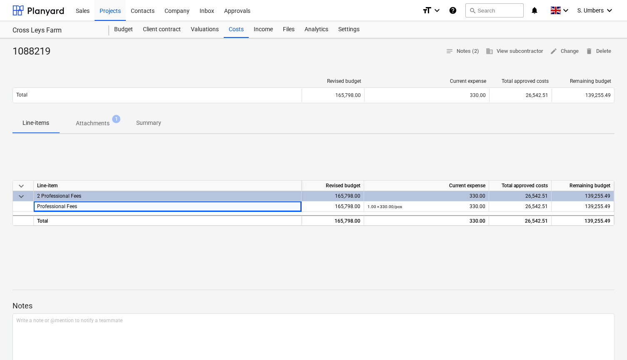
scroll to position [0, 0]
click at [124, 31] on div "Budget" at bounding box center [123, 29] width 29 height 17
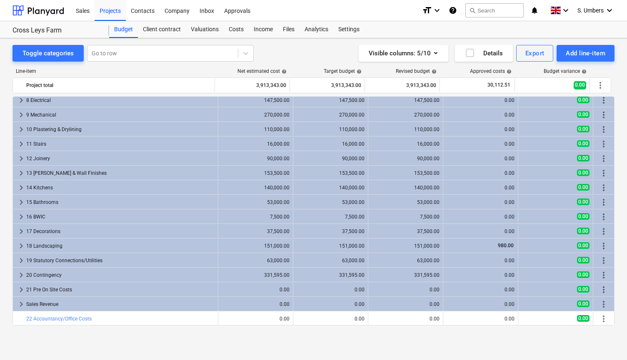
scroll to position [121, 0]
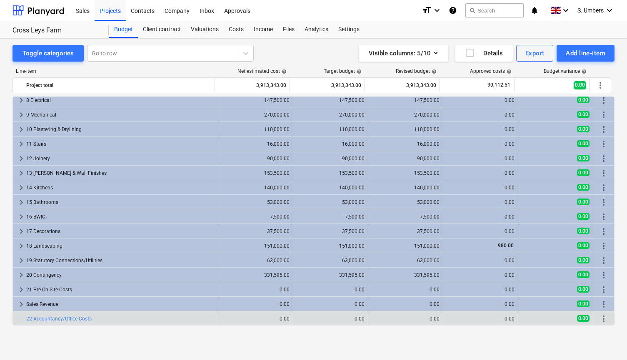
click at [73, 322] on div "bar_chart 22 Accountancy/Office Costs" at bounding box center [120, 318] width 188 height 13
click at [605, 316] on span "more_vert" at bounding box center [603, 319] width 10 height 10
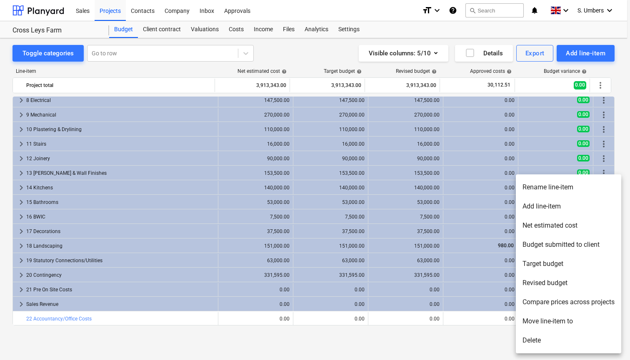
click at [531, 341] on li "Delete" at bounding box center [567, 340] width 105 height 19
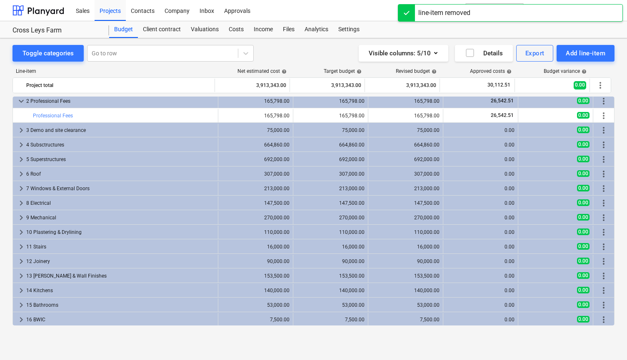
scroll to position [18, 0]
click at [568, 55] on div "Add line-item" at bounding box center [585, 53] width 40 height 11
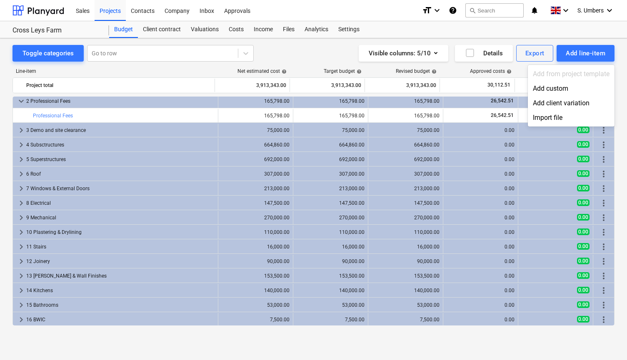
click at [537, 56] on div at bounding box center [313, 180] width 627 height 360
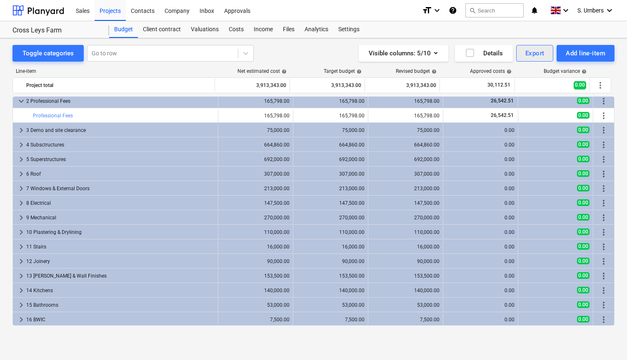
click at [527, 54] on div "Export" at bounding box center [534, 53] width 19 height 11
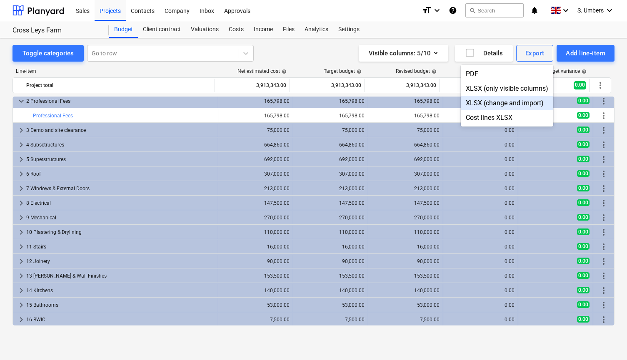
click at [475, 100] on div "XLSX (change and import)" at bounding box center [507, 103] width 92 height 15
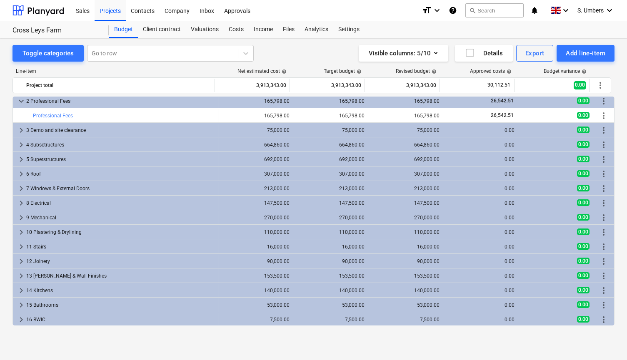
click at [312, 52] on div "Visible columns : 5/10 Details Export Add line-item" at bounding box center [461, 53] width 306 height 17
click at [580, 55] on div "Add line-item" at bounding box center [585, 53] width 40 height 11
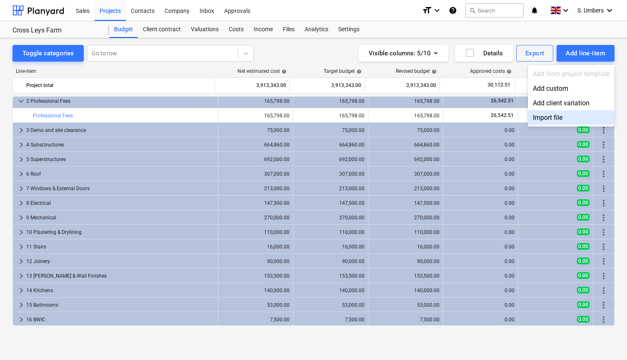
click at [541, 116] on div "Import file" at bounding box center [571, 117] width 87 height 15
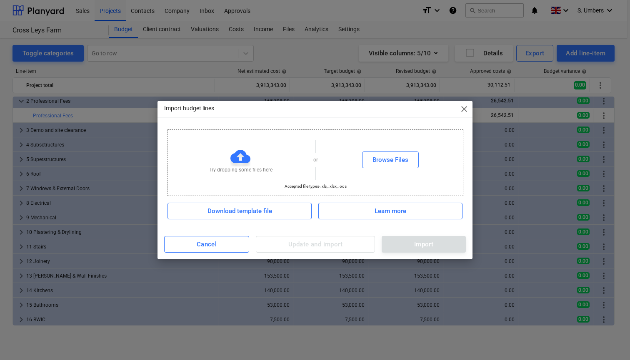
click at [294, 240] on div "Cancel Update and import Import" at bounding box center [314, 244] width 301 height 17
click at [291, 227] on div "Try dropping some files here or Browse Files Accepted file types - .xls, .xlsx,…" at bounding box center [314, 177] width 315 height 103
click at [463, 111] on span "close" at bounding box center [464, 109] width 10 height 10
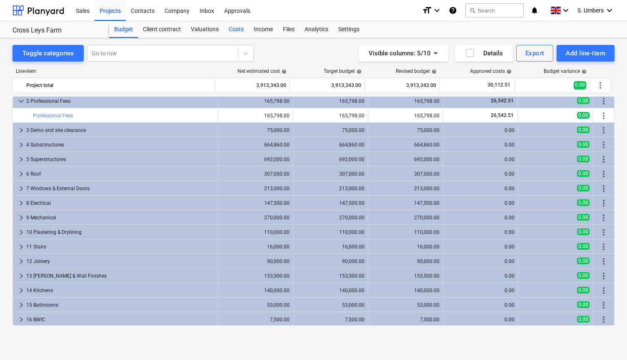
click at [235, 28] on div "Costs" at bounding box center [236, 29] width 25 height 17
